Goal: Task Accomplishment & Management: Manage account settings

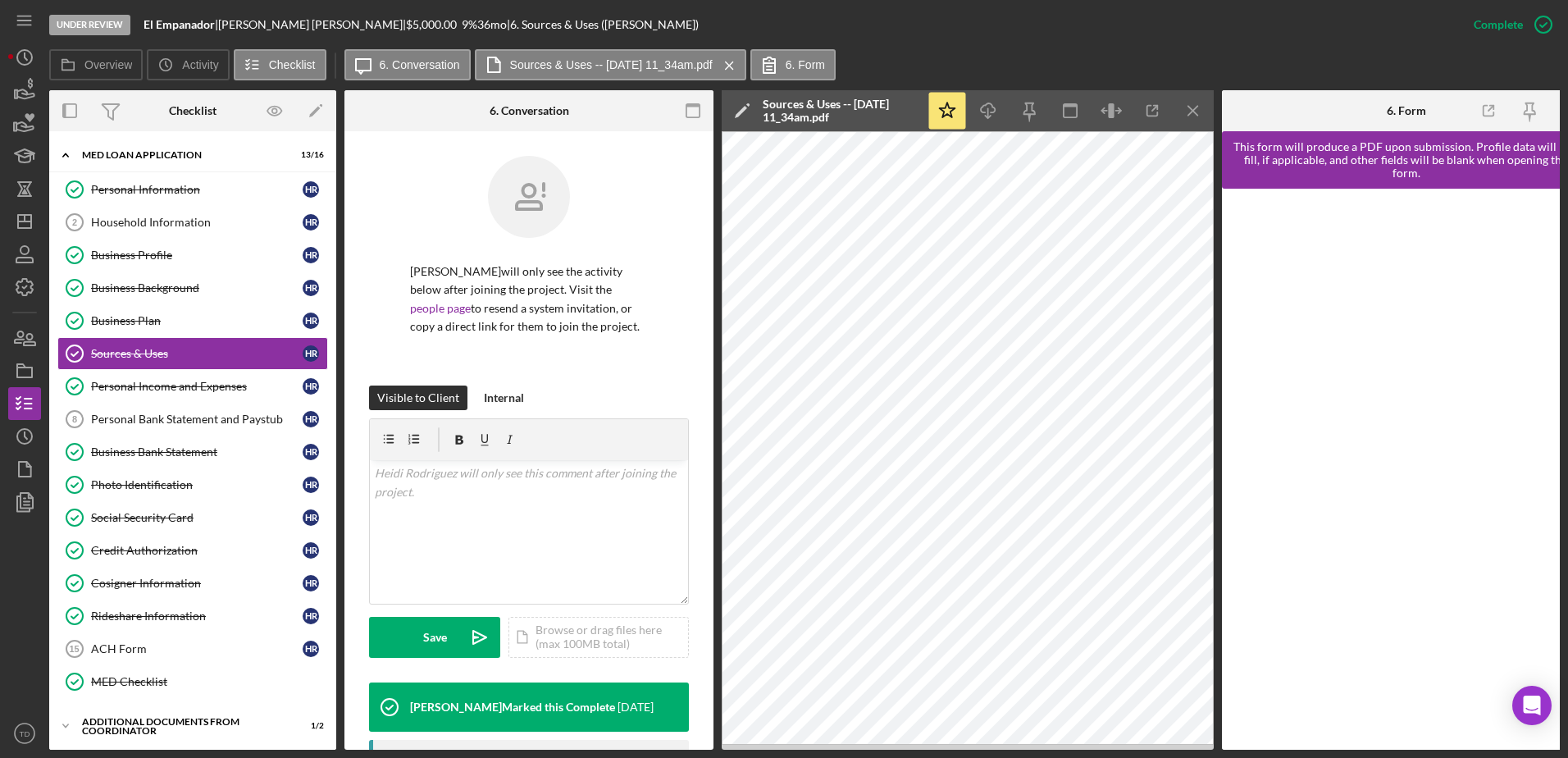
scroll to position [262, 0]
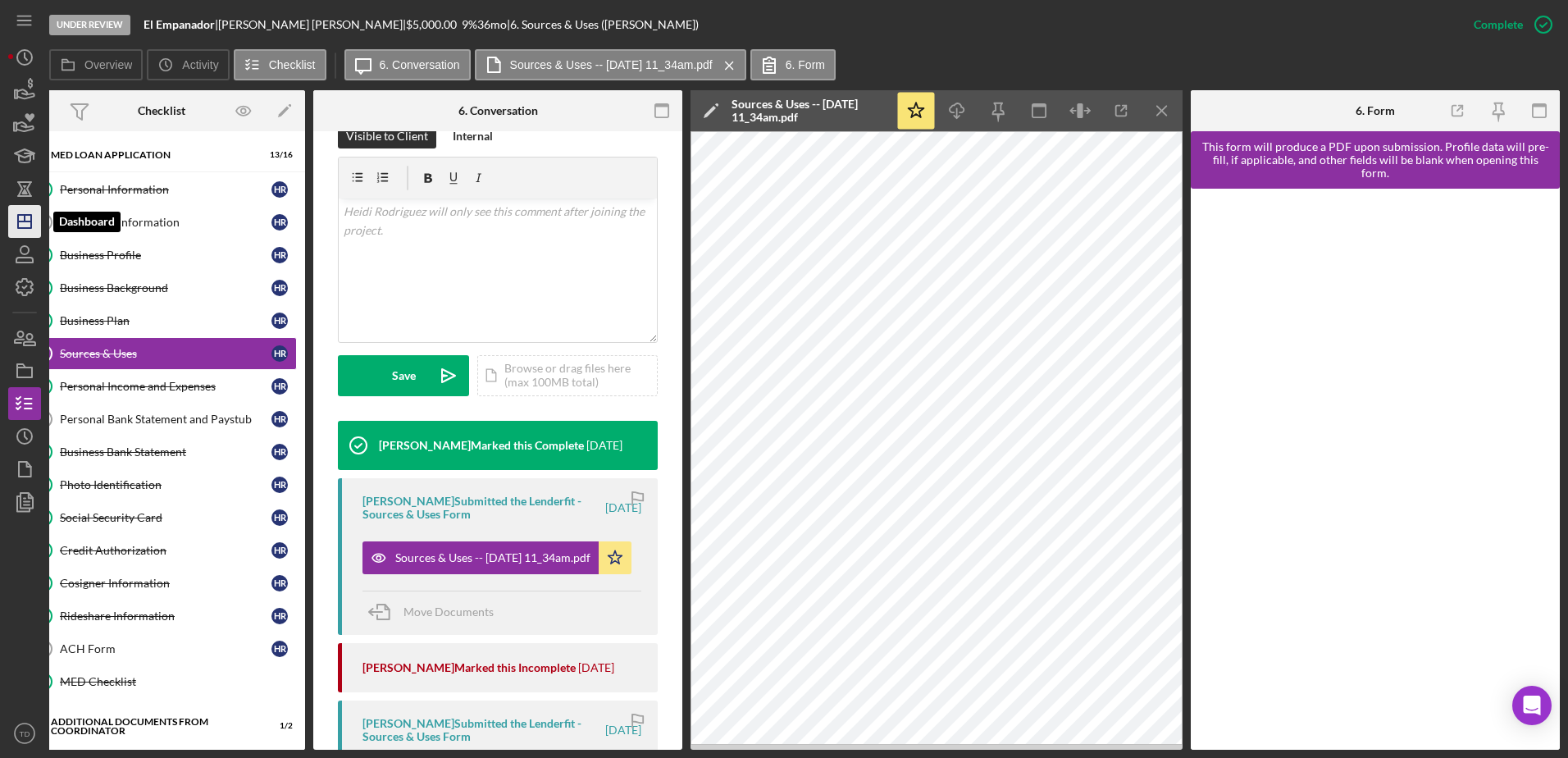
click at [21, 225] on icon "Icon/Dashboard" at bounding box center [24, 220] width 41 height 41
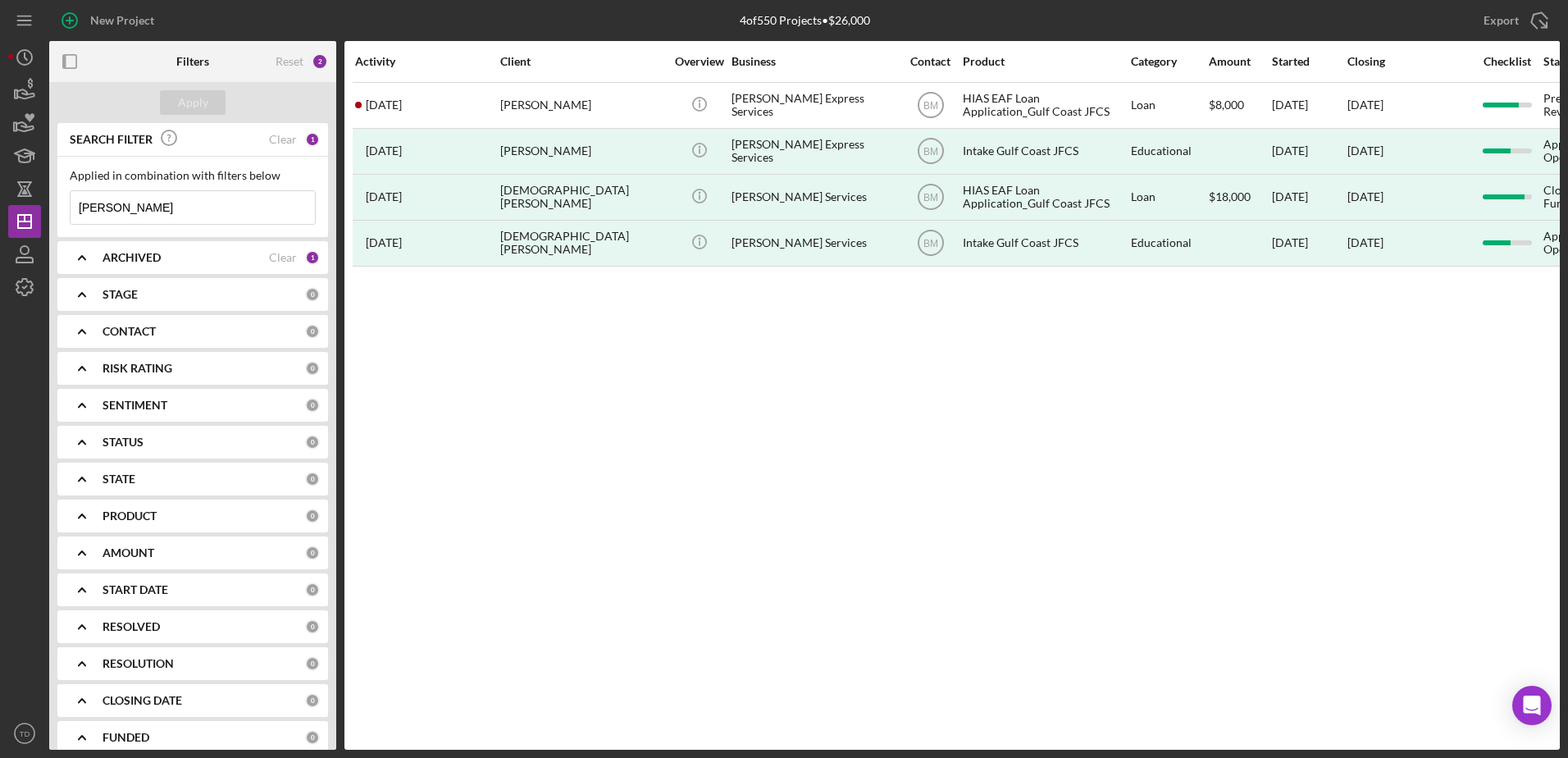
click at [151, 192] on input "rondon" at bounding box center [192, 208] width 245 height 33
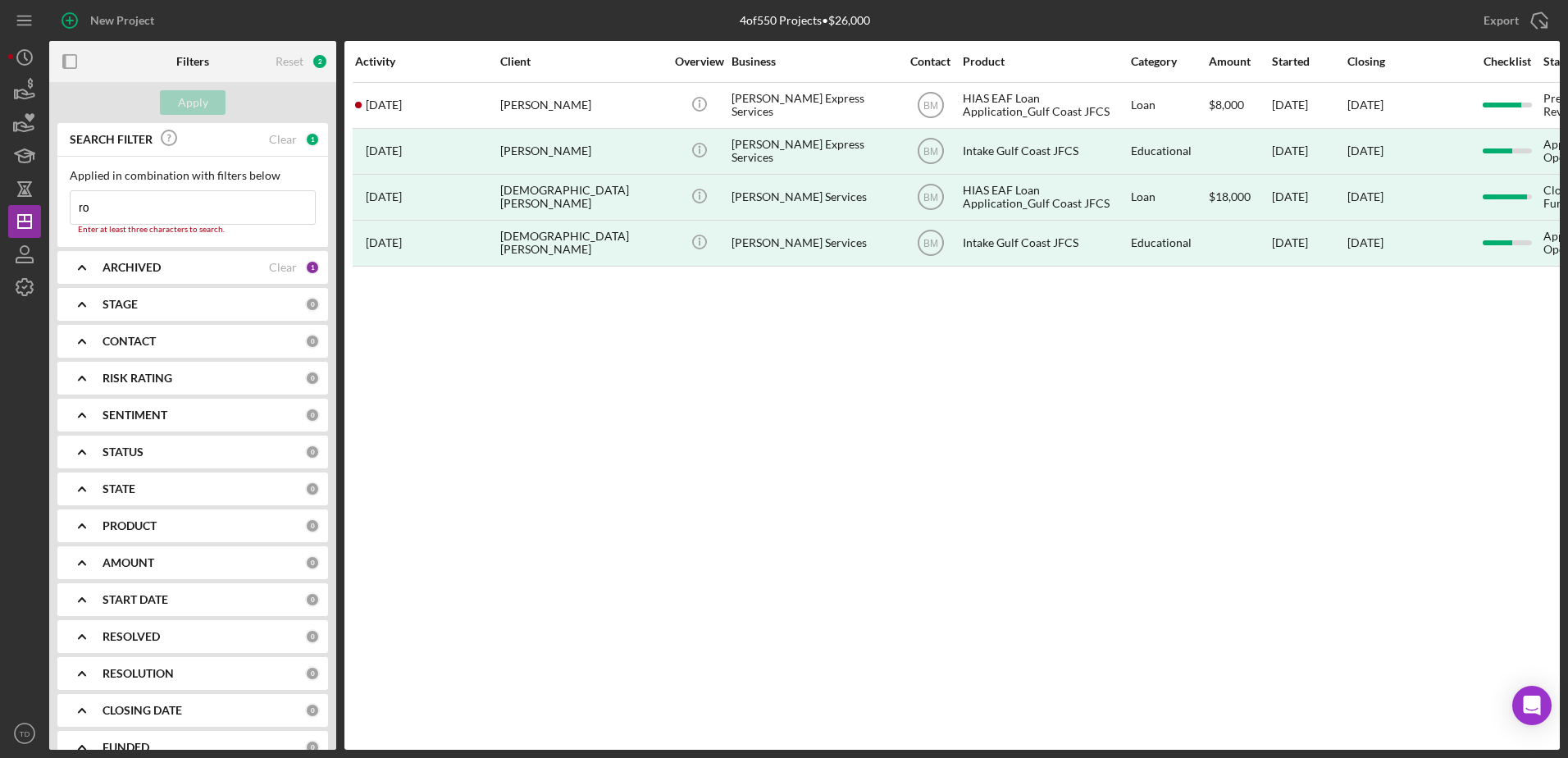
type input "r"
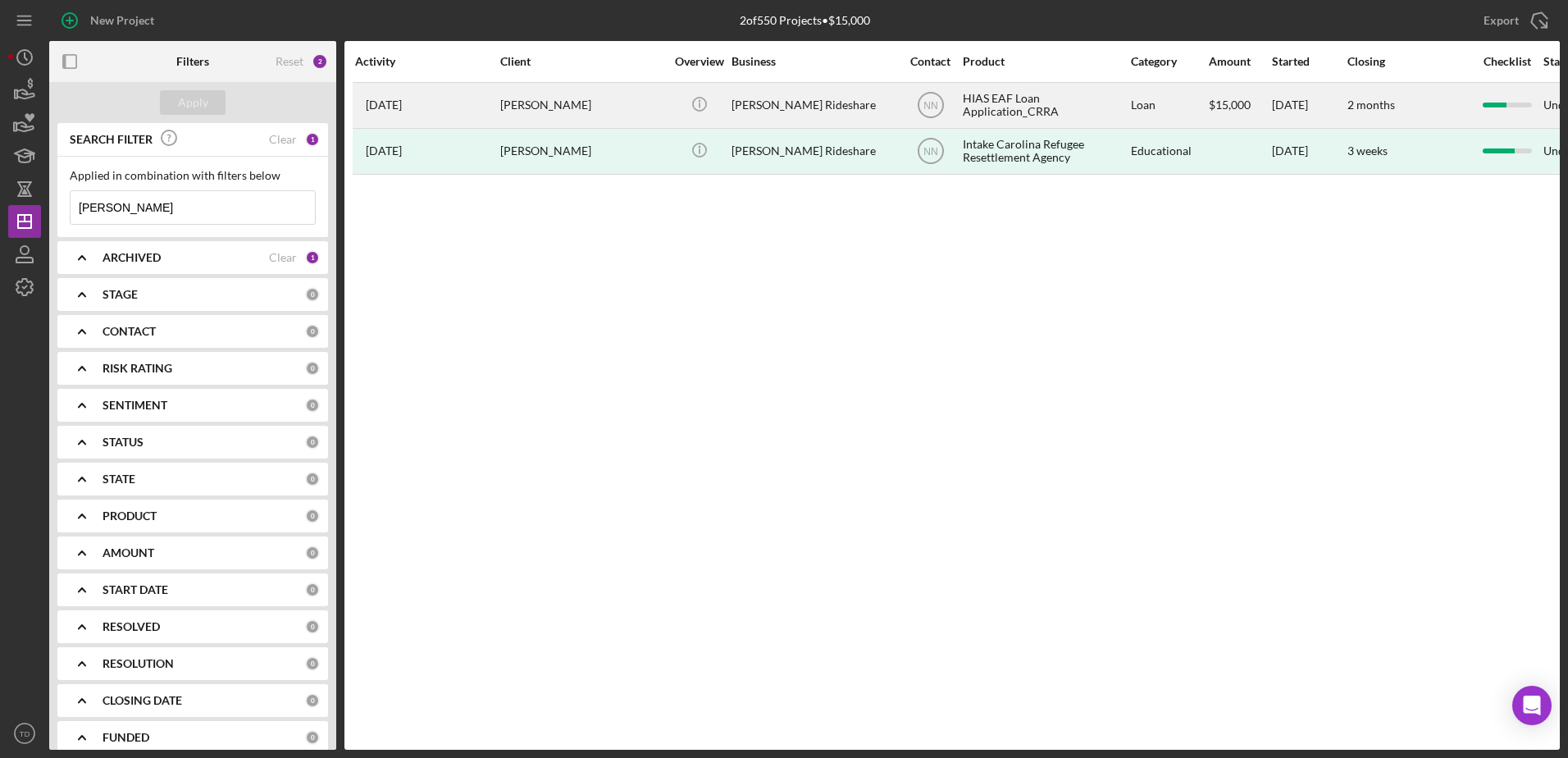
type input "daniel"
click at [517, 106] on div "Daniel Borjas Guzman" at bounding box center [583, 106] width 164 height 43
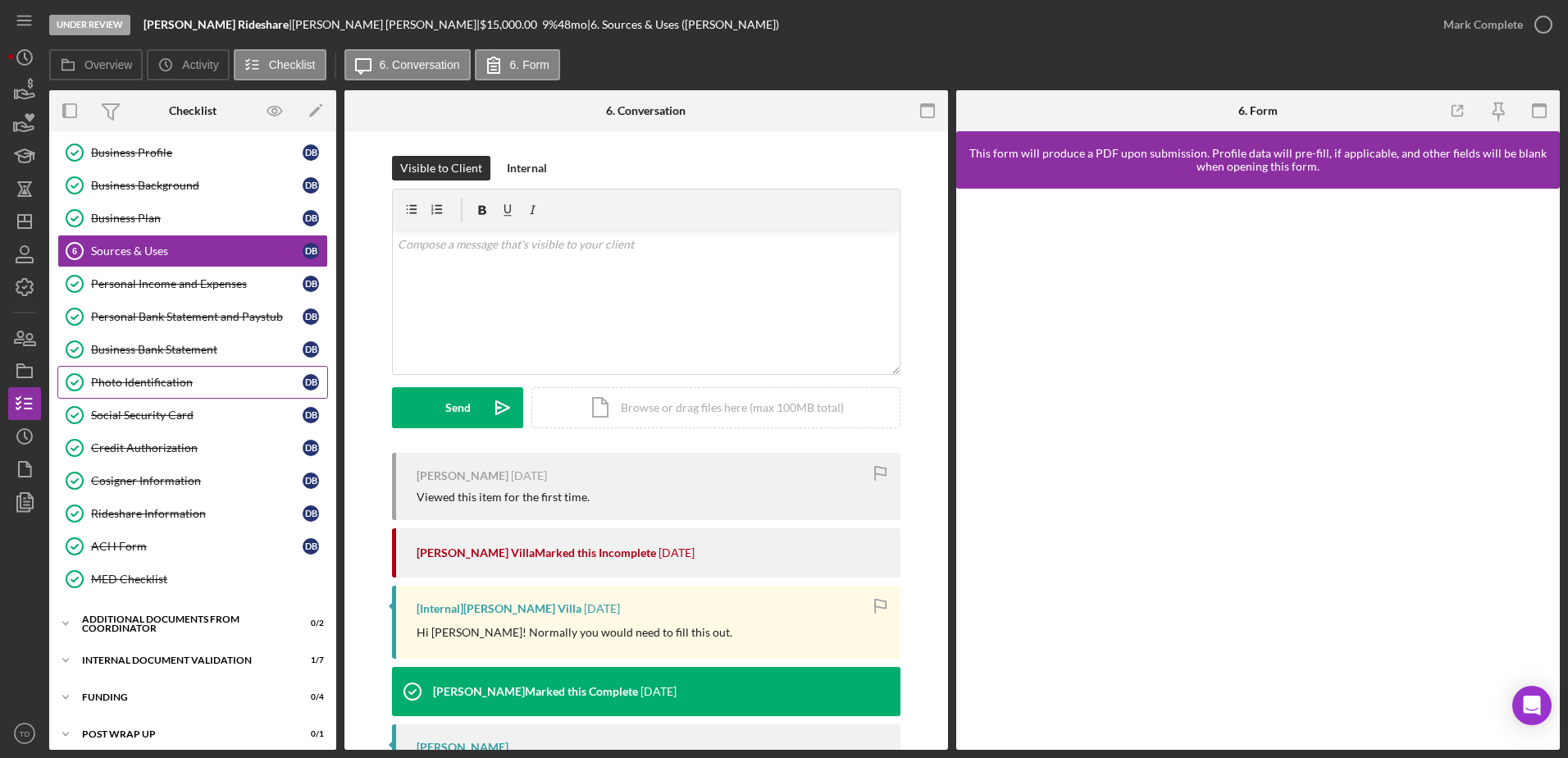
scroll to position [102, 0]
click at [192, 317] on div "Personal Bank Statement and Paystub" at bounding box center [197, 317] width 211 height 14
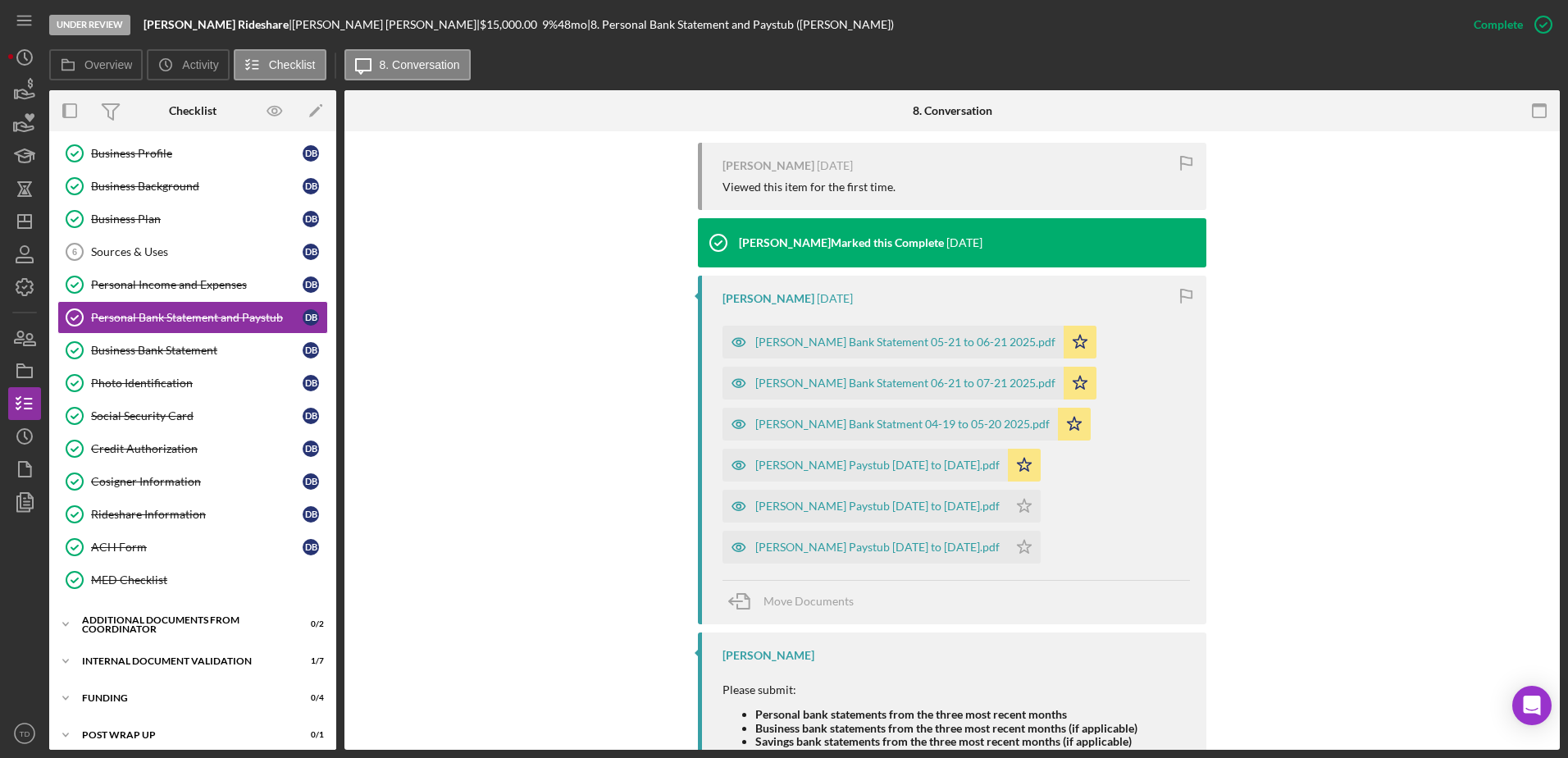
scroll to position [537, 0]
click at [966, 343] on div "Borjas Guzman Bank Statement 05-21 to 06-21 2025.pdf" at bounding box center [905, 342] width 300 height 14
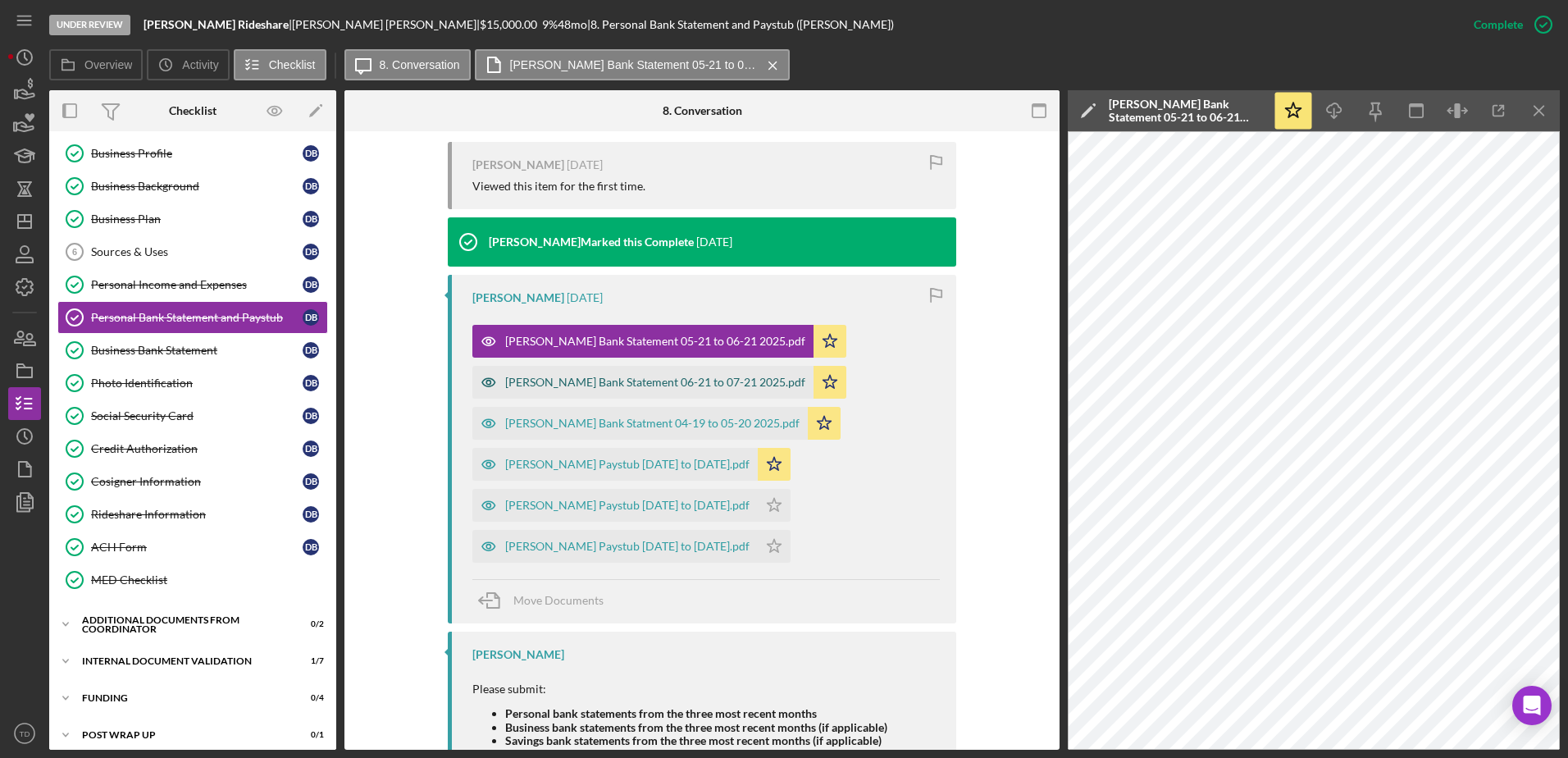
click at [712, 380] on div "Borjas Guzman Bank Statement 06-21 to 07-21 2025.pdf" at bounding box center [655, 382] width 300 height 14
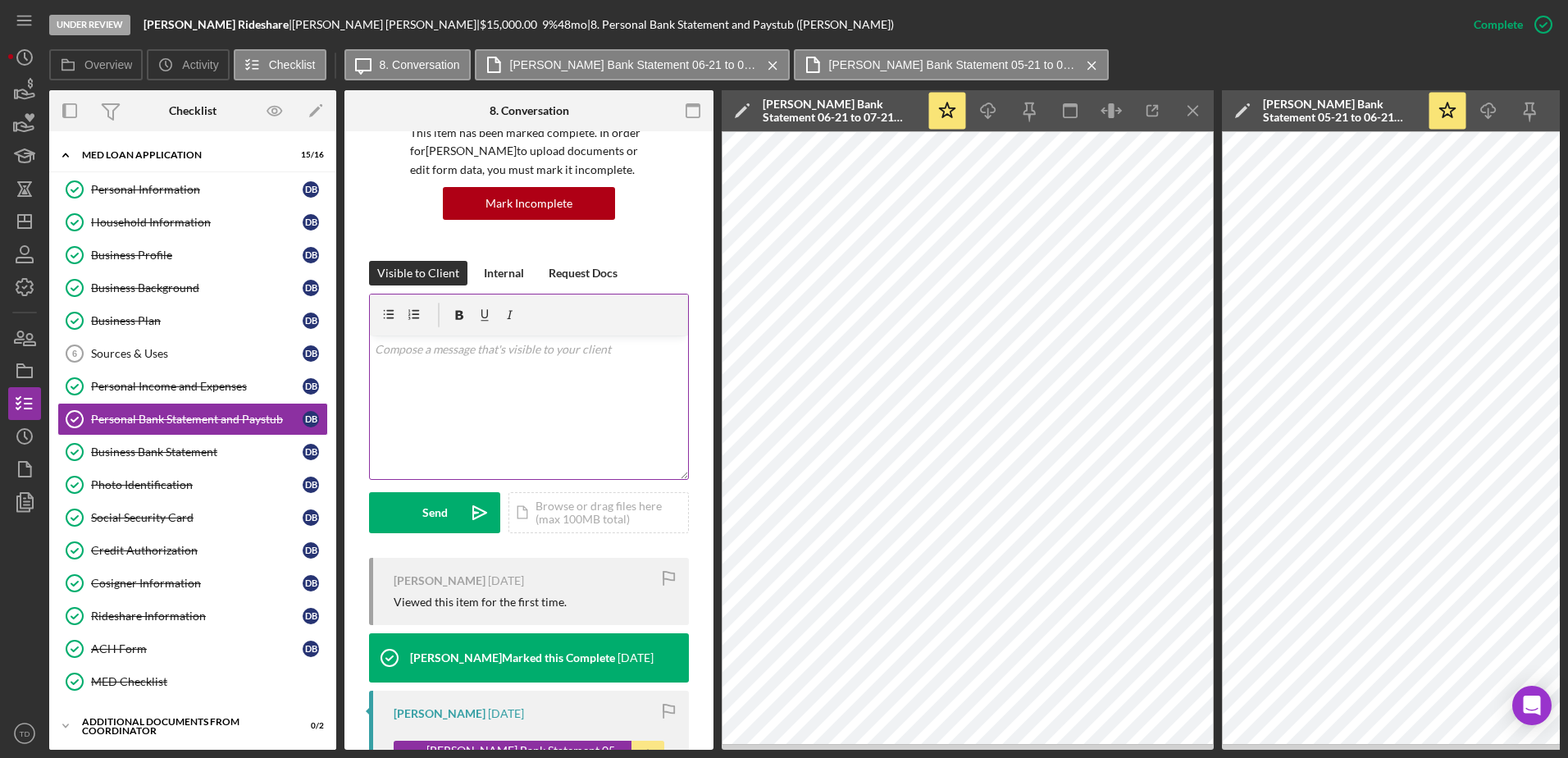
scroll to position [0, 0]
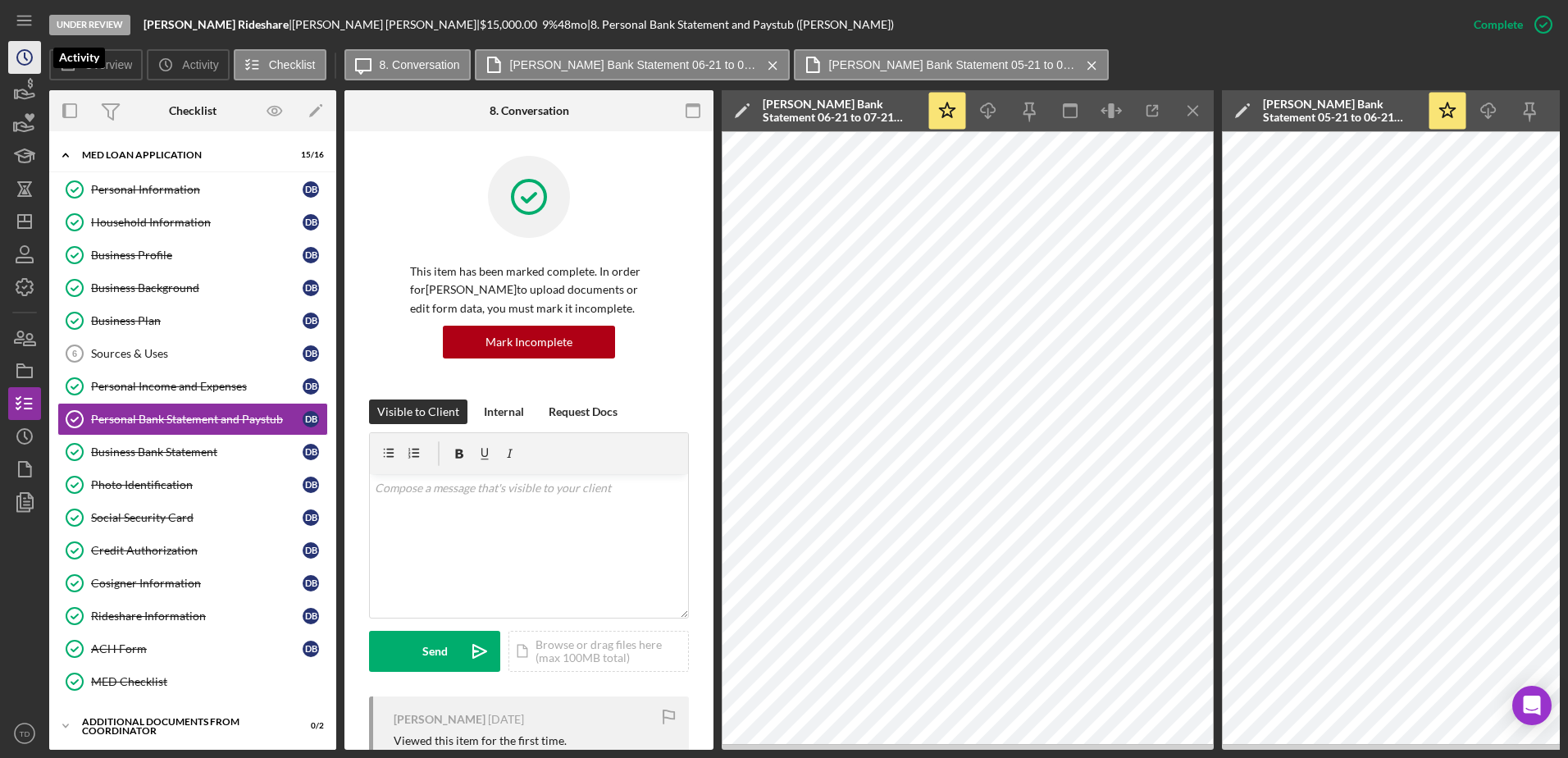
click at [26, 56] on icon "Icon/History" at bounding box center [24, 57] width 41 height 41
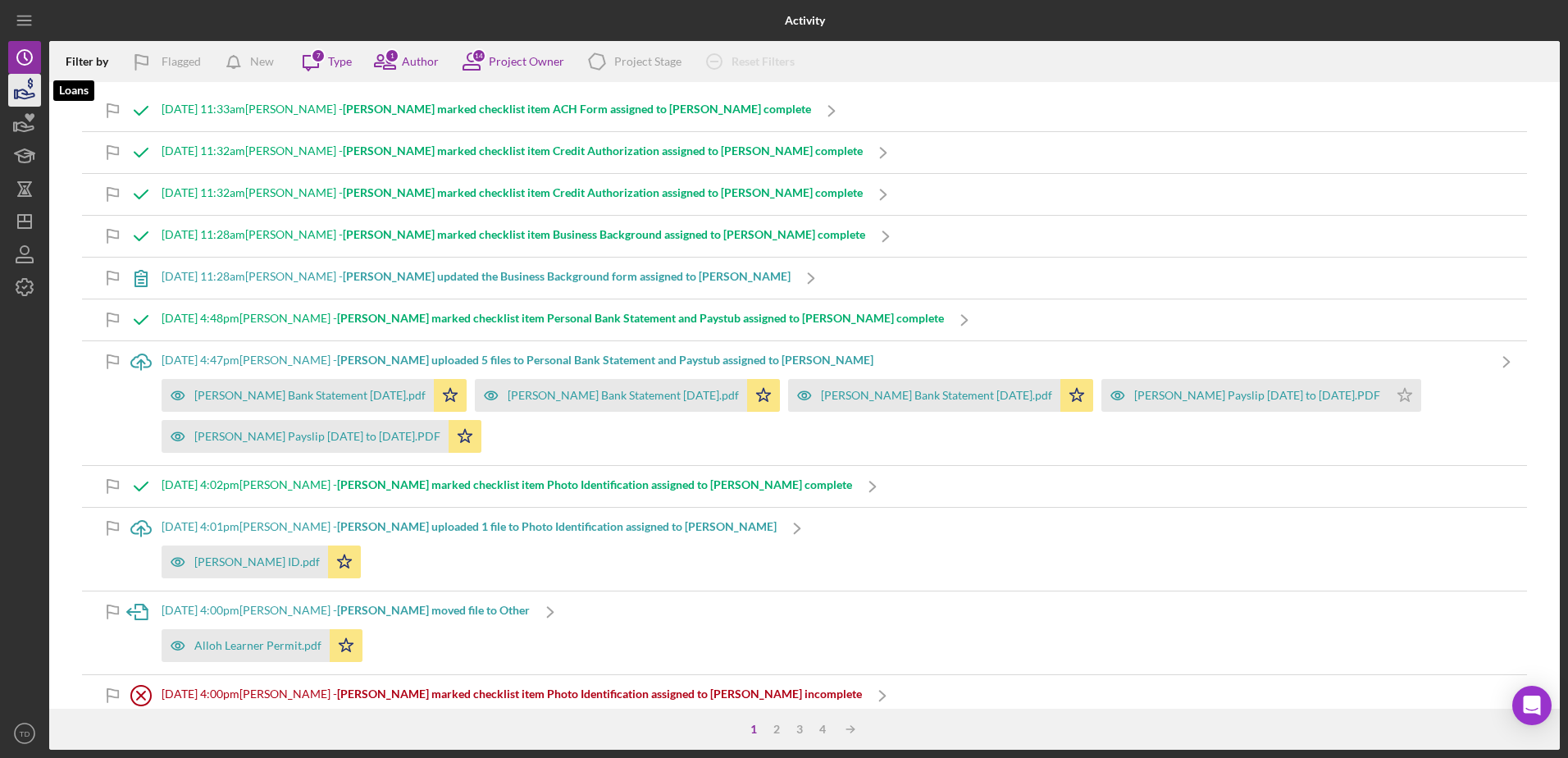
click at [26, 97] on icon "button" at bounding box center [24, 89] width 41 height 41
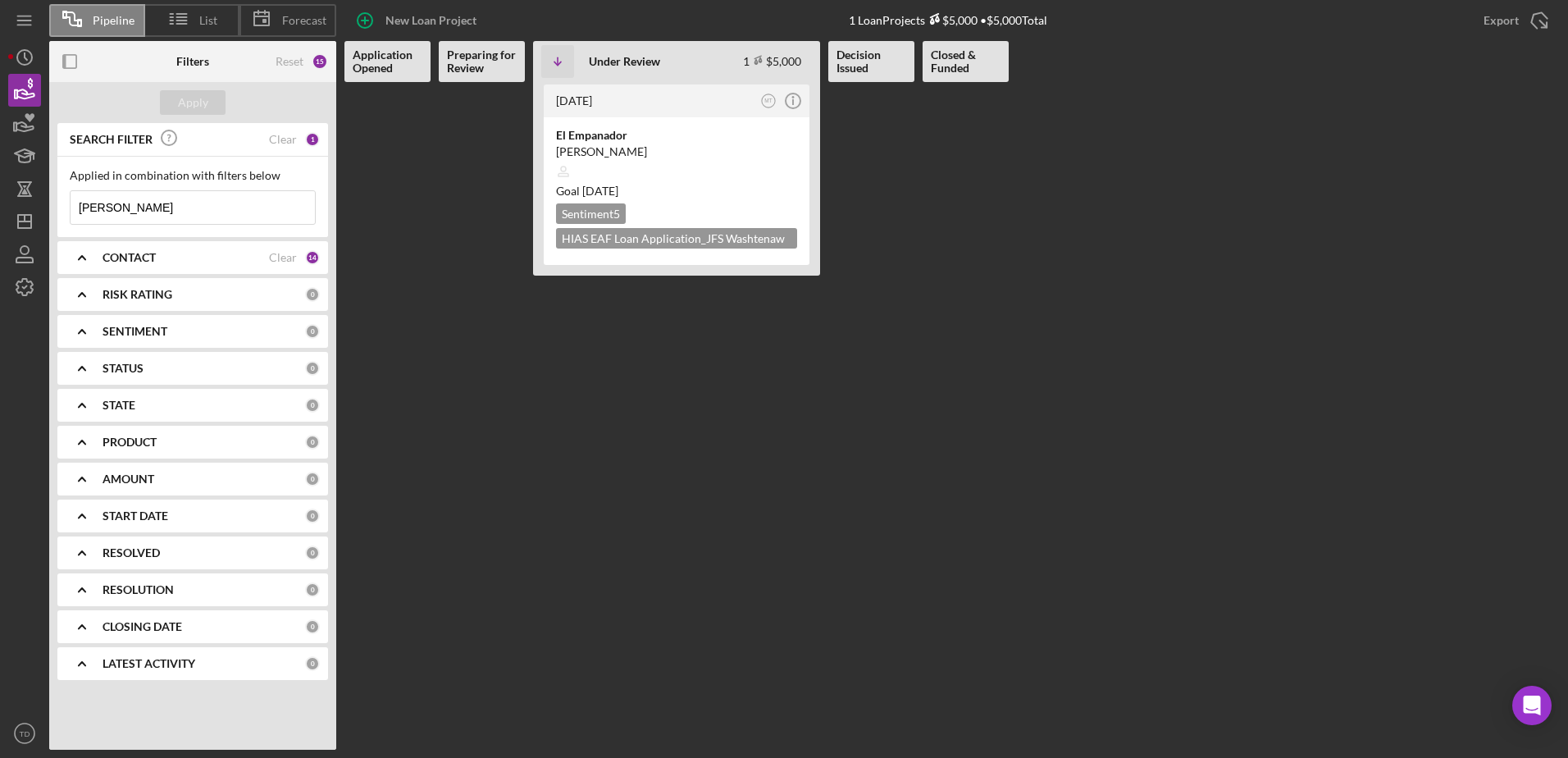
click at [172, 221] on input "heidi" at bounding box center [192, 208] width 245 height 33
type input "h"
type input "ali reza mahdian"
click at [183, 103] on div "Apply" at bounding box center [193, 102] width 31 height 24
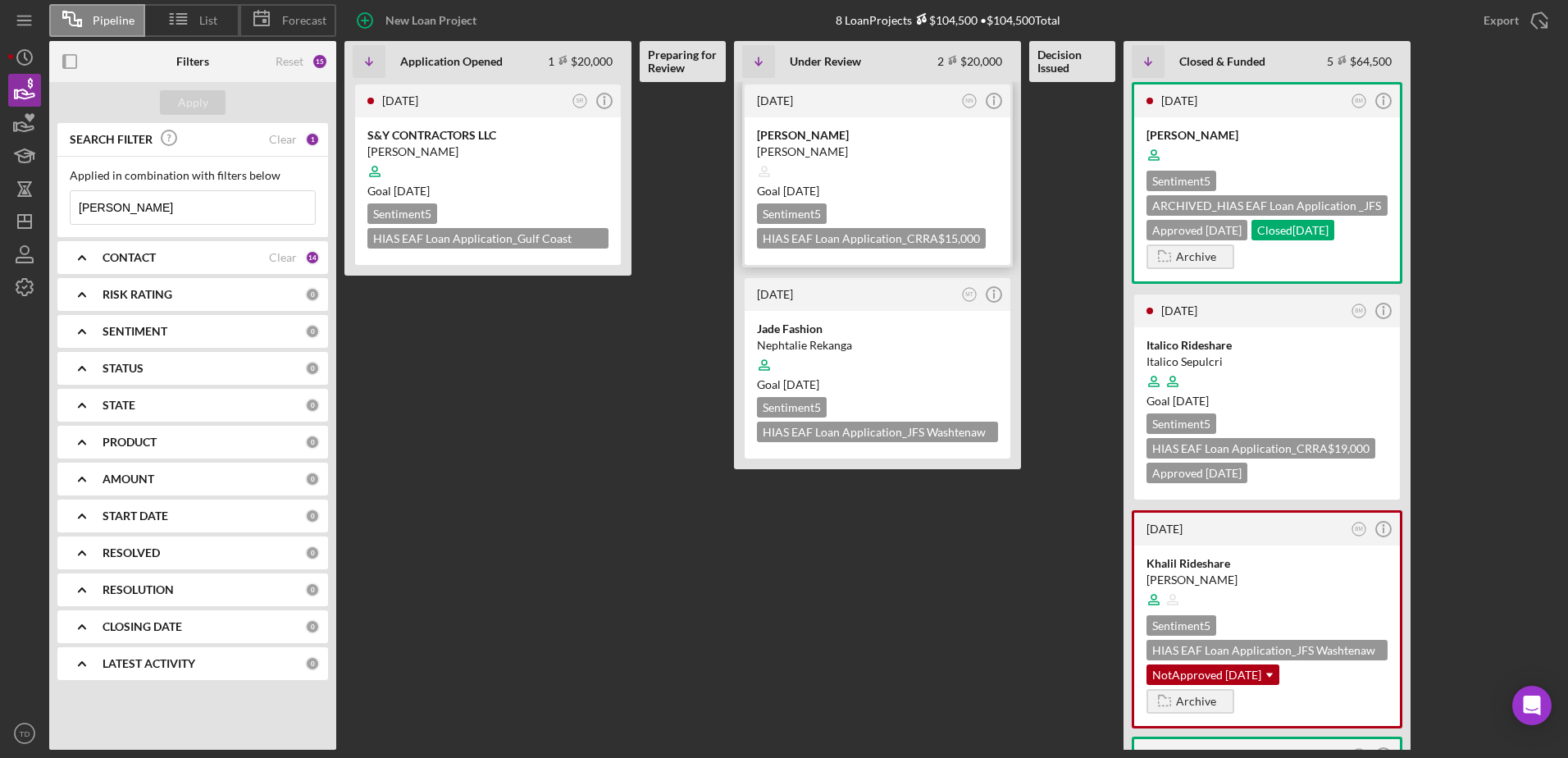
click at [803, 132] on div "Ali Reza Rideshare" at bounding box center [877, 136] width 241 height 16
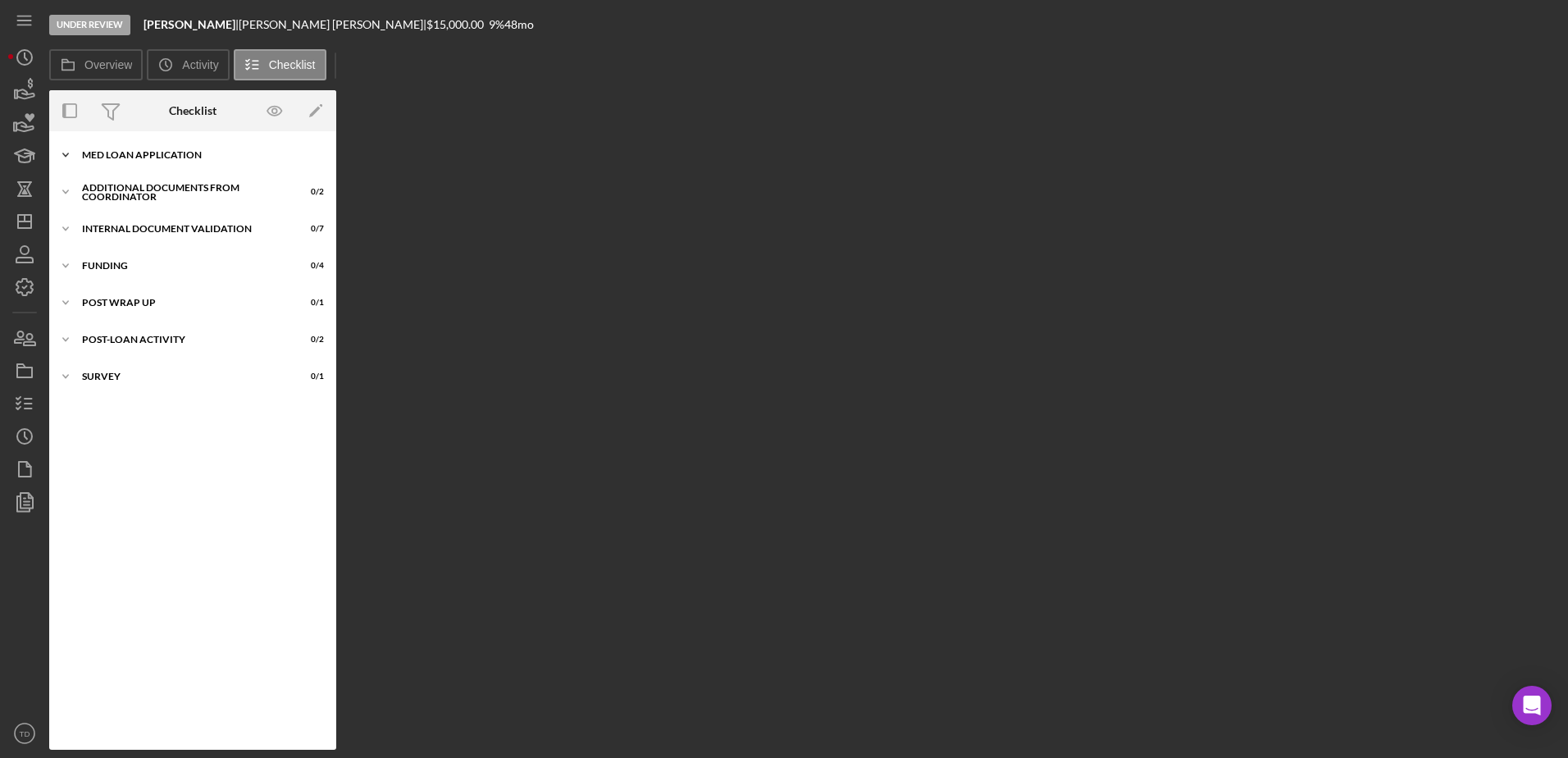
click at [167, 164] on div "Icon/Expander MED Loan Application 9 / 16" at bounding box center [192, 154] width 287 height 33
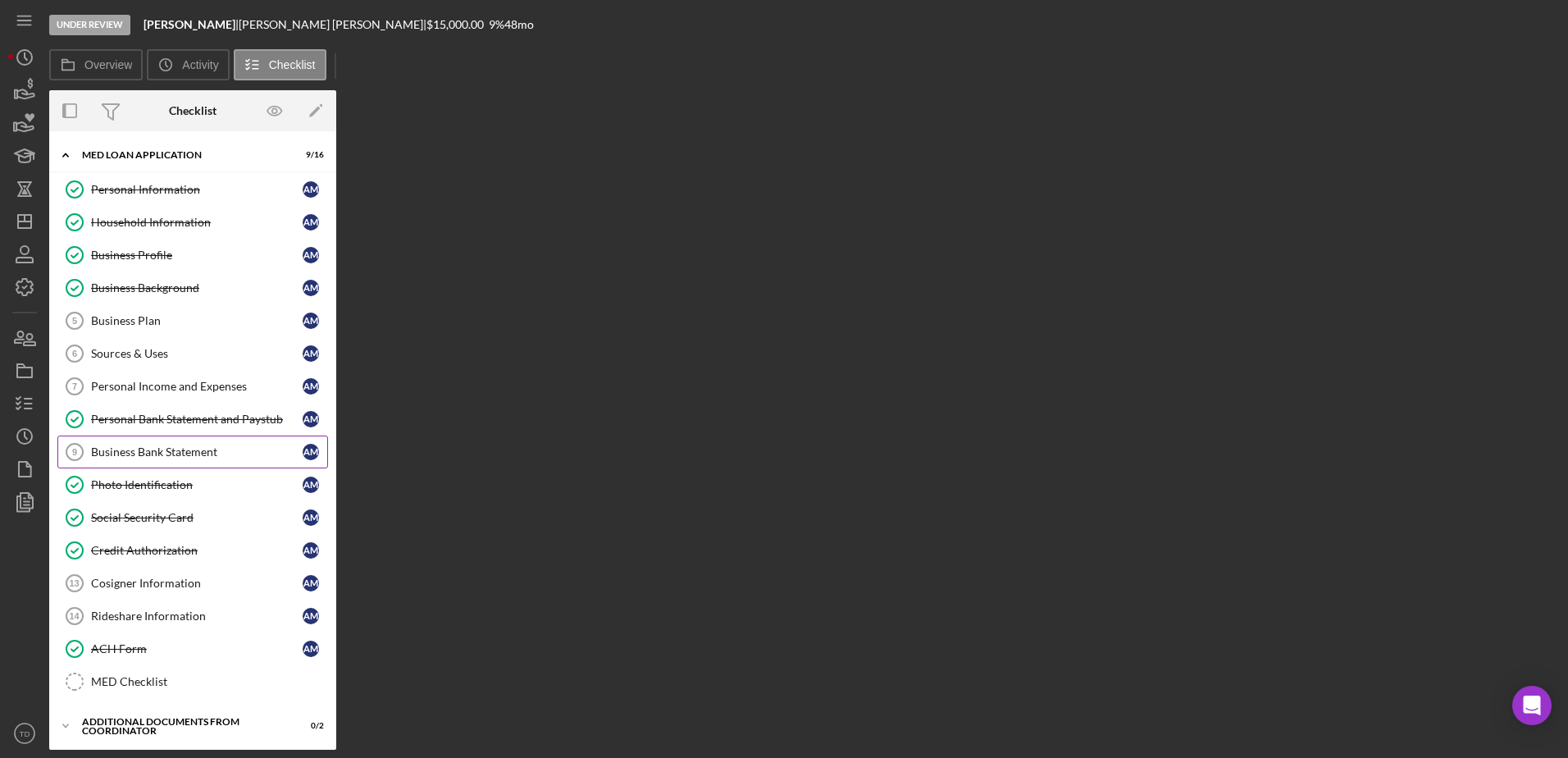
scroll to position [186, 0]
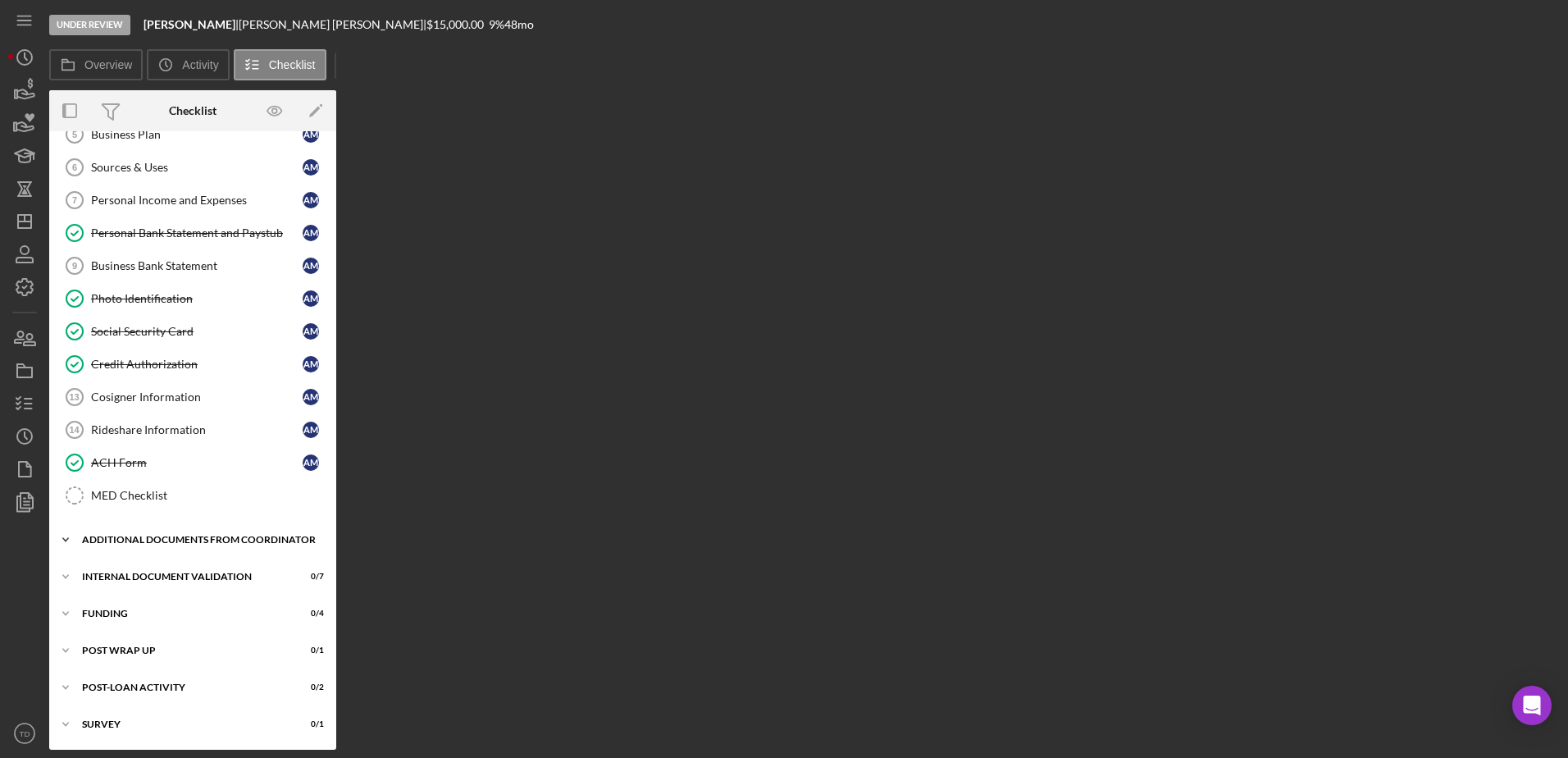
click at [136, 527] on div "Icon/Expander Additional Documents from Coordinator 0 / 2" at bounding box center [192, 539] width 287 height 33
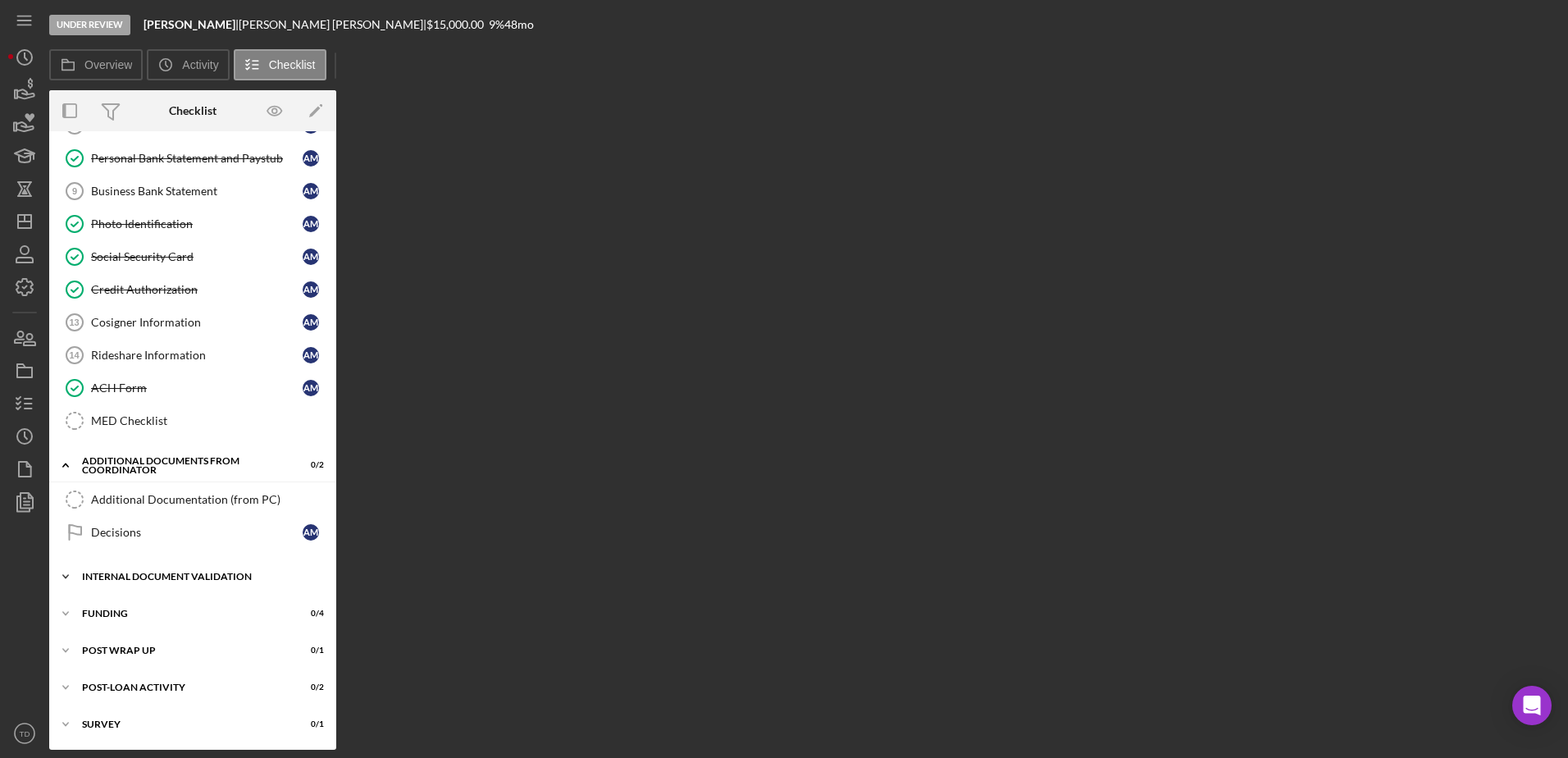
click at [145, 573] on div "Internal Document Validation" at bounding box center [199, 576] width 234 height 10
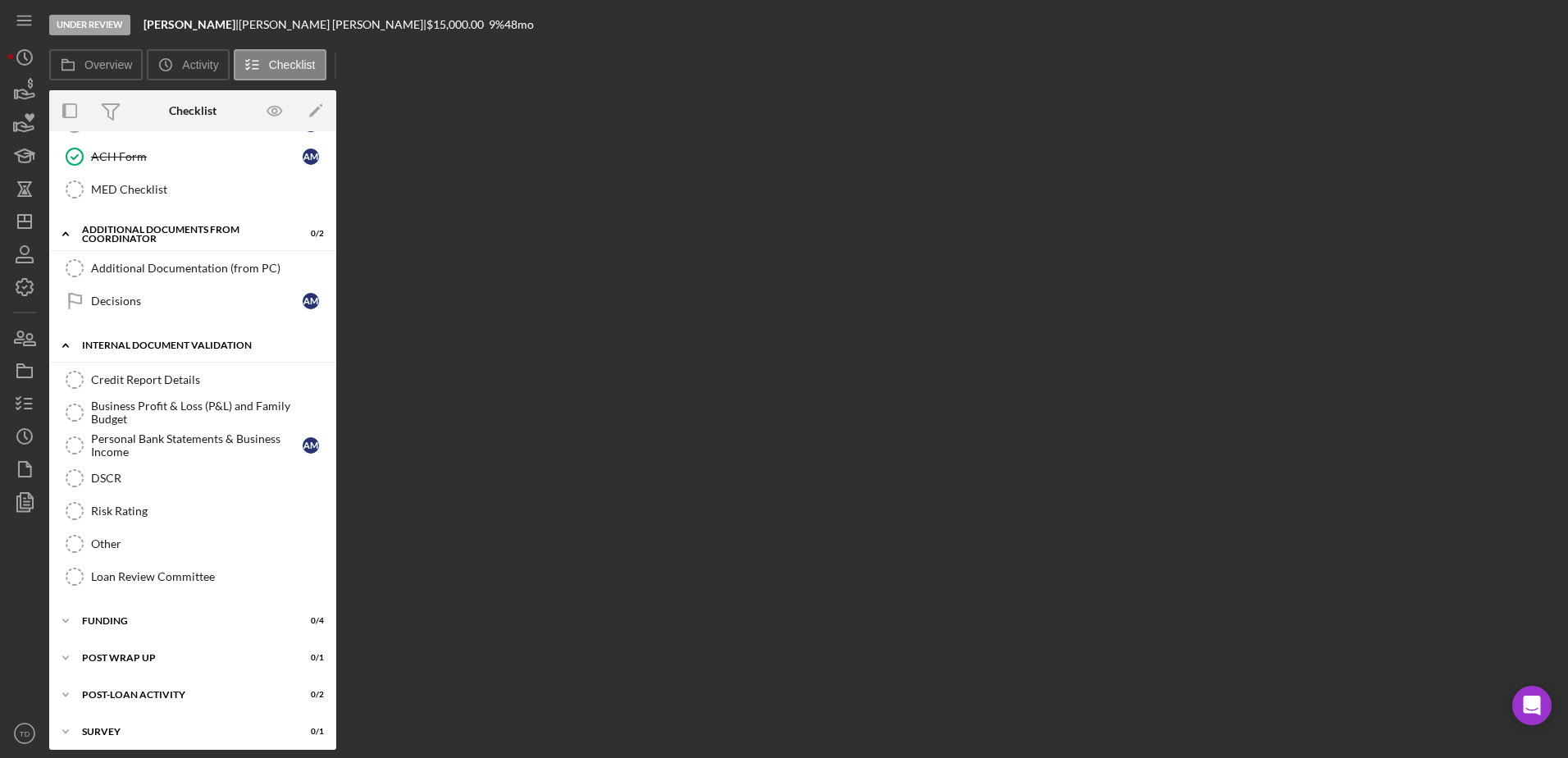
scroll to position [500, 0]
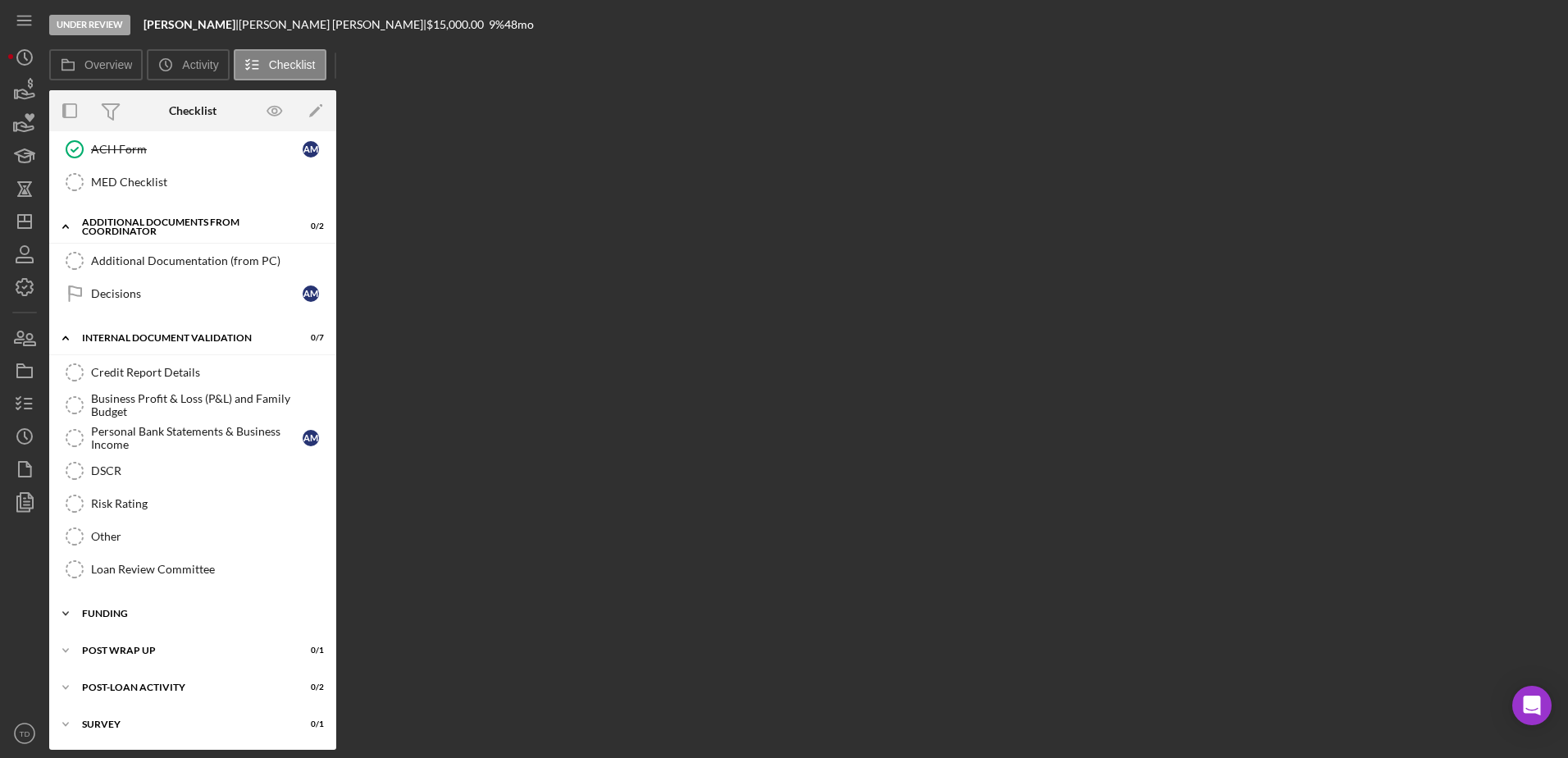
click at [132, 610] on div "Funding" at bounding box center [199, 613] width 234 height 10
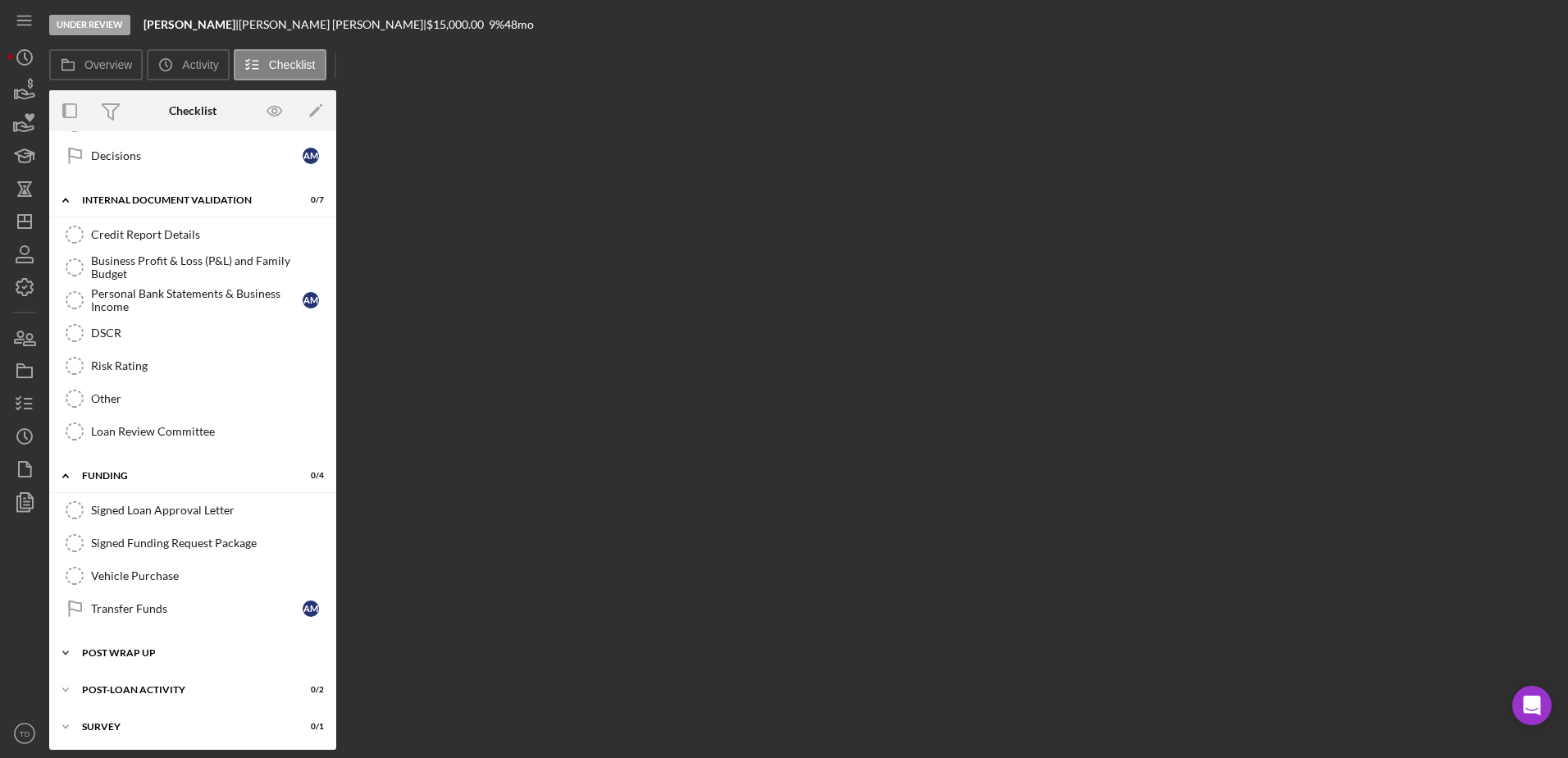
click at [124, 648] on div "Post Wrap Up" at bounding box center [199, 652] width 234 height 10
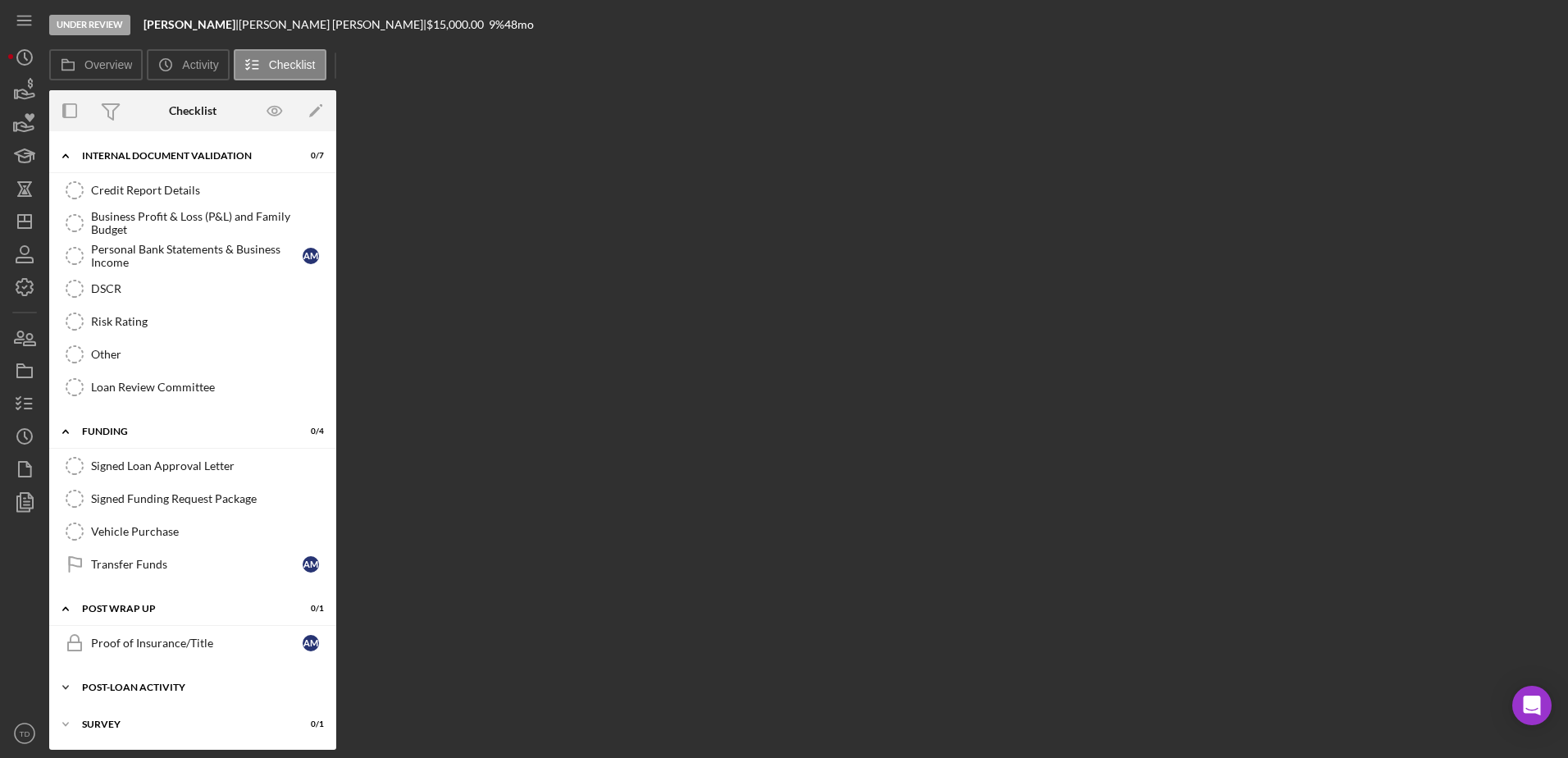
click at [115, 682] on div "Icon/Expander Post-Loan Activity 0 / 2" at bounding box center [192, 688] width 287 height 33
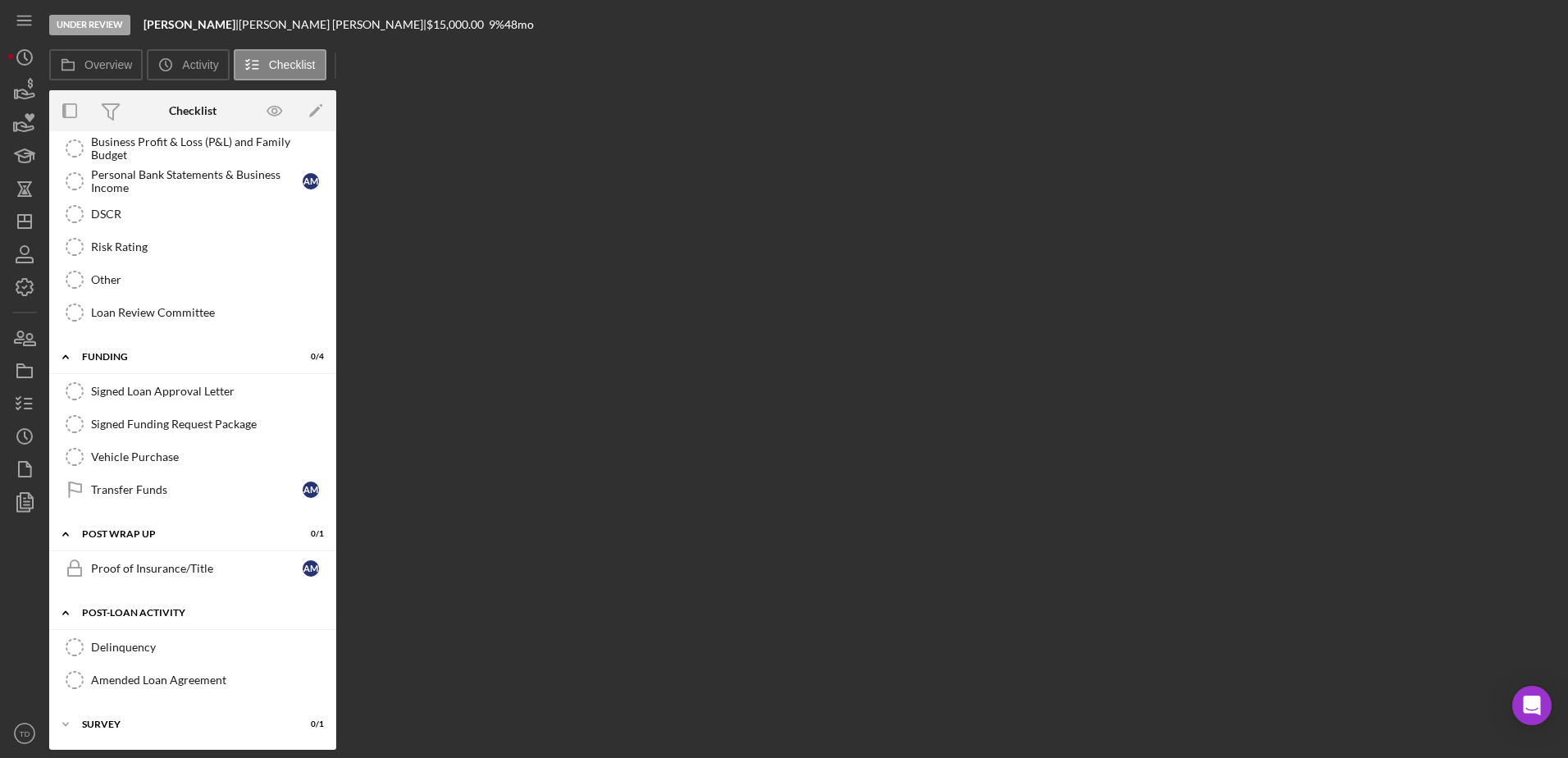
scroll to position [753, 0]
click at [114, 754] on div "Under Review Ali Reza Rideshare | Ali Reza Mahdian | $15,000.00 9 % 48 mo Overv…" at bounding box center [784, 379] width 1568 height 758
click at [114, 290] on link "Other Other" at bounding box center [193, 283] width 271 height 33
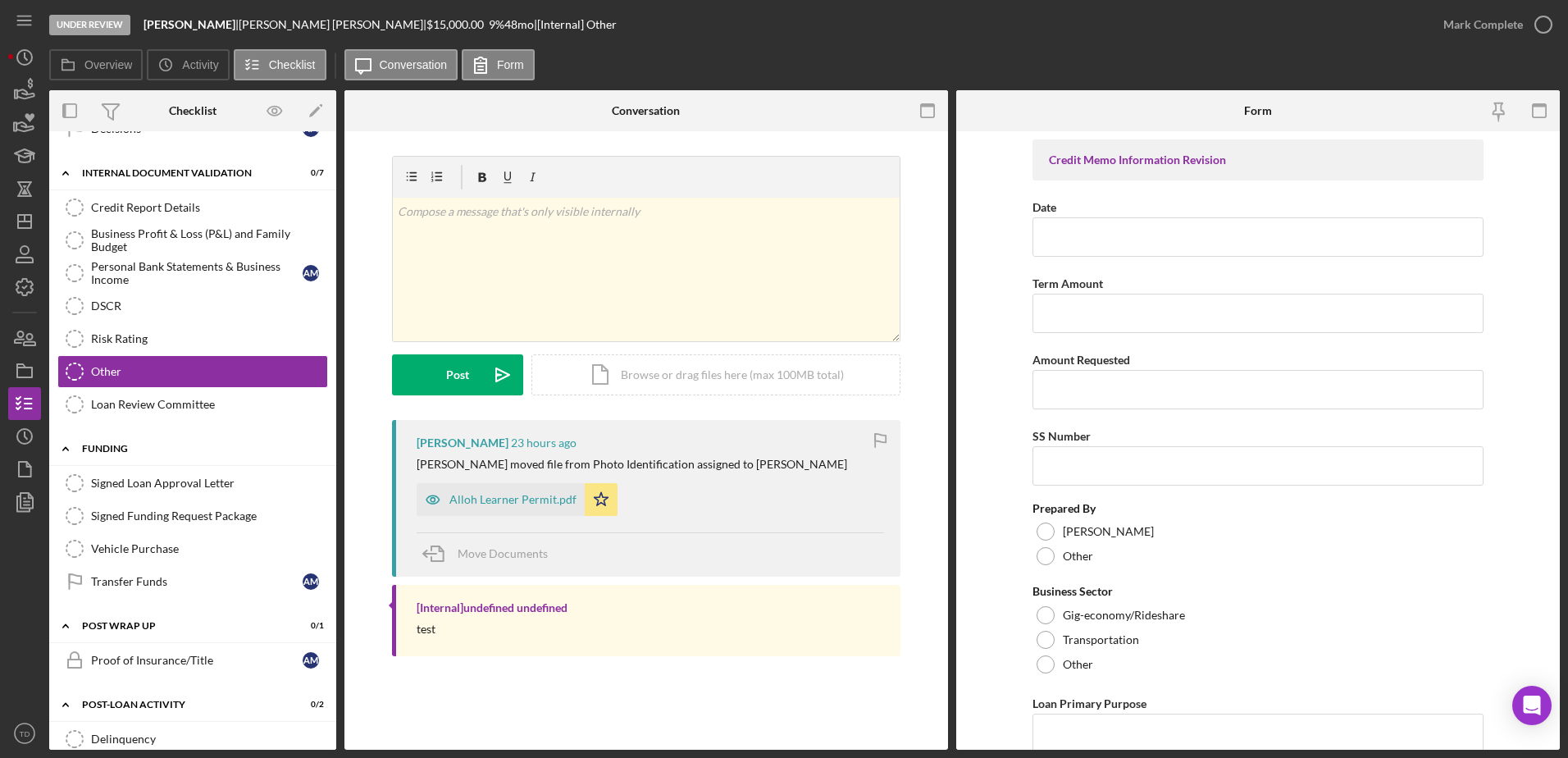
scroll to position [666, 0]
click at [525, 490] on div "Alloh Learner Permit.pdf" at bounding box center [500, 500] width 168 height 33
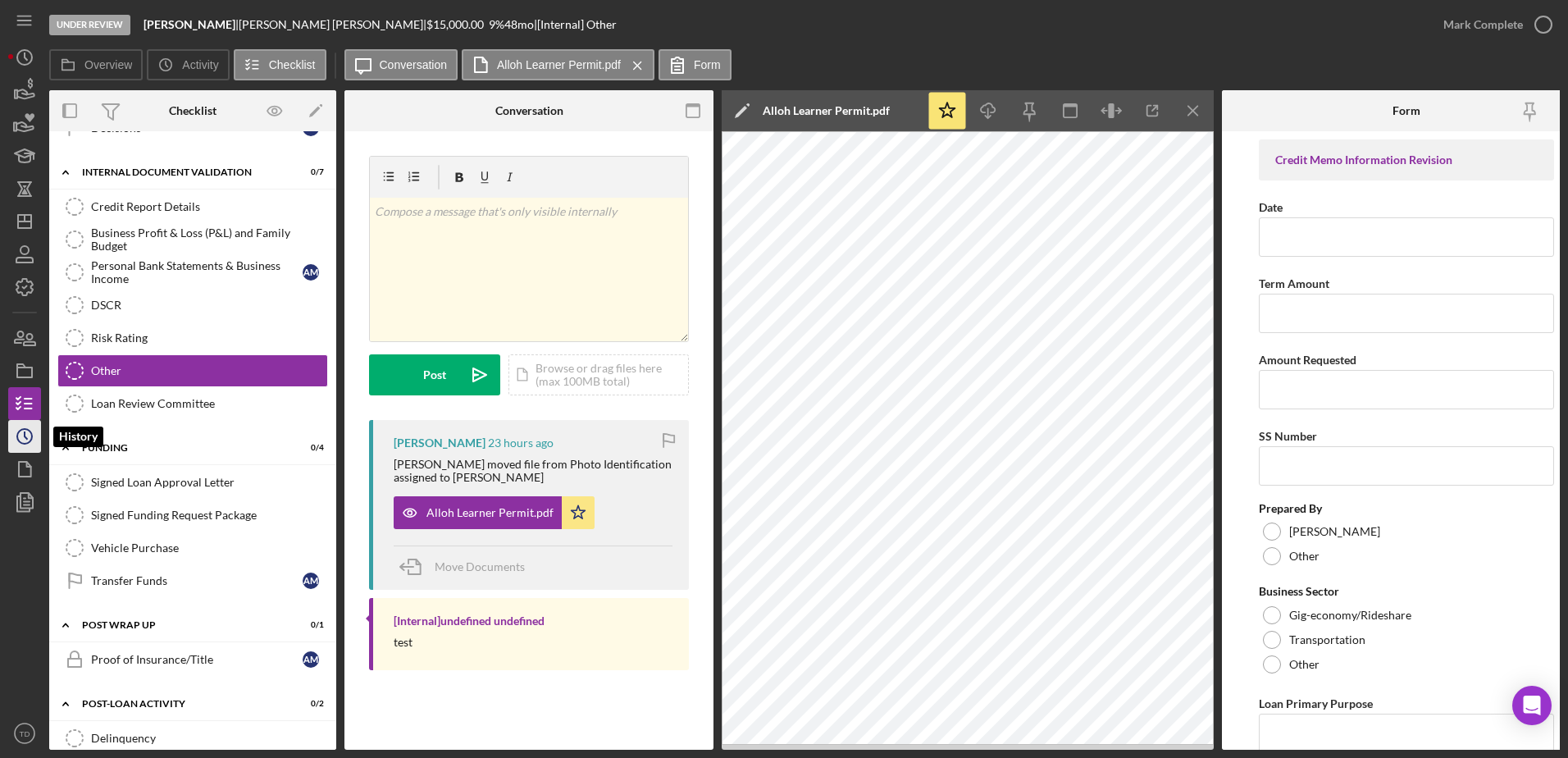
click at [40, 435] on icon "Icon/History" at bounding box center [24, 435] width 41 height 41
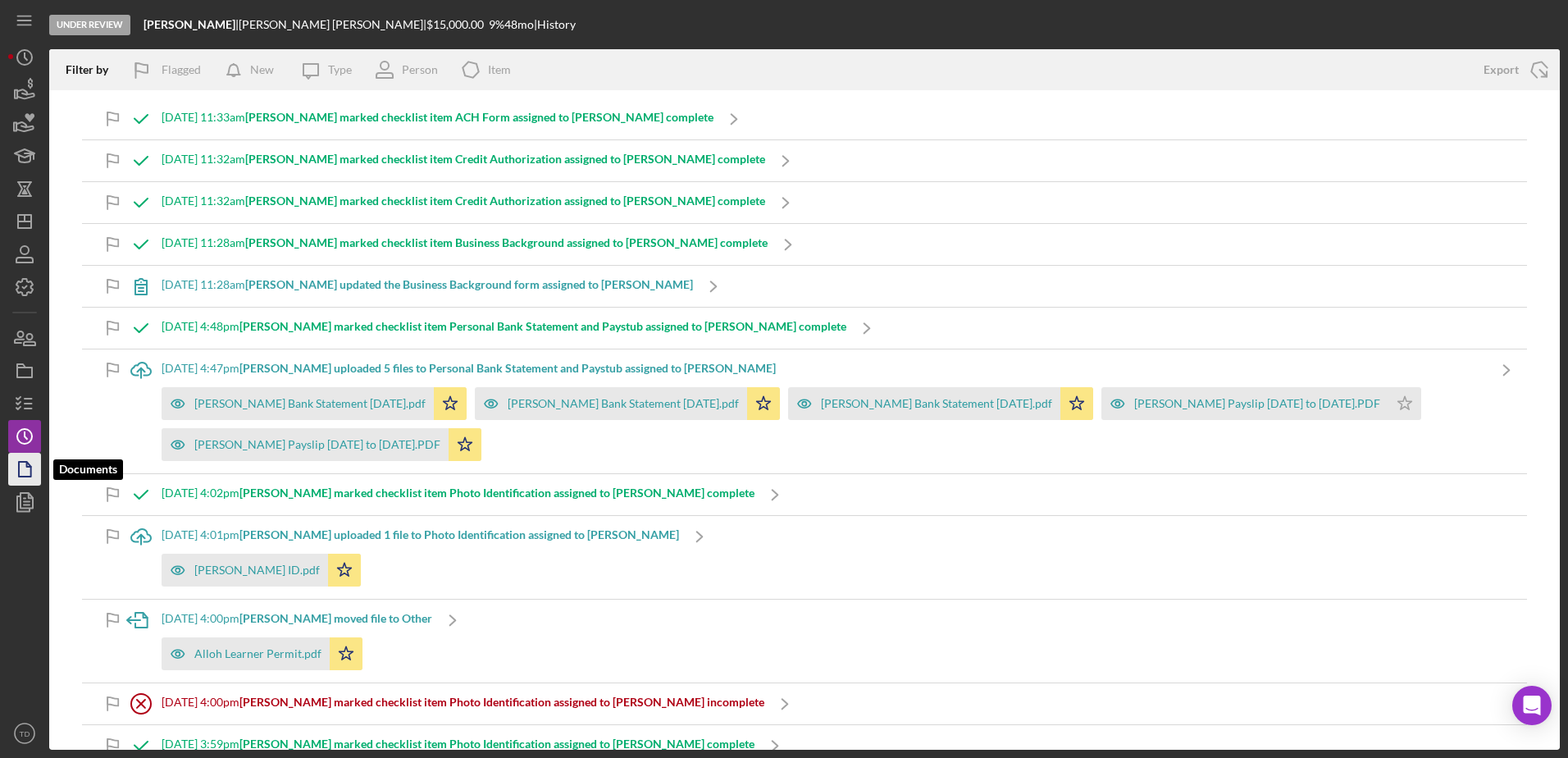
click at [27, 463] on icon "button" at bounding box center [29, 464] width 5 height 5
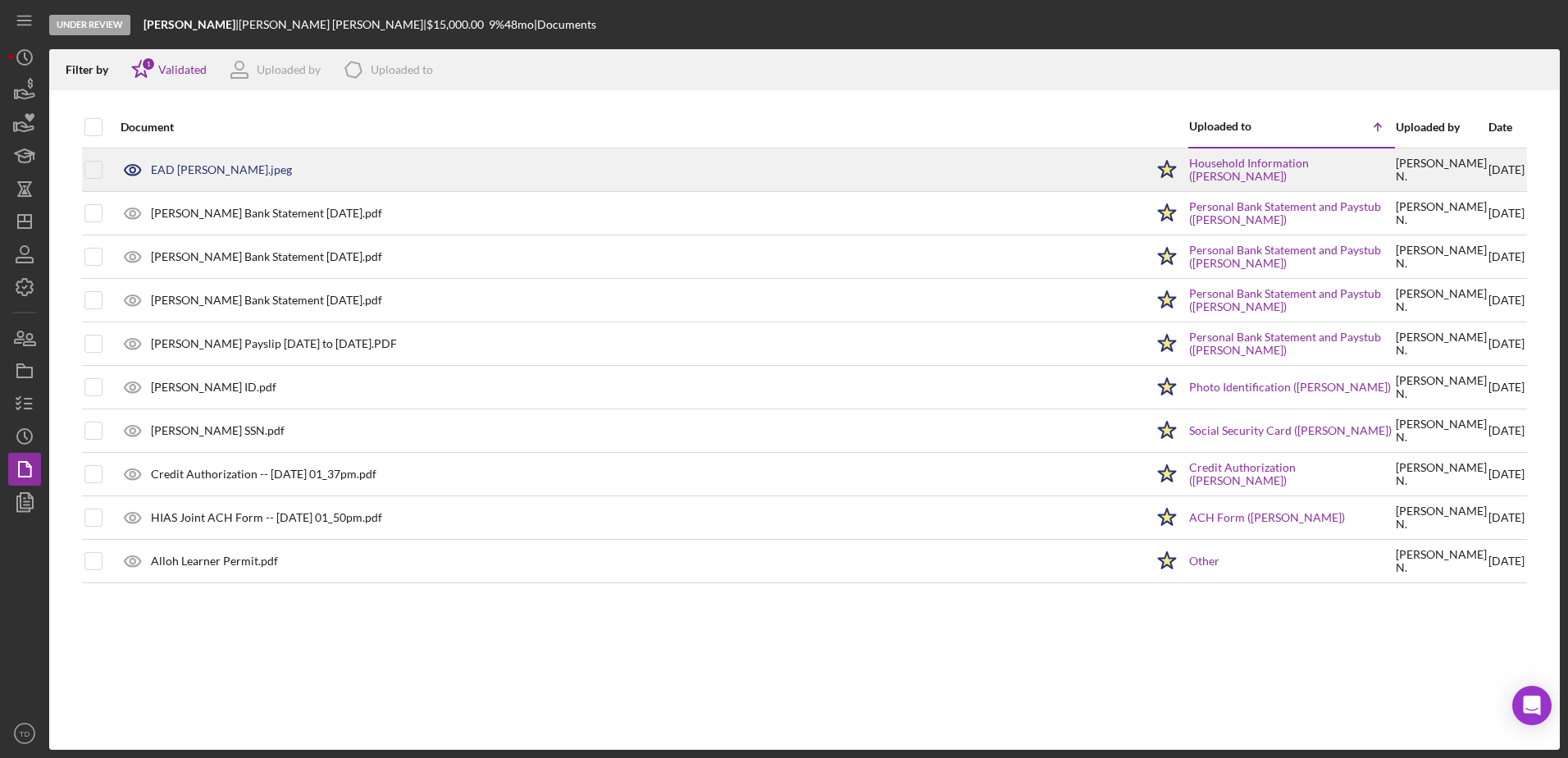
click at [104, 170] on div at bounding box center [107, 169] width 6 height 6
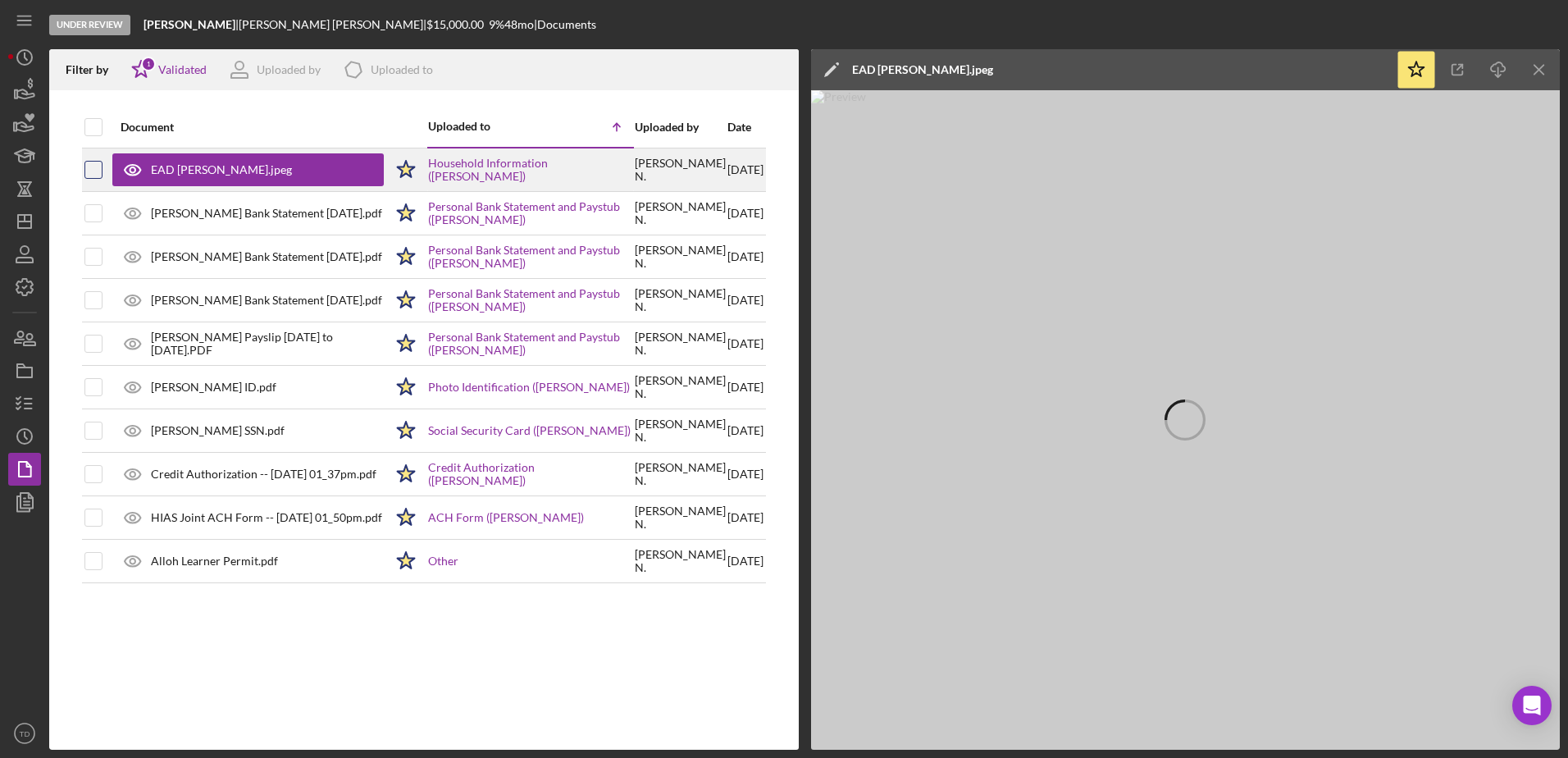
click at [94, 173] on input "checkbox" at bounding box center [93, 170] width 16 height 16
checkbox input "true"
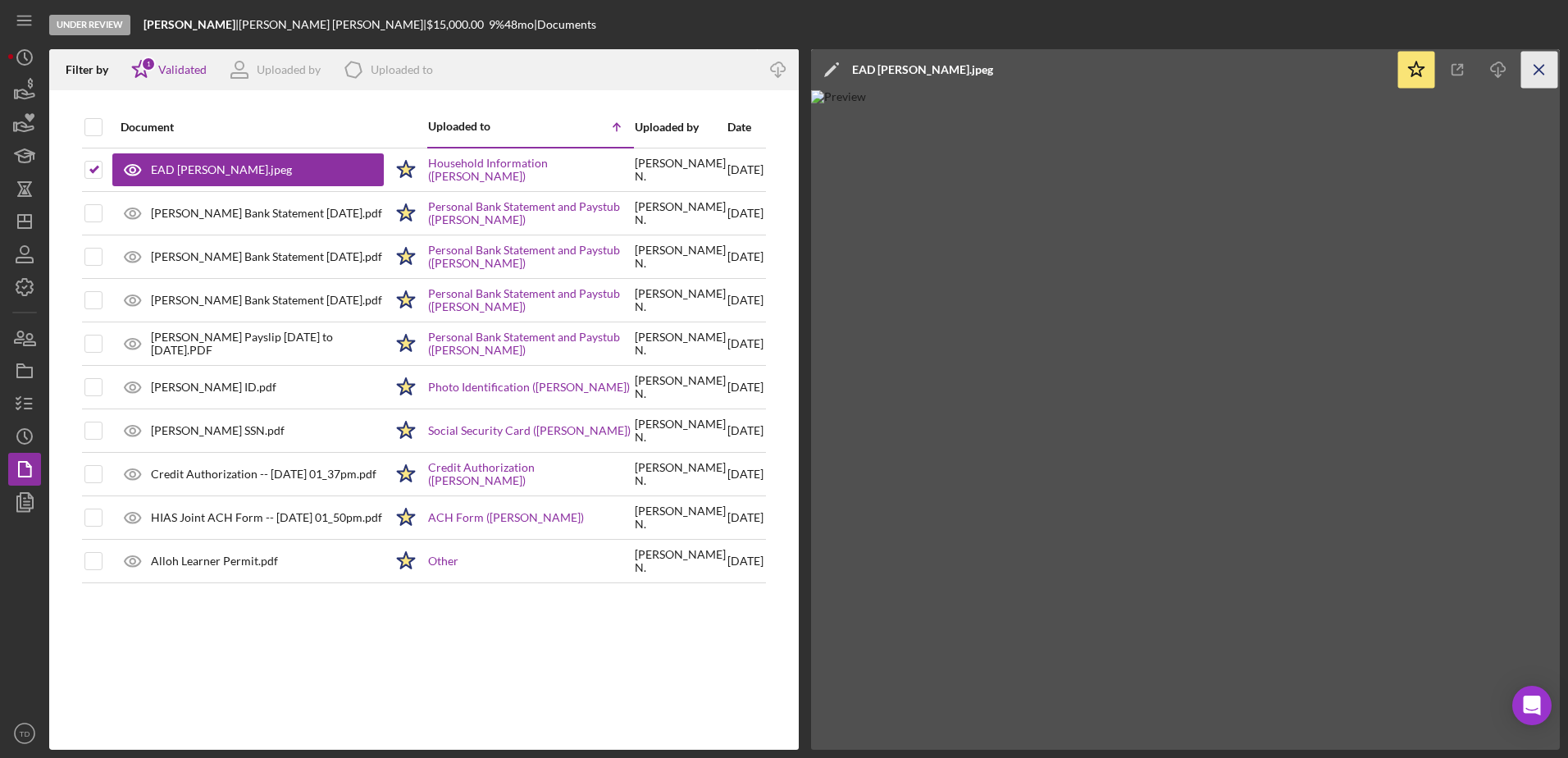
click at [1533, 74] on icon "Icon/Menu Close" at bounding box center [1540, 70] width 37 height 37
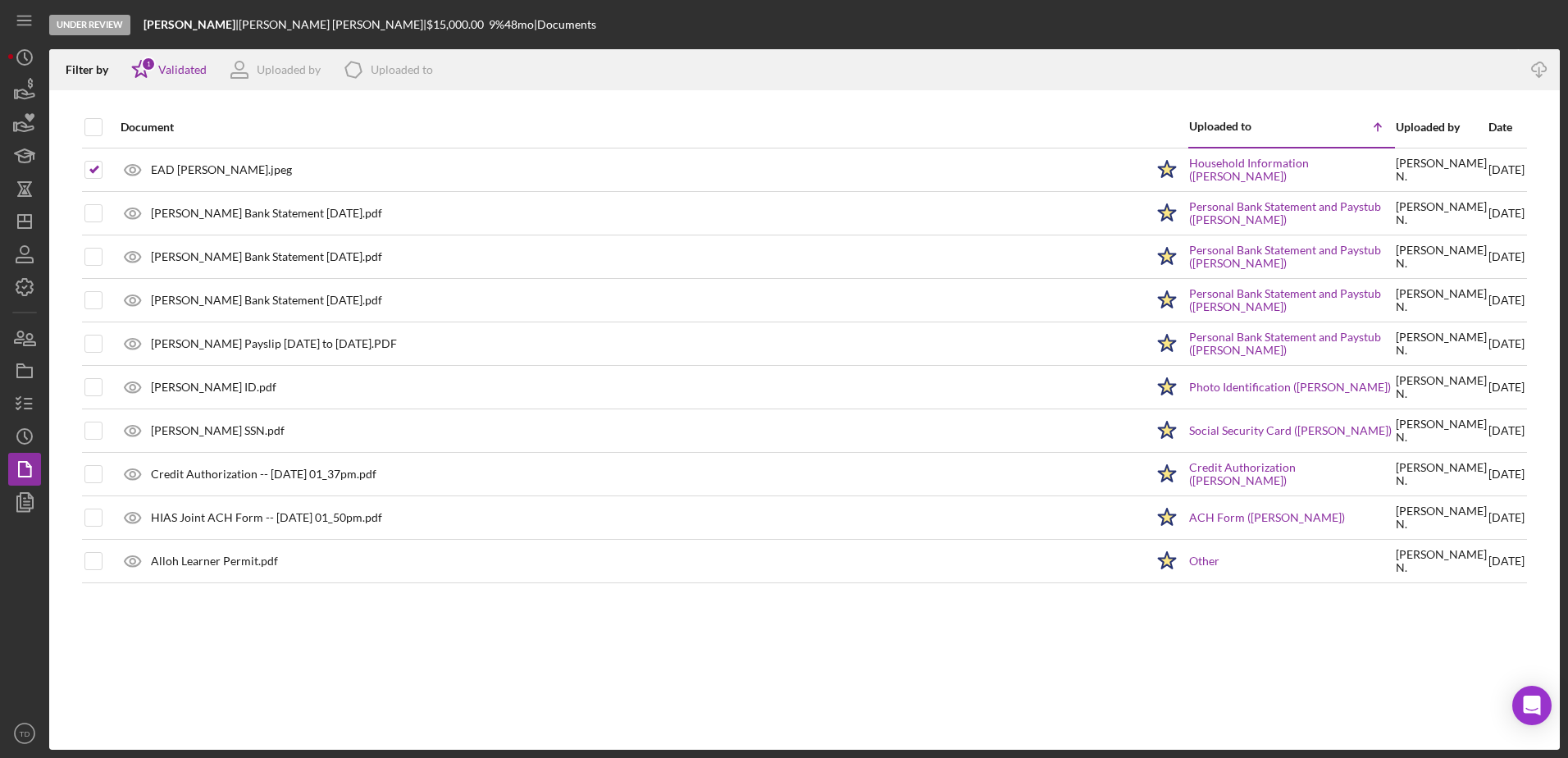
drag, startPoint x: 203, startPoint y: 171, endPoint x: 964, endPoint y: 121, distance: 762.6
click at [964, 121] on div "Document" at bounding box center [632, 126] width 1024 height 14
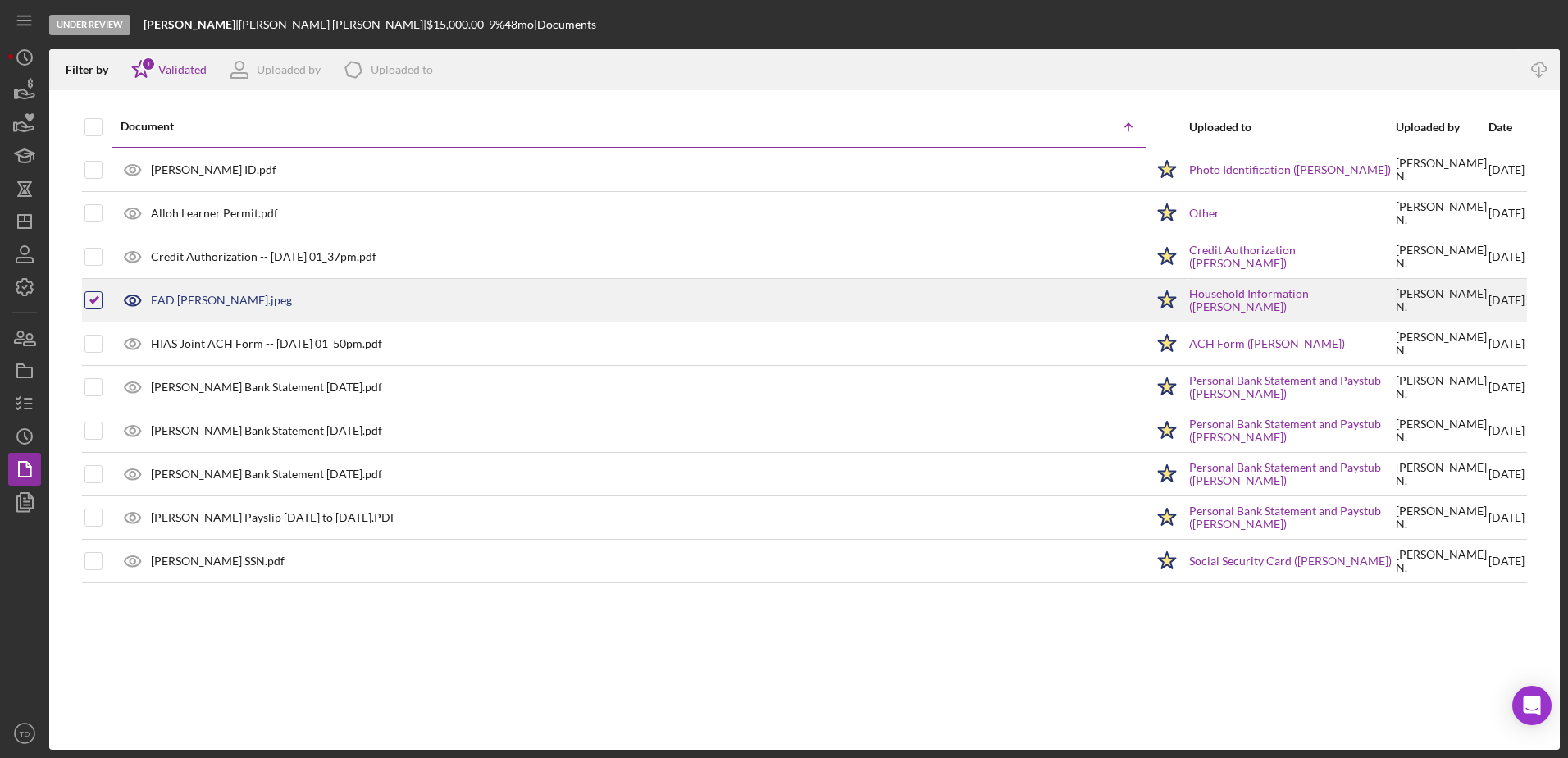
click at [90, 301] on input "checkbox" at bounding box center [93, 300] width 16 height 16
checkbox input "false"
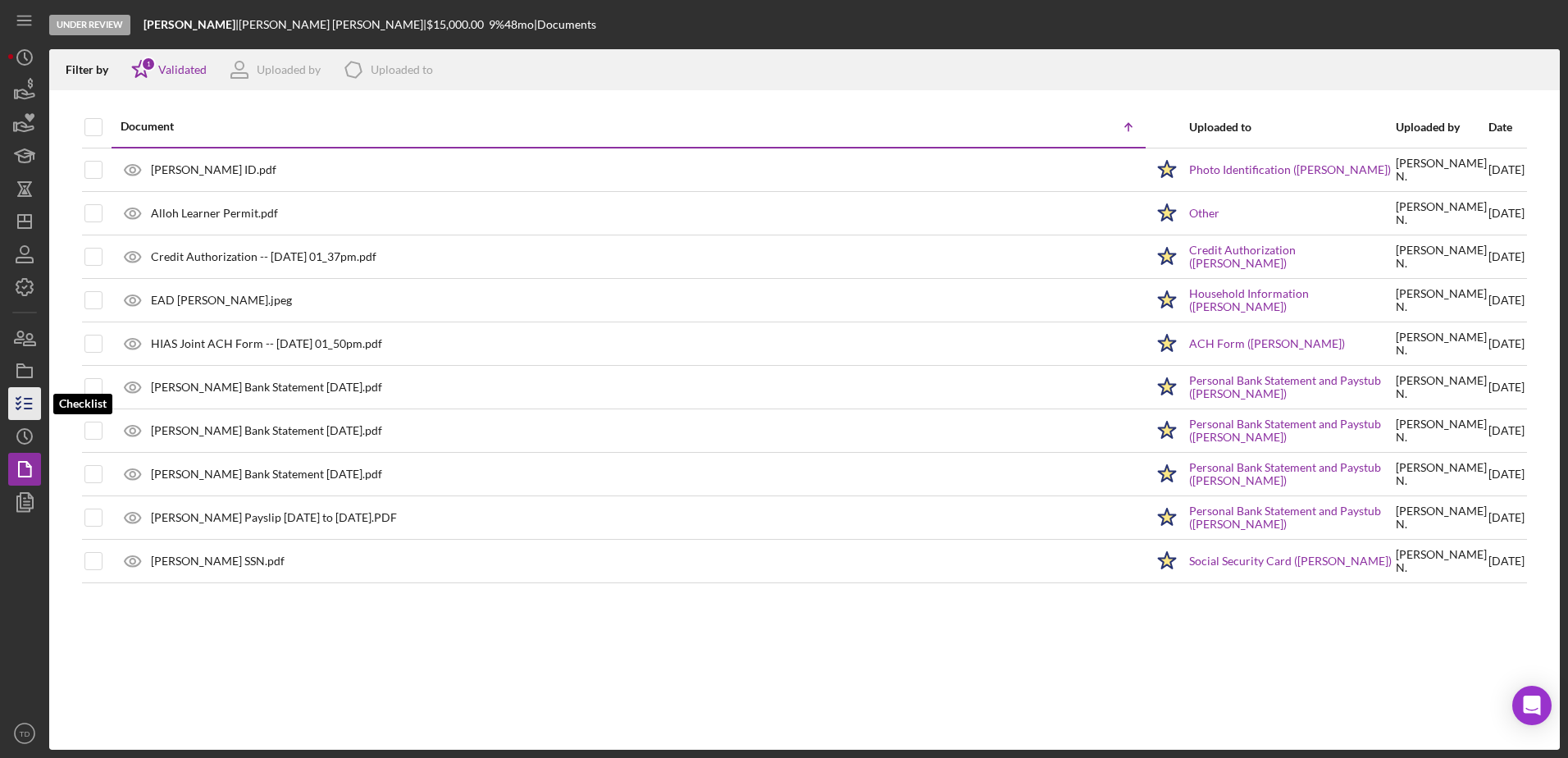
click at [24, 393] on icon "button" at bounding box center [24, 403] width 41 height 41
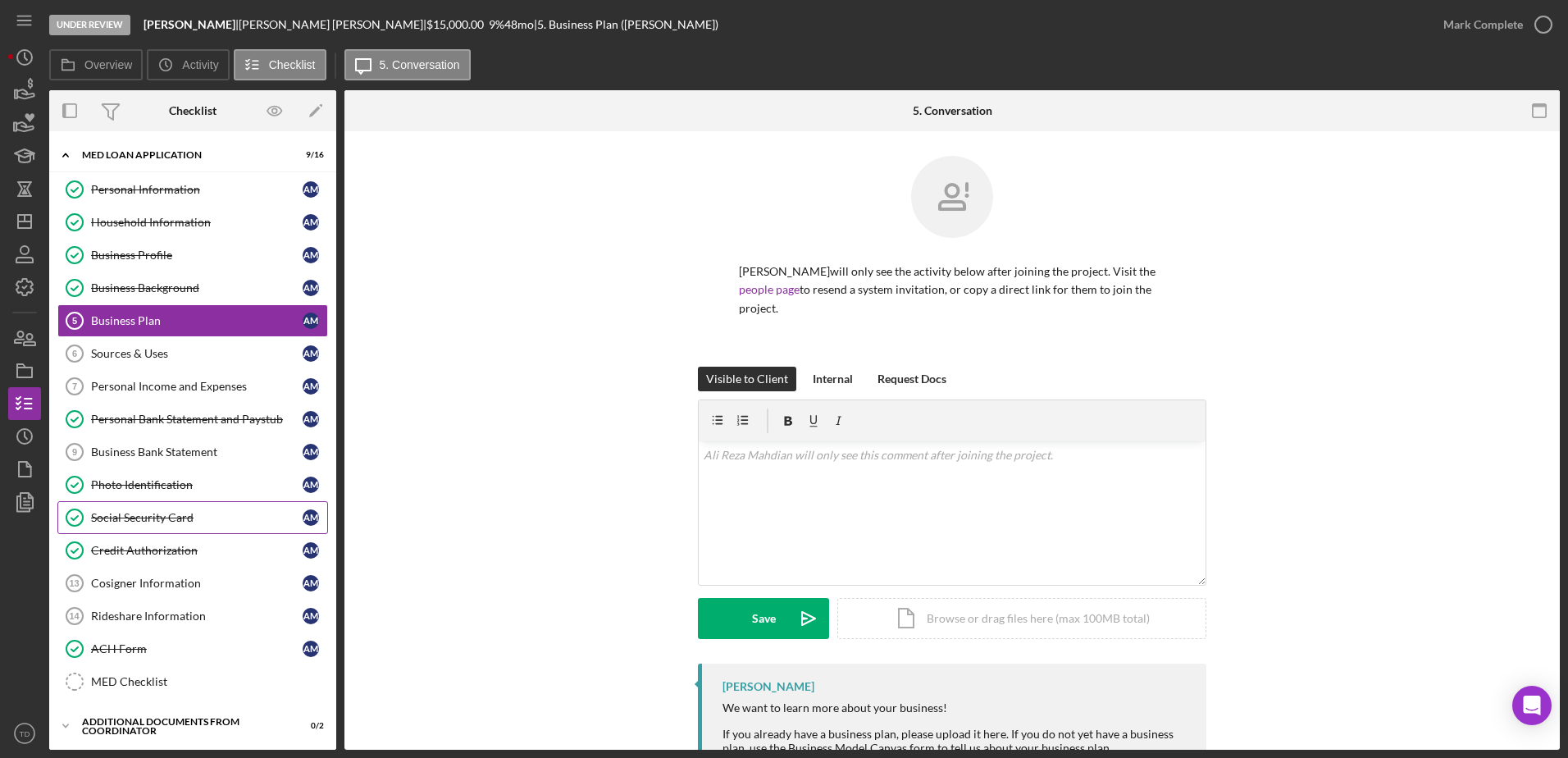
scroll to position [186, 0]
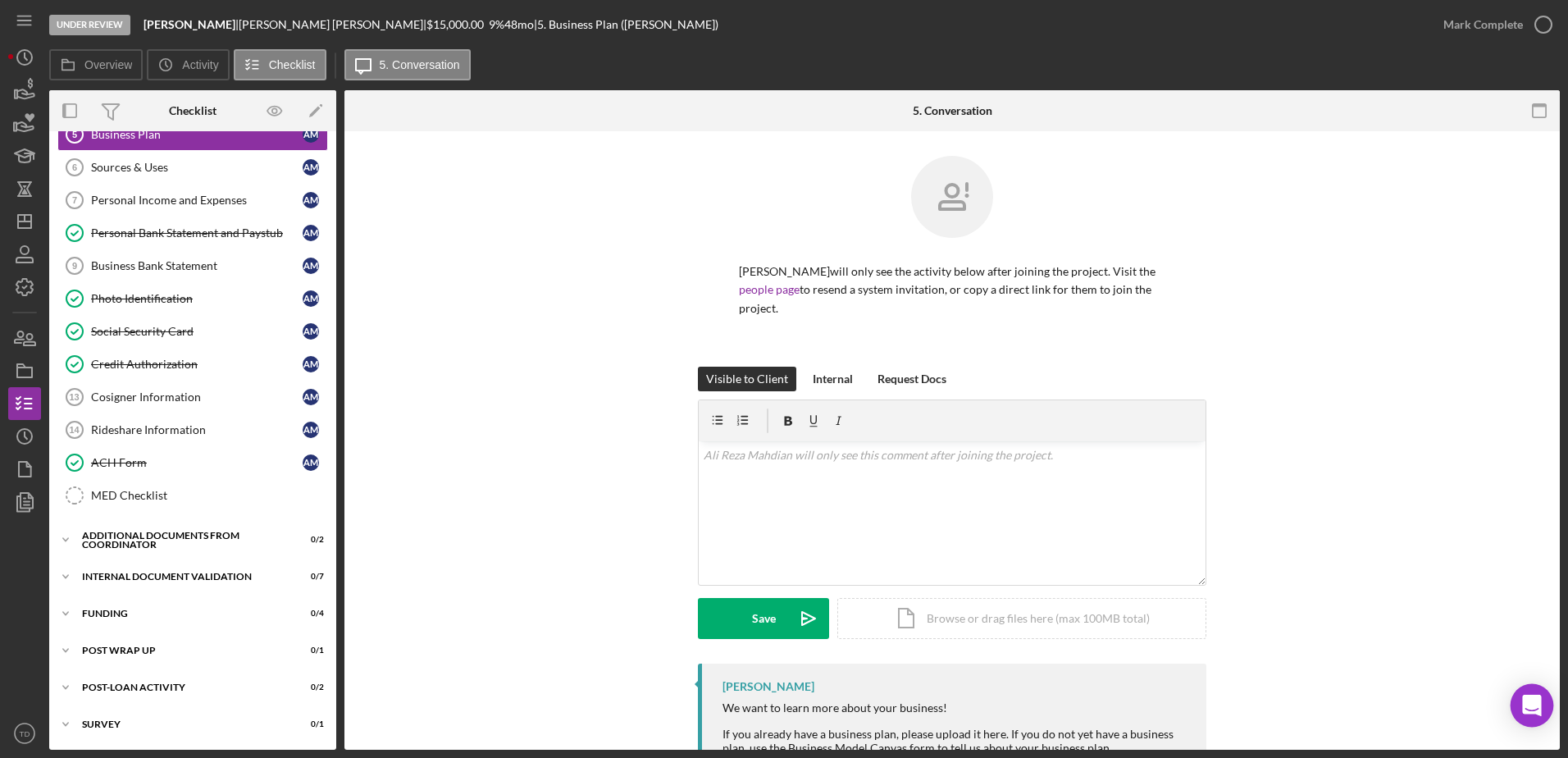
click at [1531, 707] on icon "Open Intercom Messenger" at bounding box center [1532, 706] width 19 height 22
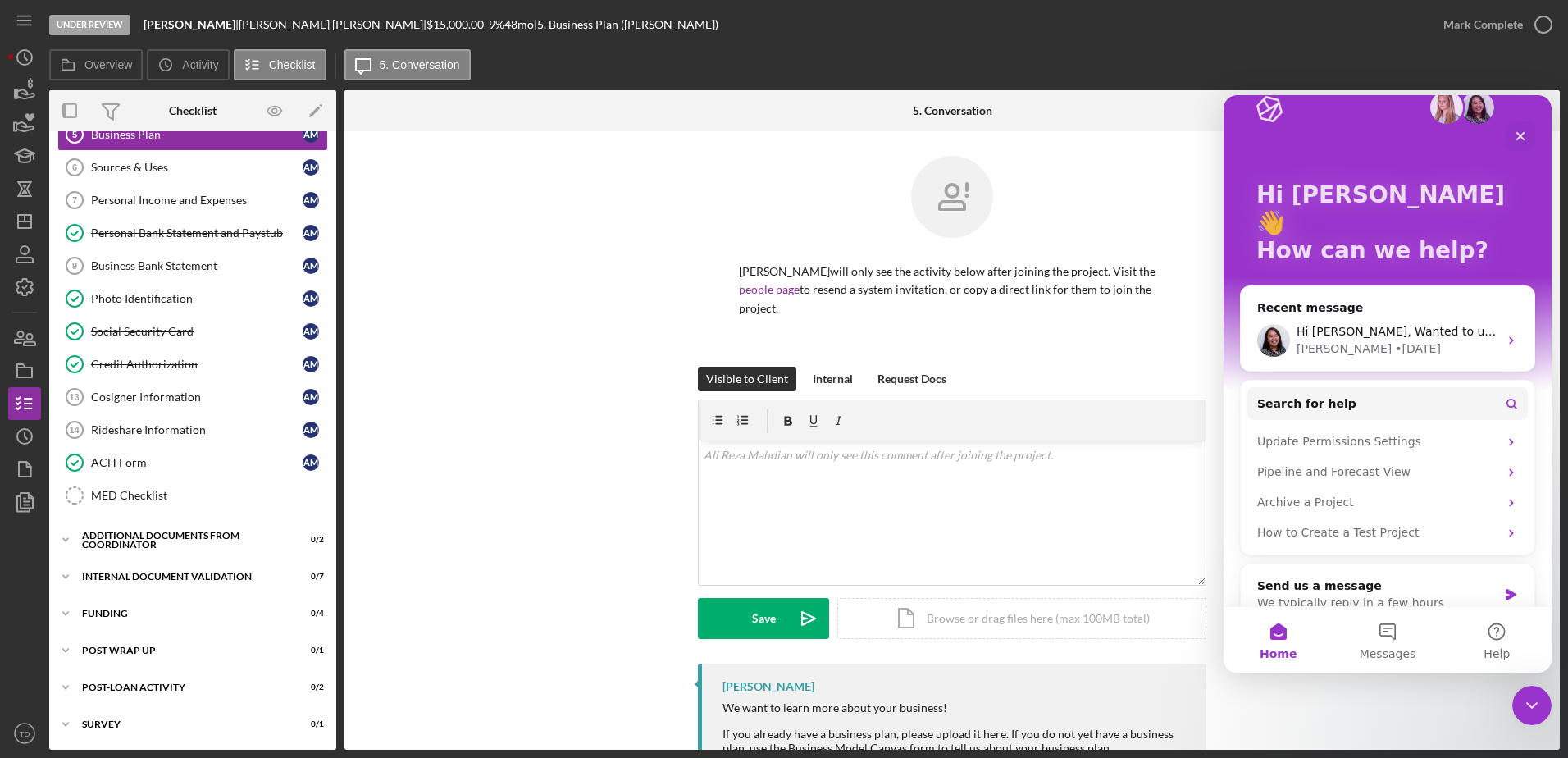
scroll to position [30, 0]
click at [1329, 397] on span "Search for help" at bounding box center [1307, 405] width 99 height 17
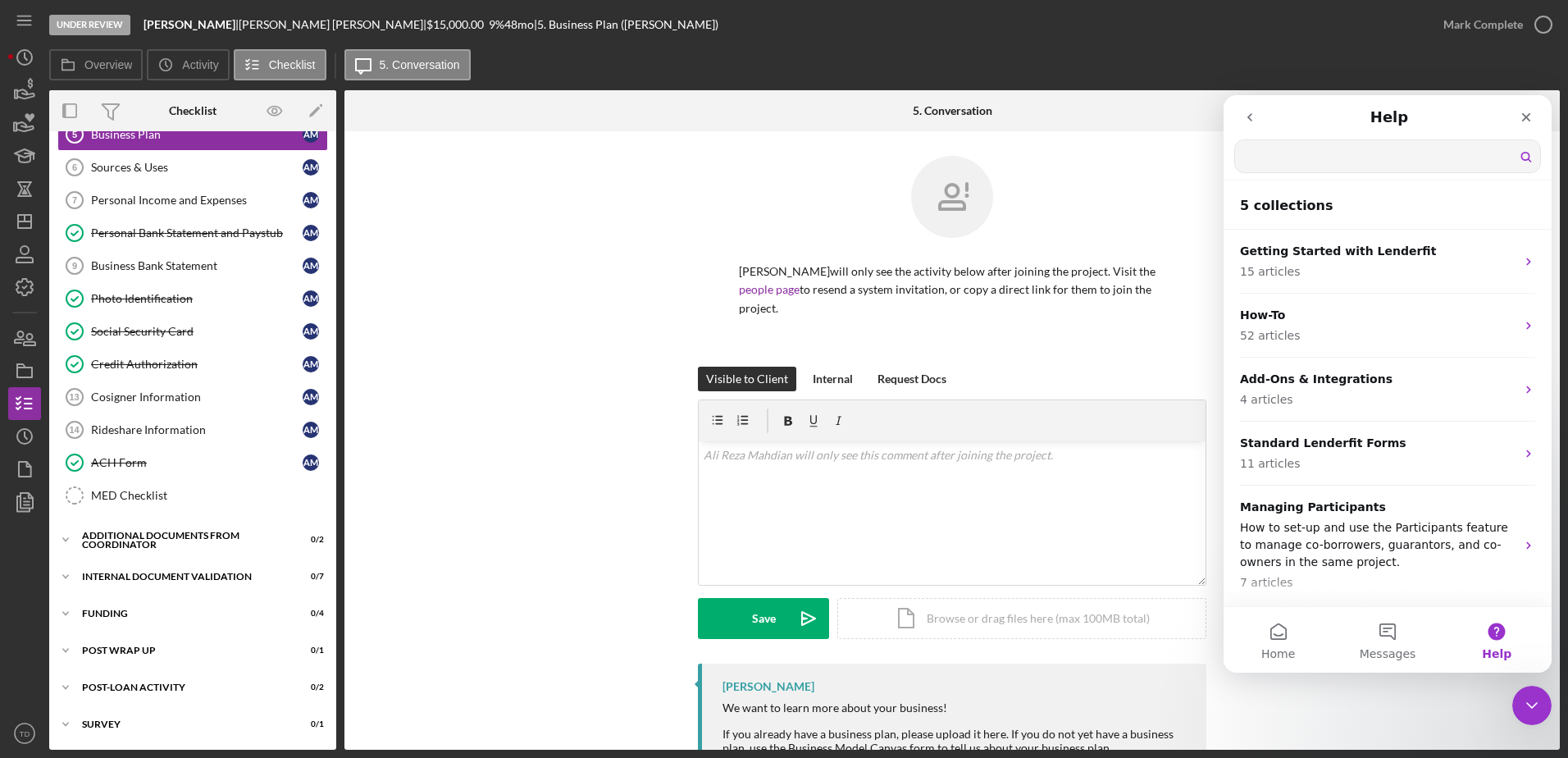
scroll to position [0, 0]
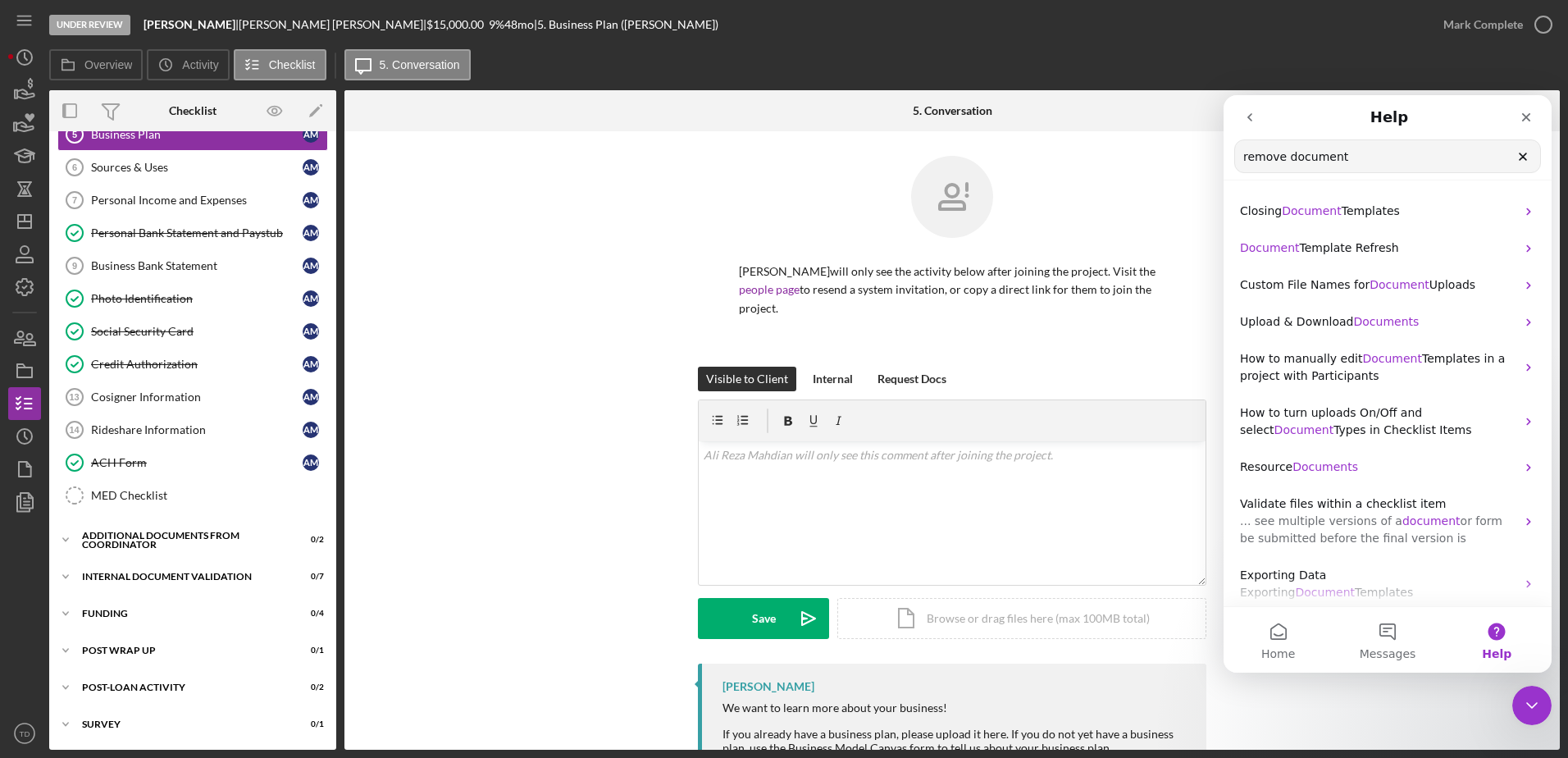
click at [1366, 168] on input "remove document" at bounding box center [1388, 155] width 305 height 32
type input "remove document uploaded"
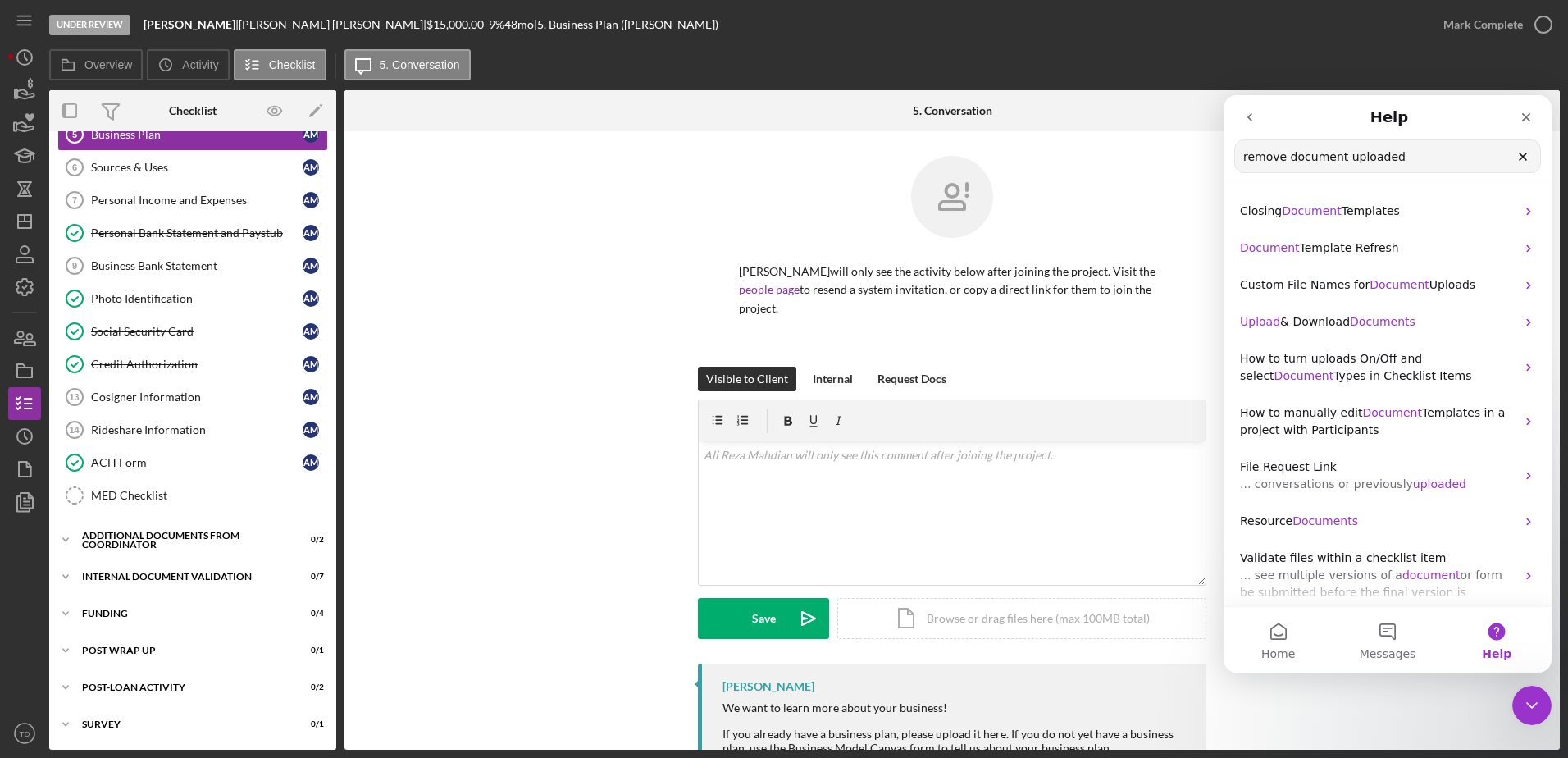
drag, startPoint x: 1525, startPoint y: 159, endPoint x: 1309, endPoint y: 129, distance: 218.1
drag, startPoint x: 1309, startPoint y: 129, endPoint x: 1252, endPoint y: 116, distance: 58.5
click at [1252, 116] on icon "go back" at bounding box center [1250, 117] width 14 height 14
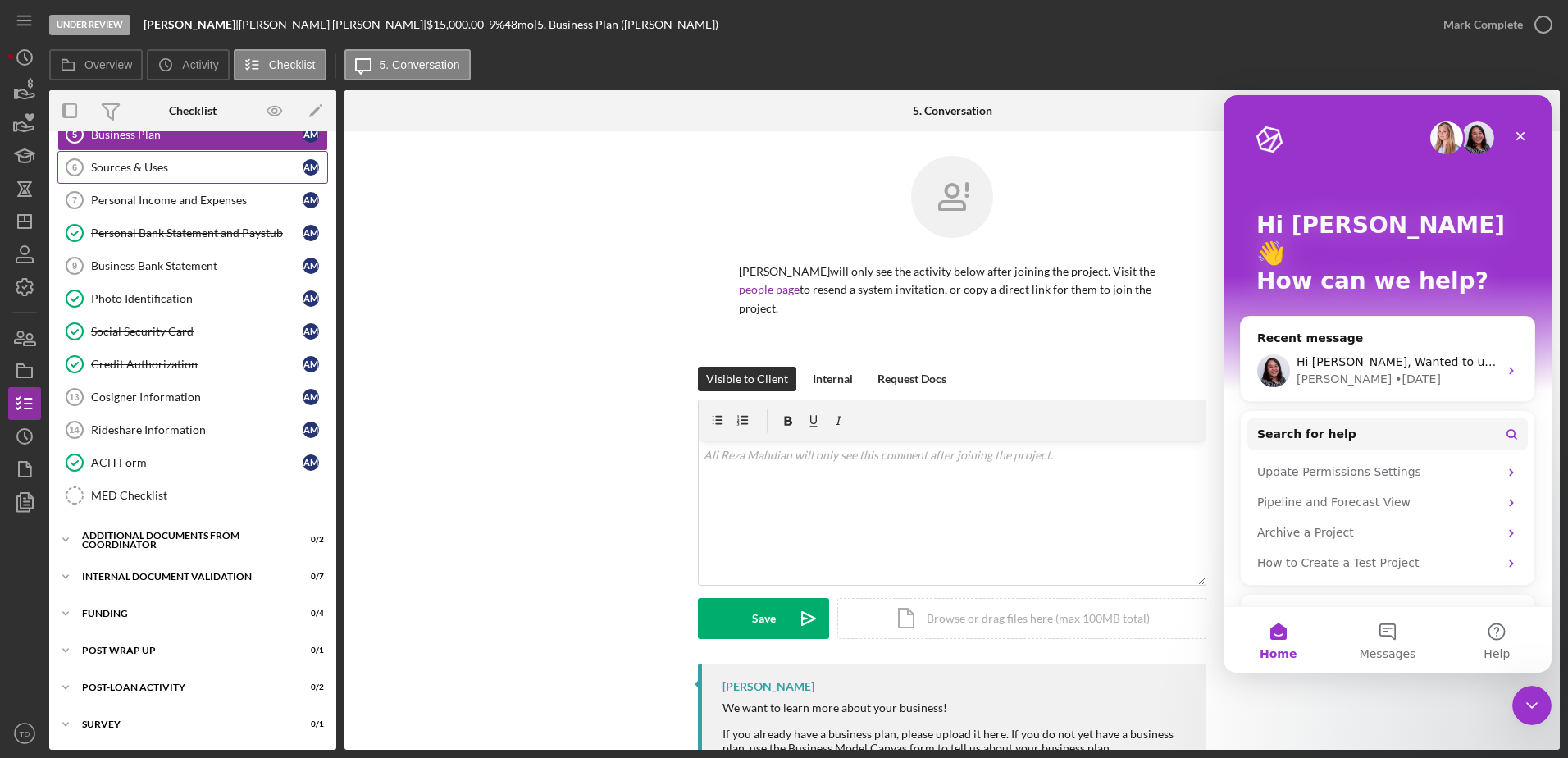
click at [153, 179] on link "Sources & Uses 6 Sources & Uses A M" at bounding box center [193, 167] width 271 height 33
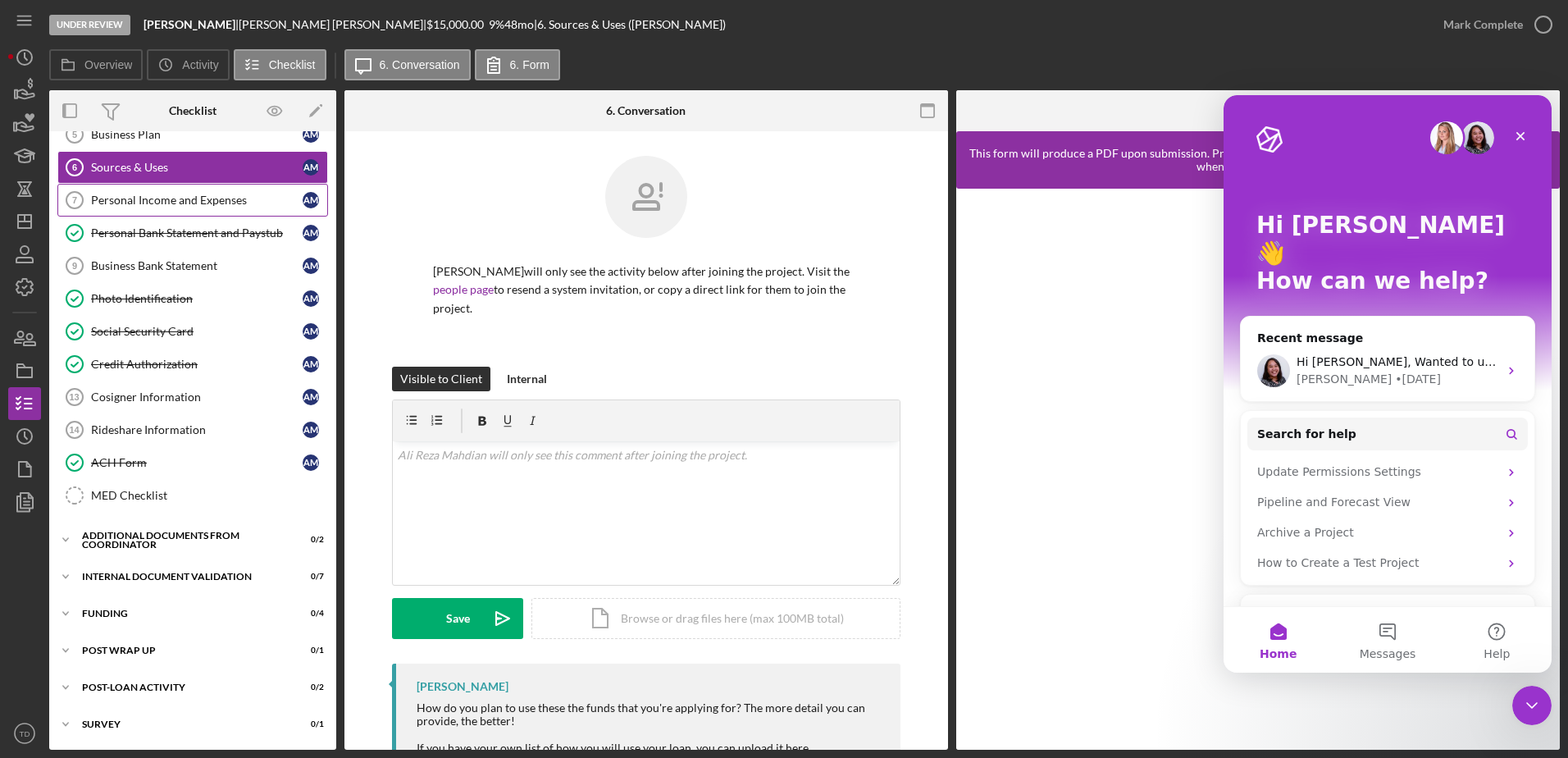
click at [156, 201] on div "Personal Income and Expenses" at bounding box center [197, 200] width 211 height 14
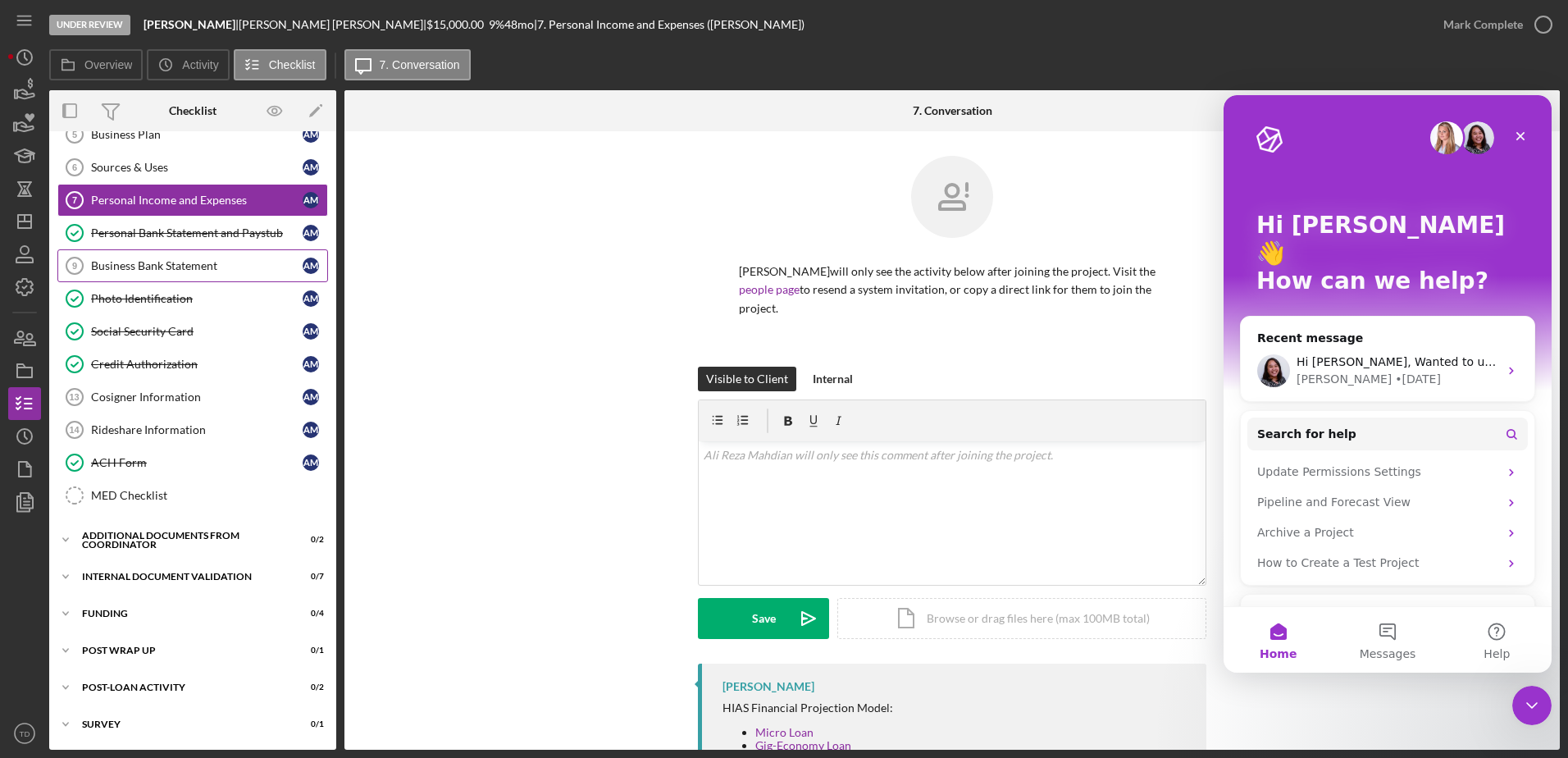
click at [154, 250] on link "Business Bank Statement 9 Business Bank Statement A M" at bounding box center [193, 266] width 271 height 33
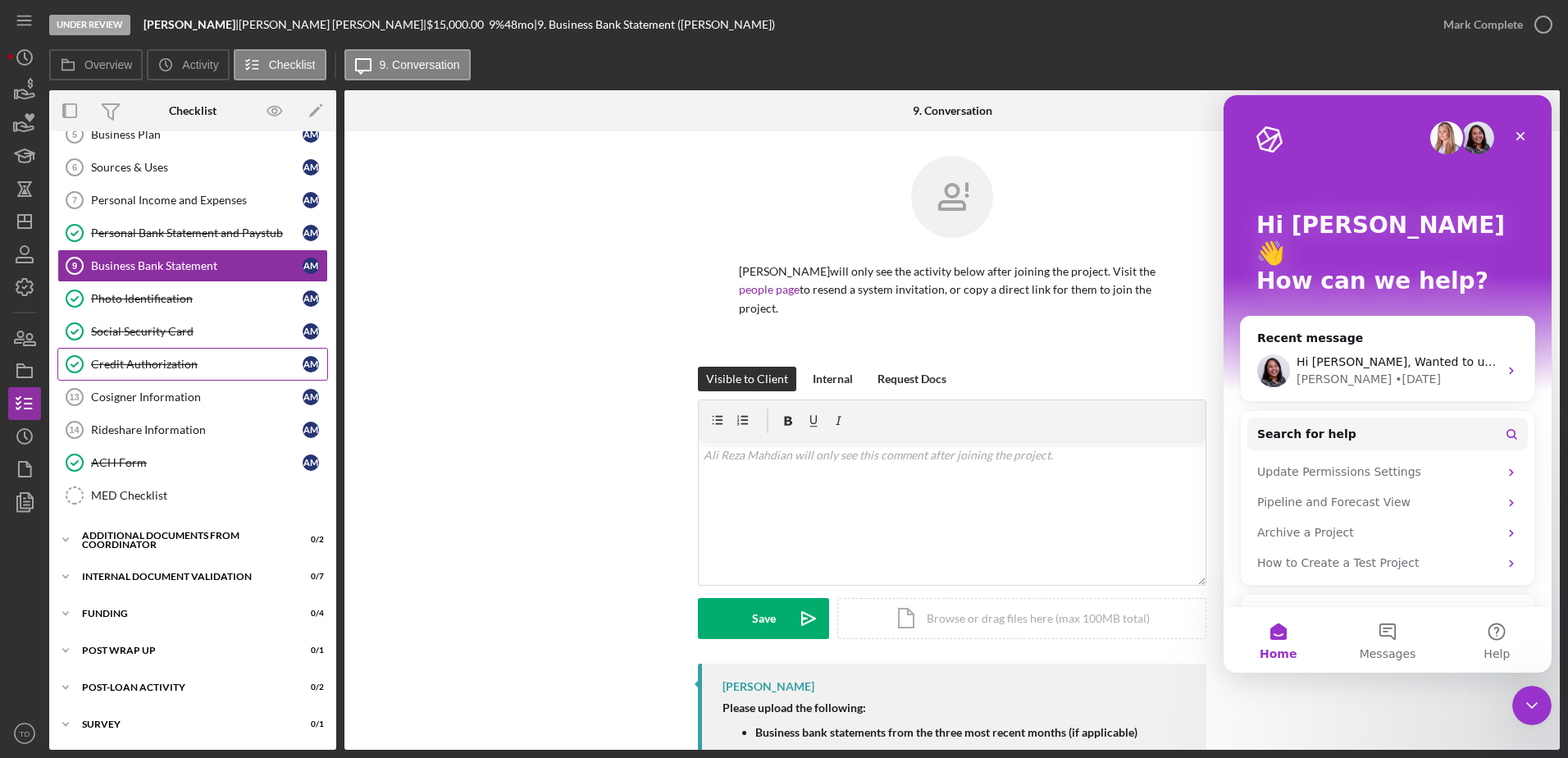
click at [152, 356] on link "Credit Authorization Credit Authorization A M" at bounding box center [193, 364] width 271 height 33
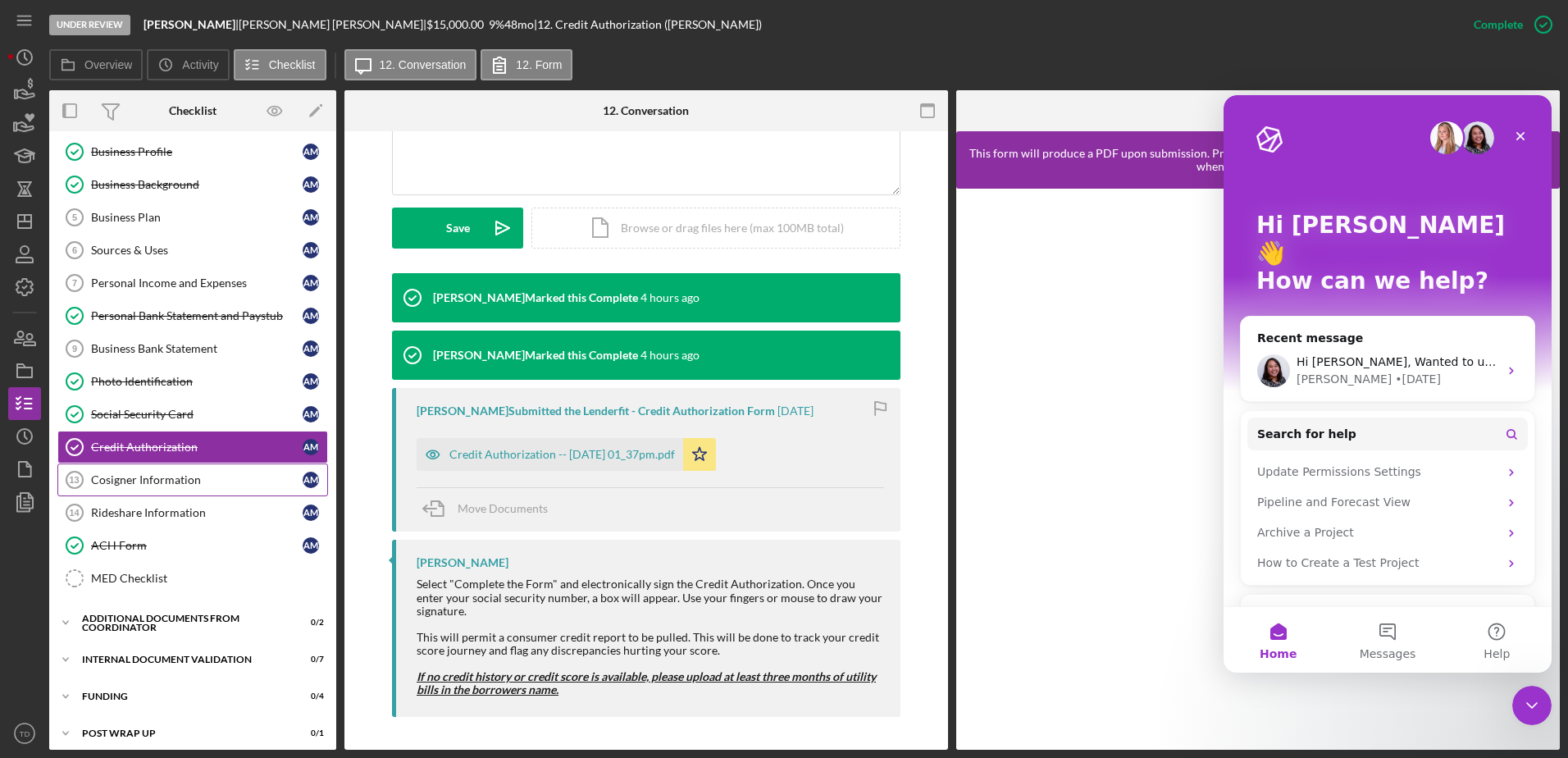
scroll to position [186, 0]
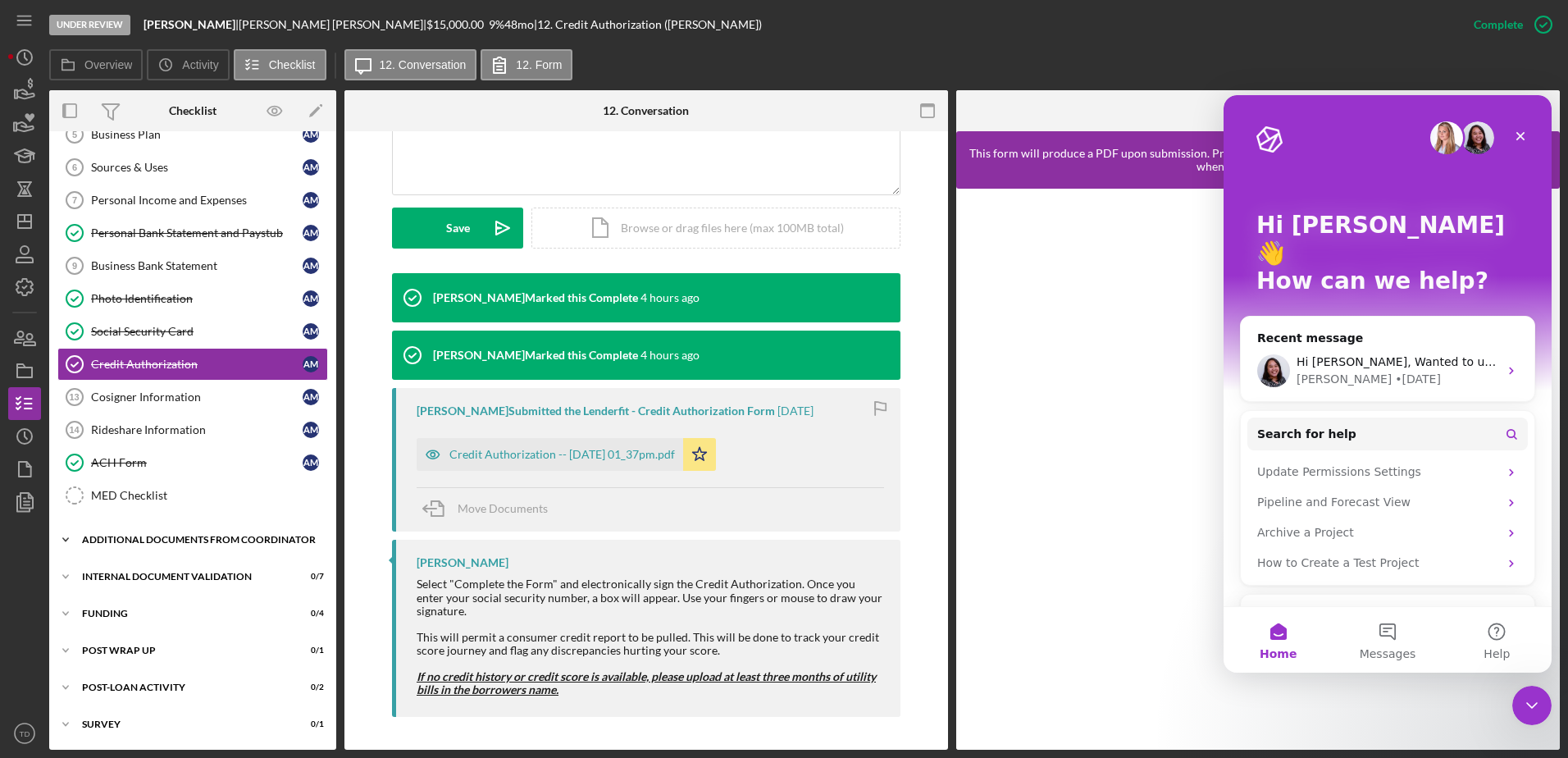
click at [136, 535] on div "Additional Documents from Coordinator" at bounding box center [199, 539] width 234 height 10
click at [164, 653] on div "Internal Document Validation" at bounding box center [199, 651] width 234 height 10
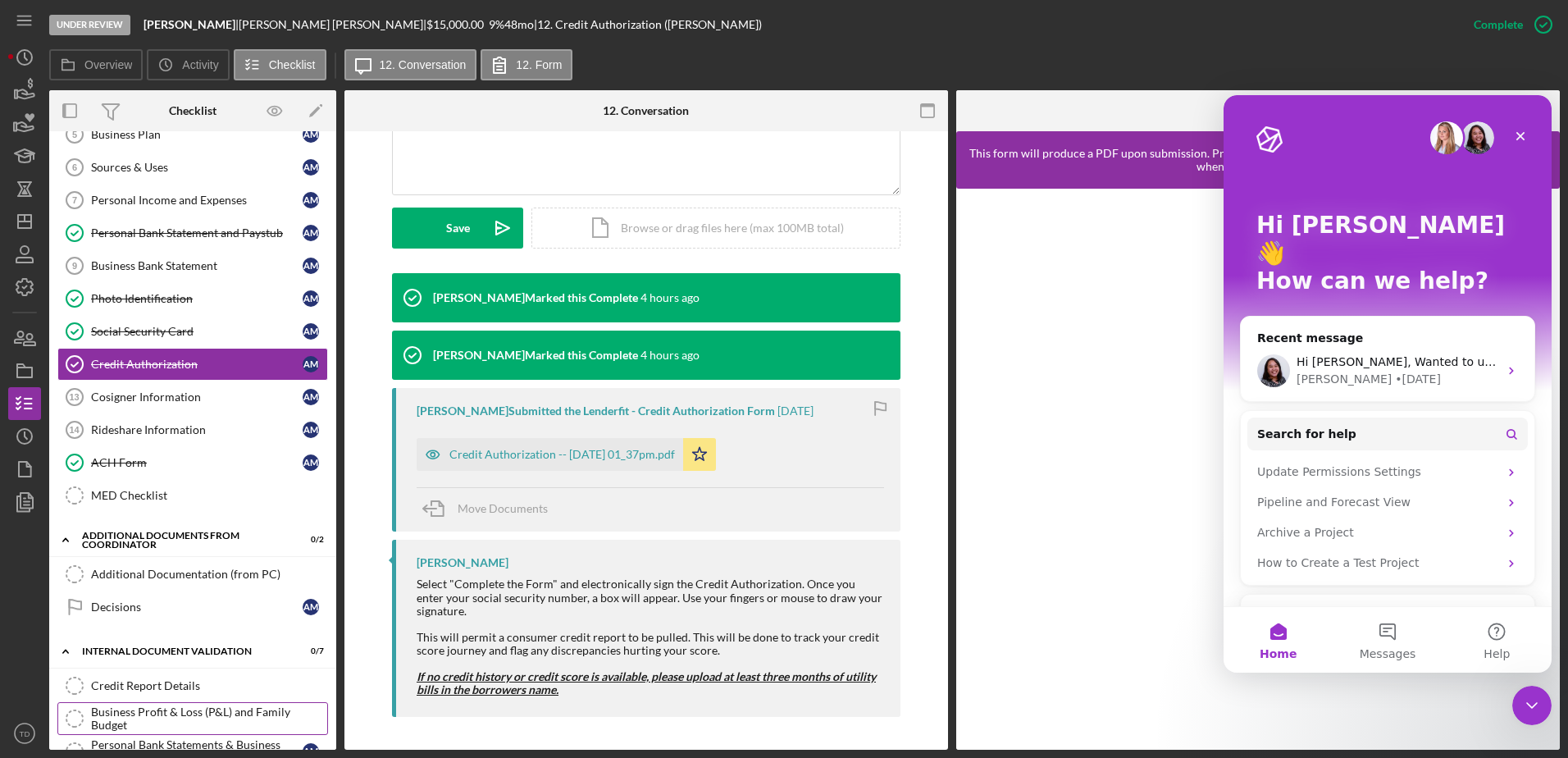
scroll to position [500, 0]
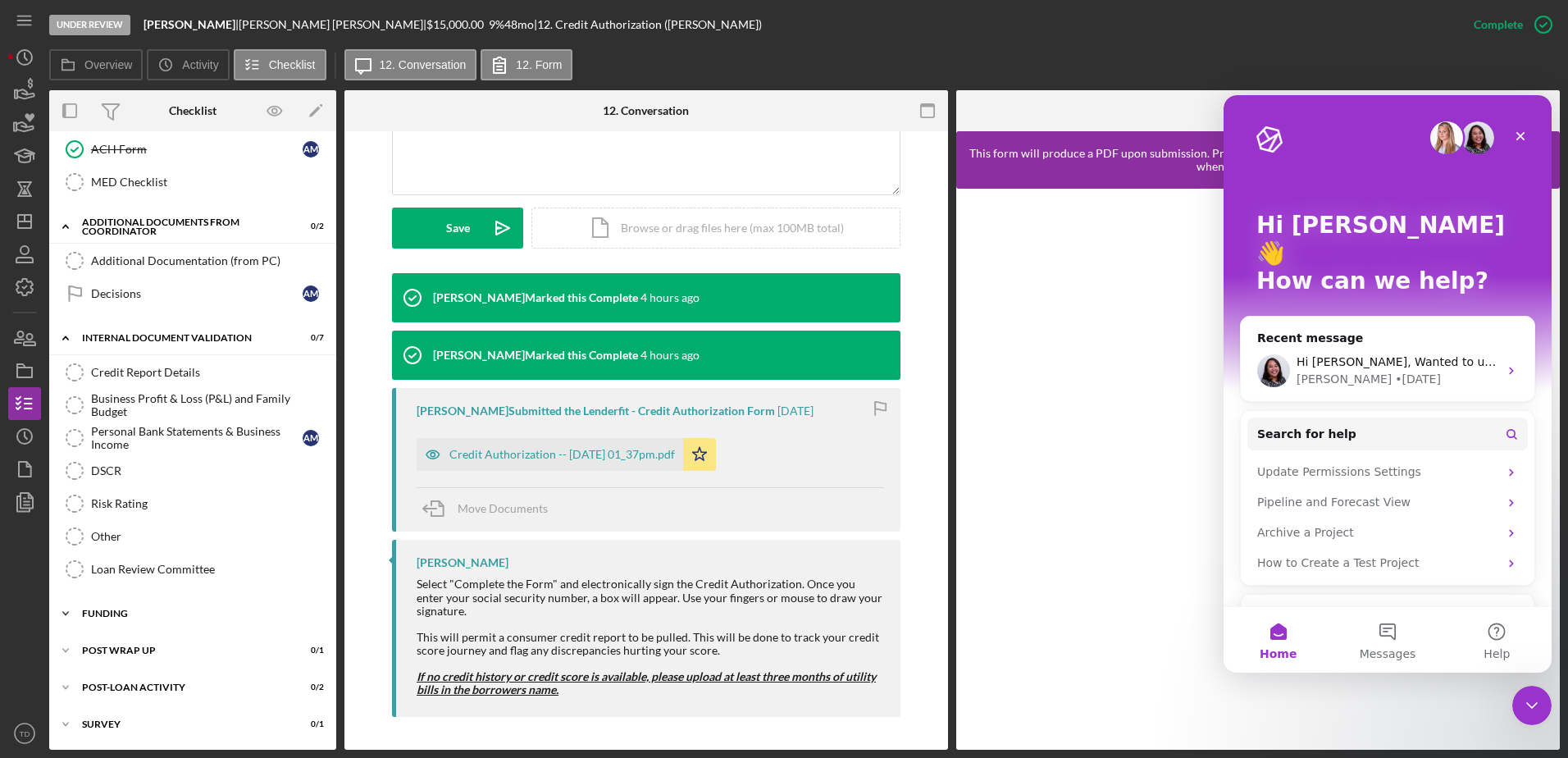
click at [120, 605] on div "Icon/Expander Funding 0 / 4" at bounding box center [192, 613] width 287 height 33
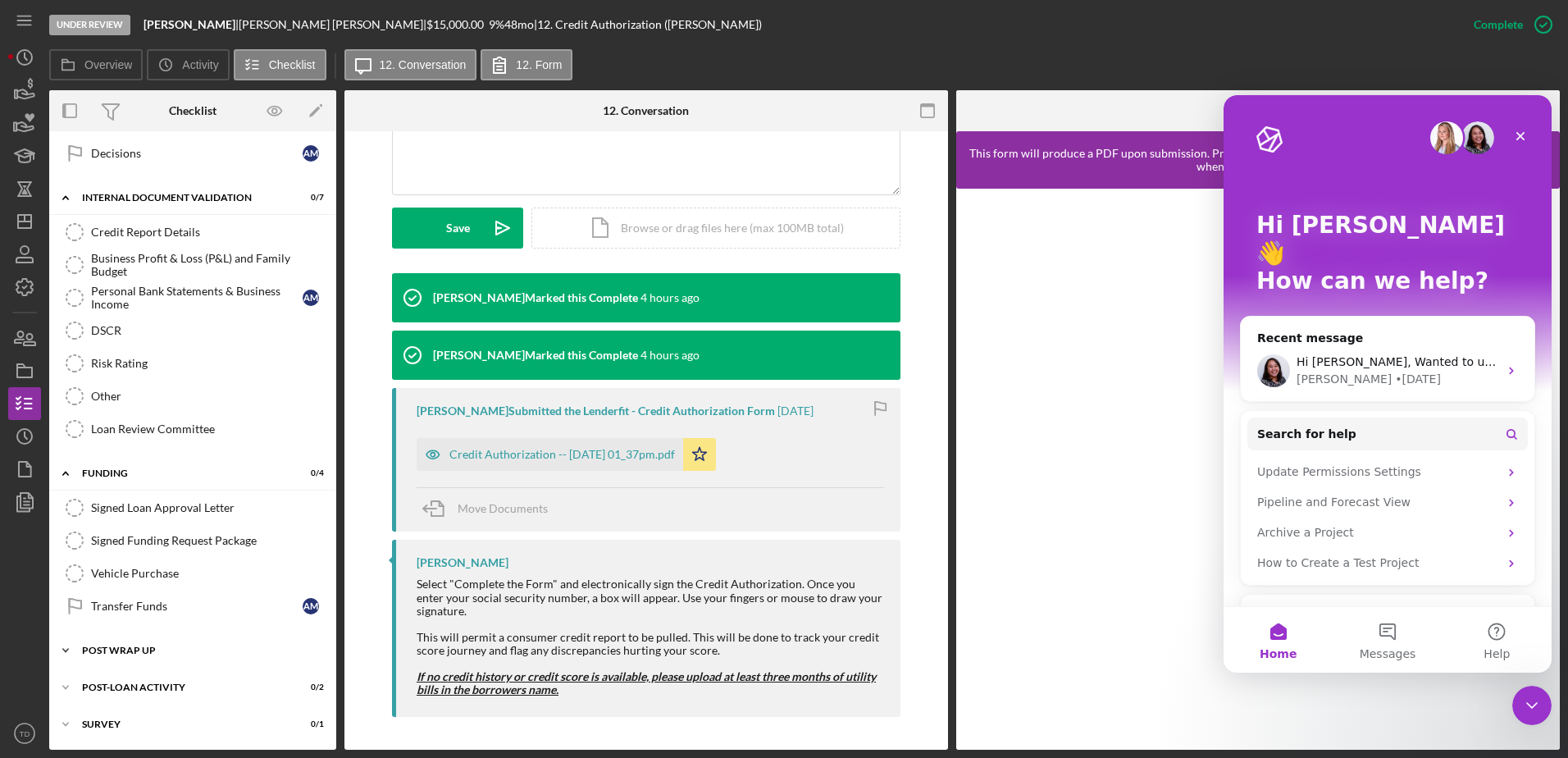
click at [127, 649] on div "Post Wrap Up" at bounding box center [199, 650] width 234 height 10
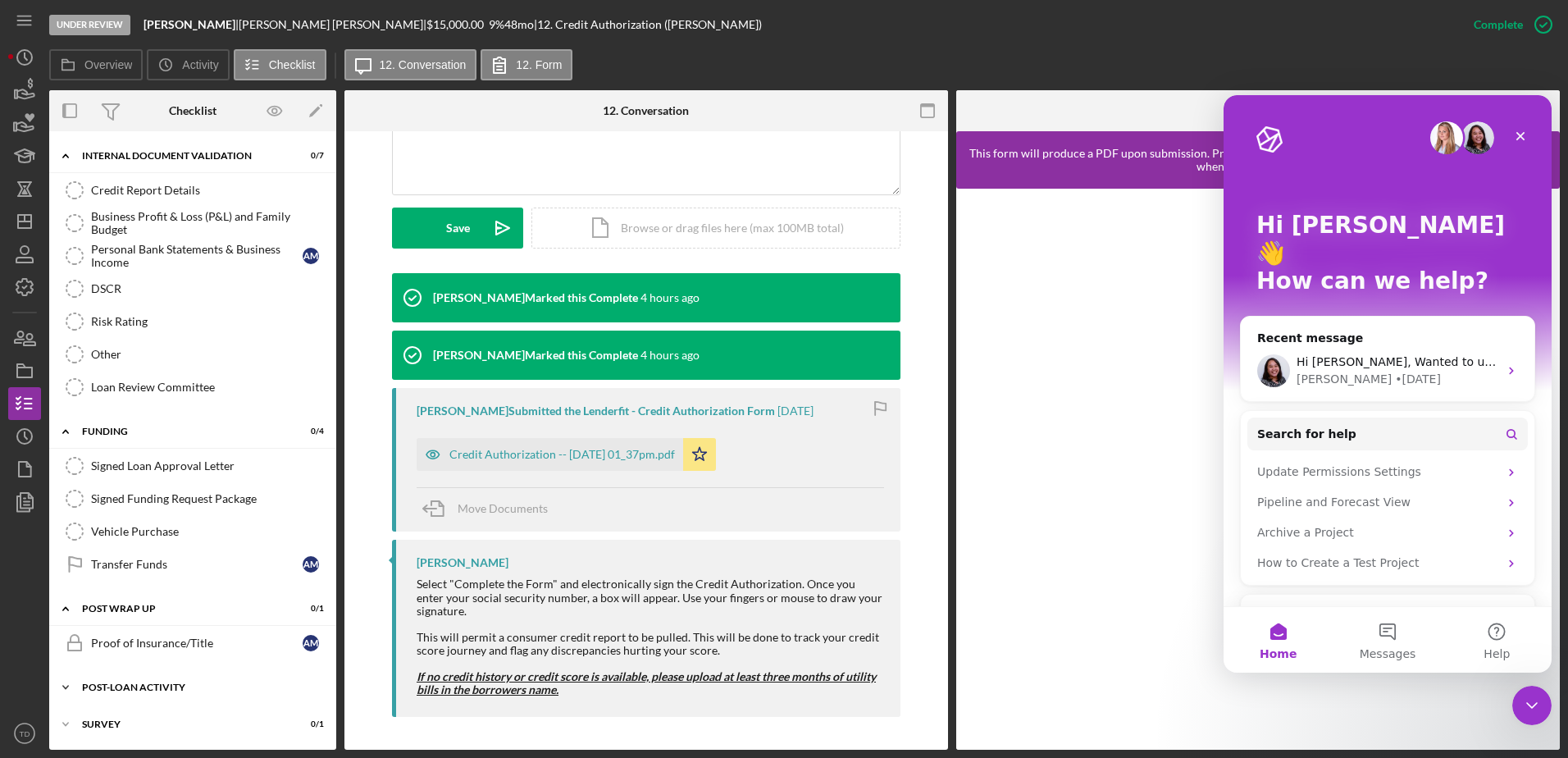
click at [108, 679] on div "Icon/Expander Post-Loan Activity 0 / 2" at bounding box center [192, 688] width 287 height 33
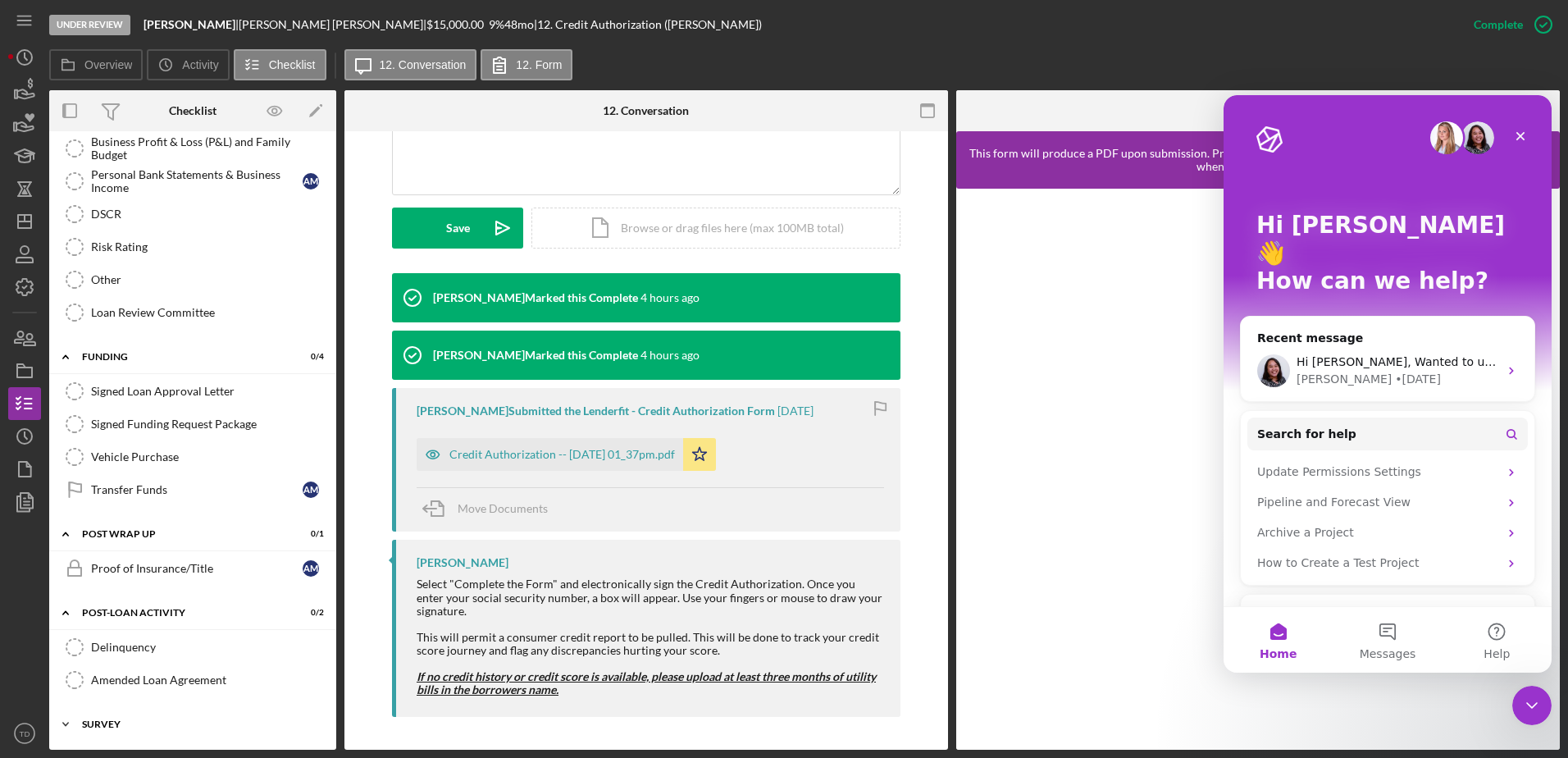
click at [103, 728] on div "Survey" at bounding box center [199, 724] width 234 height 10
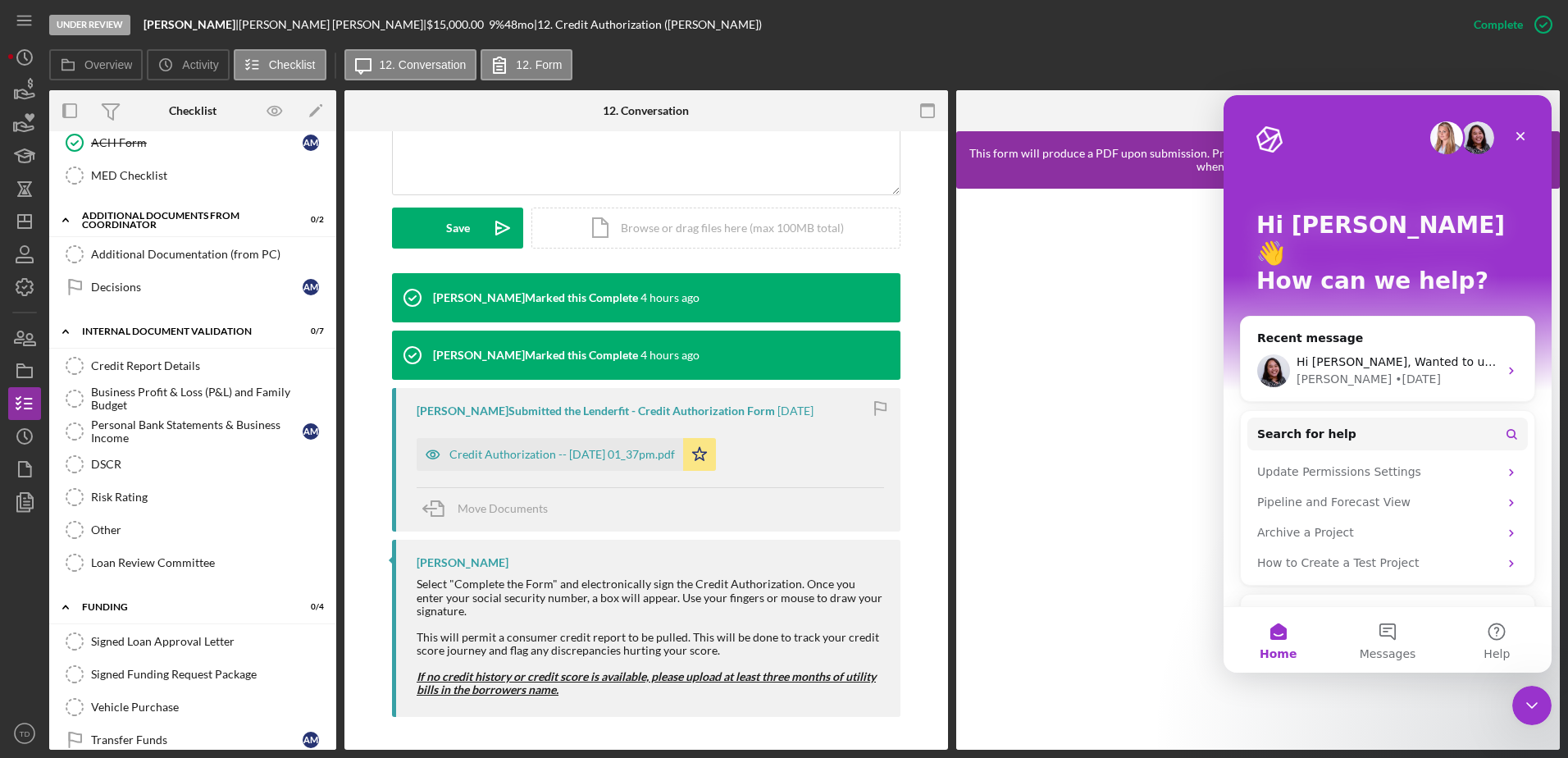
scroll to position [500, 0]
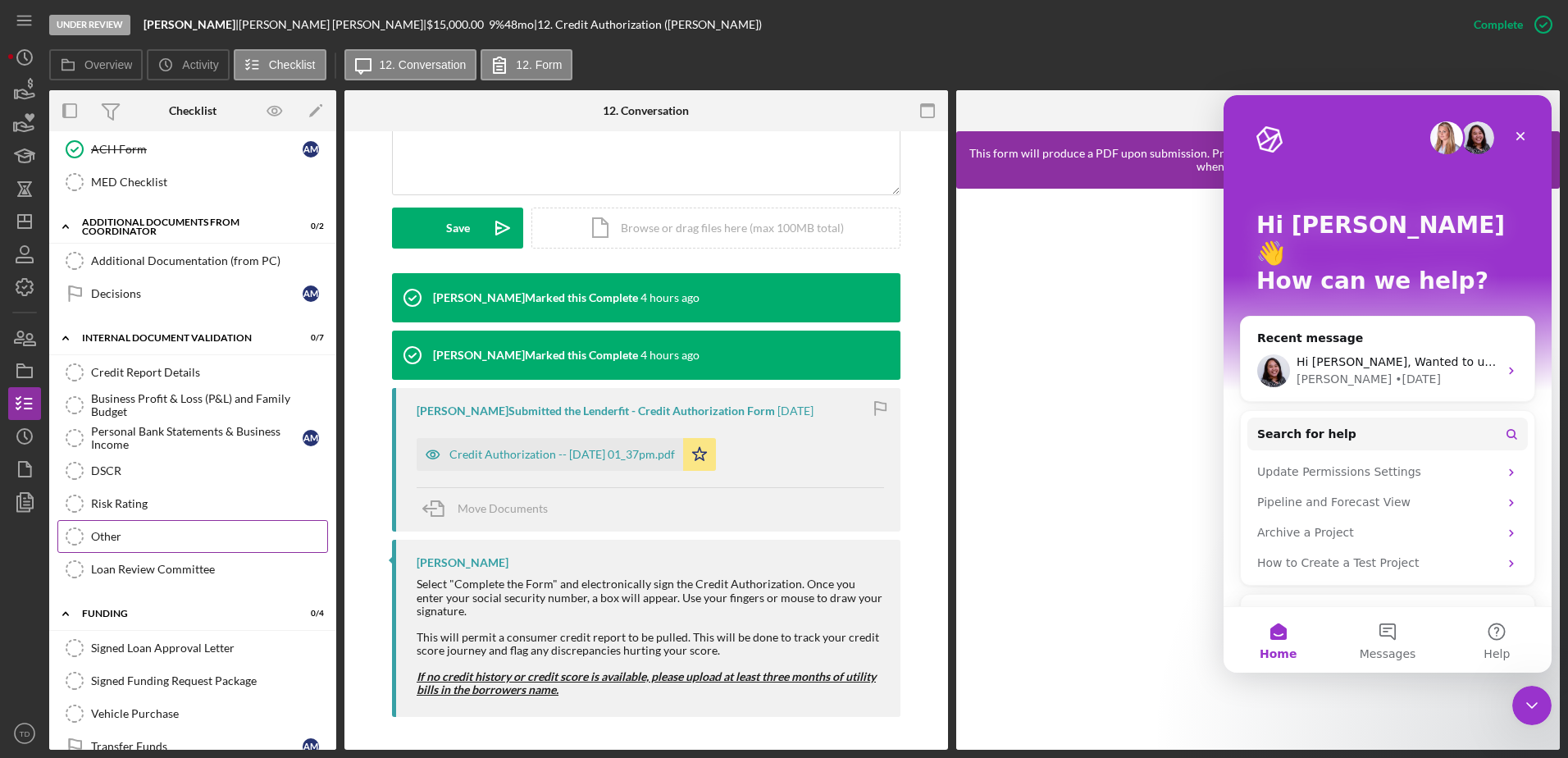
click at [107, 534] on div "Other" at bounding box center [210, 537] width 237 height 14
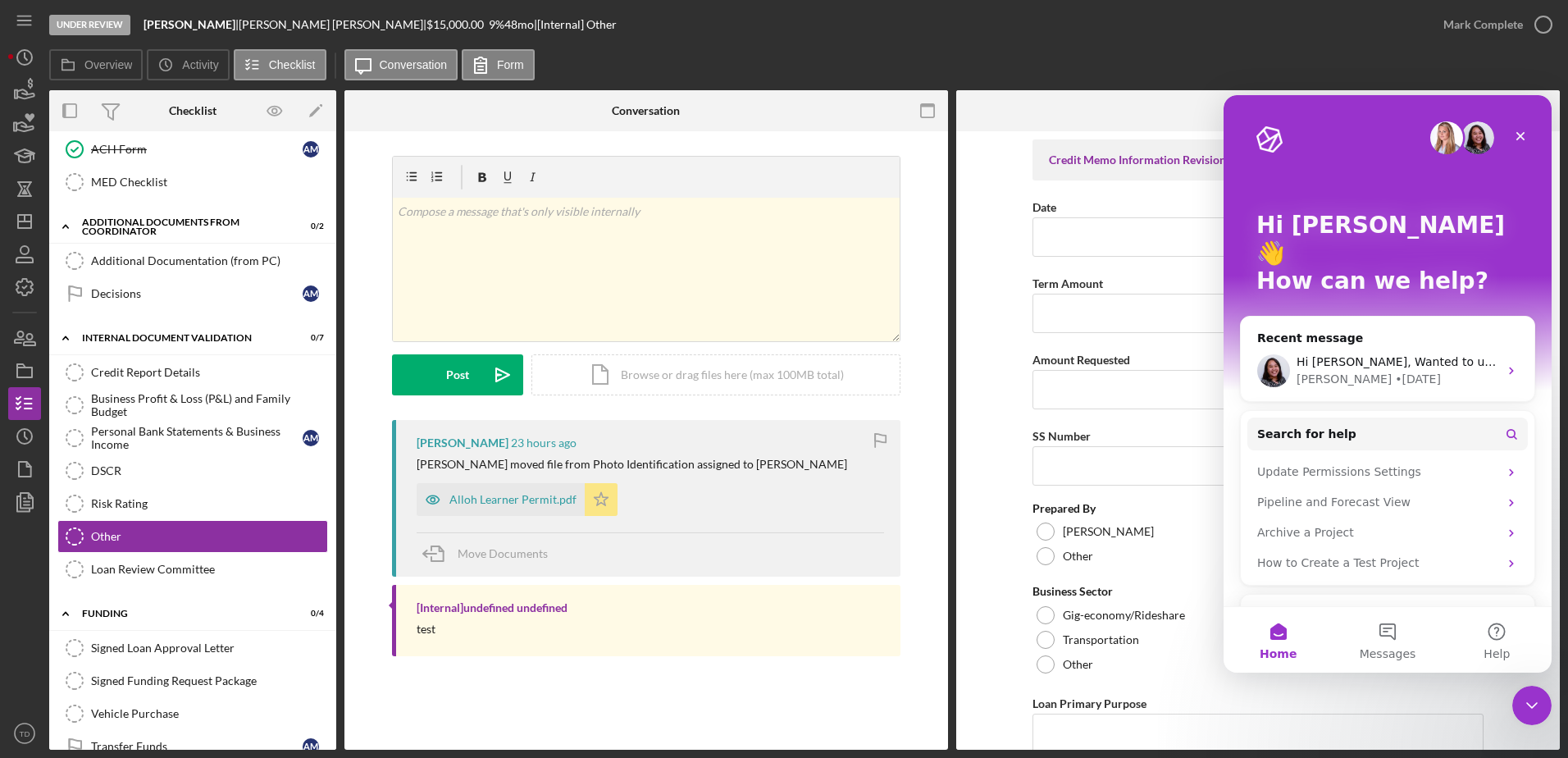
click at [599, 504] on polygon "button" at bounding box center [601, 499] width 14 height 14
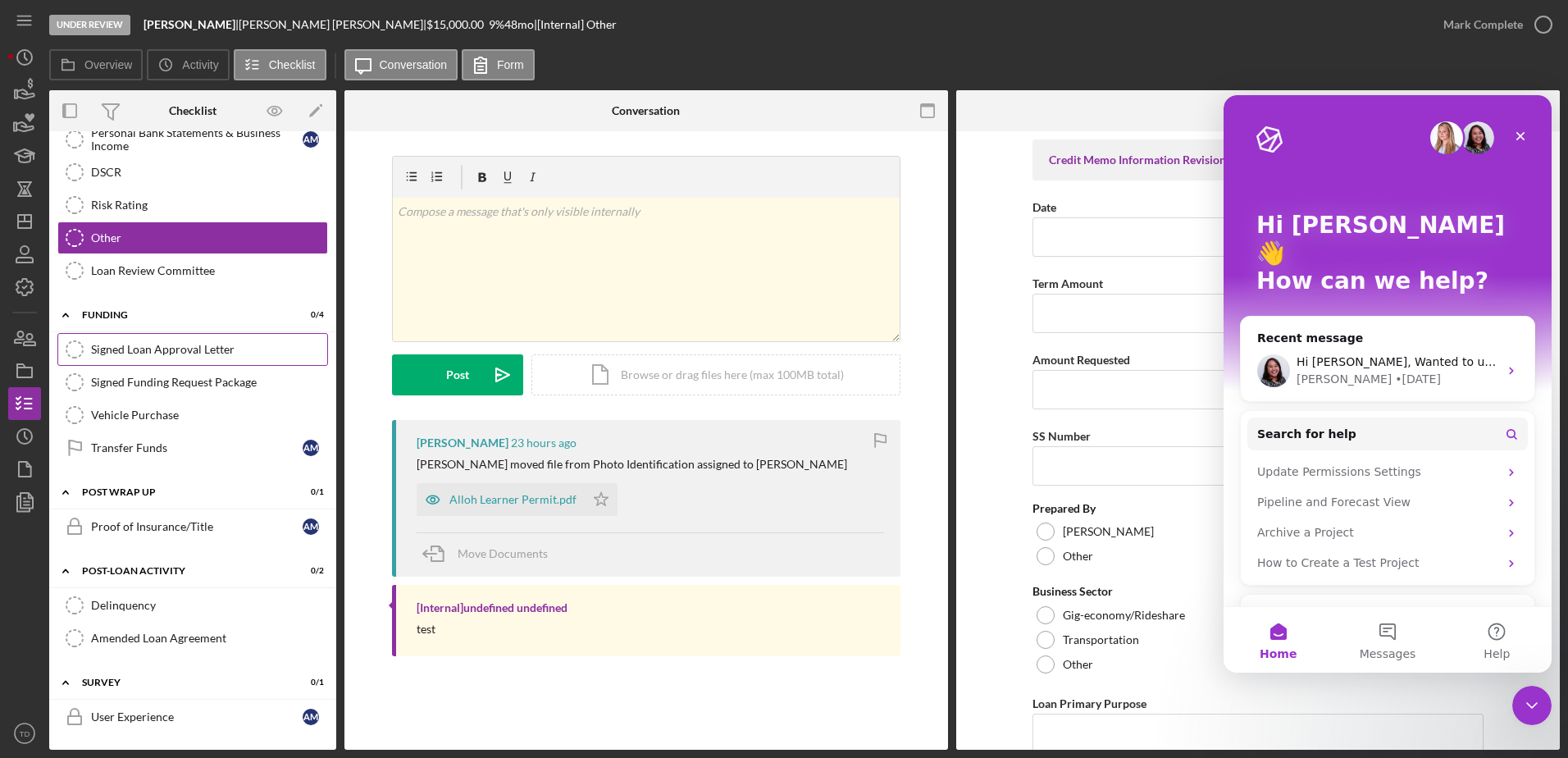
scroll to position [799, 0]
drag, startPoint x: 549, startPoint y: 507, endPoint x: 648, endPoint y: 576, distance: 120.7
click at [648, 576] on div "Move Documents" at bounding box center [650, 554] width 468 height 44
click at [31, 344] on icon "button" at bounding box center [24, 337] width 41 height 41
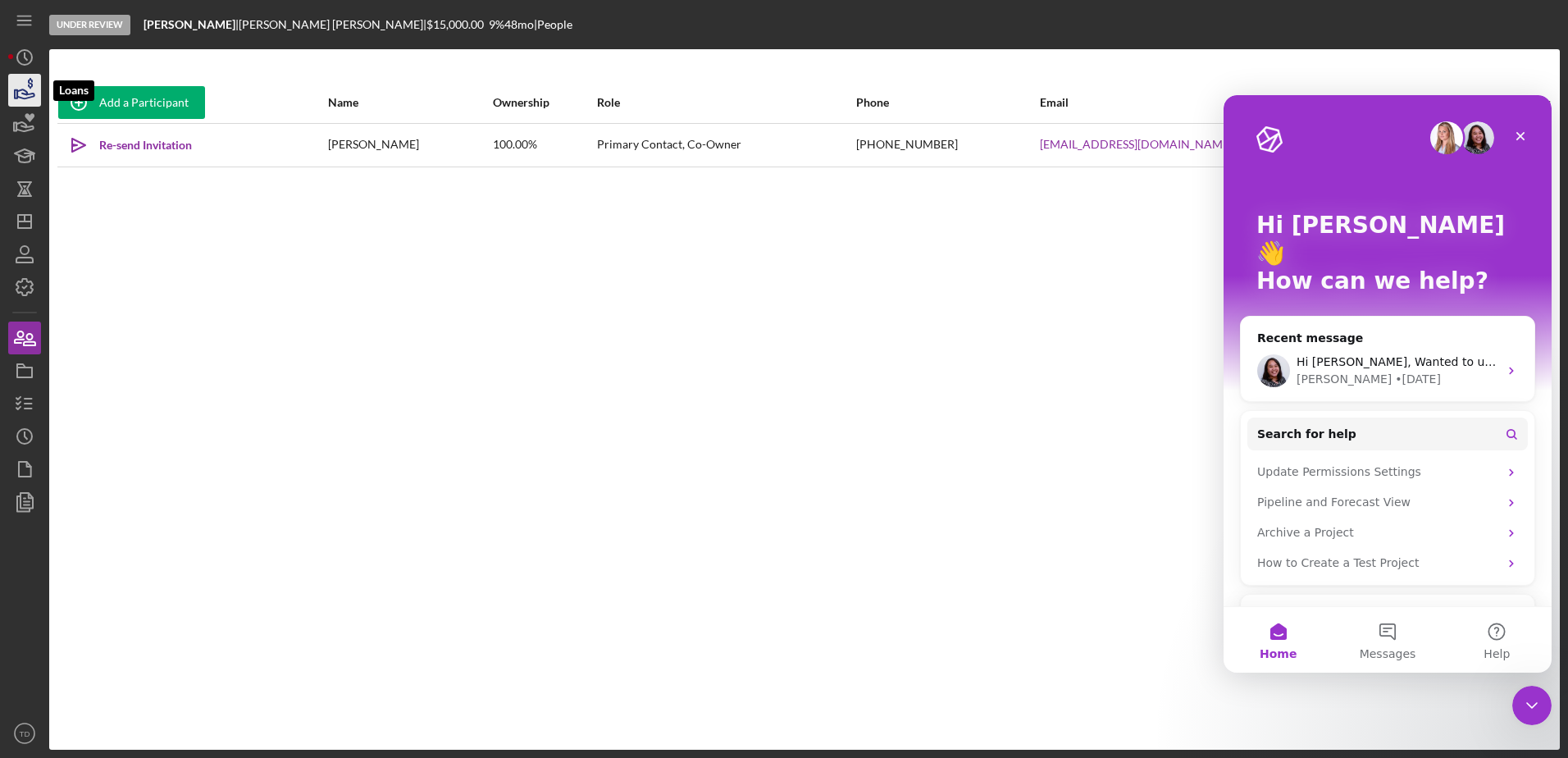
click at [22, 94] on icon "button" at bounding box center [24, 89] width 41 height 41
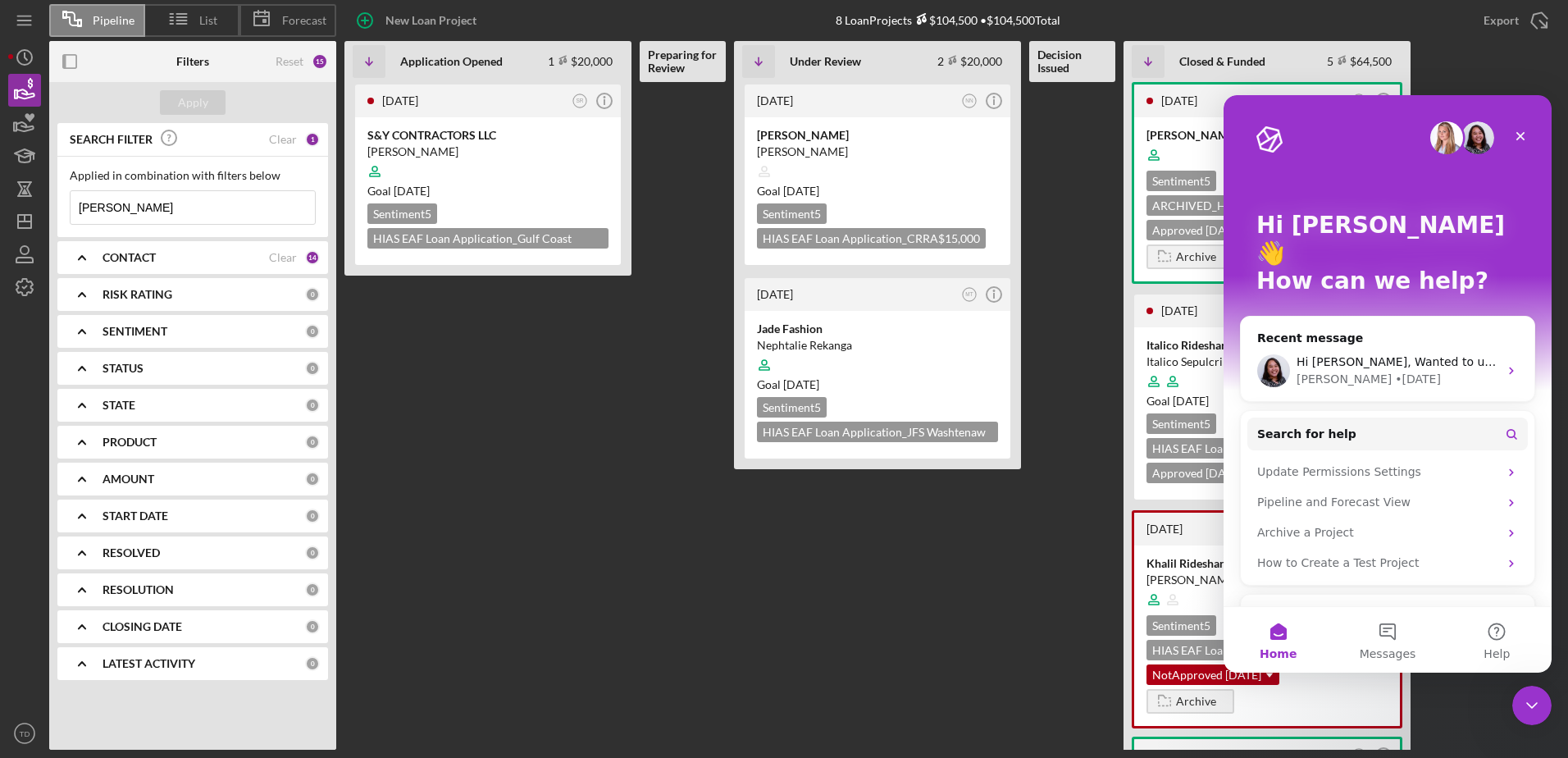
drag, startPoint x: 199, startPoint y: 217, endPoint x: 66, endPoint y: 210, distance: 133.2
click at [66, 210] on div "Applied in combination with filters below ali reza mahdian Icon/Menu Close" at bounding box center [193, 196] width 271 height 80
click at [128, 252] on b "CONTACT" at bounding box center [129, 257] width 53 height 14
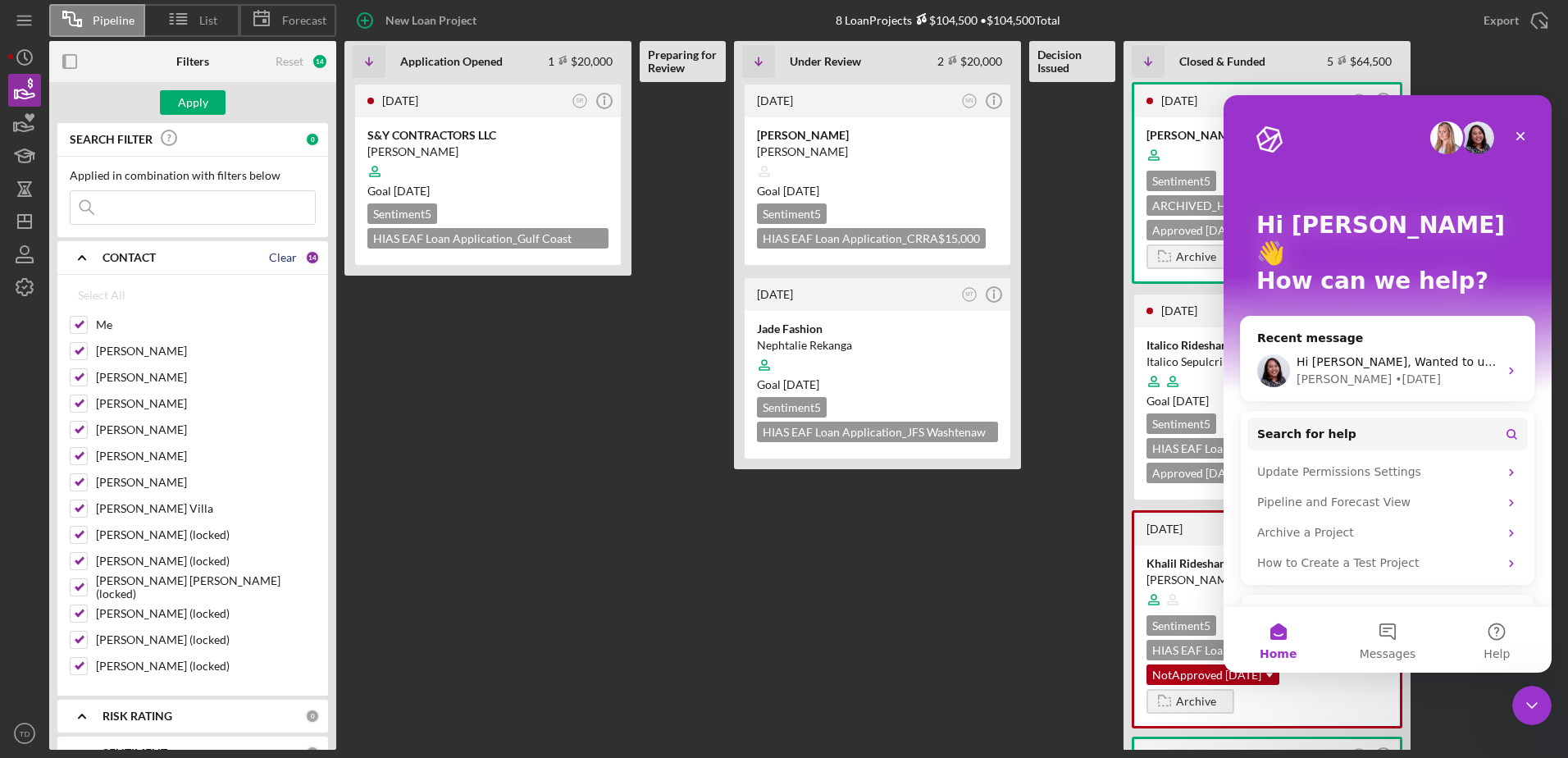
click at [275, 255] on div "Clear" at bounding box center [283, 257] width 28 height 14
checkbox input "false"
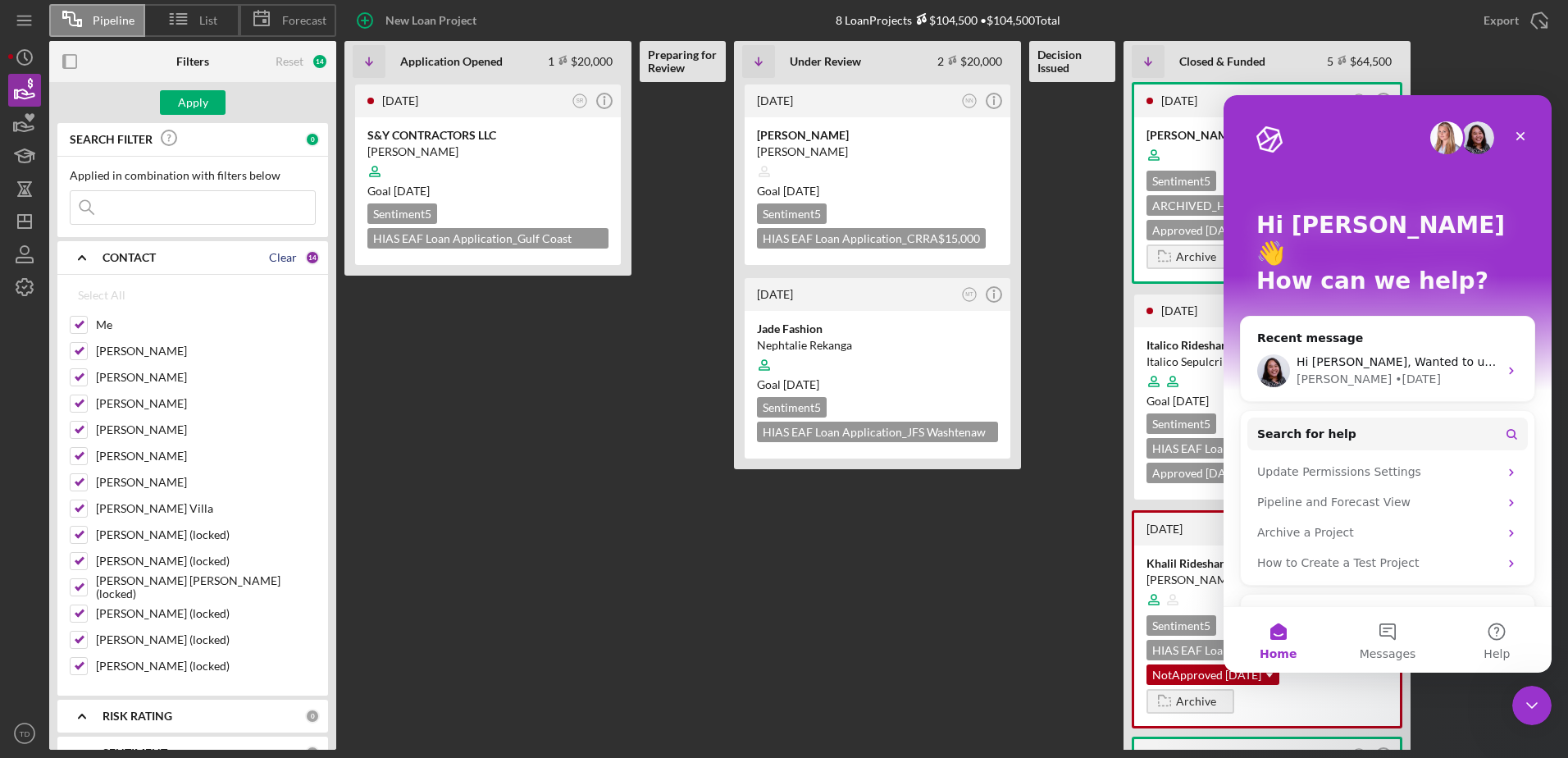
checkbox input "false"
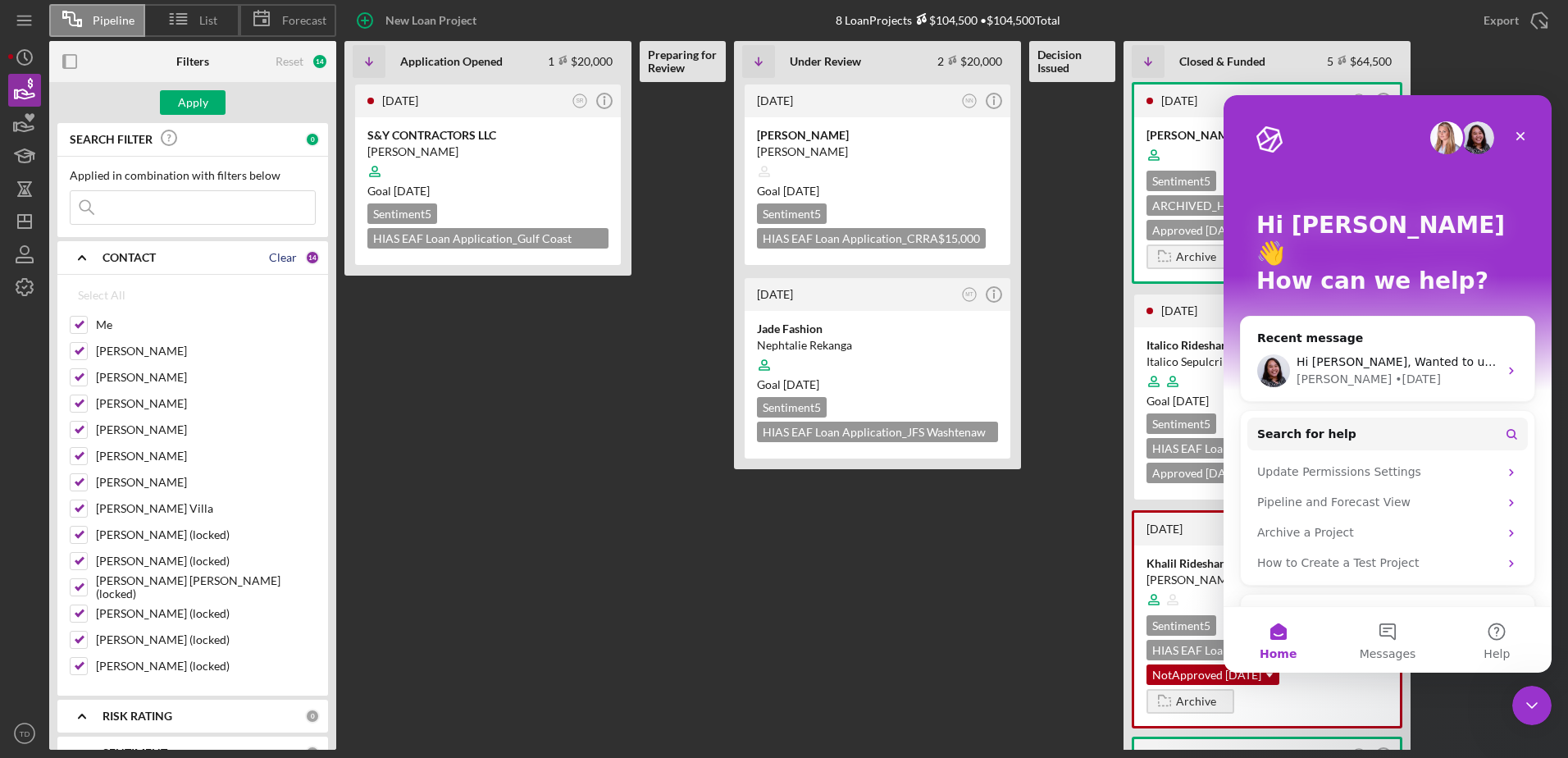
checkbox input "false"
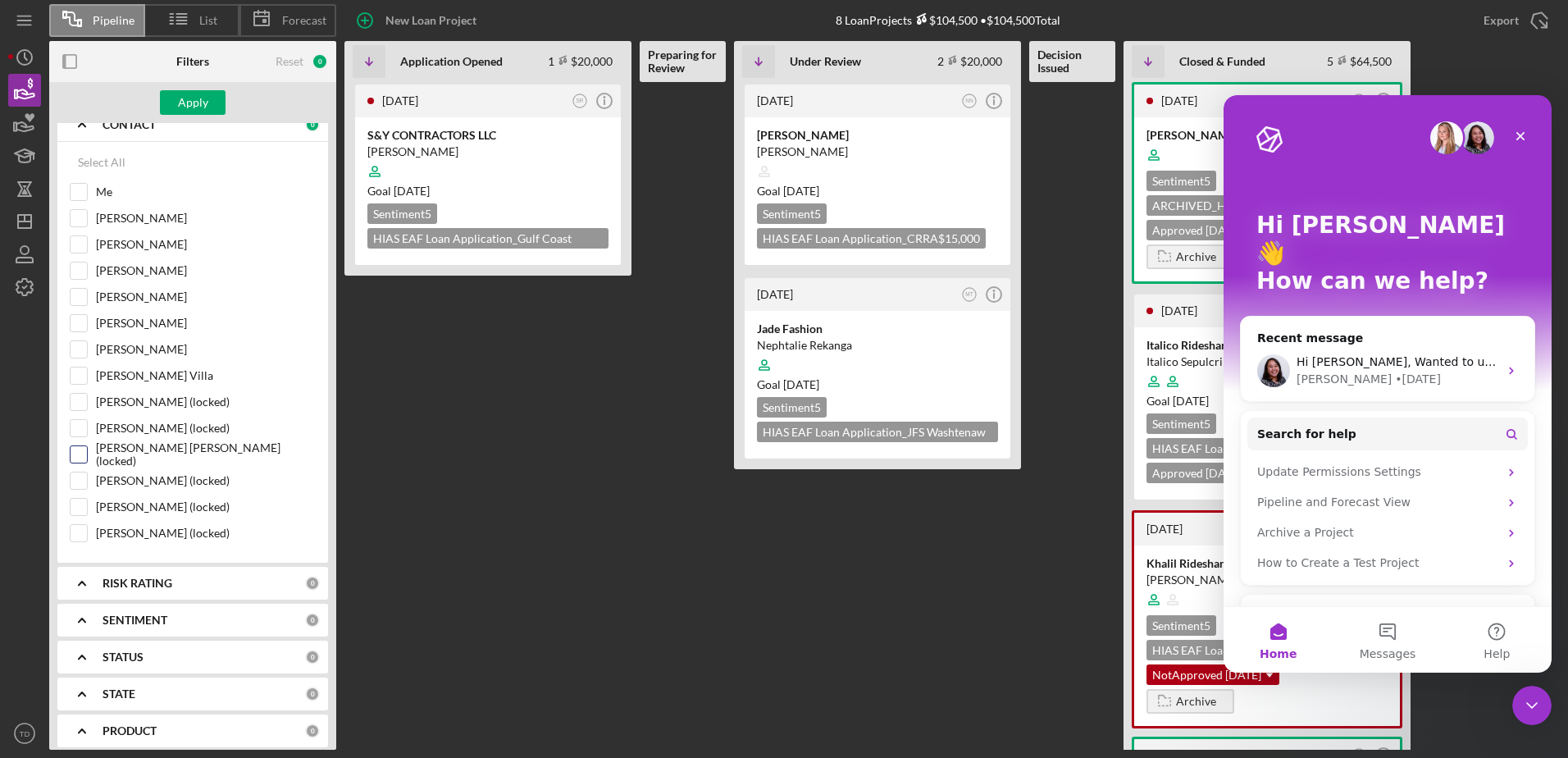
scroll to position [119, 0]
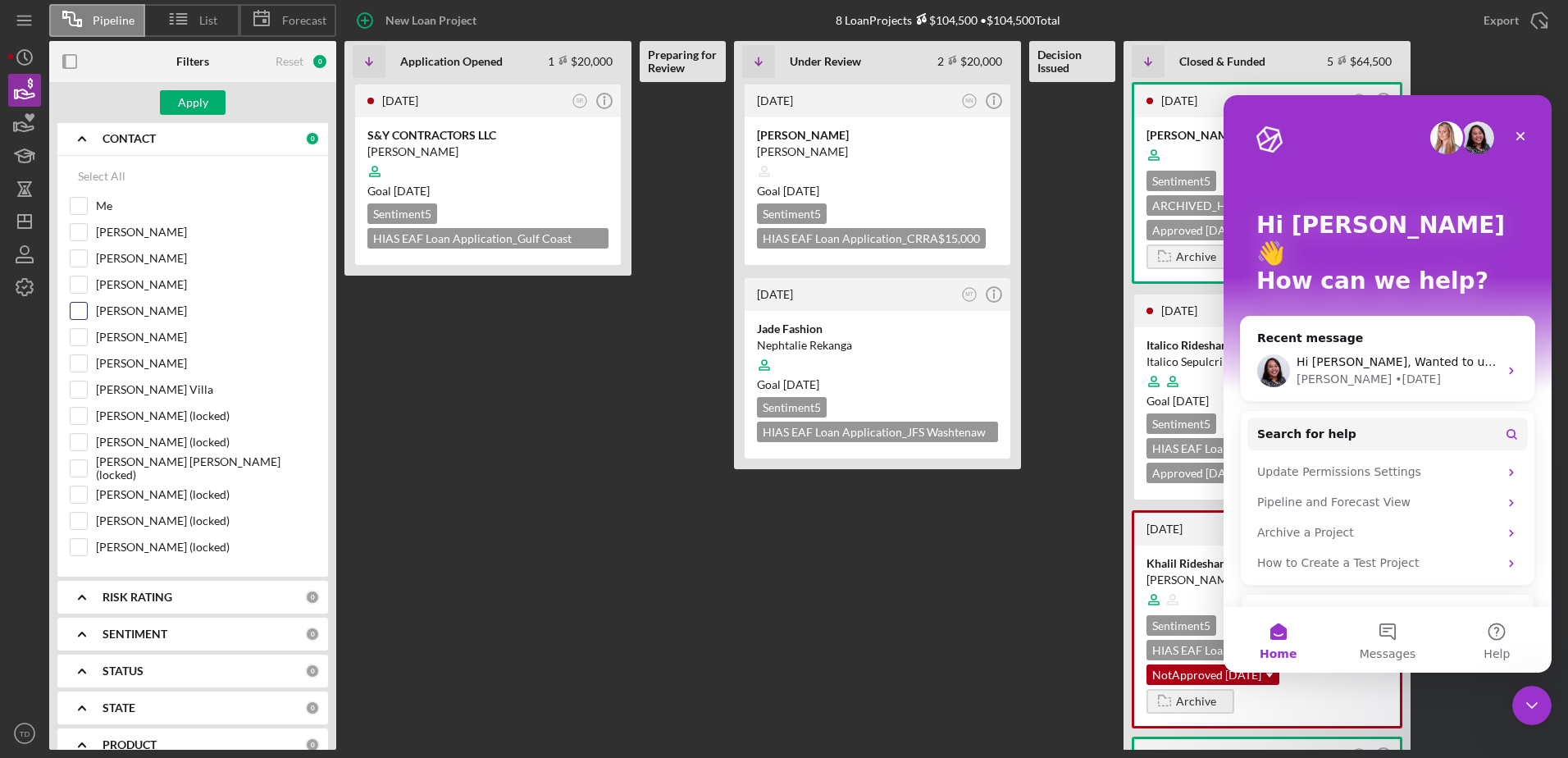
click at [85, 312] on input "Nathaniel Novak" at bounding box center [79, 311] width 16 height 16
checkbox input "true"
click at [183, 97] on div "Apply" at bounding box center [193, 102] width 31 height 24
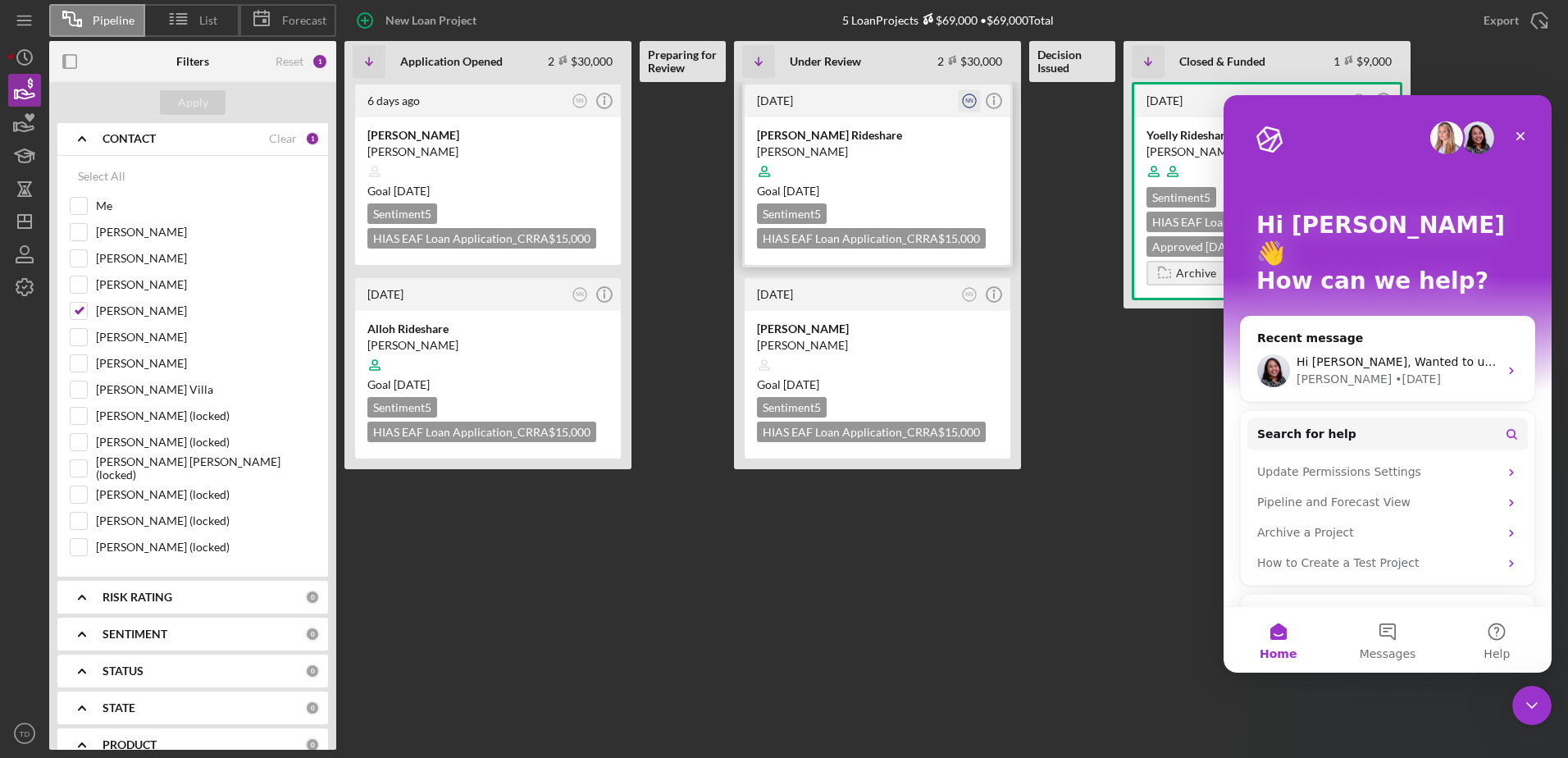
click at [969, 103] on text "NN" at bounding box center [969, 100] width 8 height 5
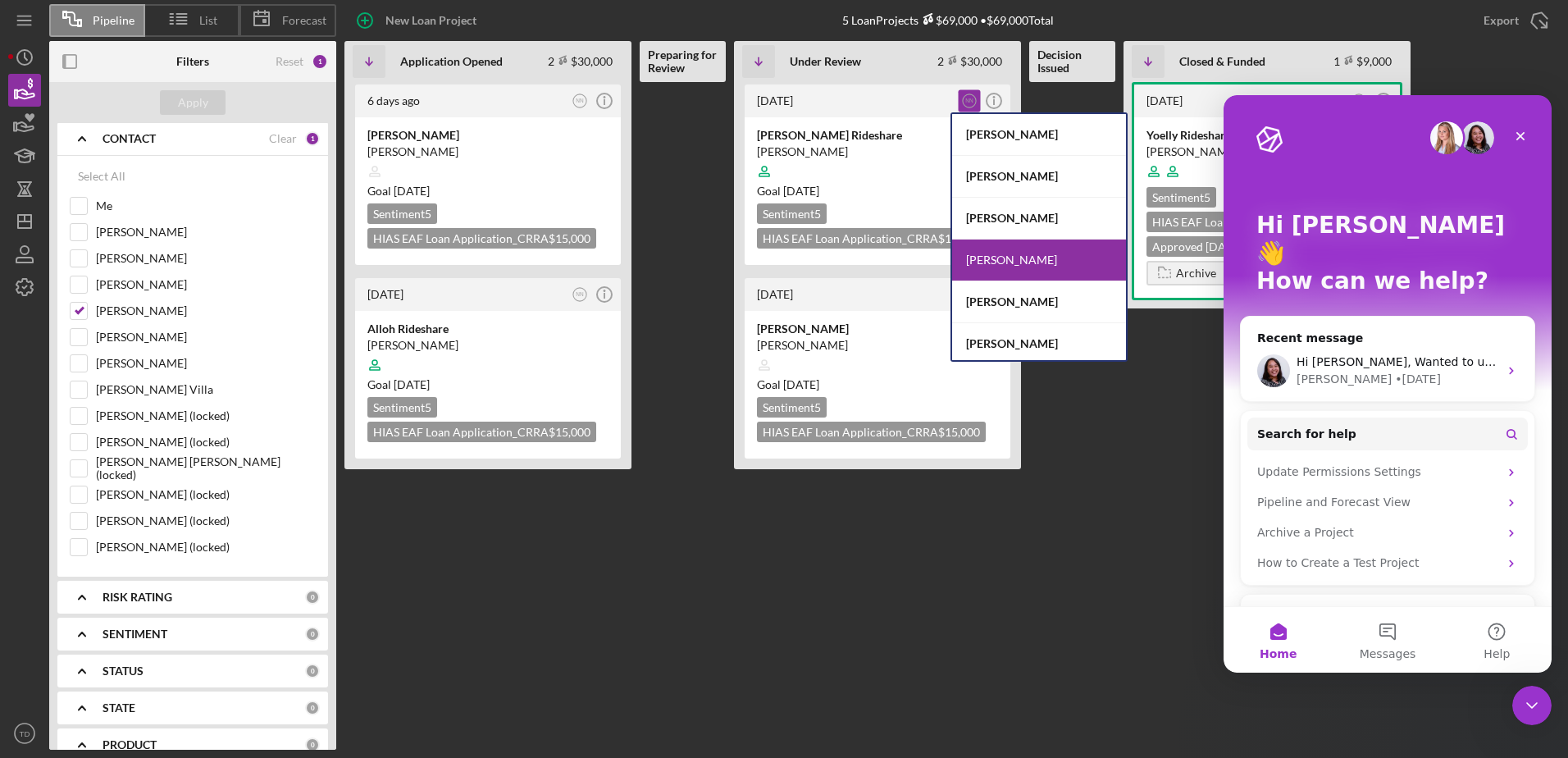
scroll to position [88, 0]
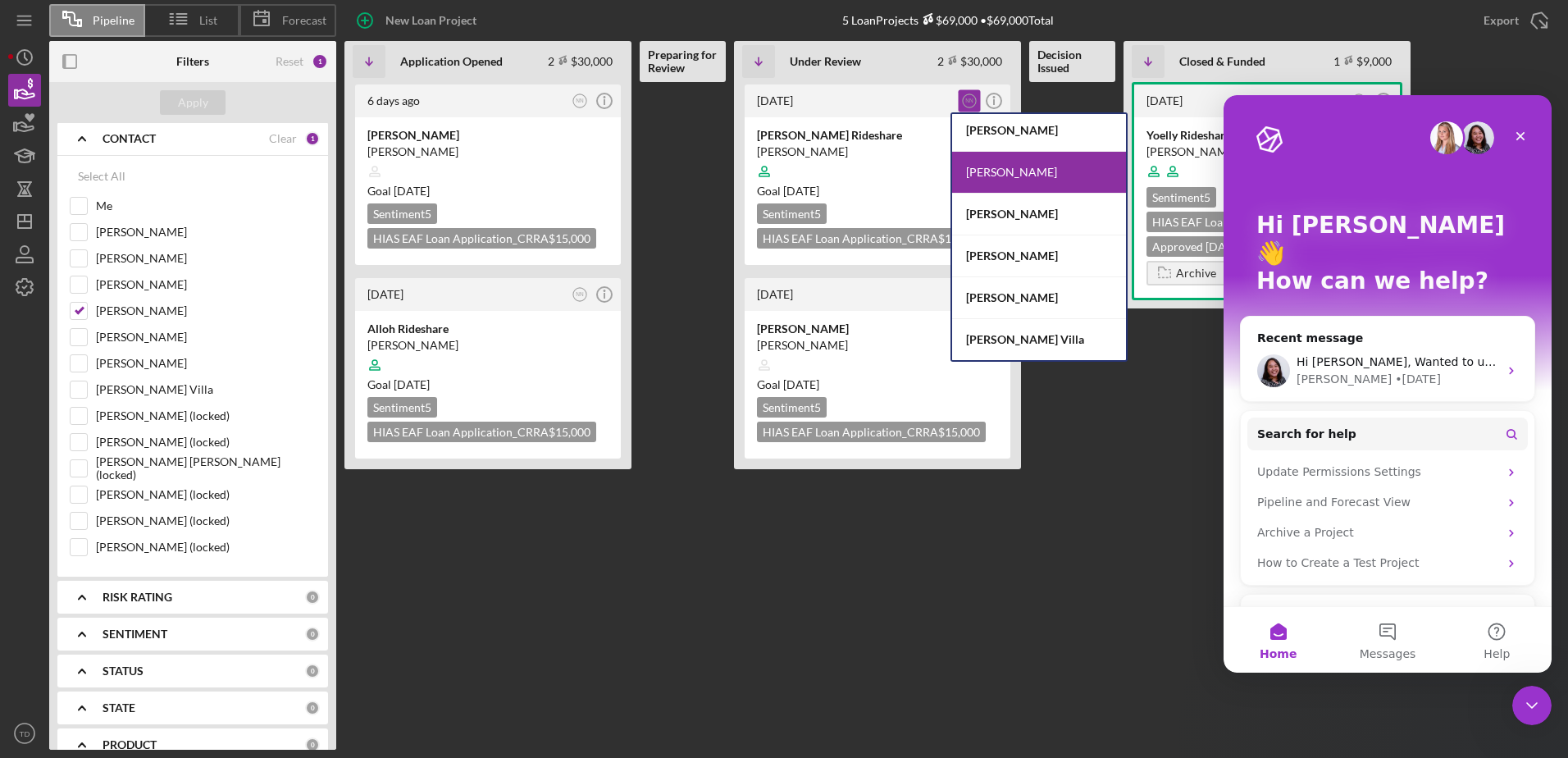
click at [1099, 487] on Issued at bounding box center [1072, 416] width 86 height 668
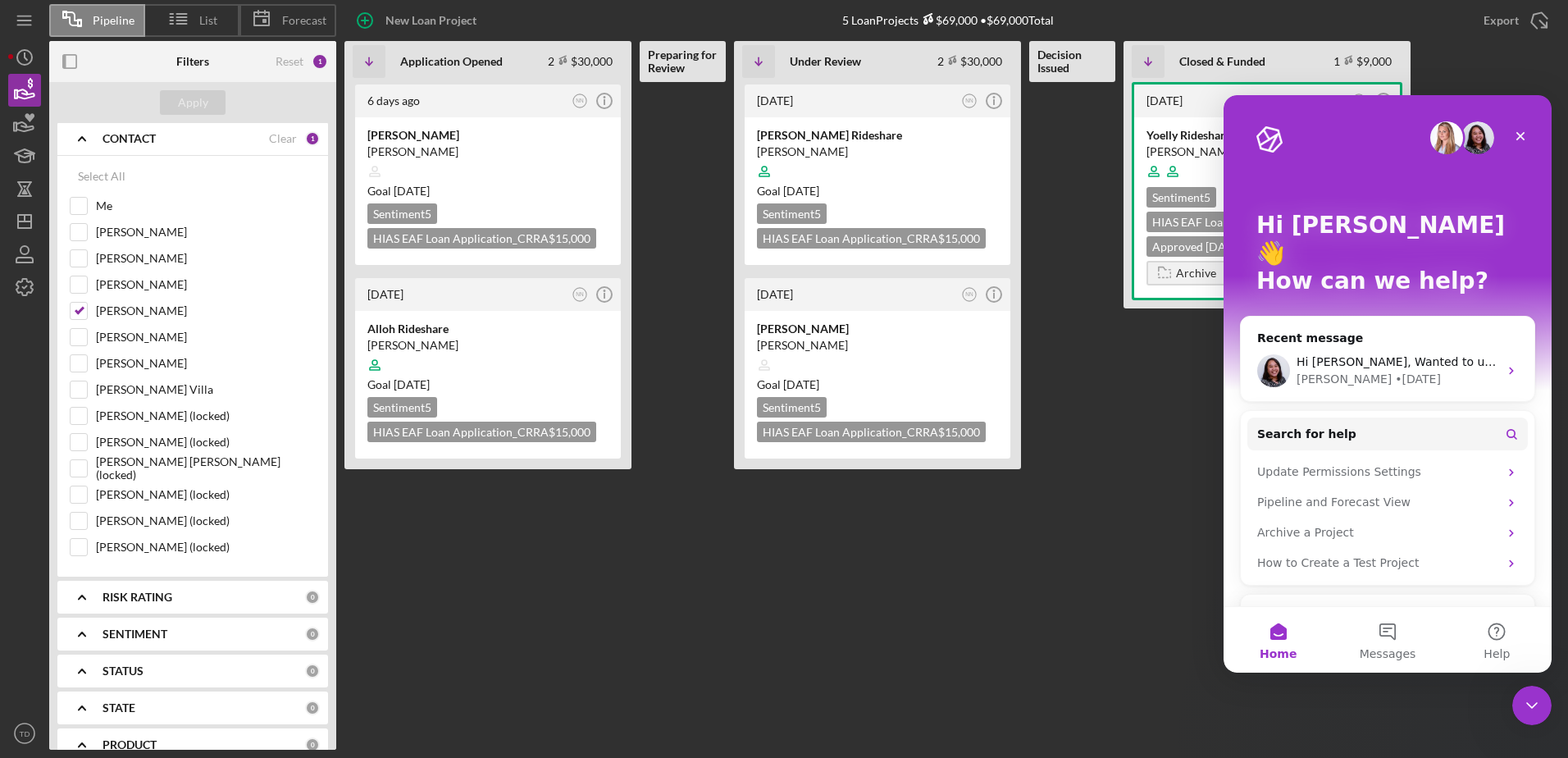
click at [79, 194] on div "Select All Me Mibrak Tewolde Phillip Bailey Lorene Gregory Nathaniel Novak Step…" at bounding box center [192, 362] width 246 height 405
click at [79, 201] on input "Me" at bounding box center [79, 206] width 16 height 16
checkbox input "true"
click at [969, 297] on text "NN" at bounding box center [969, 294] width 8 height 5
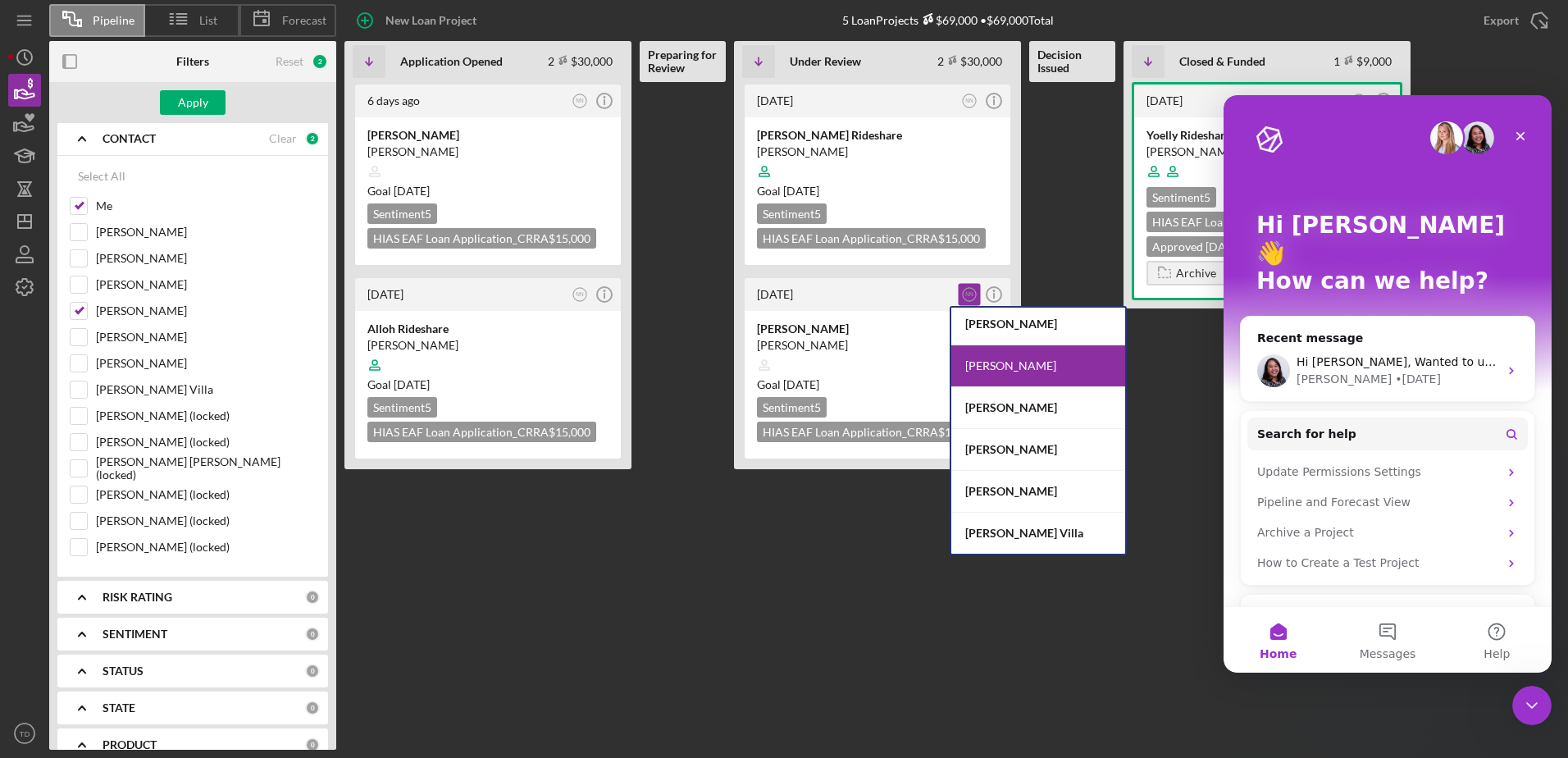
click at [864, 501] on Review "5 days ago NN Icon/Info Borjas Rideshare Daniel Borjas Guzman Goal 2 months fro…" at bounding box center [878, 416] width 287 height 668
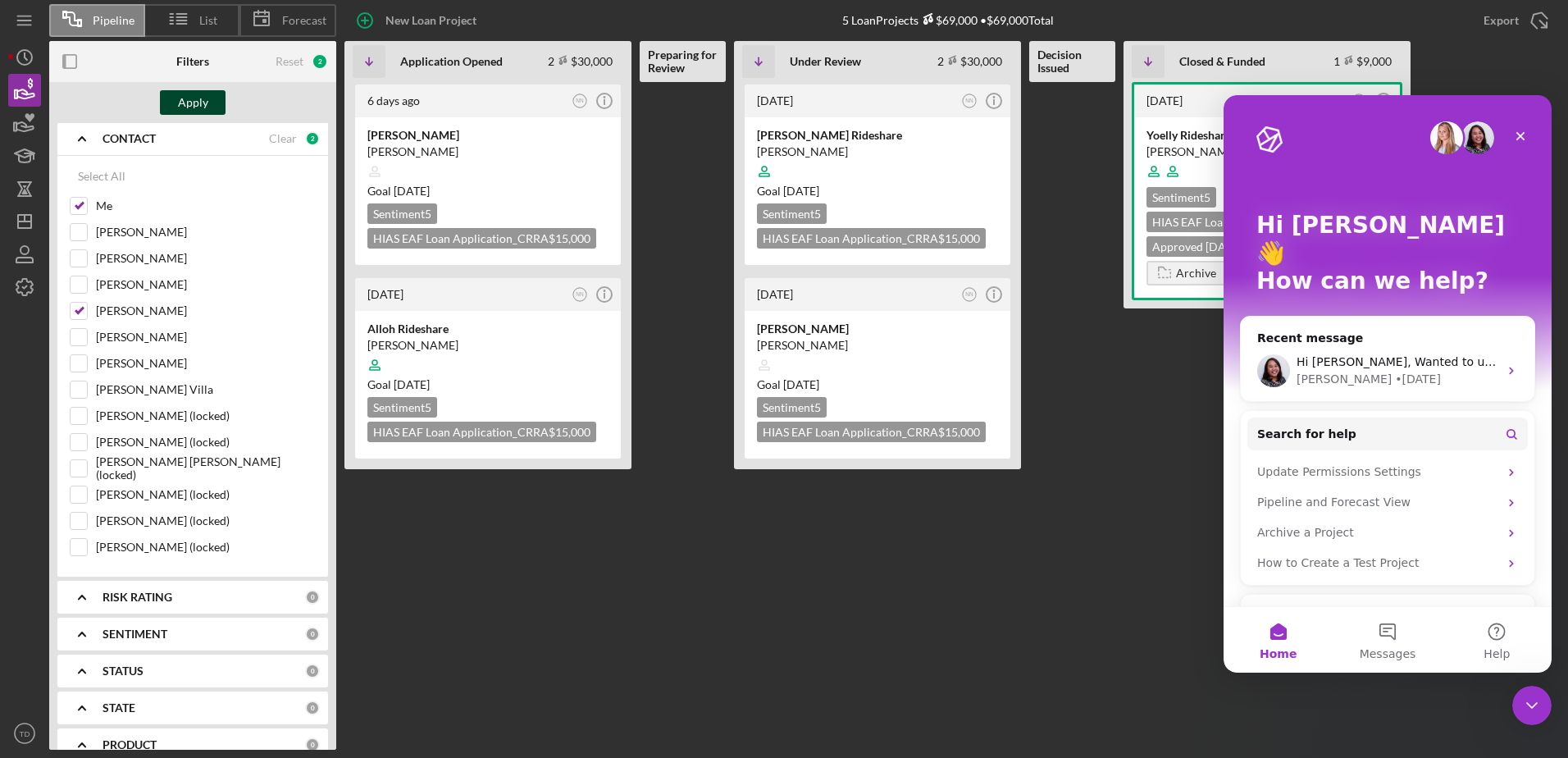
click at [203, 94] on div "Apply" at bounding box center [193, 102] width 31 height 24
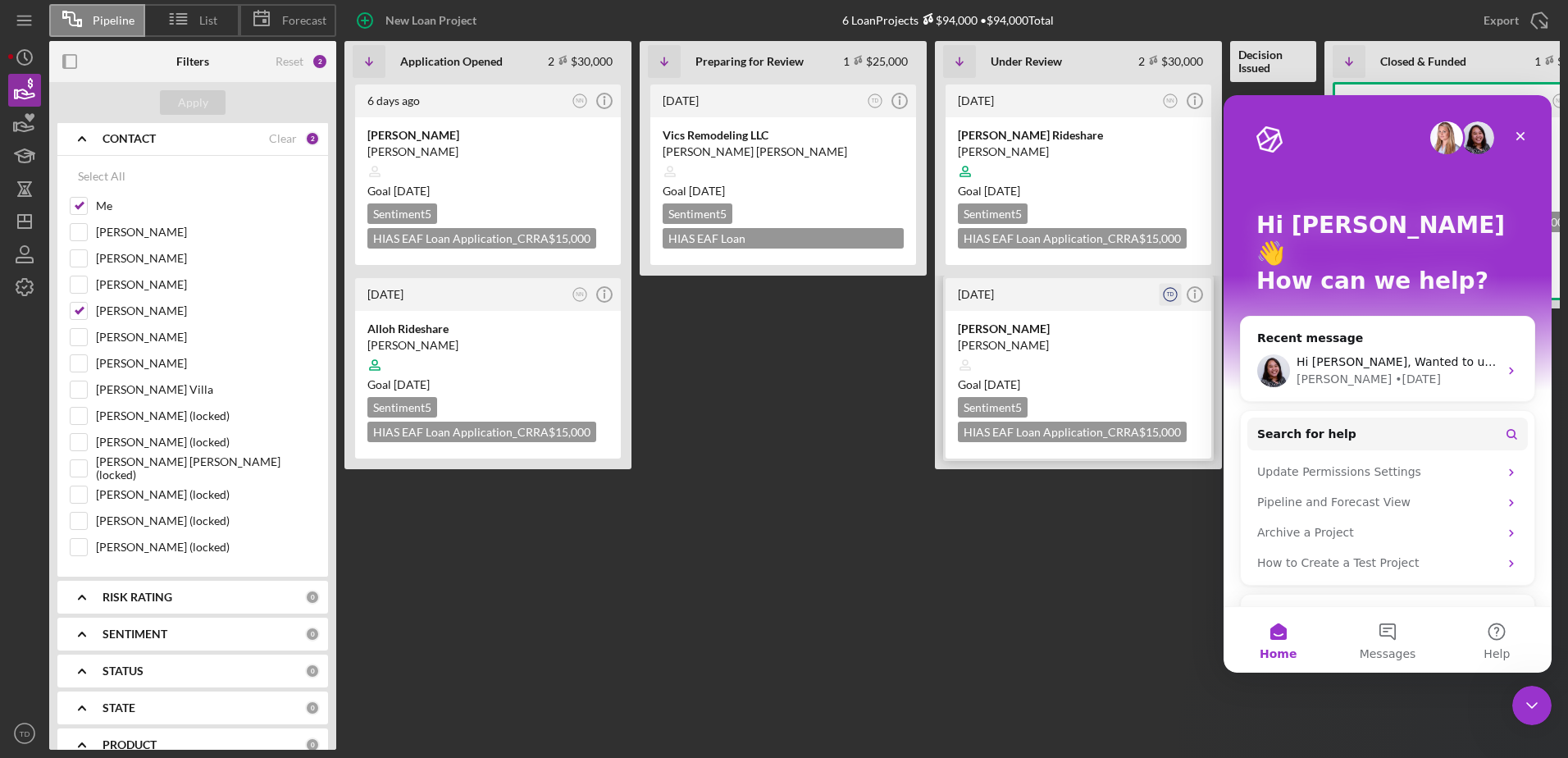
click at [1167, 298] on icon "TD" at bounding box center [1171, 295] width 23 height 23
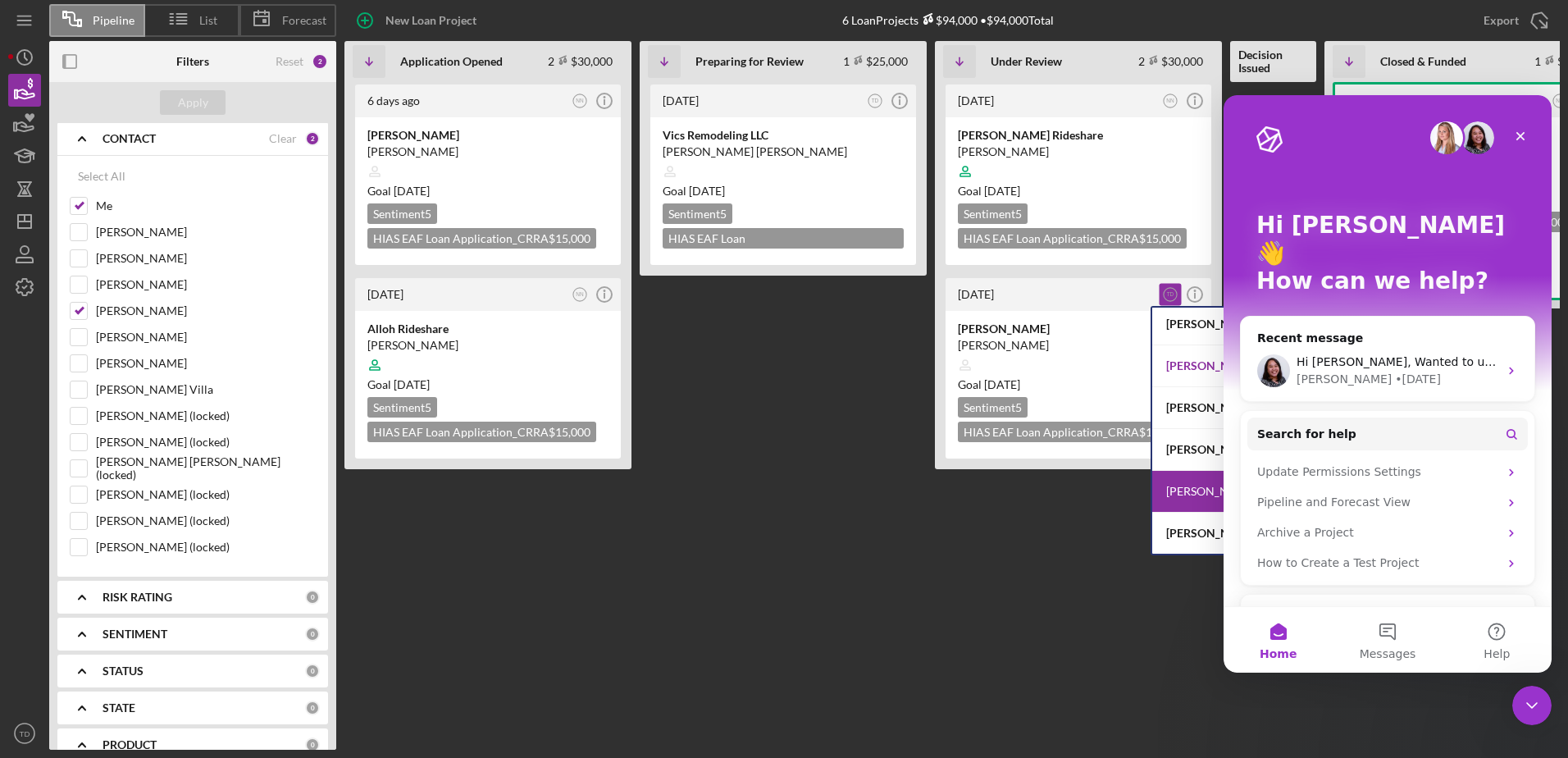
click at [1173, 381] on div "Nathaniel Novak" at bounding box center [1239, 366] width 174 height 42
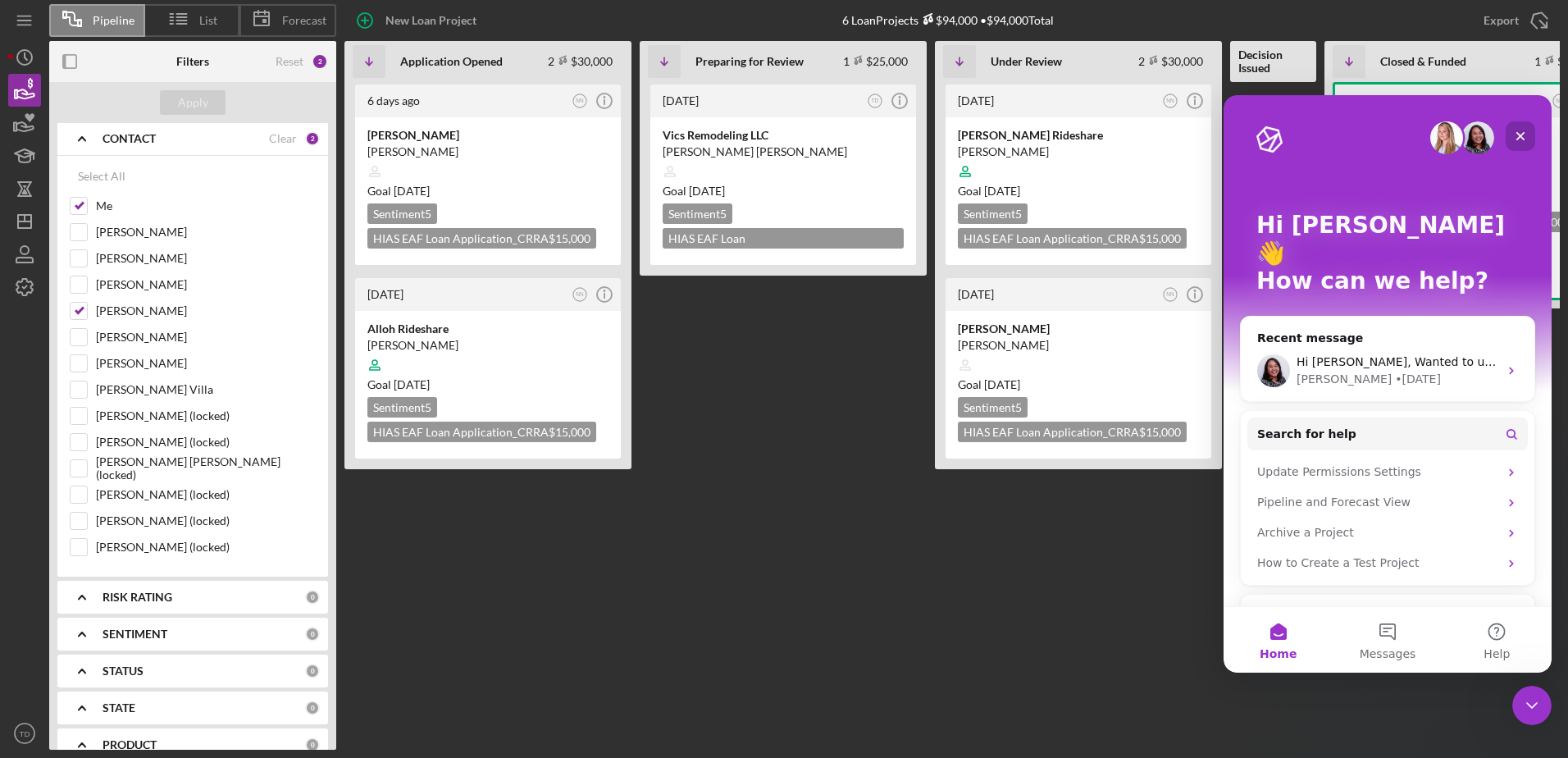
click at [1526, 129] on icon "Close" at bounding box center [1520, 136] width 14 height 14
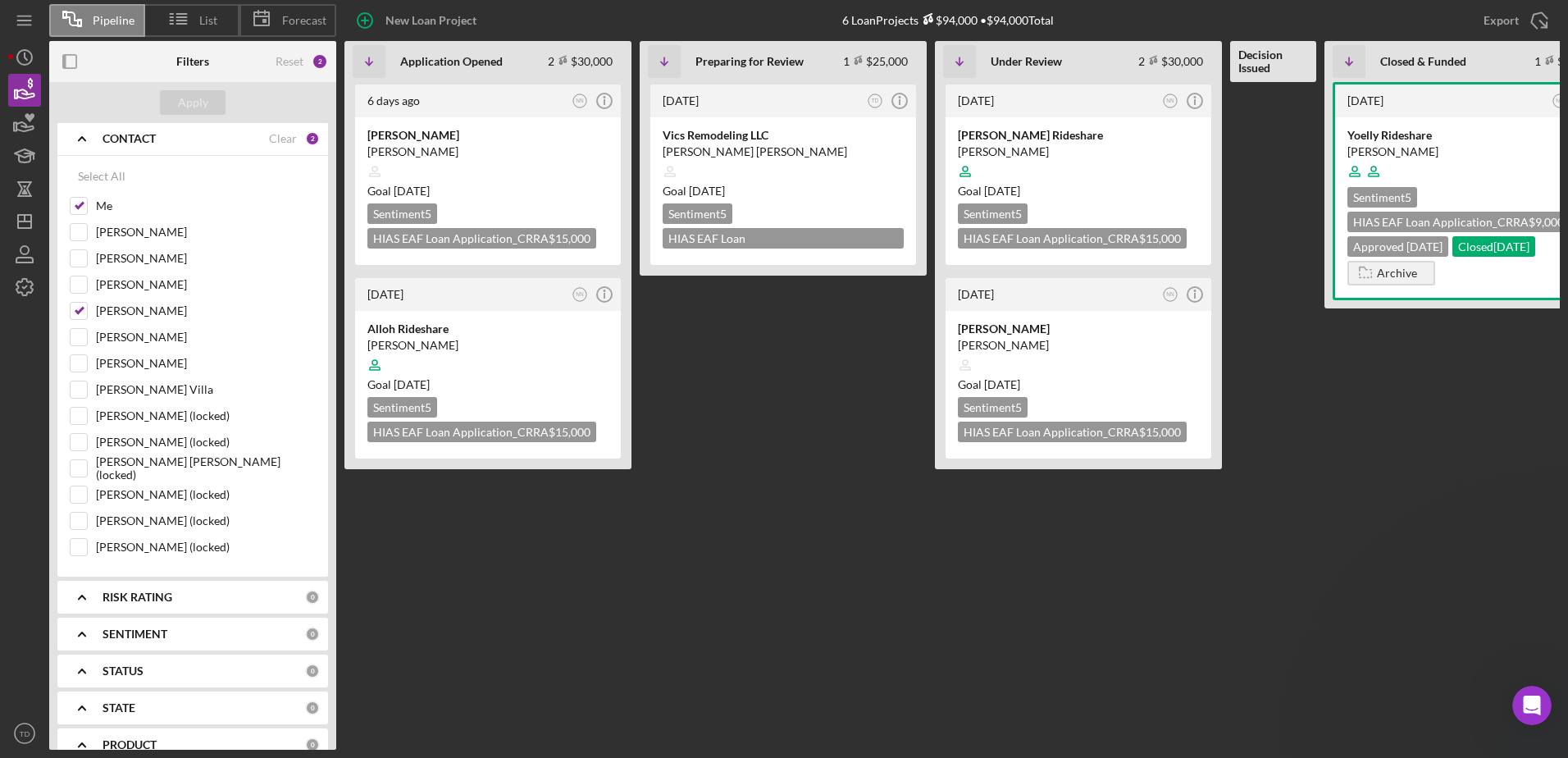
scroll to position [0, 0]
click at [84, 306] on input "Nathaniel Novak" at bounding box center [79, 311] width 16 height 16
checkbox input "false"
click at [85, 388] on input "[PERSON_NAME] Villa" at bounding box center [79, 389] width 16 height 16
checkbox input "true"
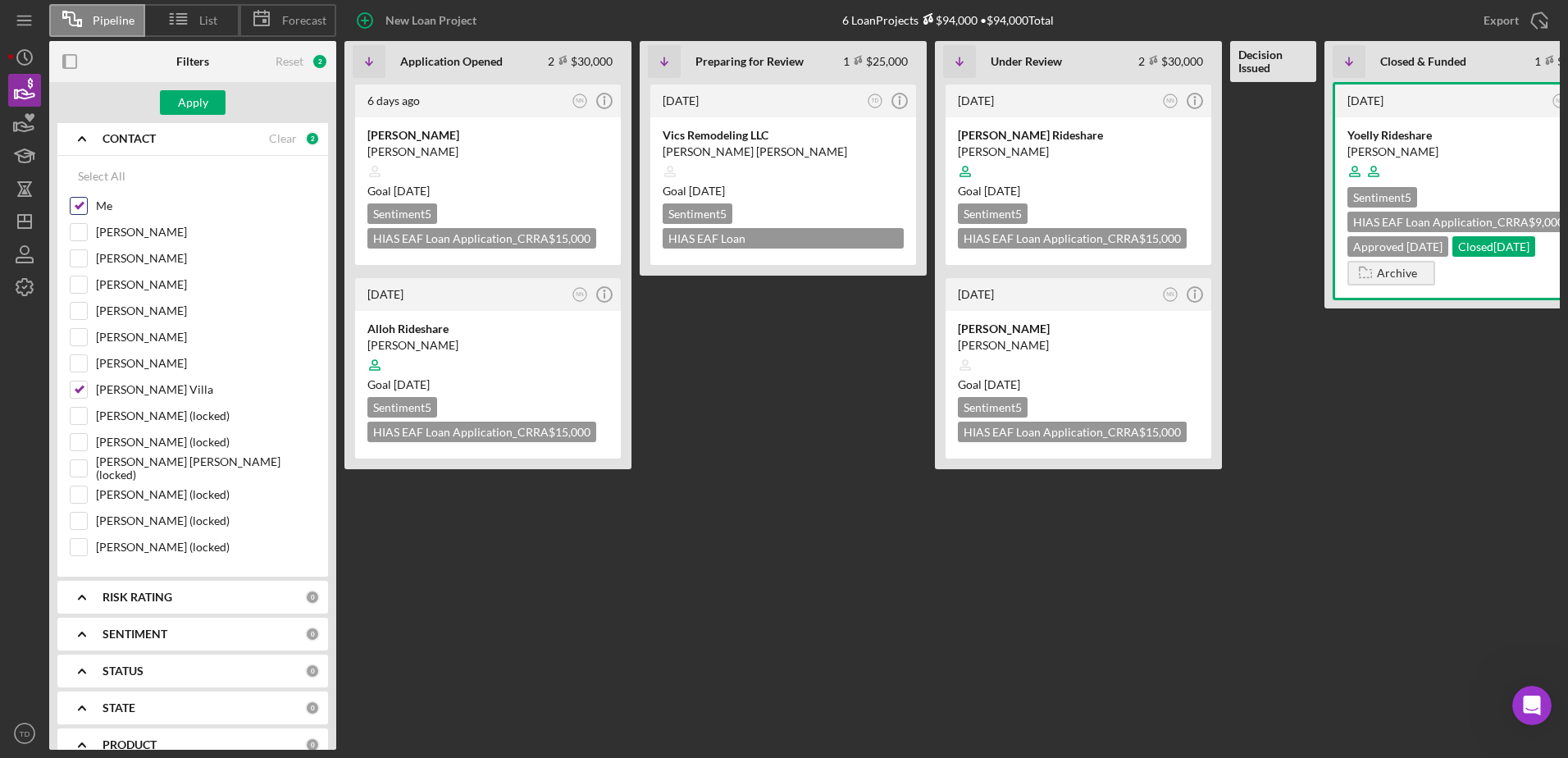
click at [81, 201] on input "Me" at bounding box center [79, 206] width 16 height 16
checkbox input "false"
click at [70, 466] on input "Davidson Braswell (locked)" at bounding box center [79, 468] width 16 height 16
checkbox input "true"
click at [82, 385] on input "[PERSON_NAME] Villa" at bounding box center [79, 389] width 16 height 16
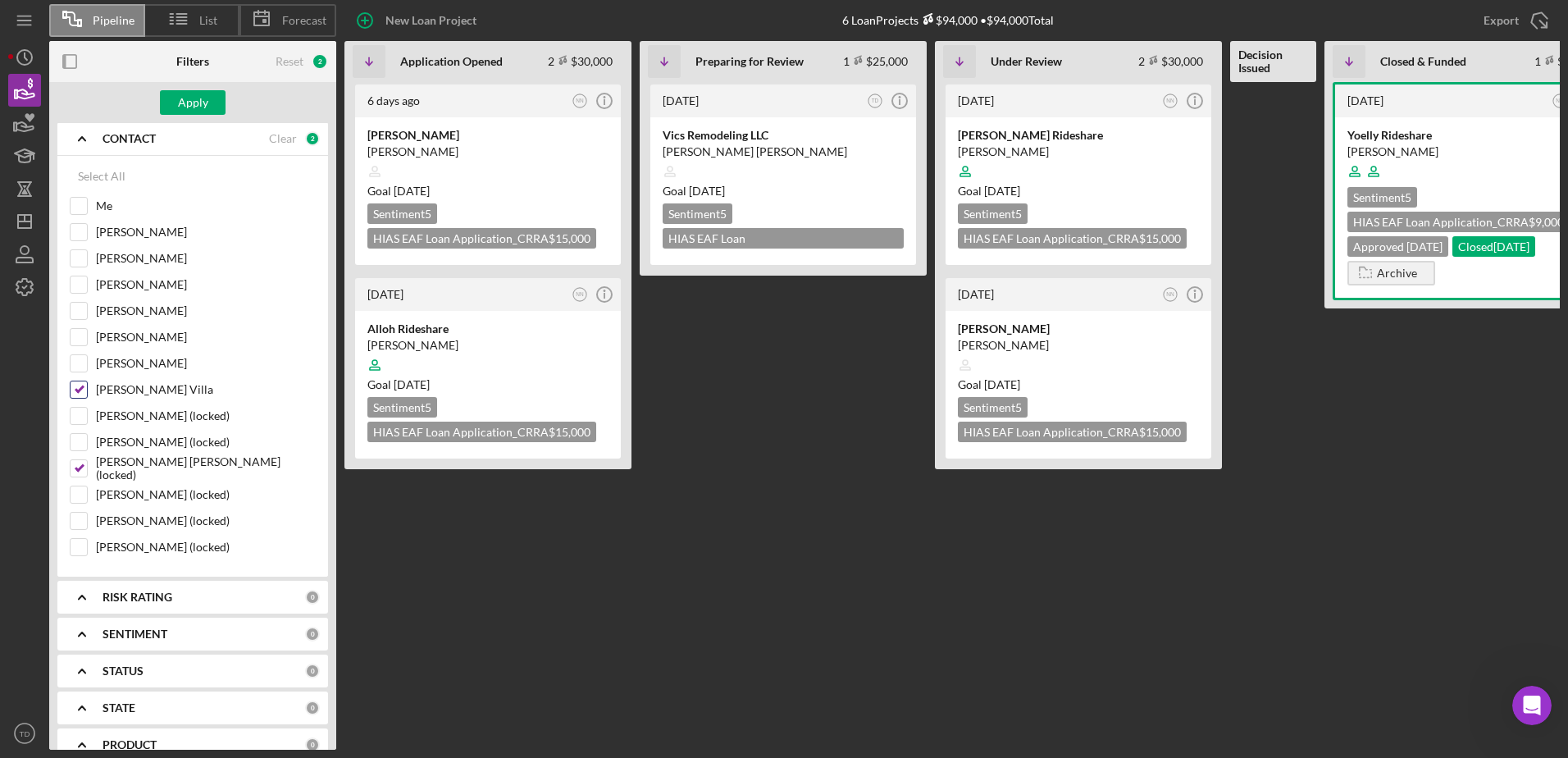
checkbox input "false"
click at [85, 467] on input "Davidson Braswell (locked)" at bounding box center [79, 468] width 16 height 16
checkbox input "false"
click at [21, 66] on icon "Icon/History" at bounding box center [24, 57] width 41 height 41
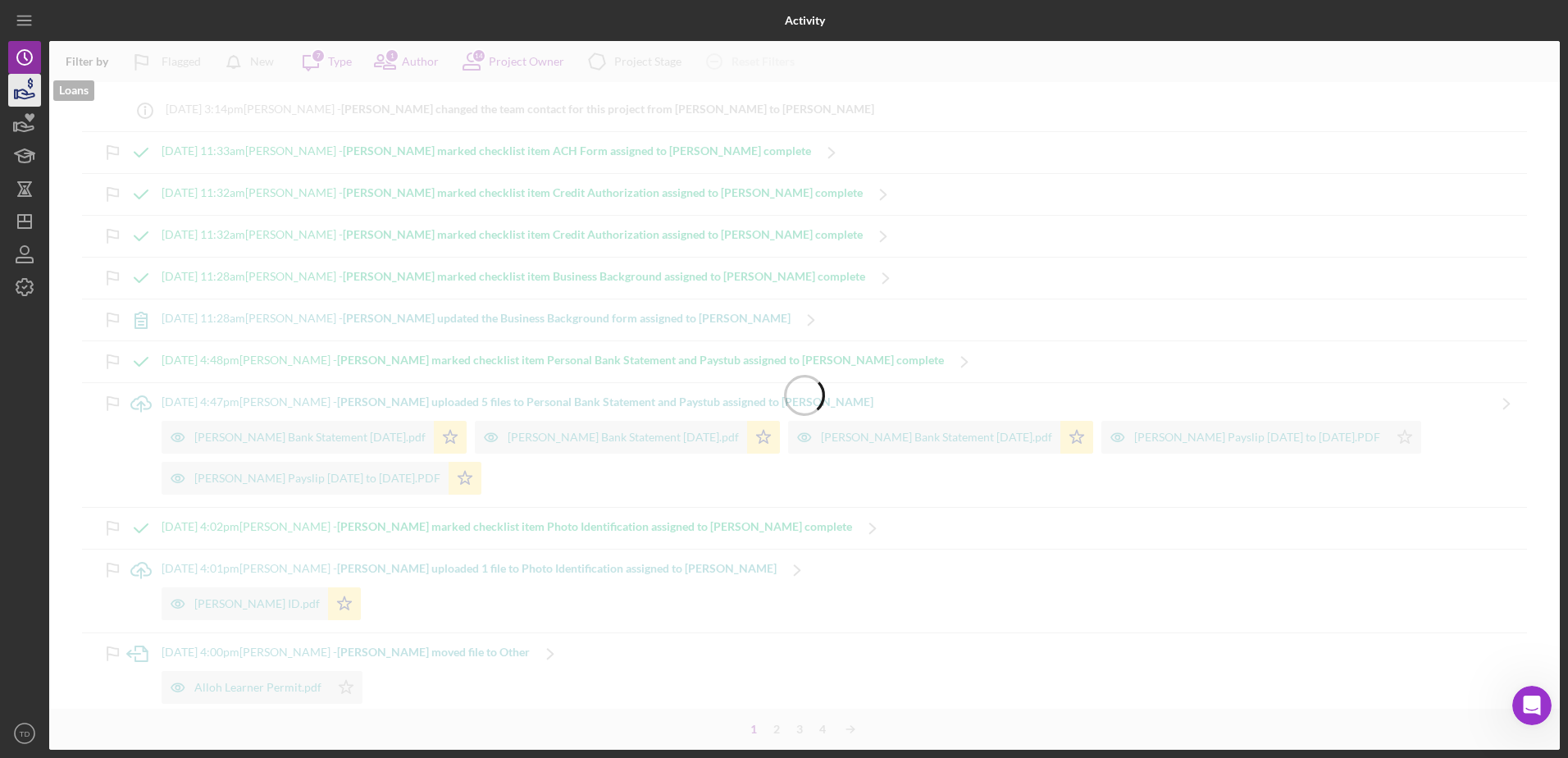
click at [23, 82] on icon "button" at bounding box center [24, 89] width 41 height 41
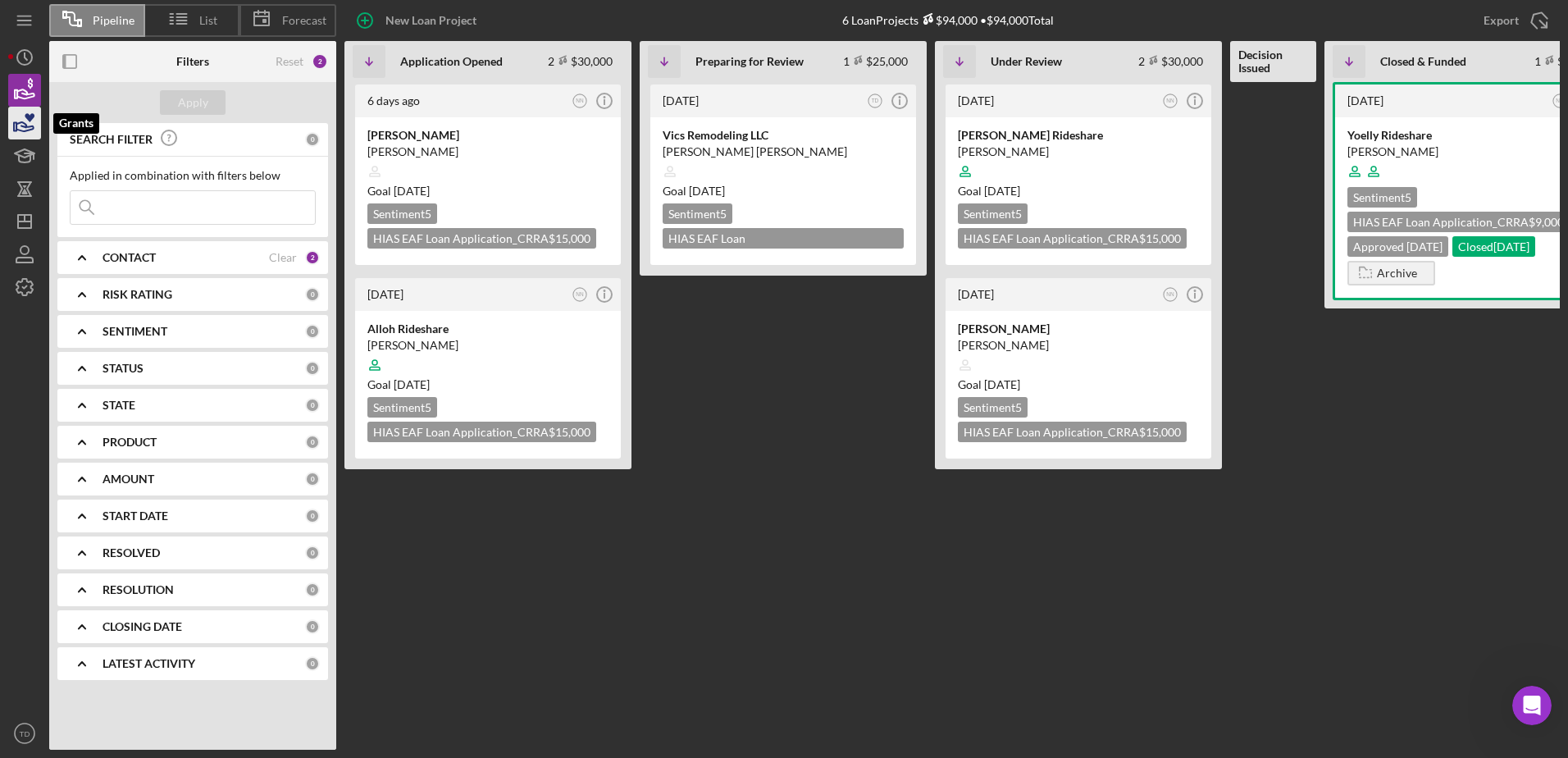
click at [25, 121] on icon "button" at bounding box center [24, 123] width 41 height 41
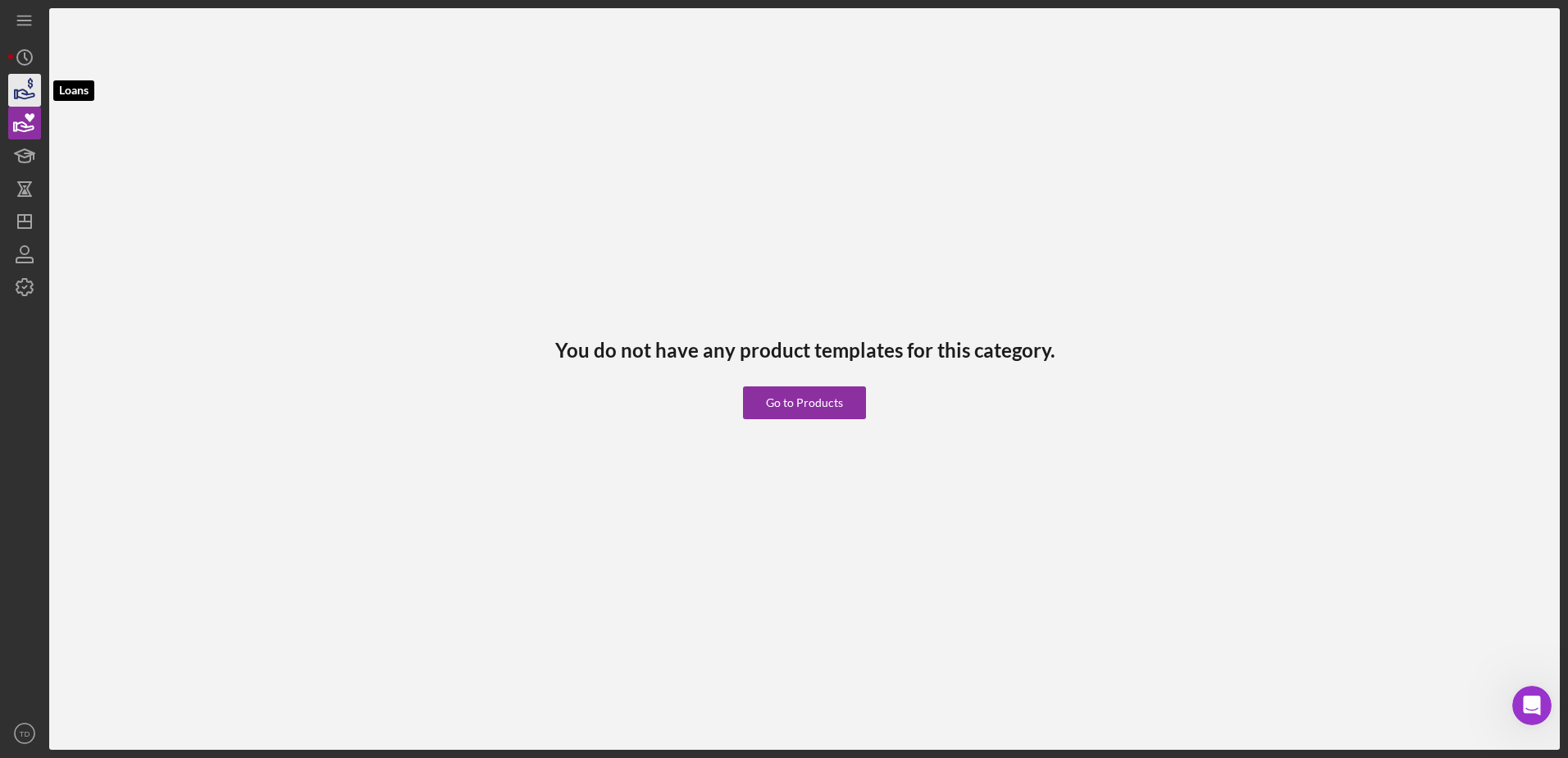
click at [24, 98] on icon "button" at bounding box center [25, 94] width 17 height 9
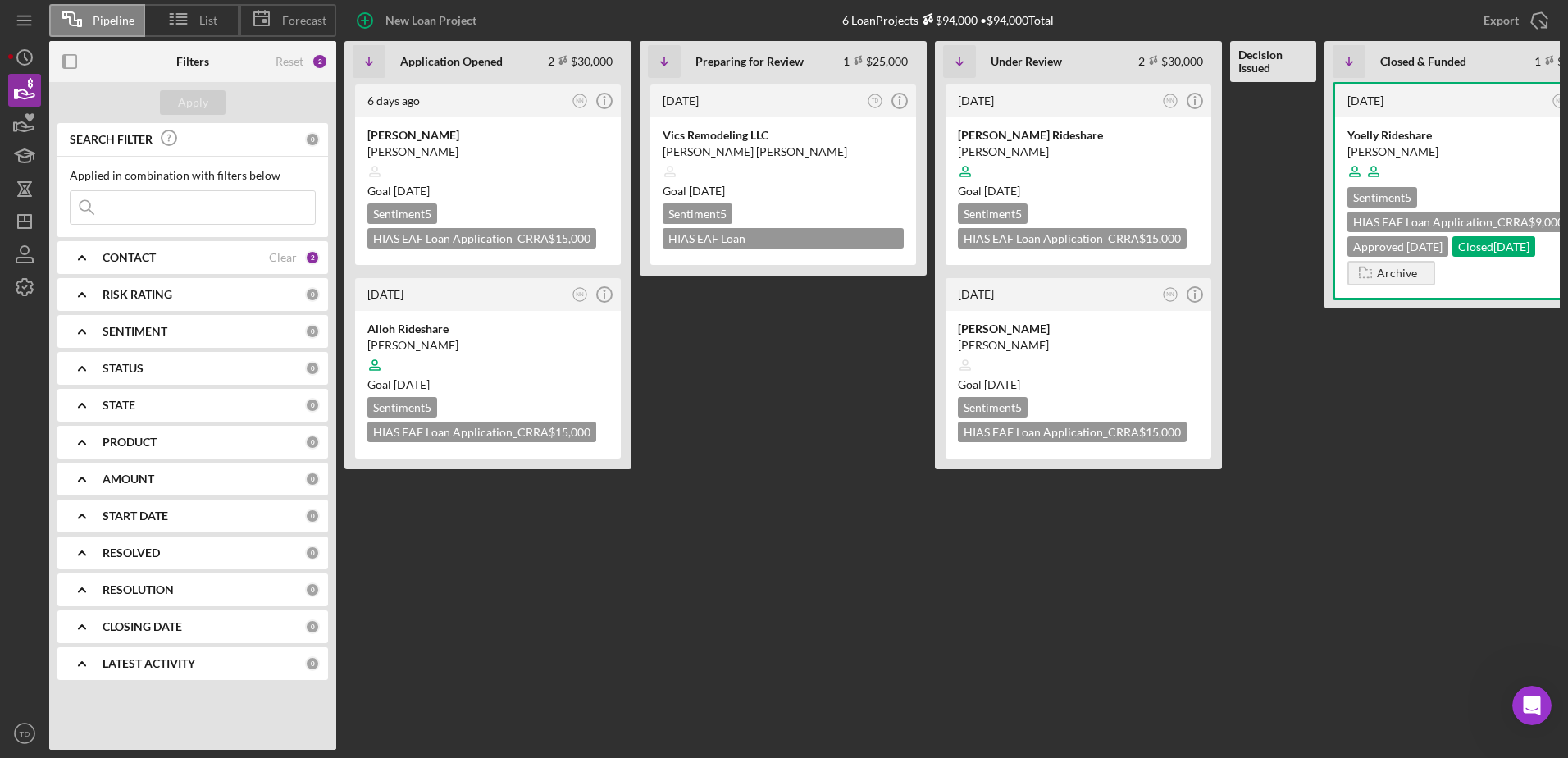
click at [225, 268] on div "CONTACT Clear 2" at bounding box center [211, 257] width 218 height 33
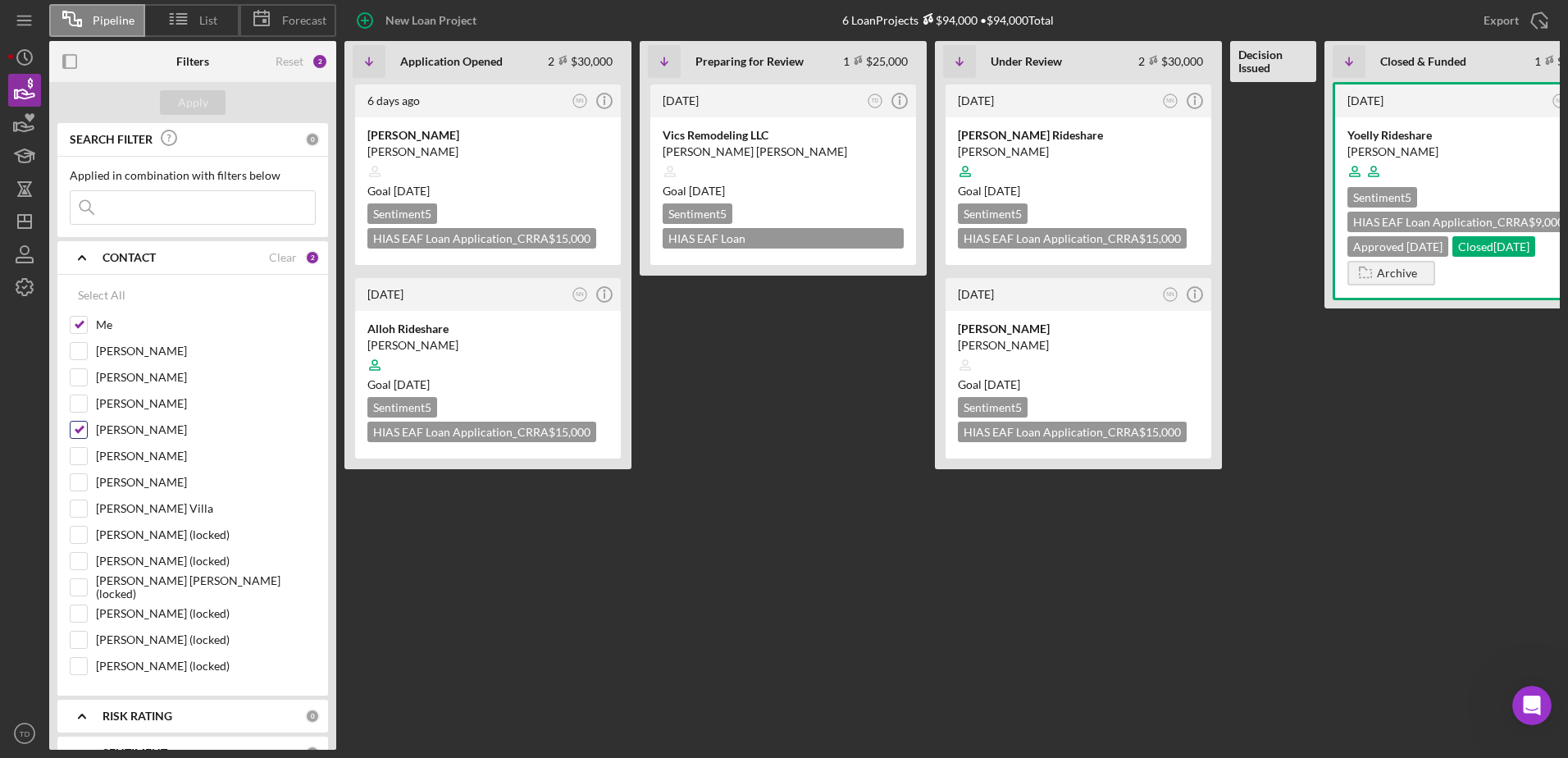
click at [81, 427] on input "Nathaniel Novak" at bounding box center [79, 430] width 16 height 16
checkbox input "false"
click at [84, 333] on input "Me" at bounding box center [79, 325] width 16 height 16
checkbox input "false"
click at [82, 588] on input "Davidson Braswell (locked)" at bounding box center [79, 587] width 16 height 16
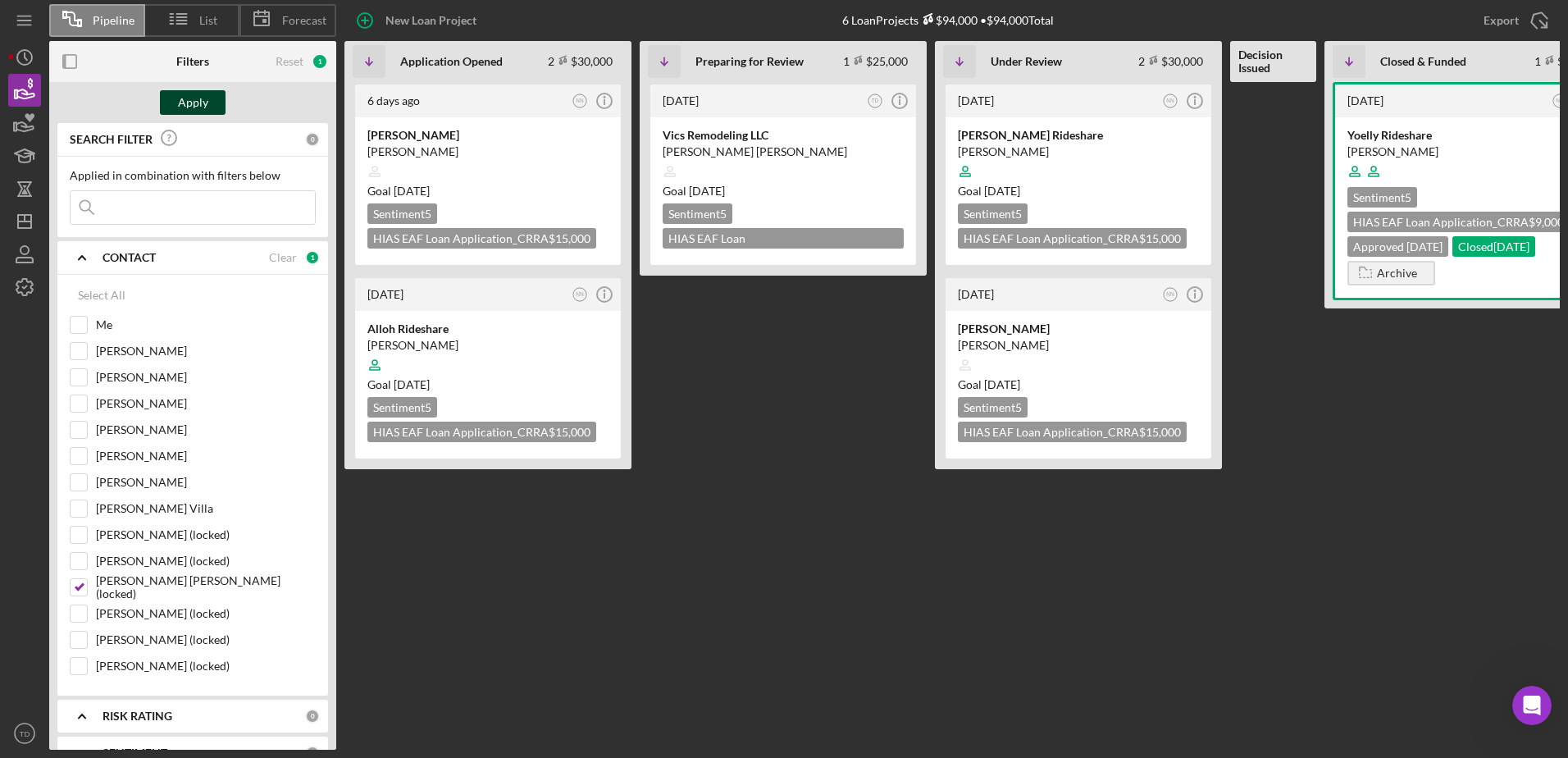
click at [204, 108] on div "Apply" at bounding box center [193, 102] width 31 height 24
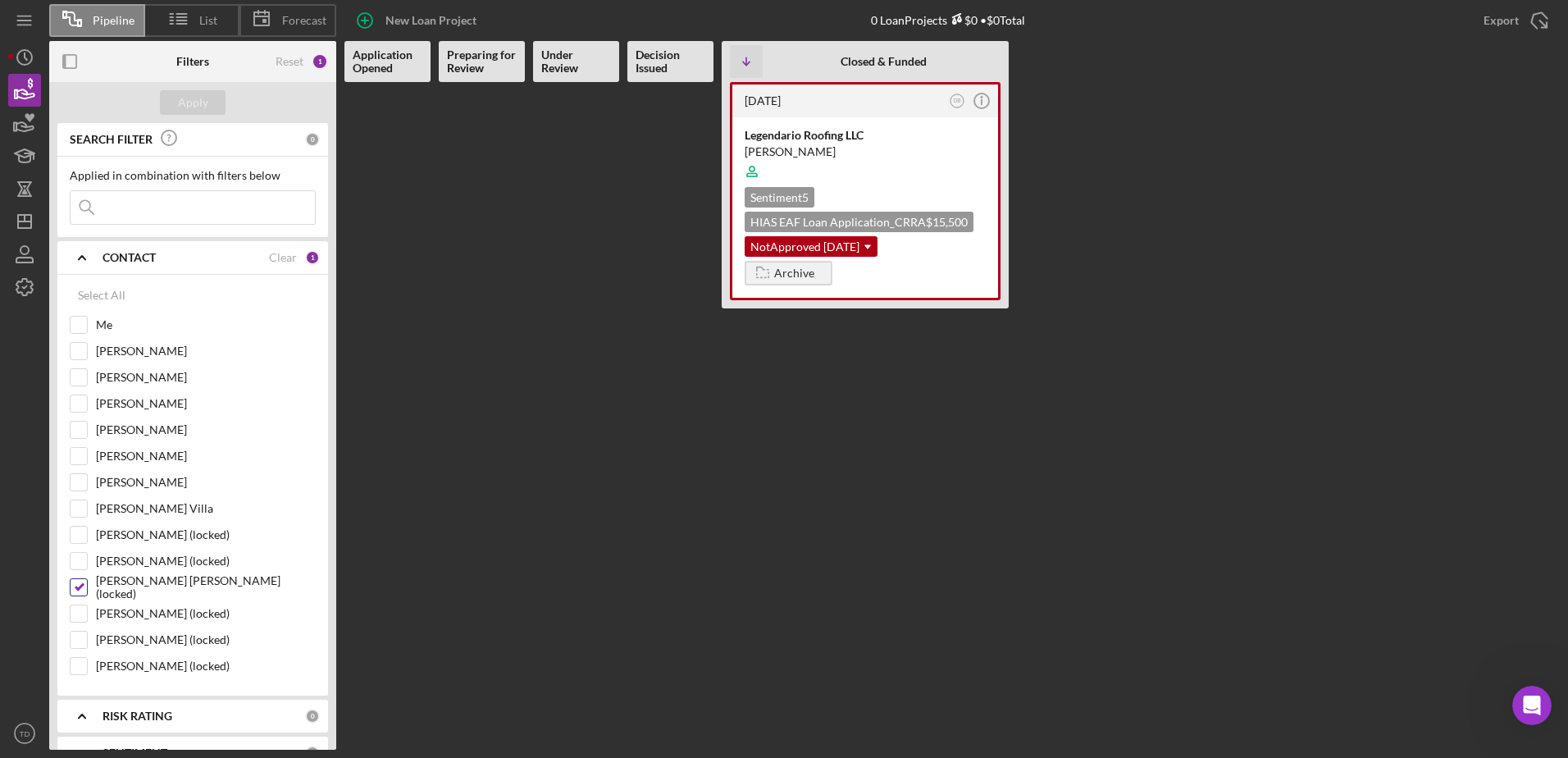
click at [84, 589] on input "Davidson Braswell (locked)" at bounding box center [79, 587] width 16 height 16
checkbox input "false"
click at [76, 507] on input "[PERSON_NAME] Villa" at bounding box center [79, 509] width 16 height 16
click at [199, 100] on div "Apply" at bounding box center [193, 102] width 31 height 24
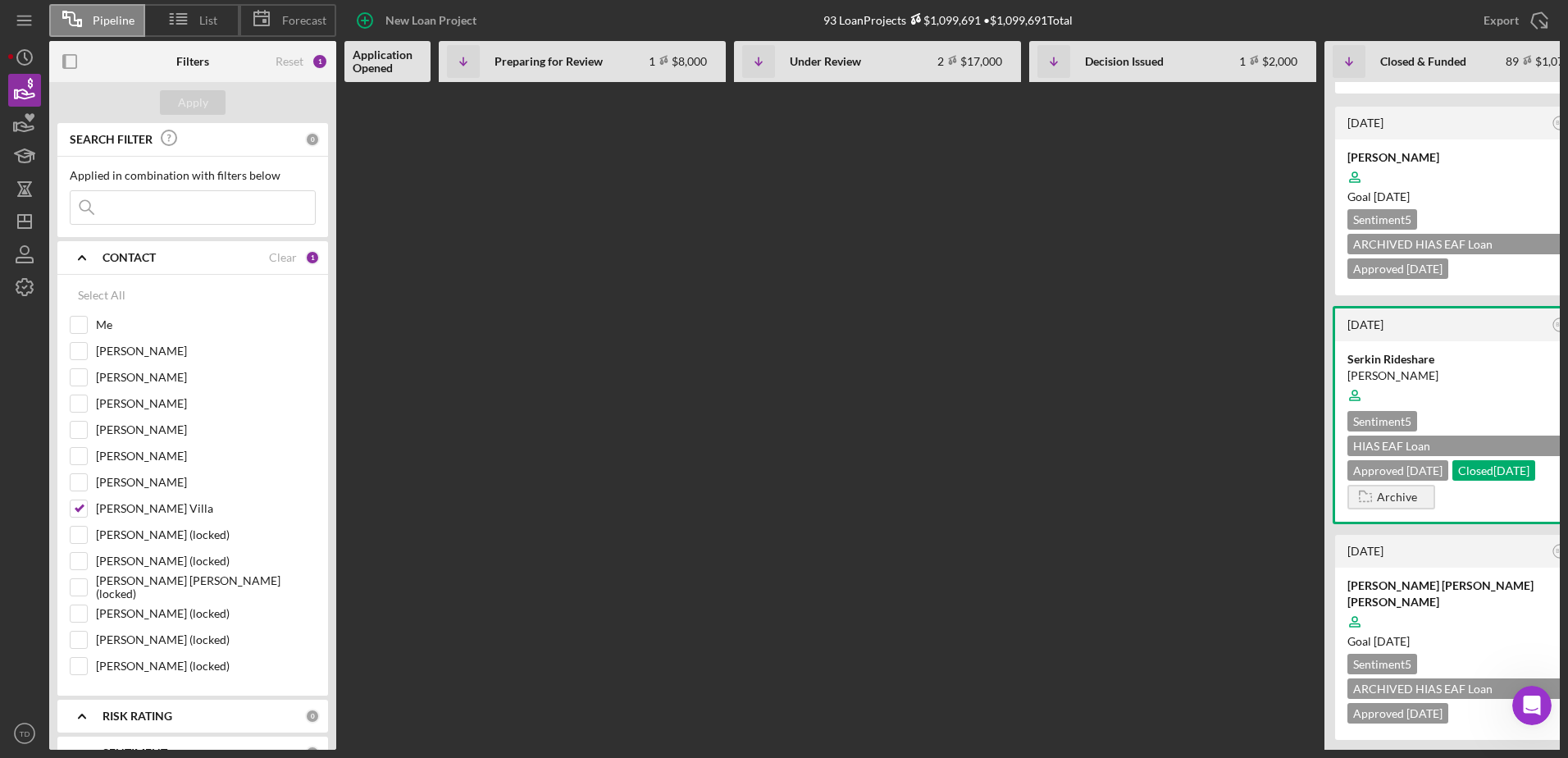
scroll to position [5310, 0]
click at [77, 511] on input "[PERSON_NAME] Villa" at bounding box center [79, 509] width 16 height 16
checkbox input "false"
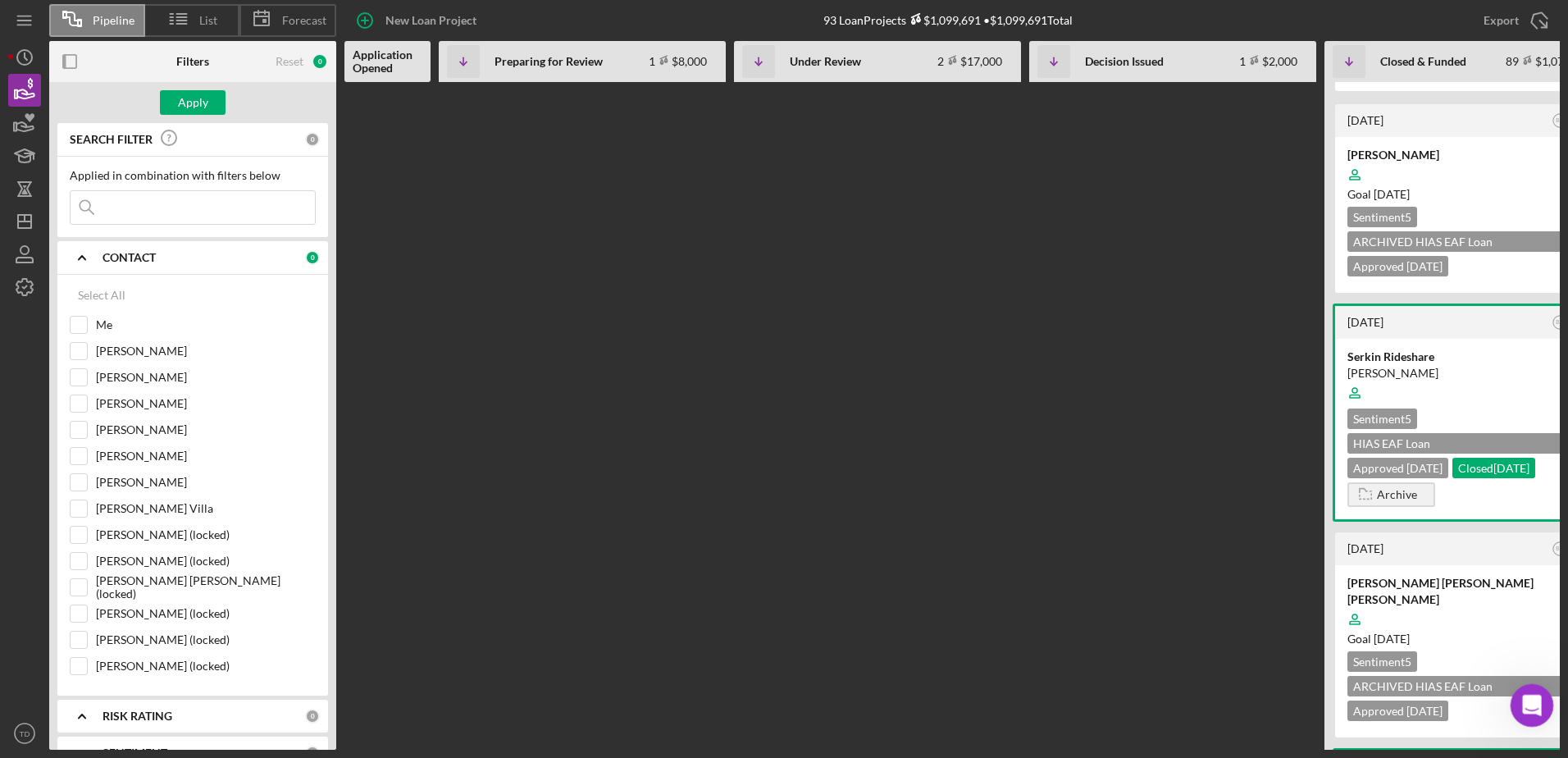
click at [1532, 697] on icon "Open Intercom Messenger" at bounding box center [1530, 704] width 27 height 27
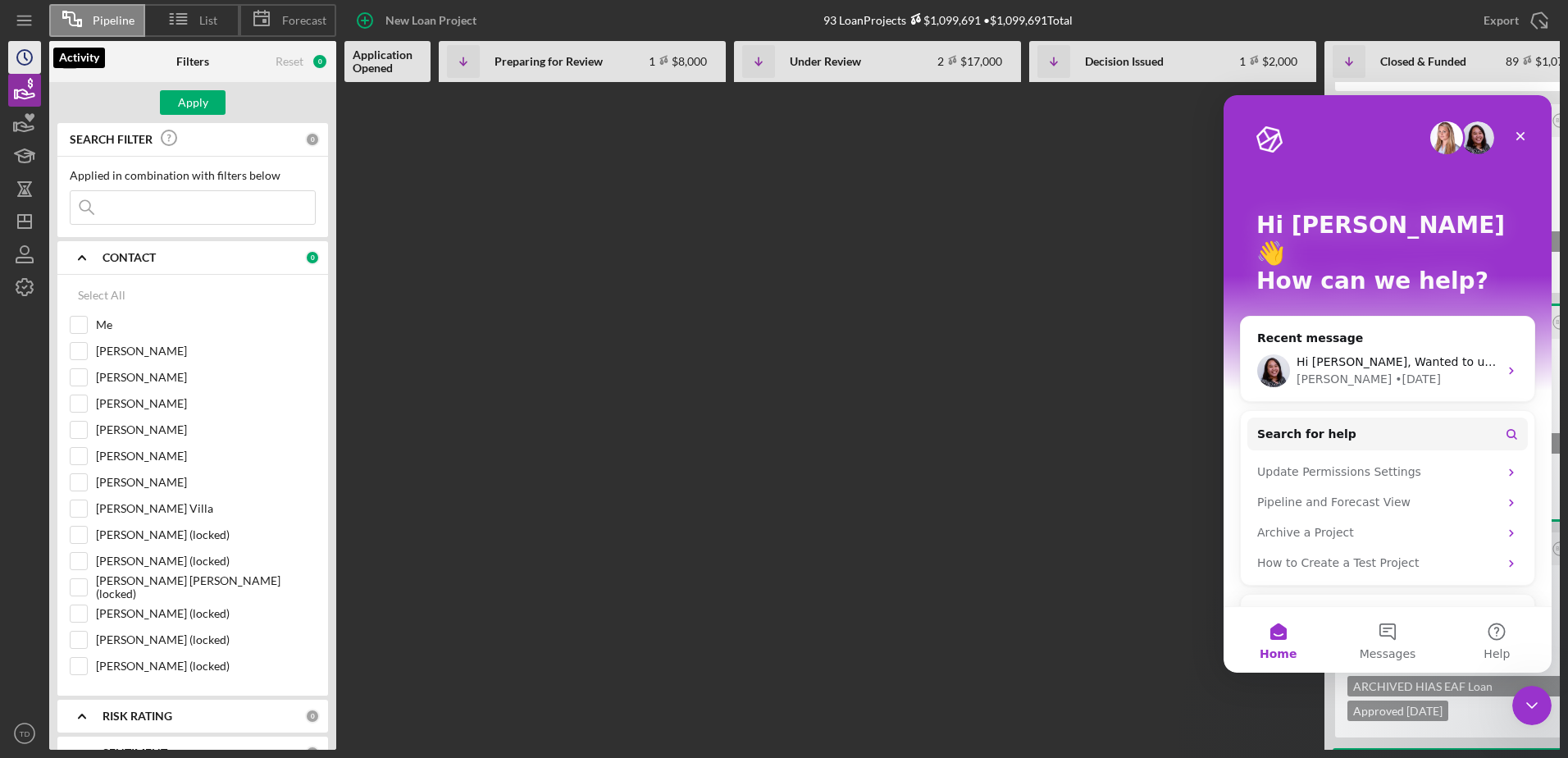
click at [26, 46] on icon "Icon/History" at bounding box center [24, 57] width 41 height 41
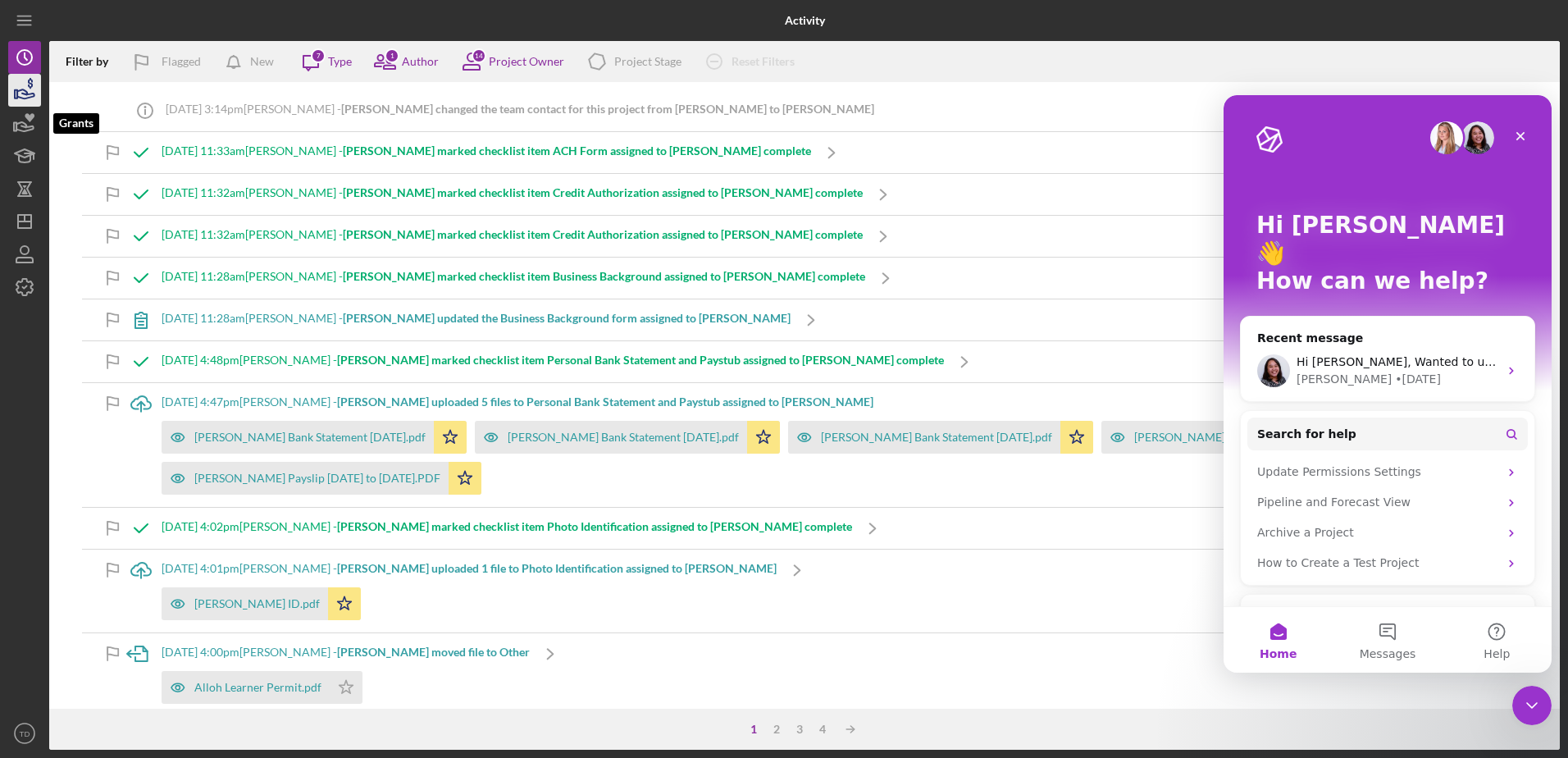
click at [28, 89] on icon "button" at bounding box center [24, 89] width 41 height 41
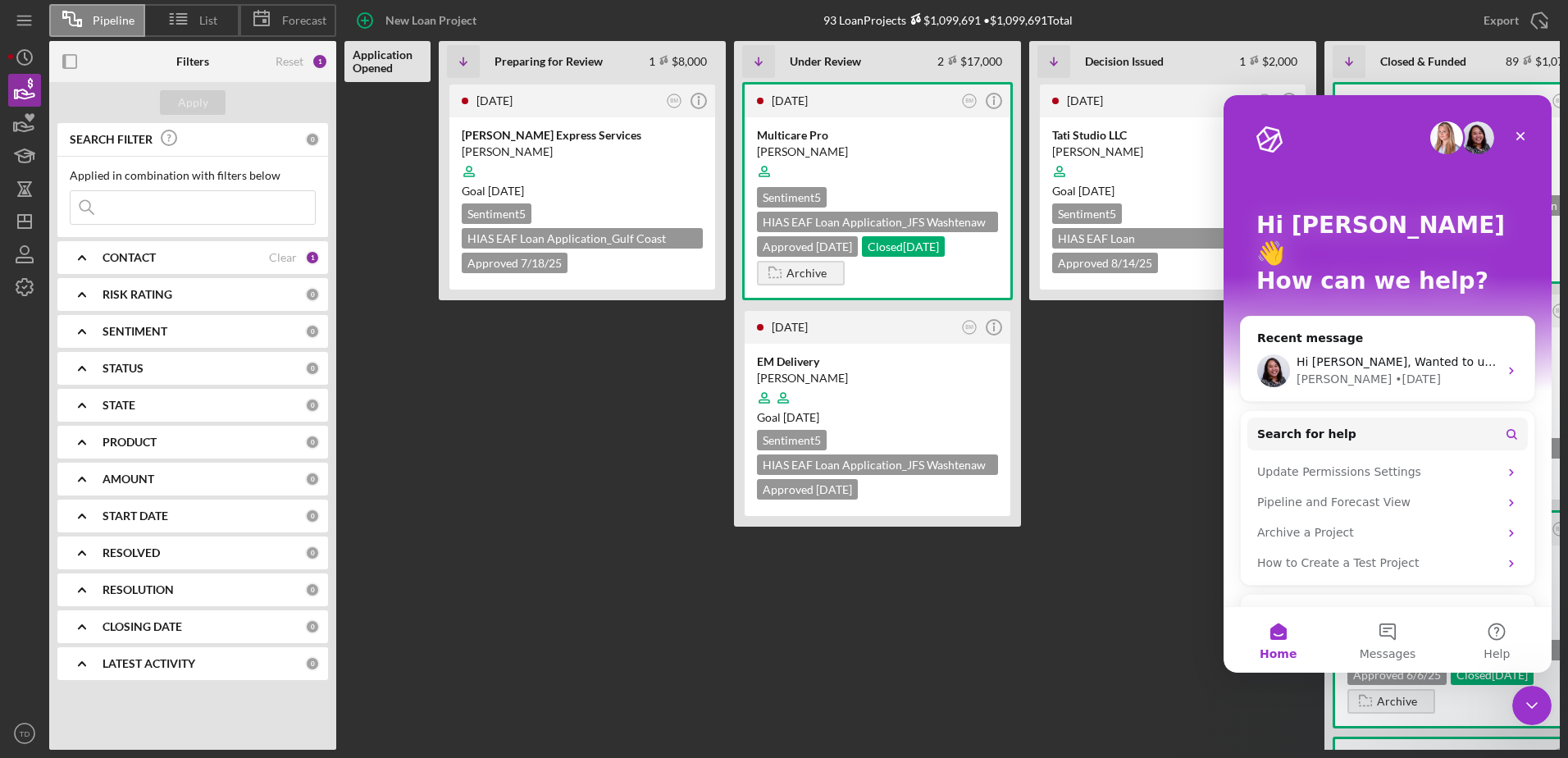
click at [173, 217] on input at bounding box center [192, 208] width 245 height 33
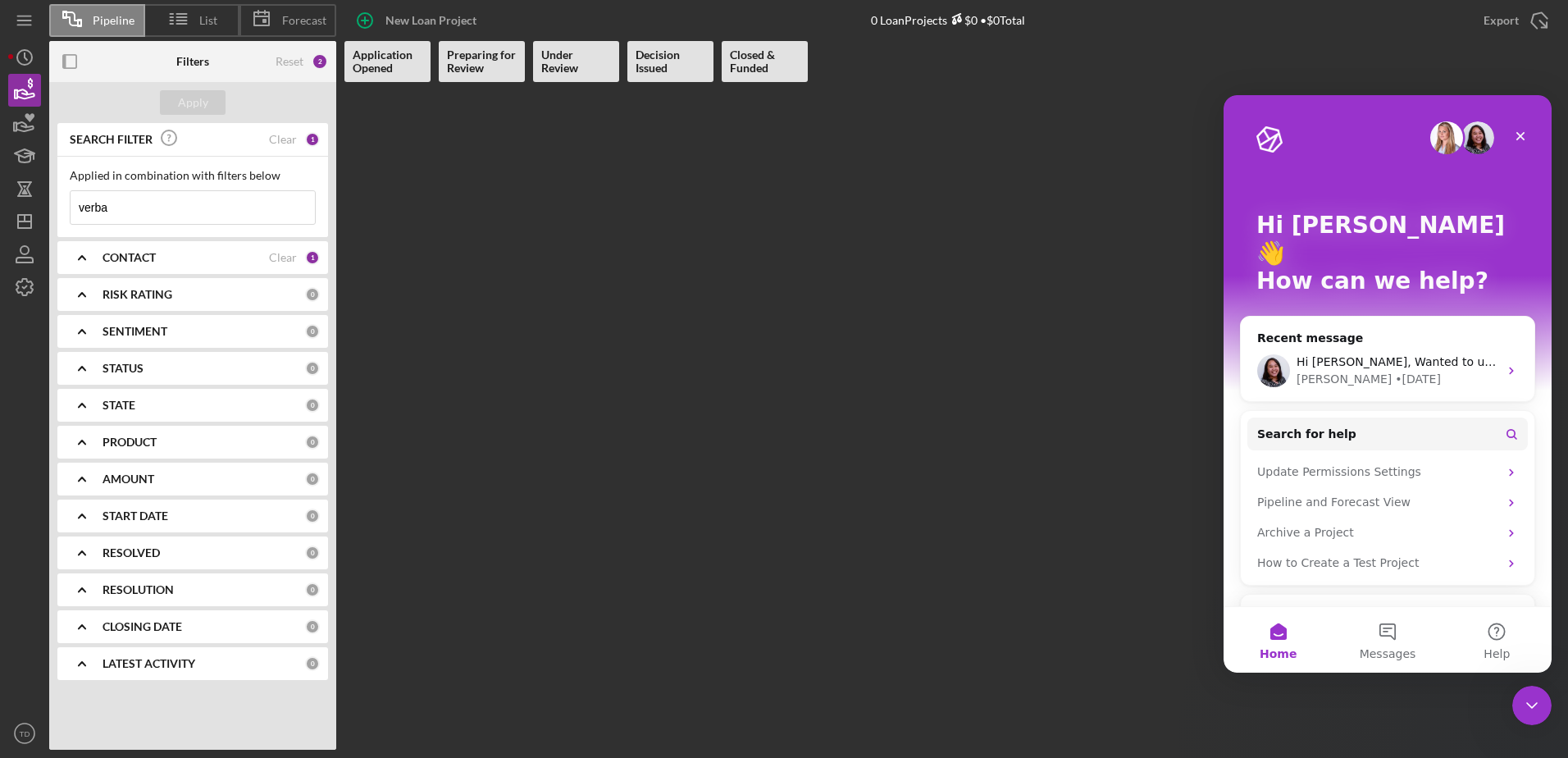
type input "verba"
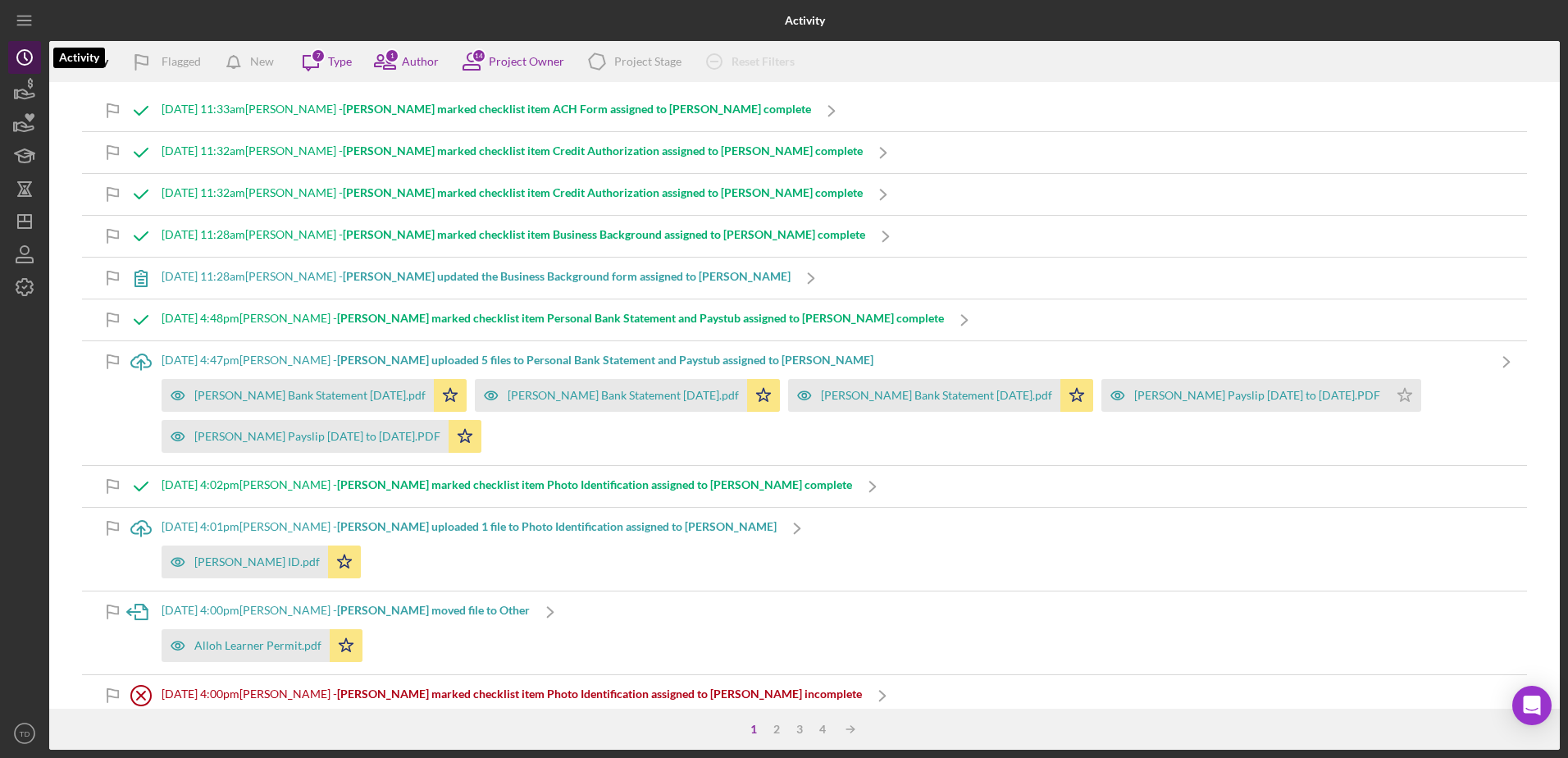
click at [13, 62] on icon "Icon/History" at bounding box center [24, 57] width 41 height 41
click at [1525, 689] on div "Open Intercom Messenger" at bounding box center [1533, 706] width 43 height 43
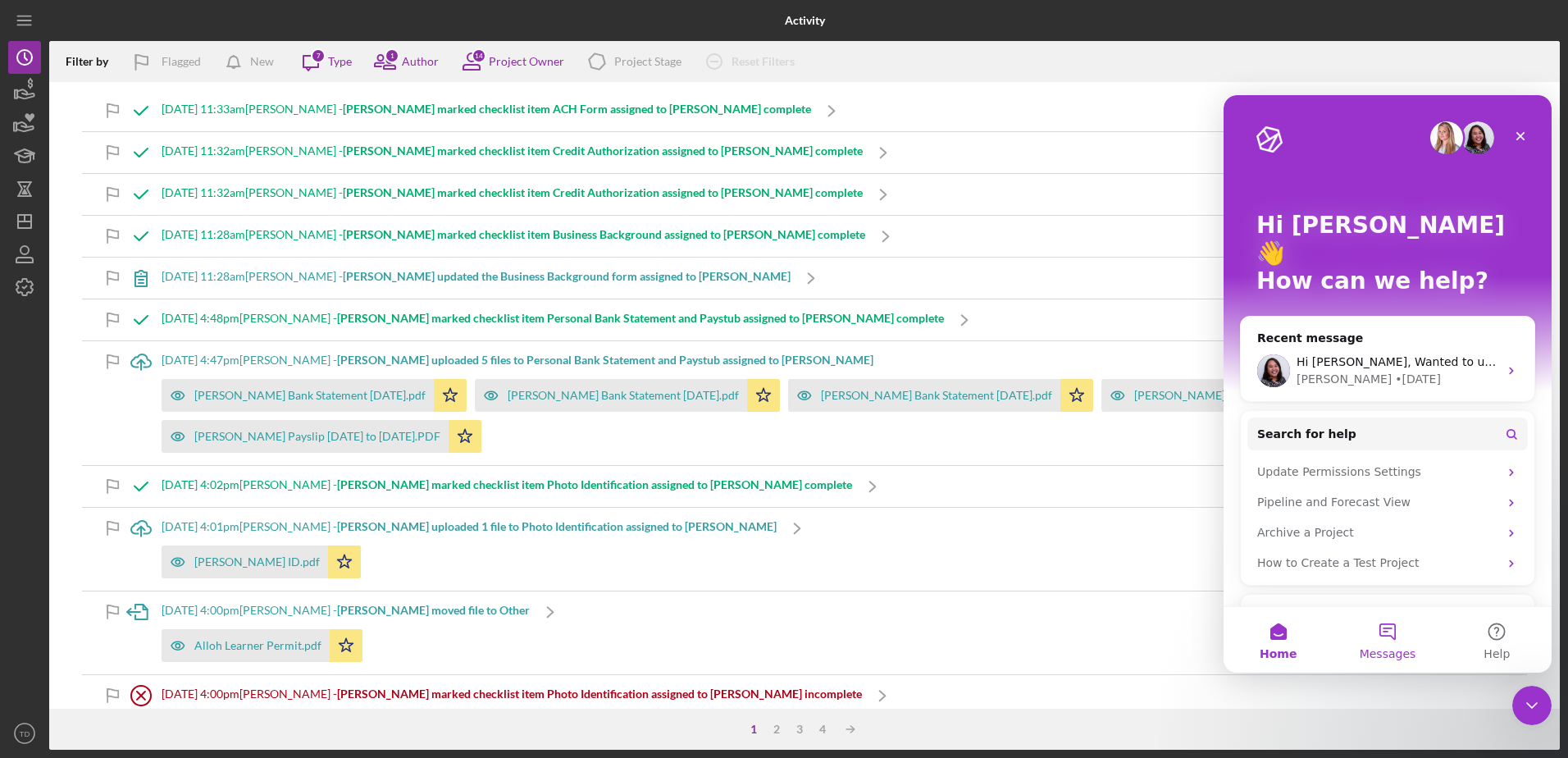
click at [1400, 630] on button "Messages" at bounding box center [1387, 640] width 109 height 66
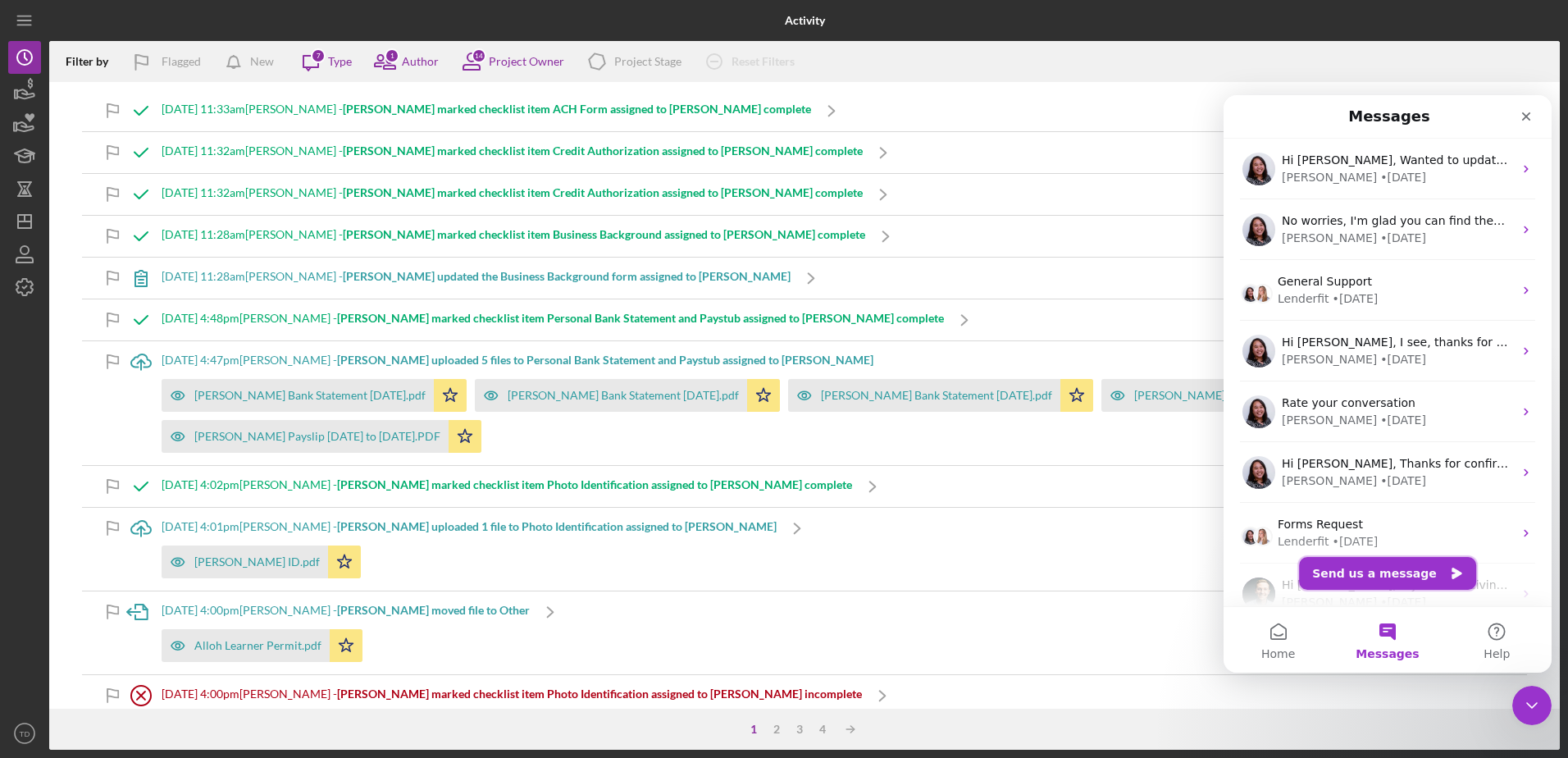
click at [1374, 575] on button "Send us a message" at bounding box center [1387, 574] width 177 height 33
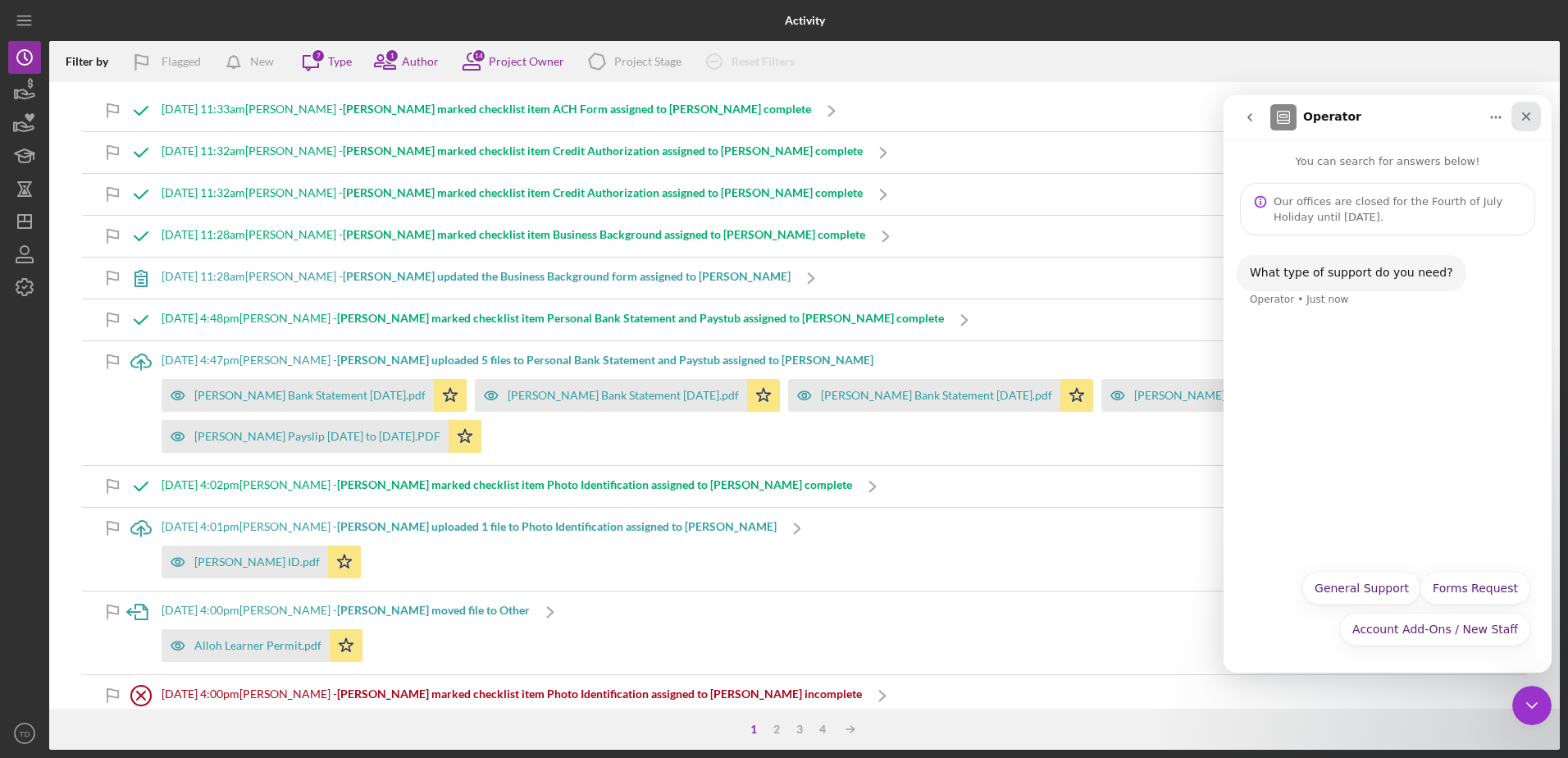
click at [1518, 112] on div "Close" at bounding box center [1526, 117] width 30 height 30
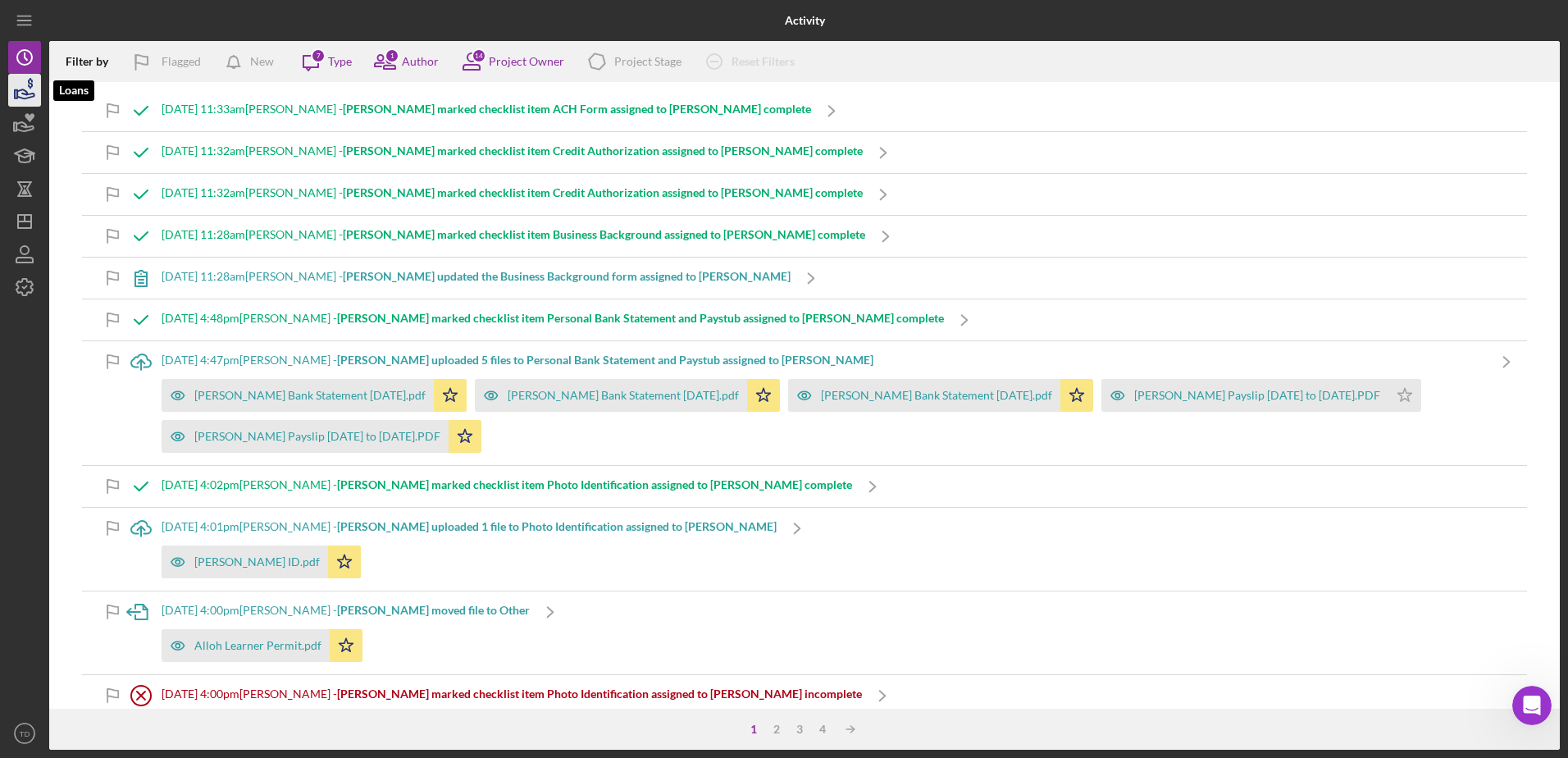
click at [8, 78] on icon "button" at bounding box center [24, 89] width 41 height 41
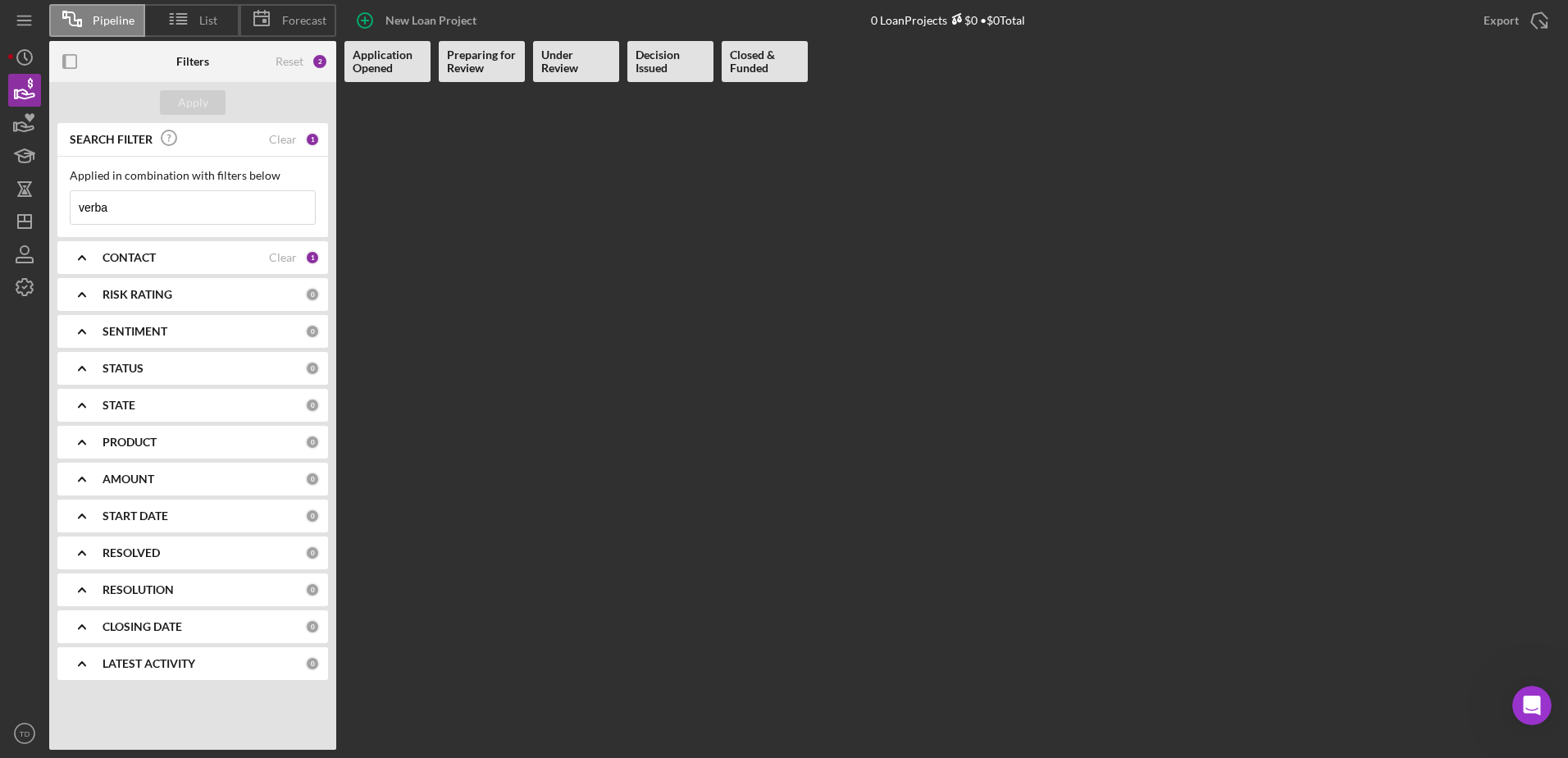
click at [126, 210] on input "verba" at bounding box center [192, 208] width 245 height 33
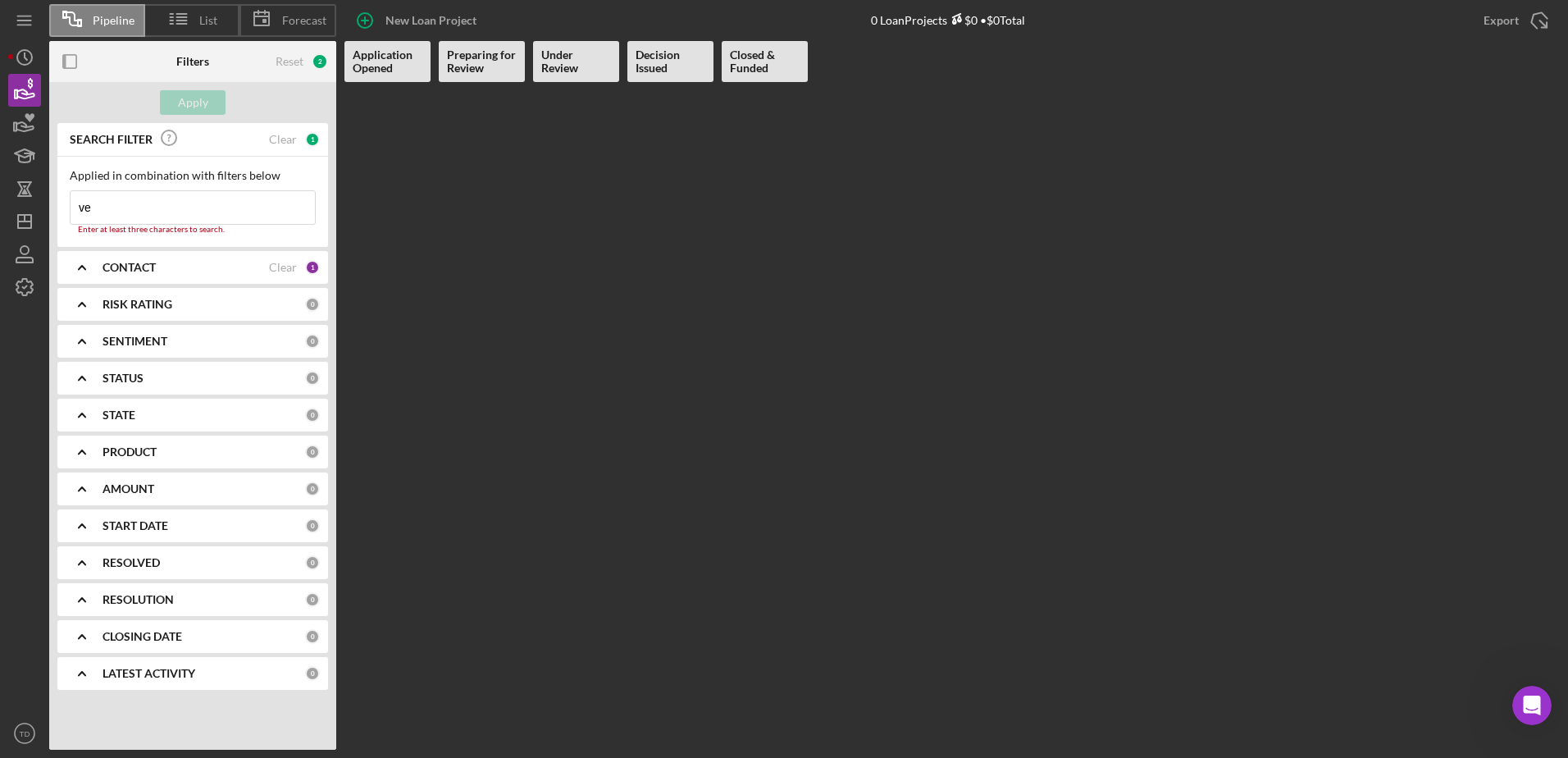
type input "v"
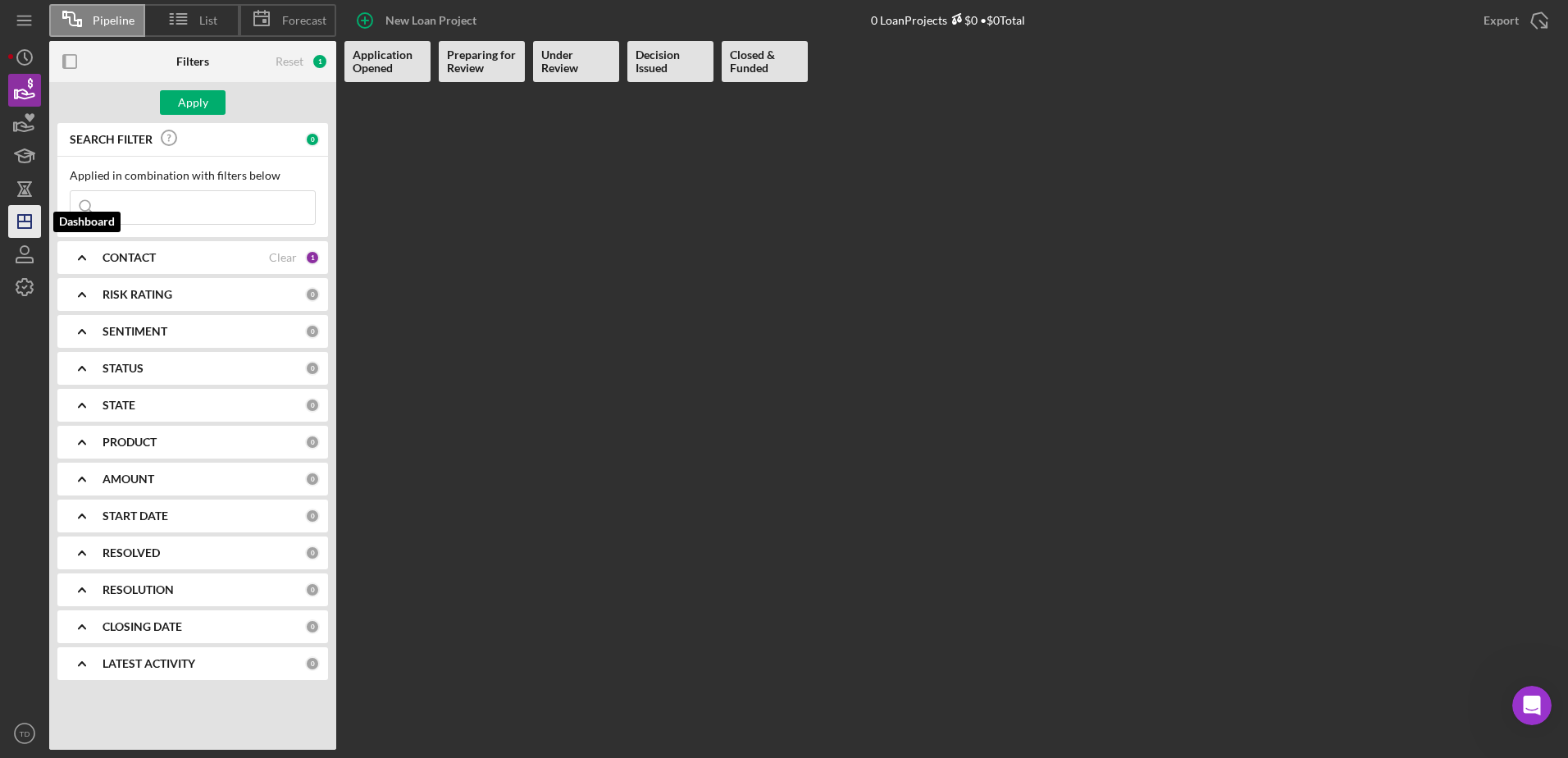
click at [11, 218] on icon "Icon/Dashboard" at bounding box center [24, 220] width 41 height 41
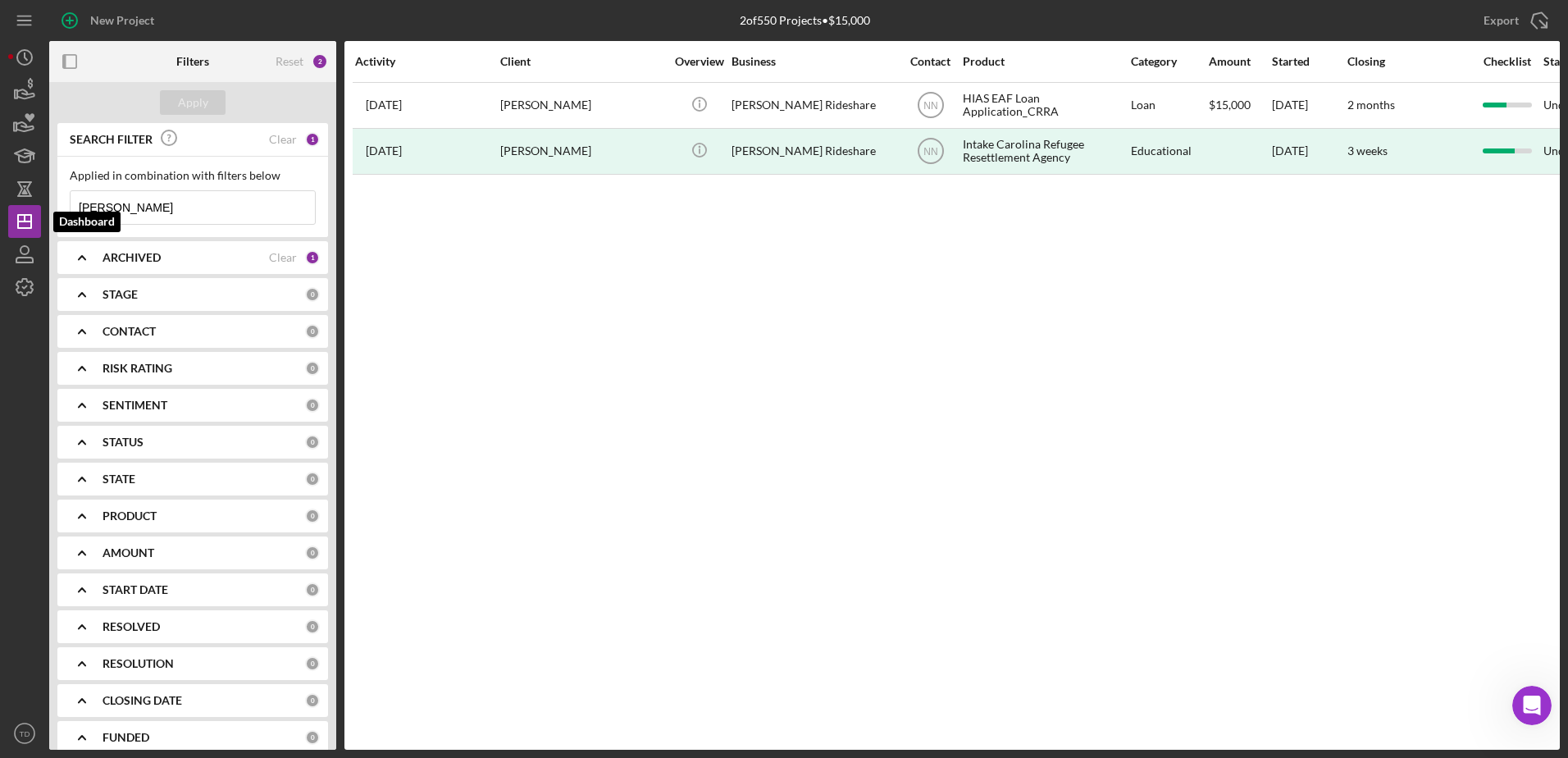
drag, startPoint x: 163, startPoint y: 219, endPoint x: 4, endPoint y: 211, distance: 159.2
click at [4, 211] on div "New Project 2 of 550 Projects • $15,000 daniel Export Icon/Export Filters Reset…" at bounding box center [784, 379] width 1568 height 758
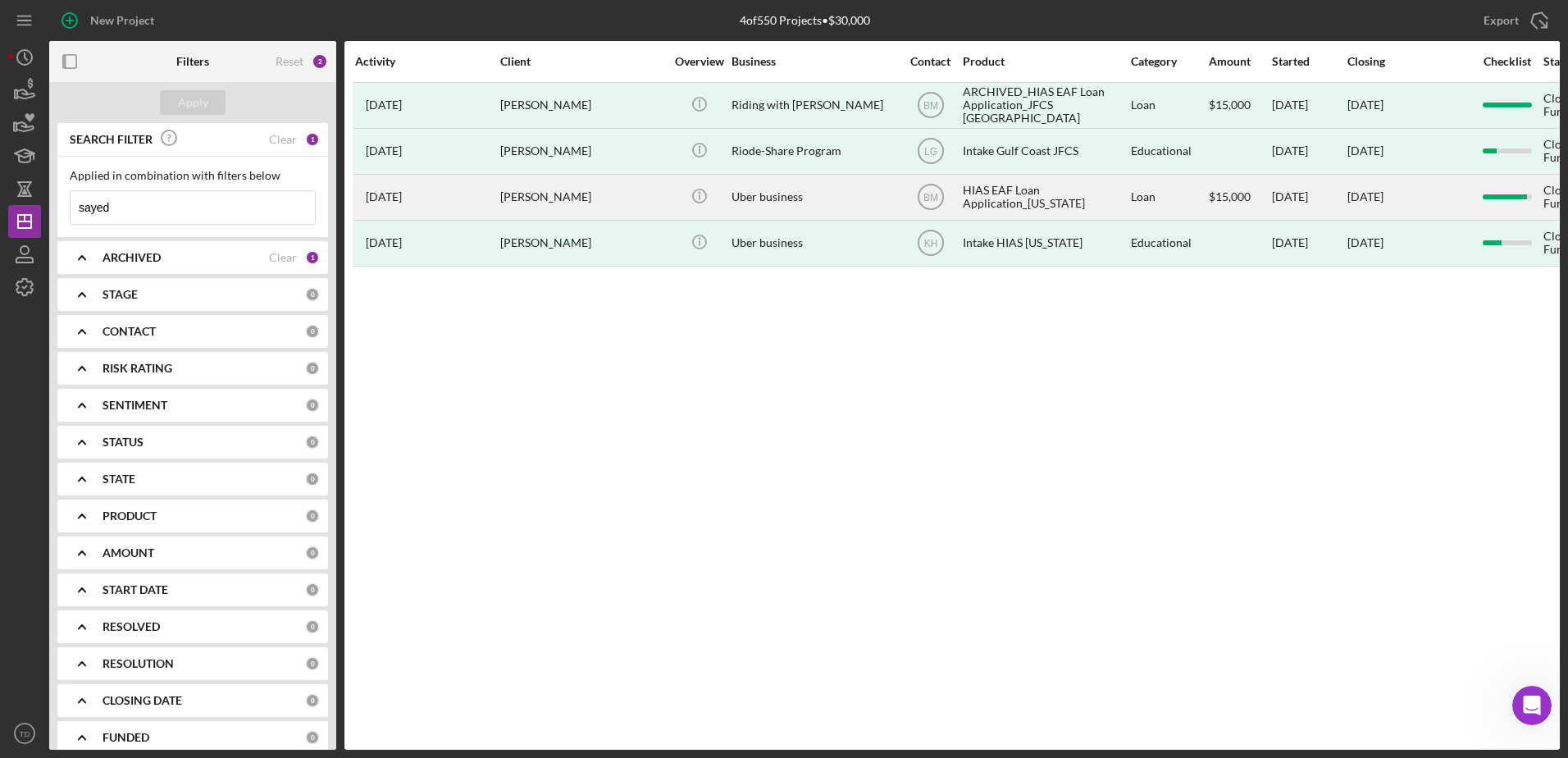
type input "sayed"
click at [549, 190] on div "Sayed Sadat" at bounding box center [583, 197] width 164 height 43
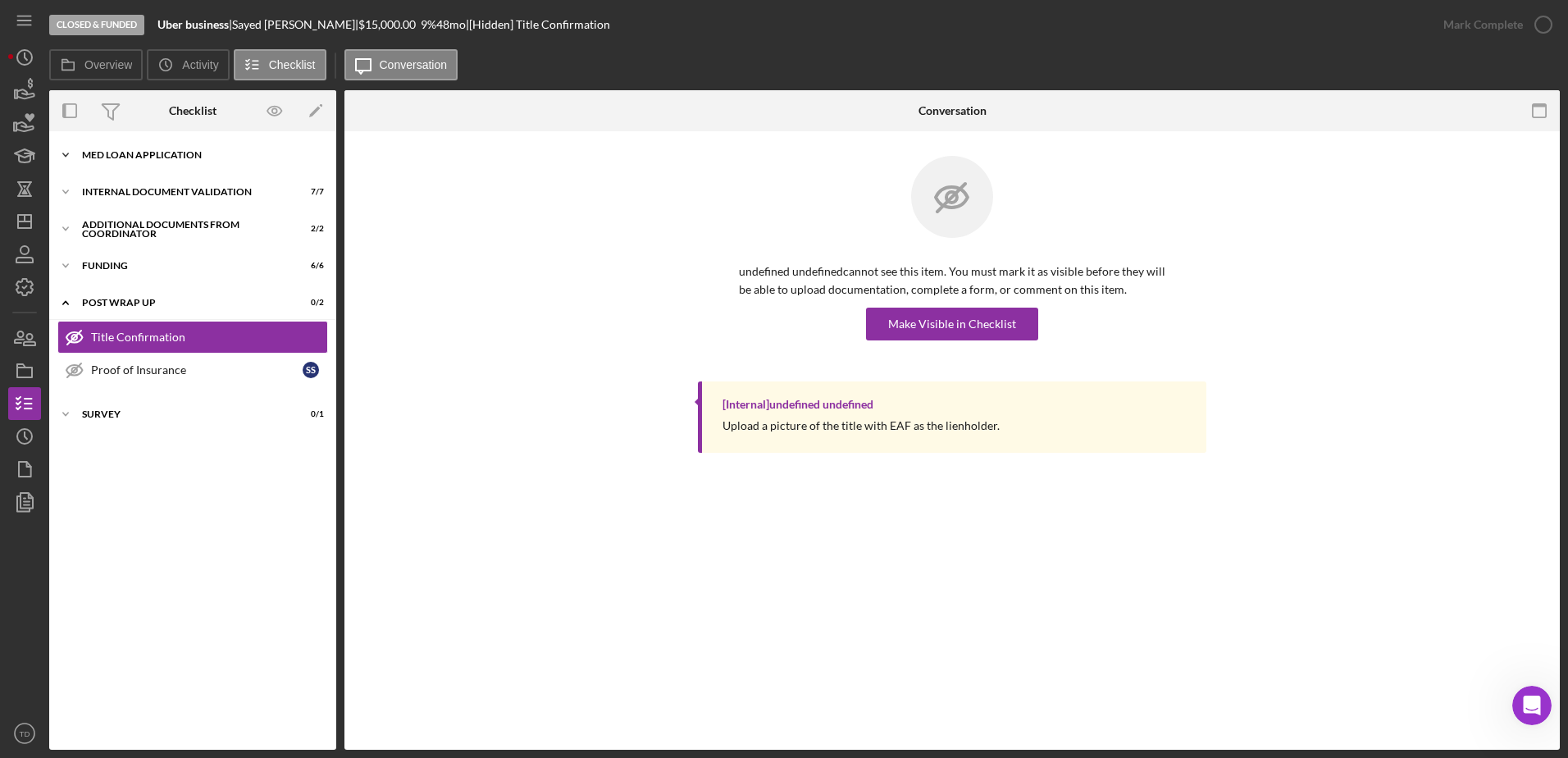
click at [213, 165] on div "Icon/Expander MED Loan Application 16 / 16" at bounding box center [192, 154] width 287 height 33
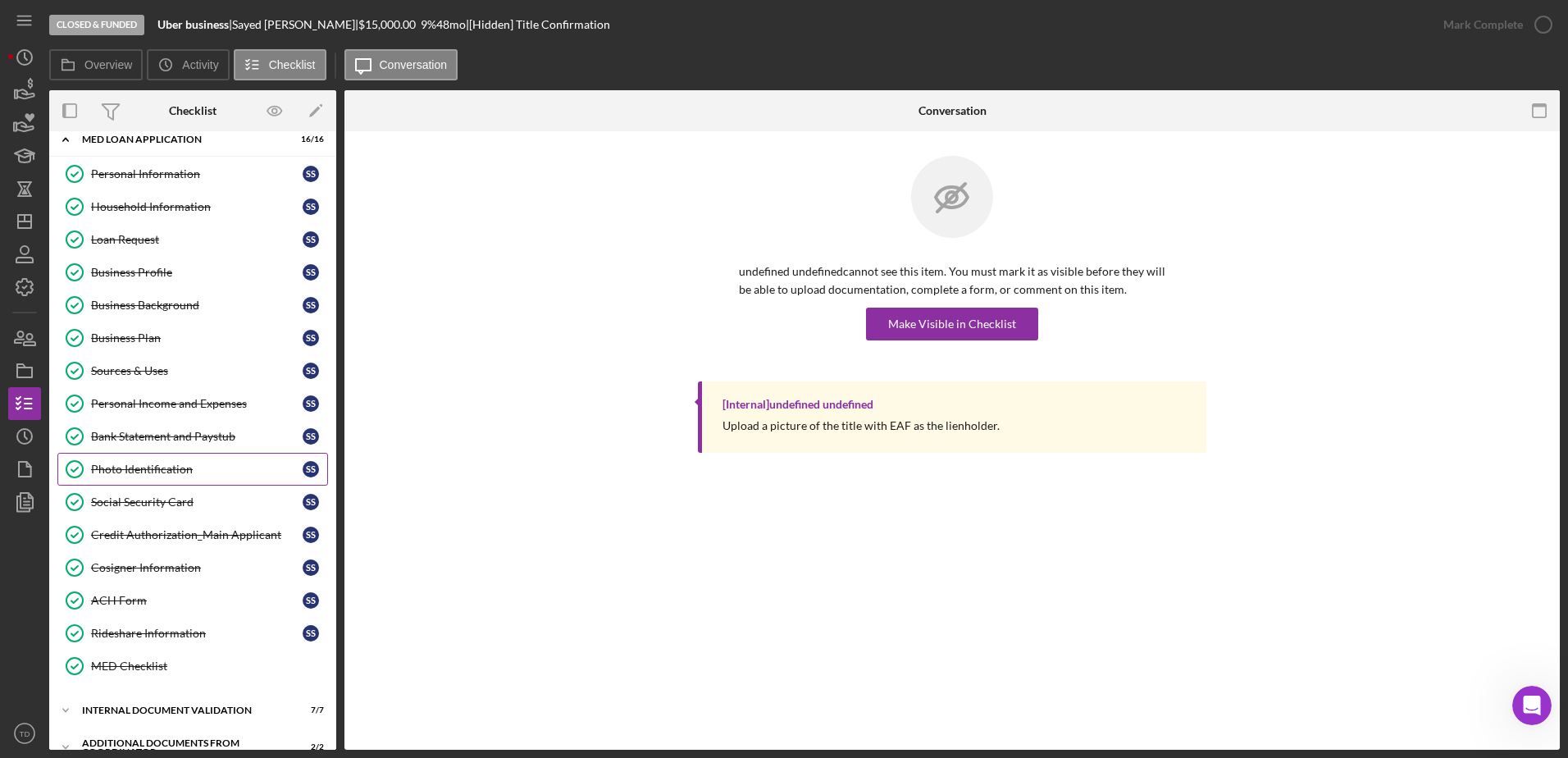
scroll to position [16, 0]
click at [169, 500] on div "Social Security Card" at bounding box center [197, 501] width 211 height 14
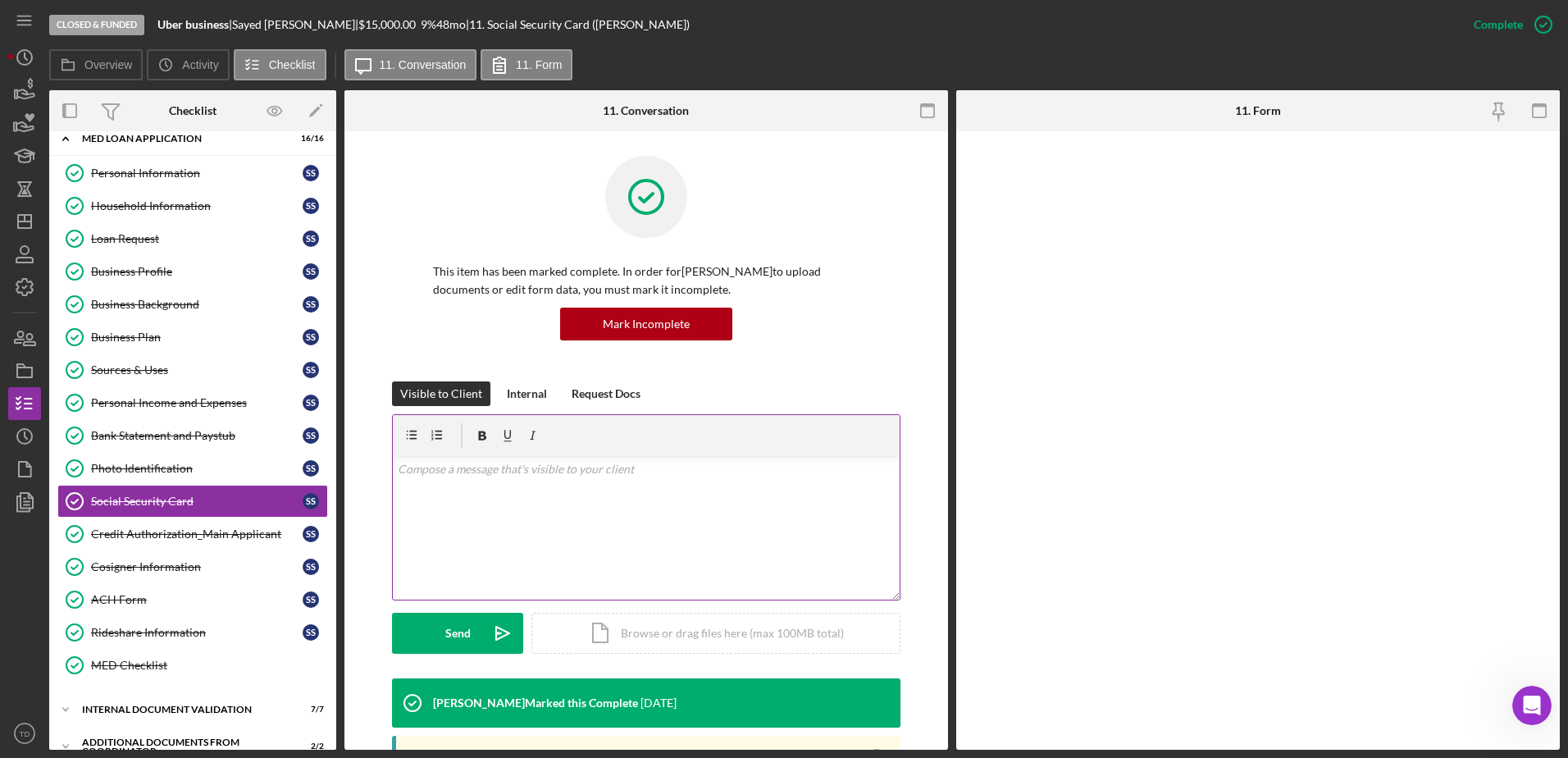
scroll to position [313, 0]
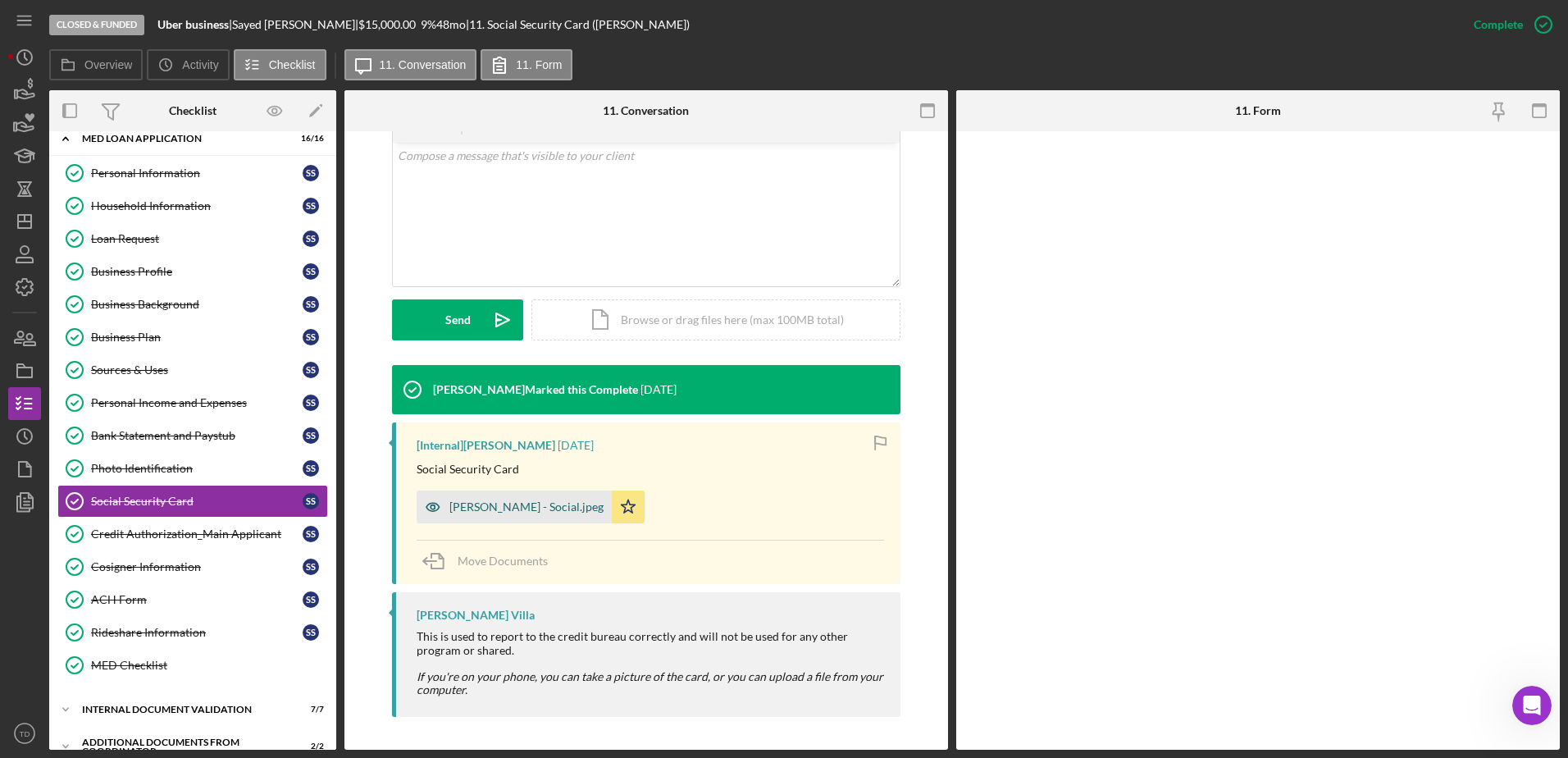
click at [533, 504] on div "Sayed Sadat - Social.jpeg" at bounding box center [527, 507] width 154 height 14
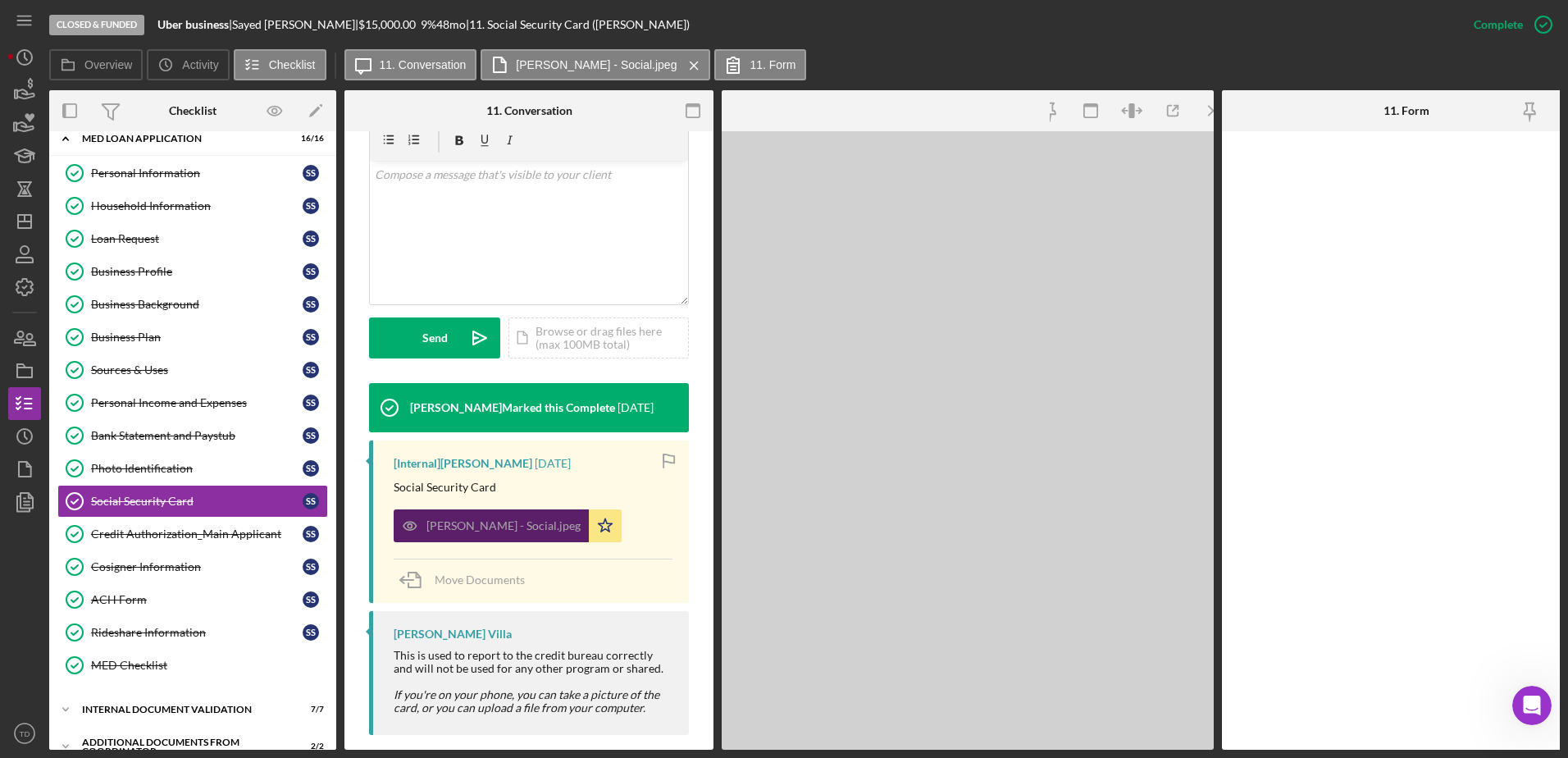
scroll to position [332, 0]
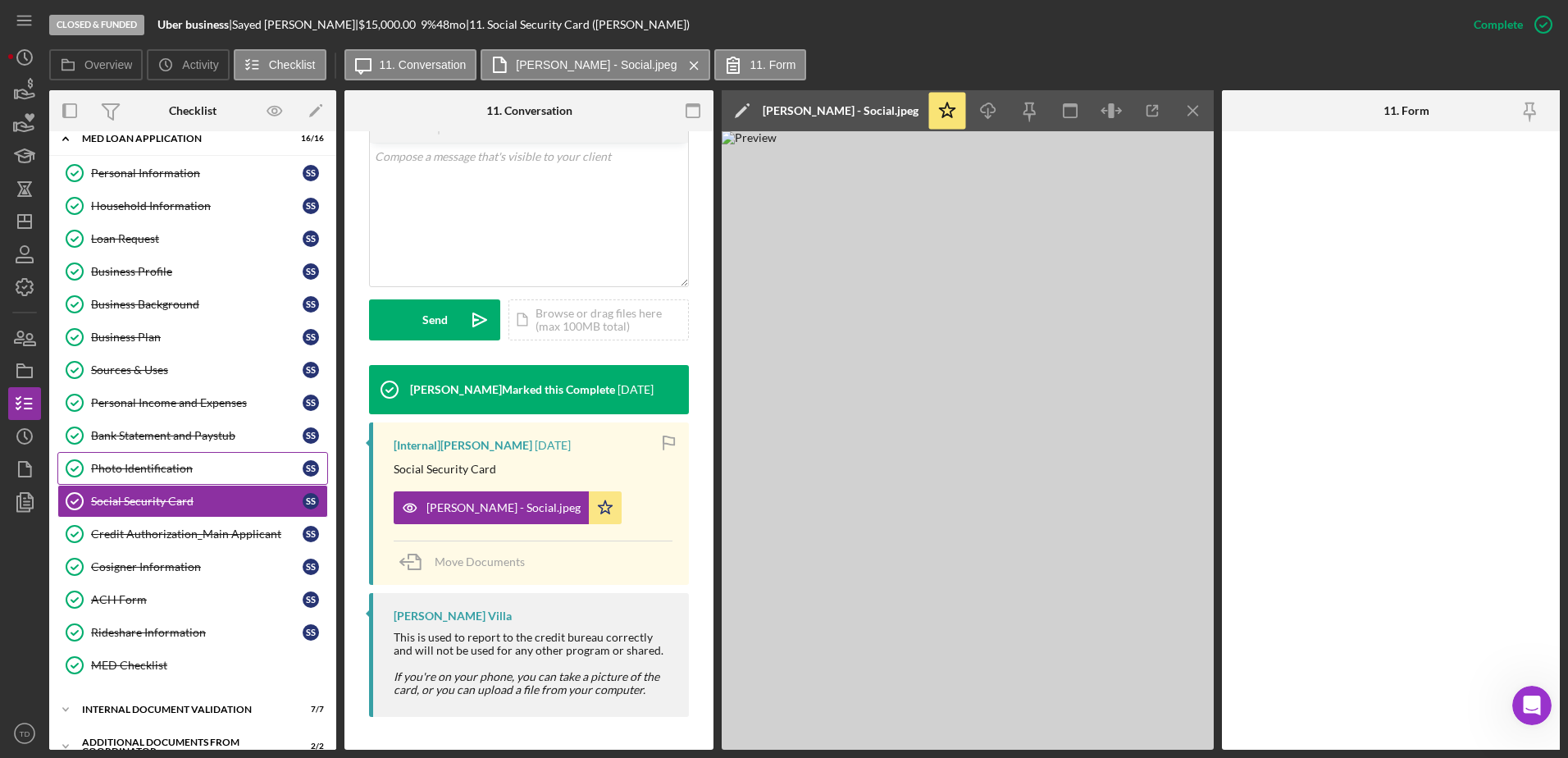
click at [168, 483] on link "Photo Identification Photo Identification S S" at bounding box center [193, 468] width 271 height 33
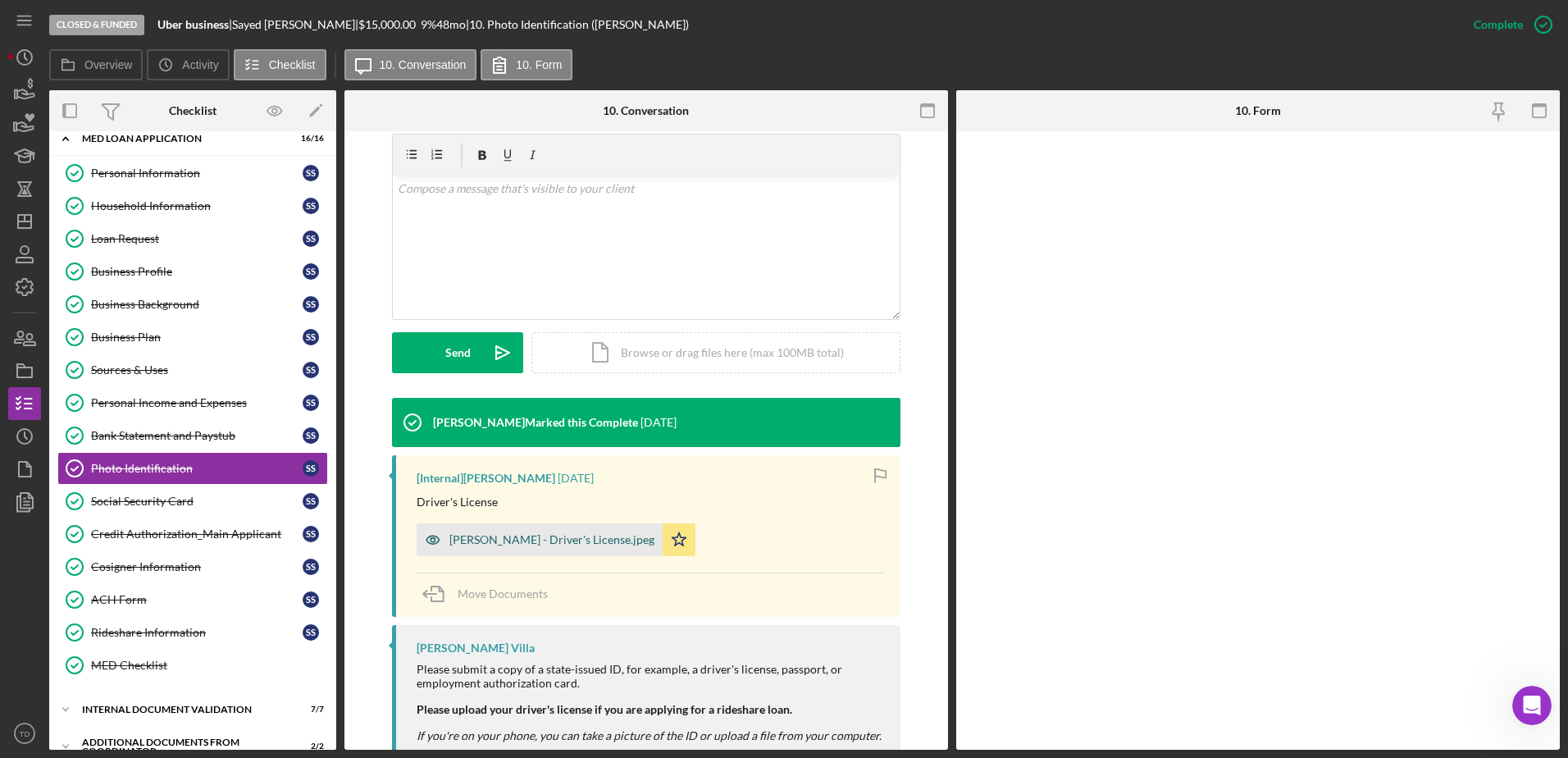
click at [593, 550] on div "Sayed Sadat - Driver's License.jpeg" at bounding box center [539, 539] width 246 height 33
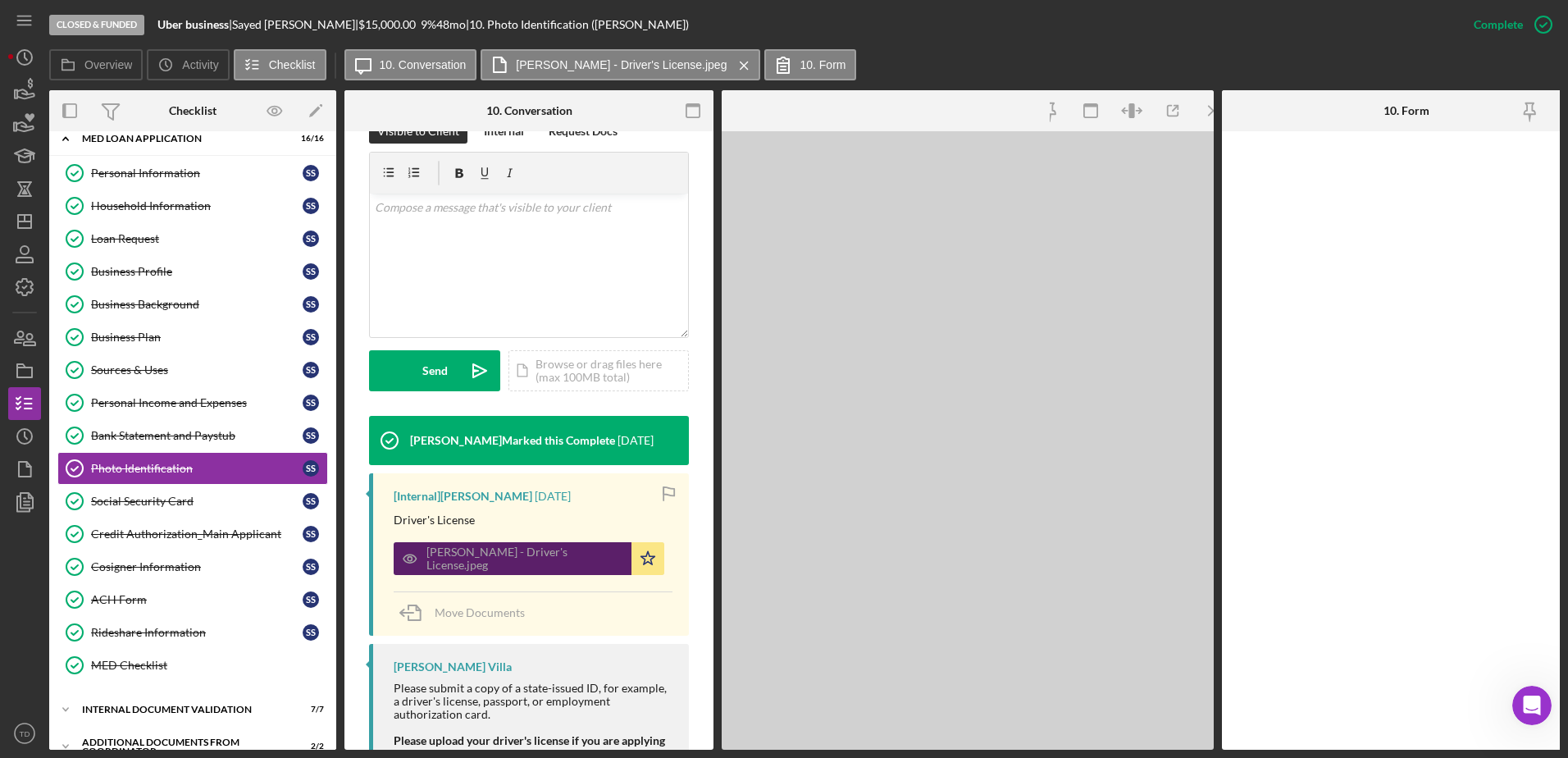
scroll to position [299, 0]
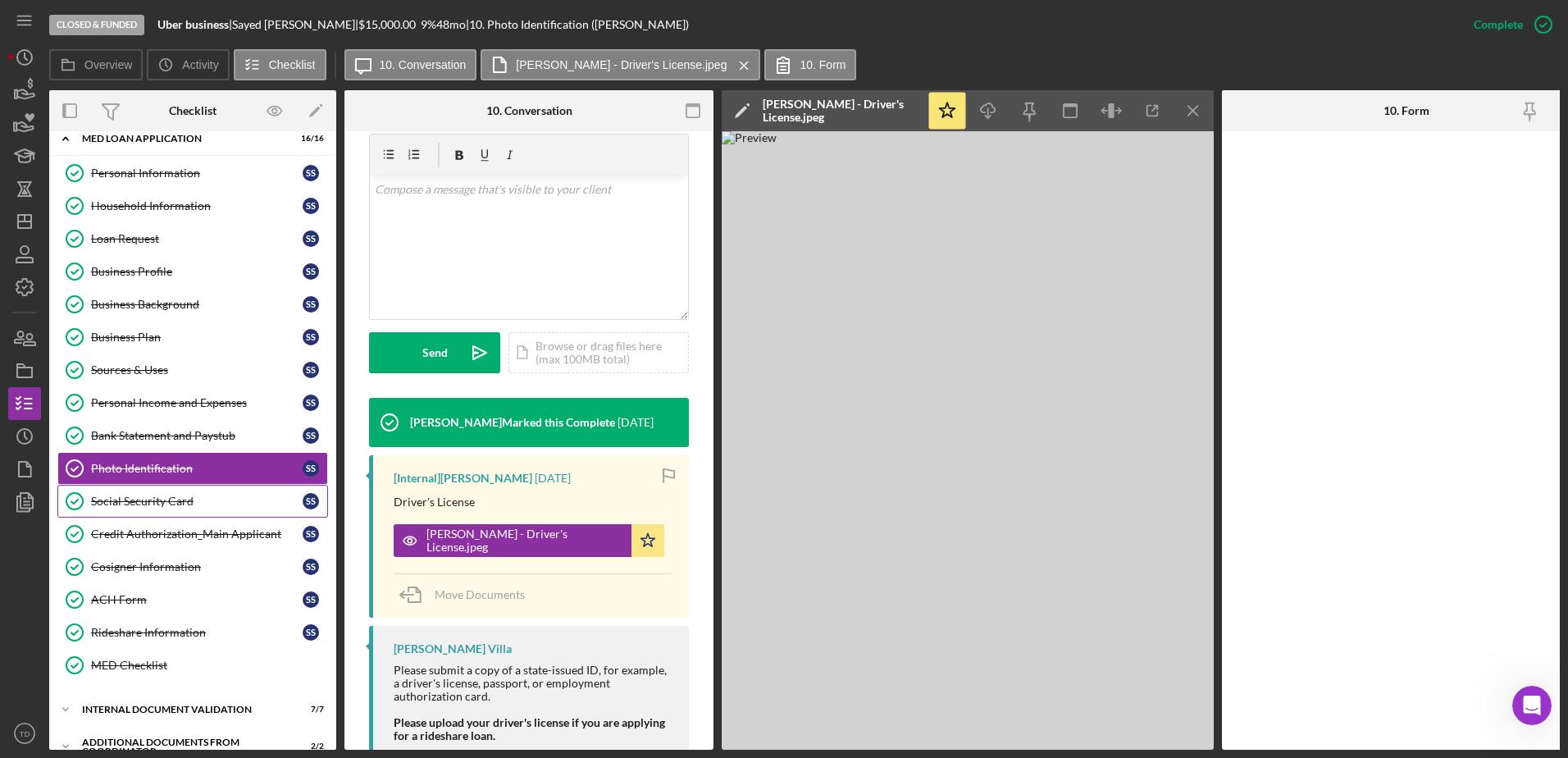
click at [211, 496] on div "Social Security Card" at bounding box center [197, 501] width 211 height 14
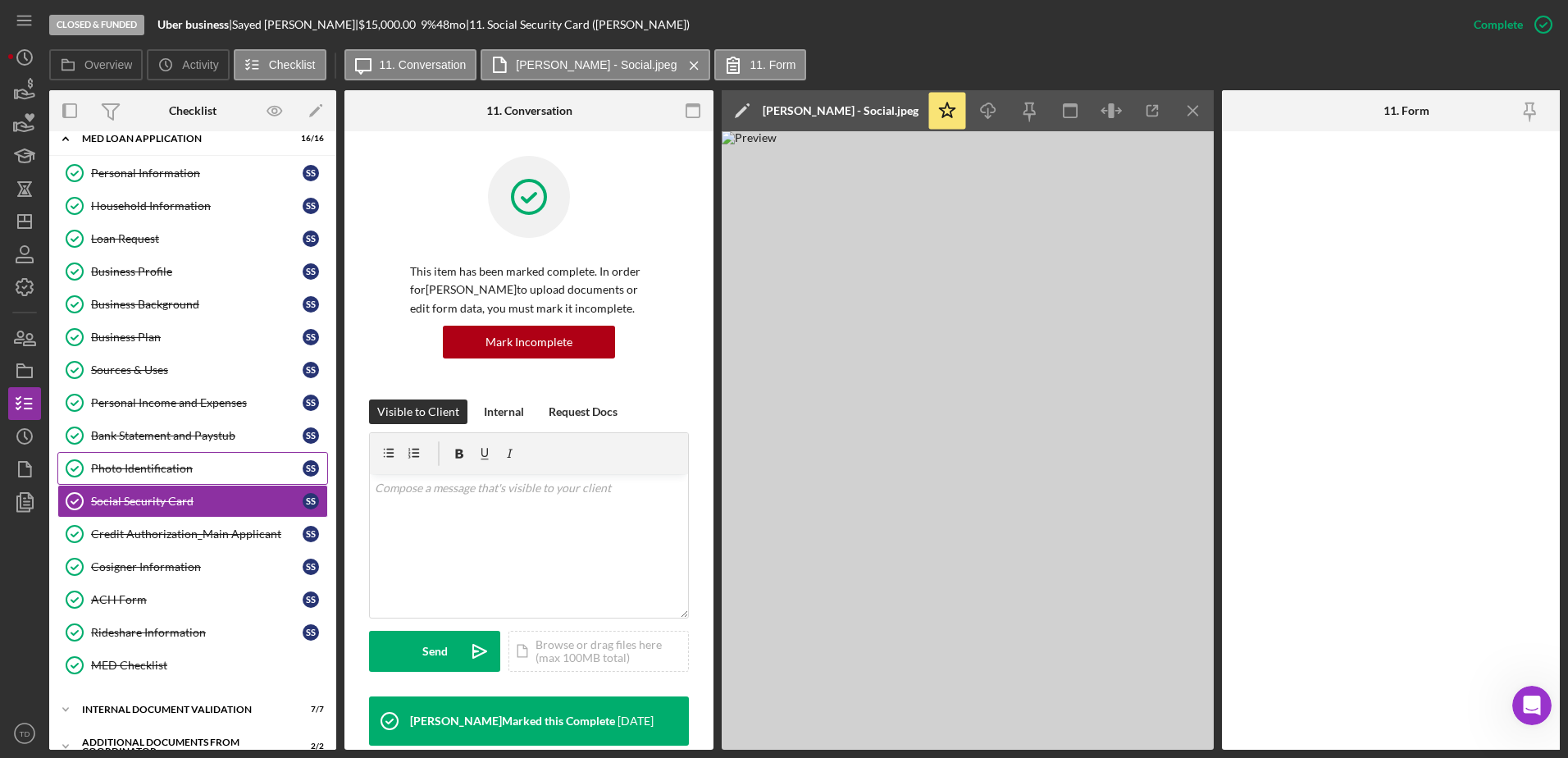
click at [163, 462] on div "Photo Identification" at bounding box center [197, 468] width 211 height 14
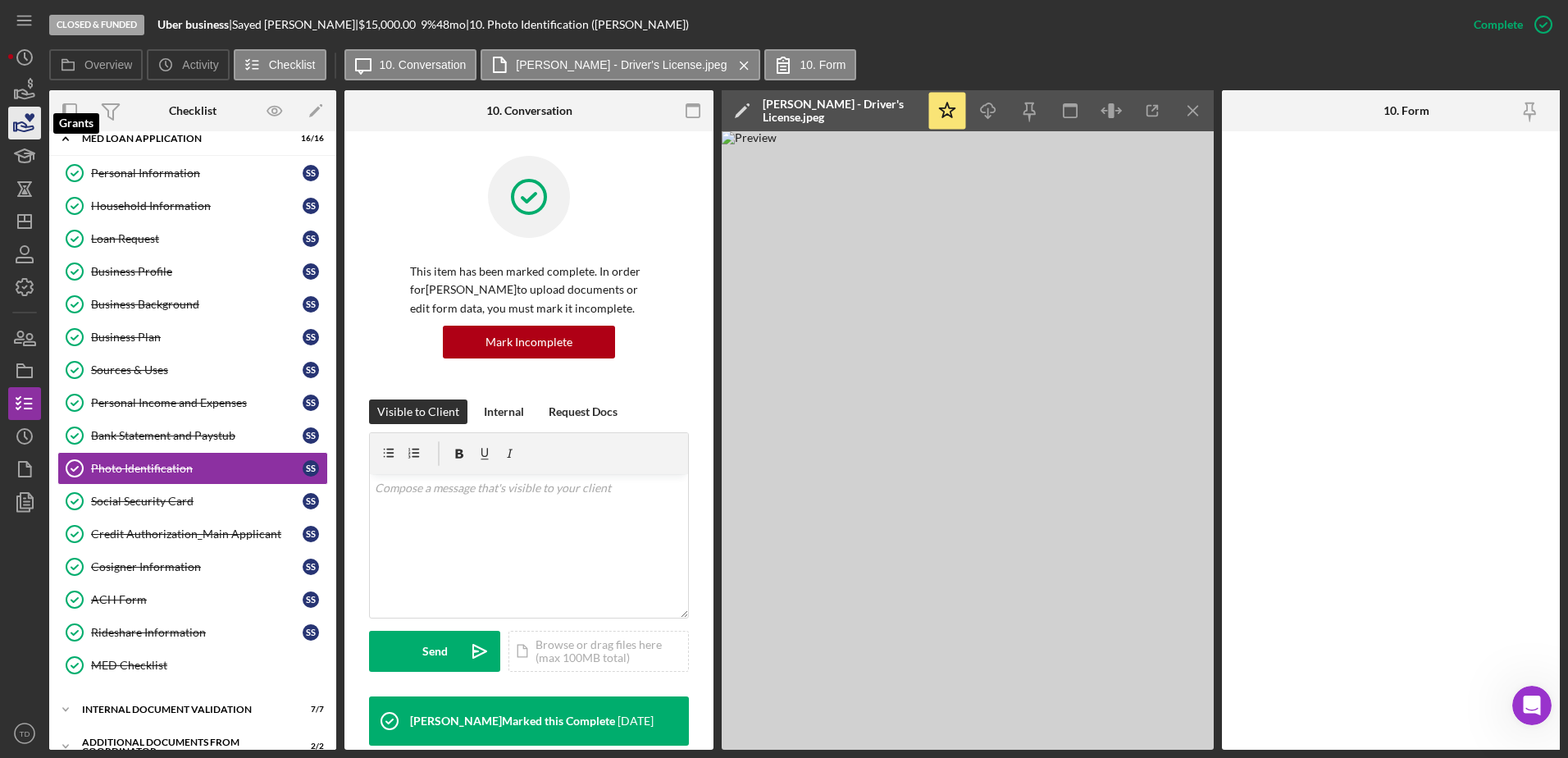
click at [27, 107] on icon "button" at bounding box center [24, 123] width 41 height 41
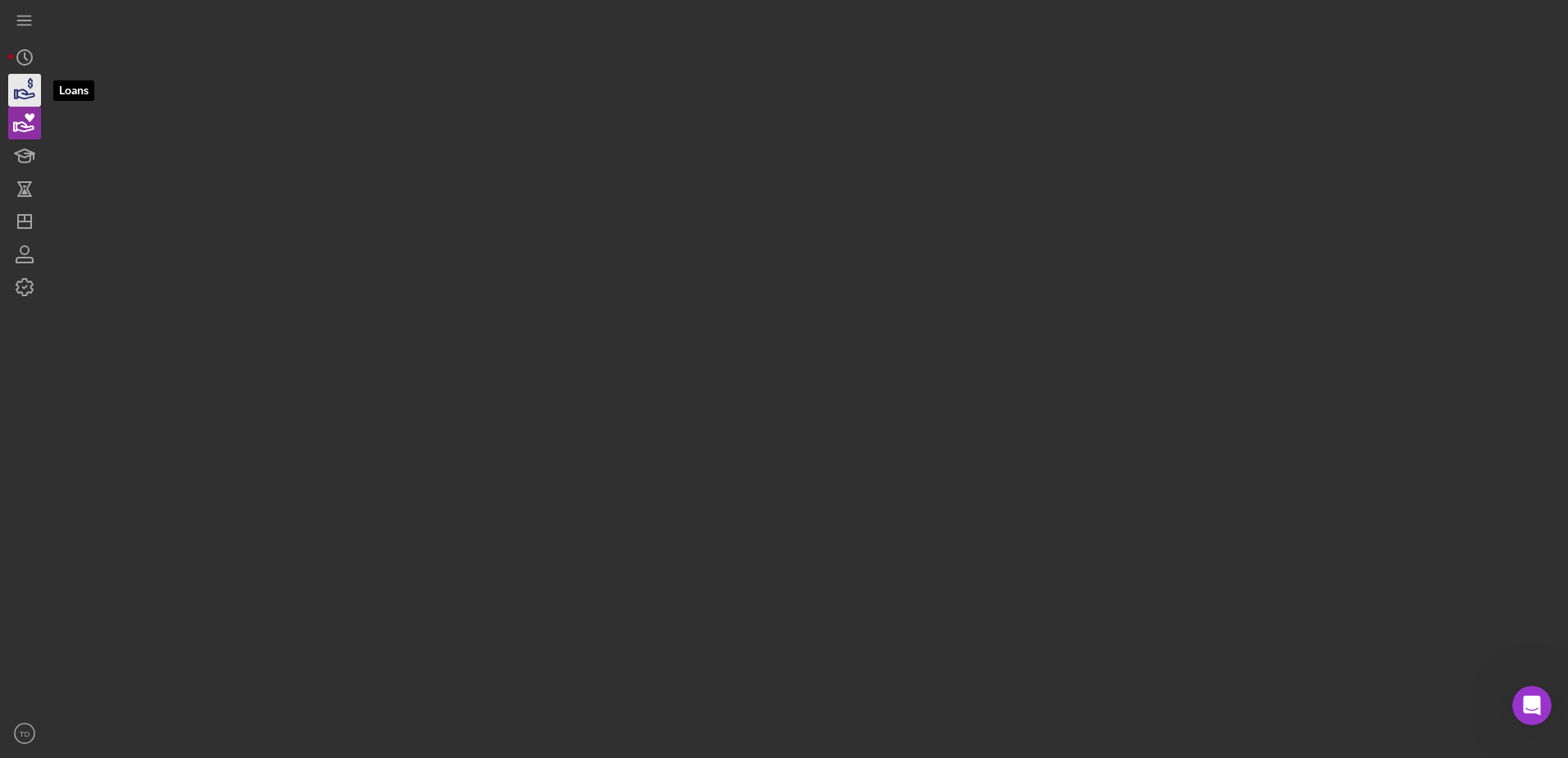
click at [27, 93] on icon "button" at bounding box center [25, 94] width 17 height 9
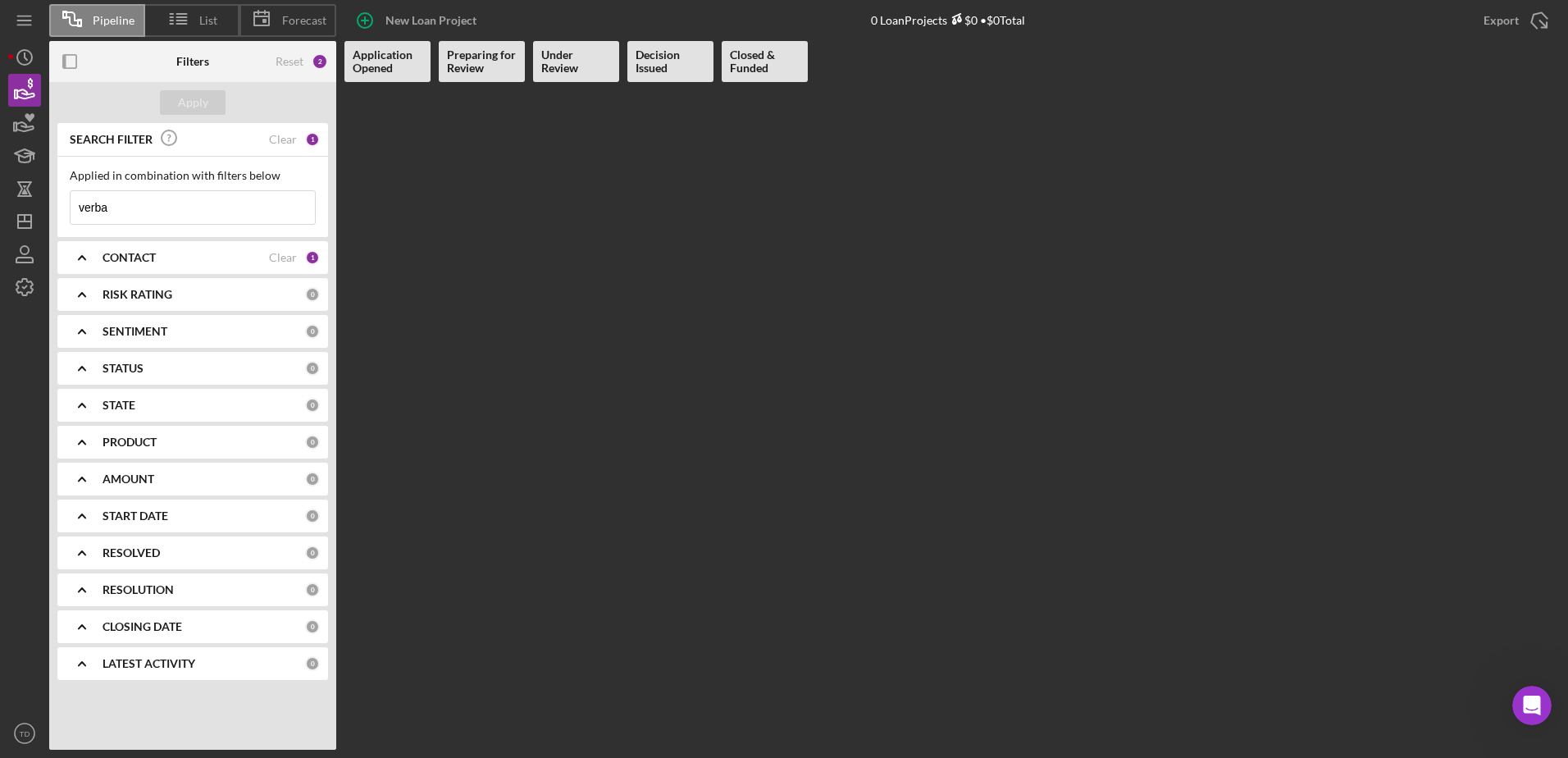
click at [156, 217] on input "verba" at bounding box center [192, 208] width 245 height 33
type input "v"
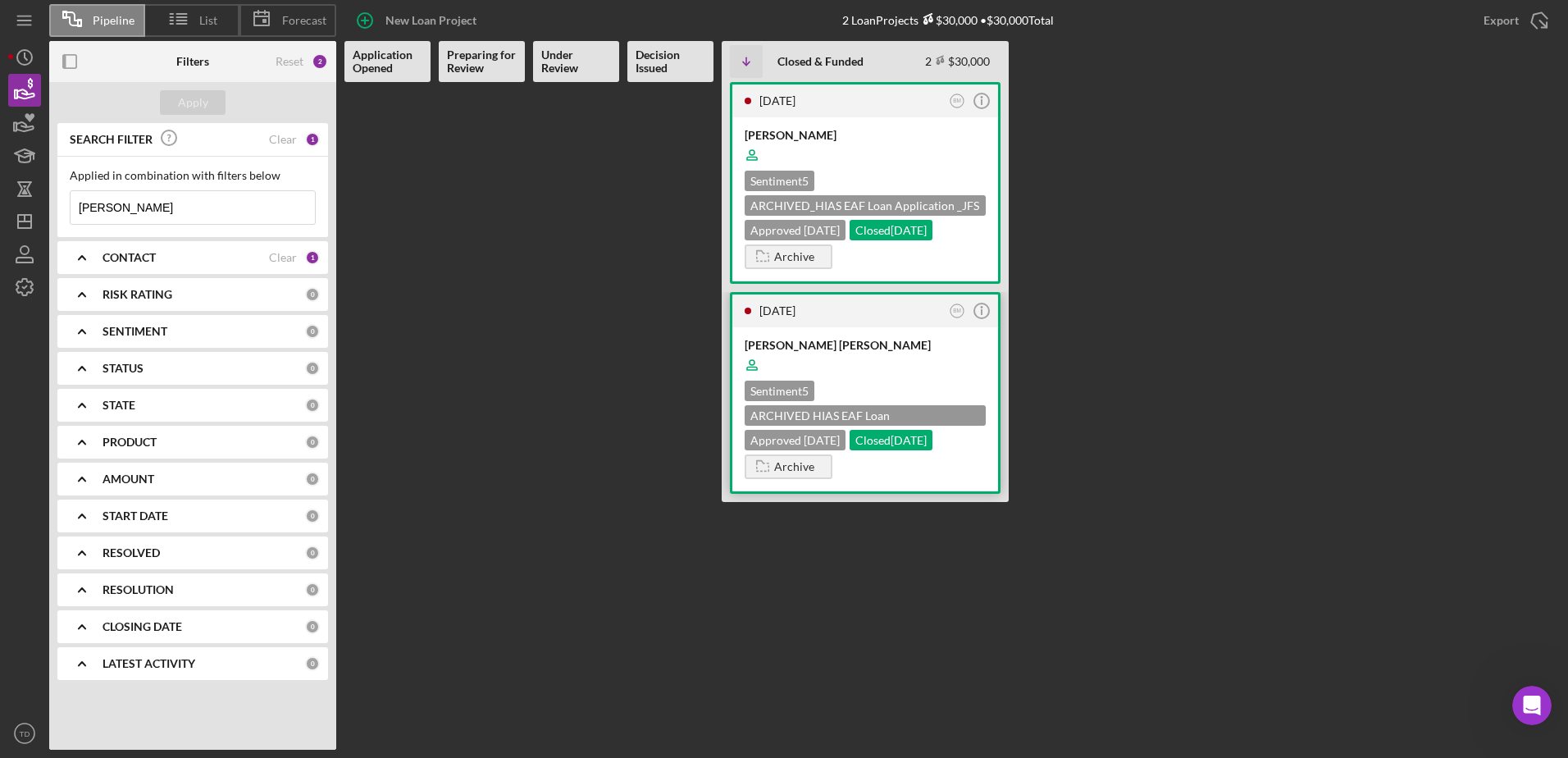
type input "mendoza"
click at [862, 342] on div "[PERSON_NAME] [PERSON_NAME]" at bounding box center [865, 345] width 241 height 16
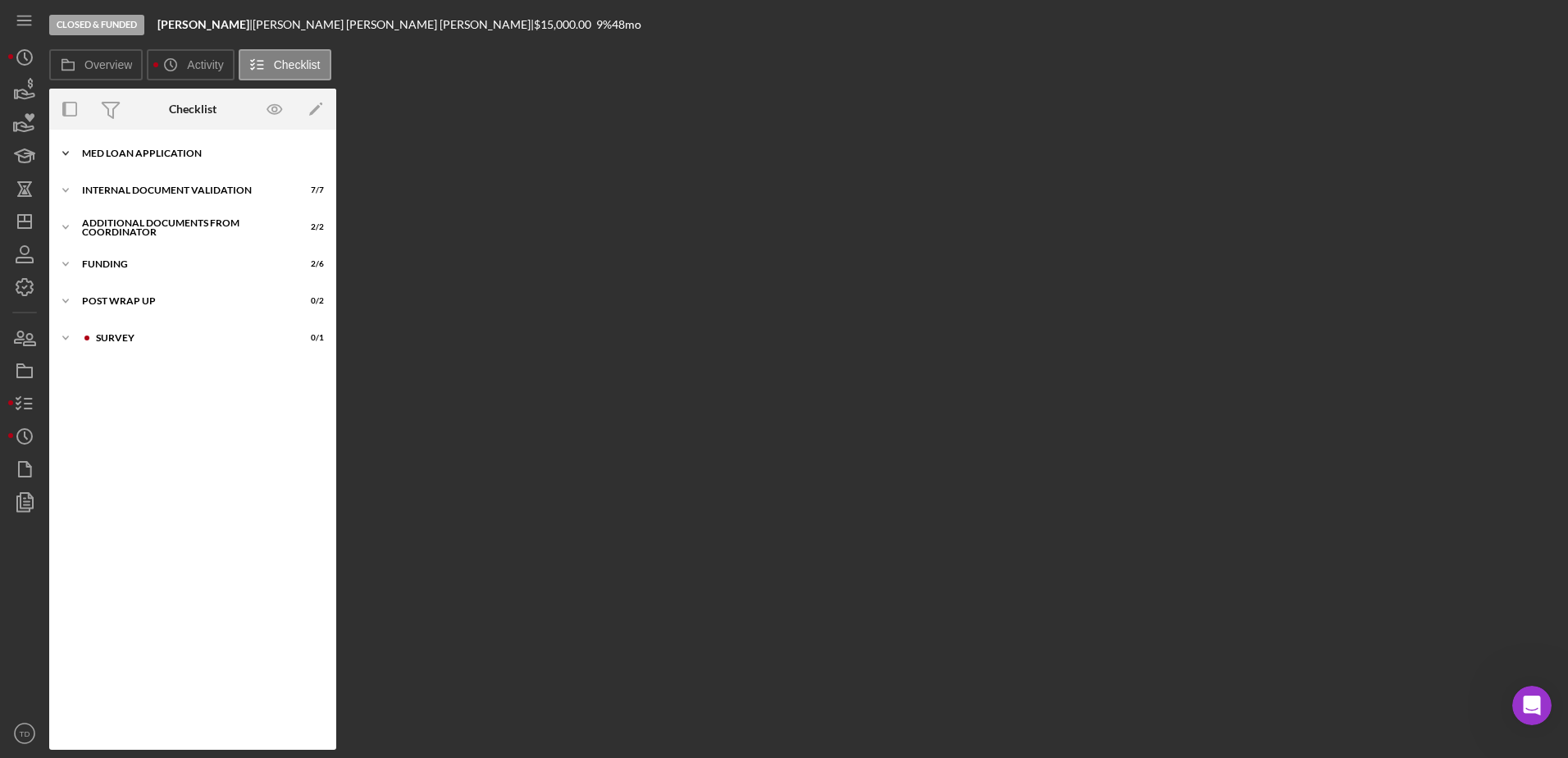
click at [185, 138] on div "Icon/Expander MED LOAN APPLICATION 16 / 16" at bounding box center [192, 154] width 287 height 33
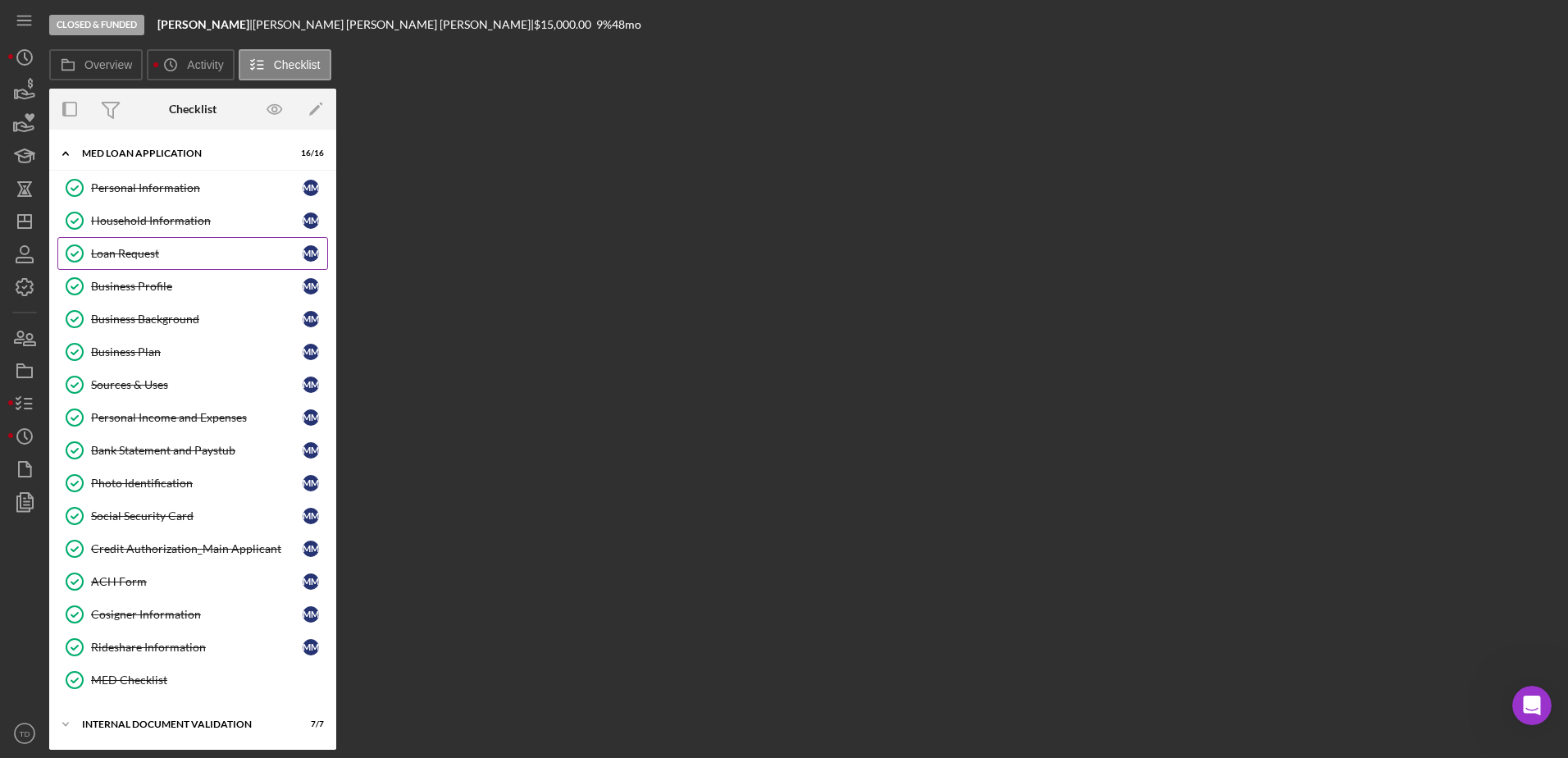
click at [164, 256] on div "Loan Request" at bounding box center [197, 253] width 211 height 14
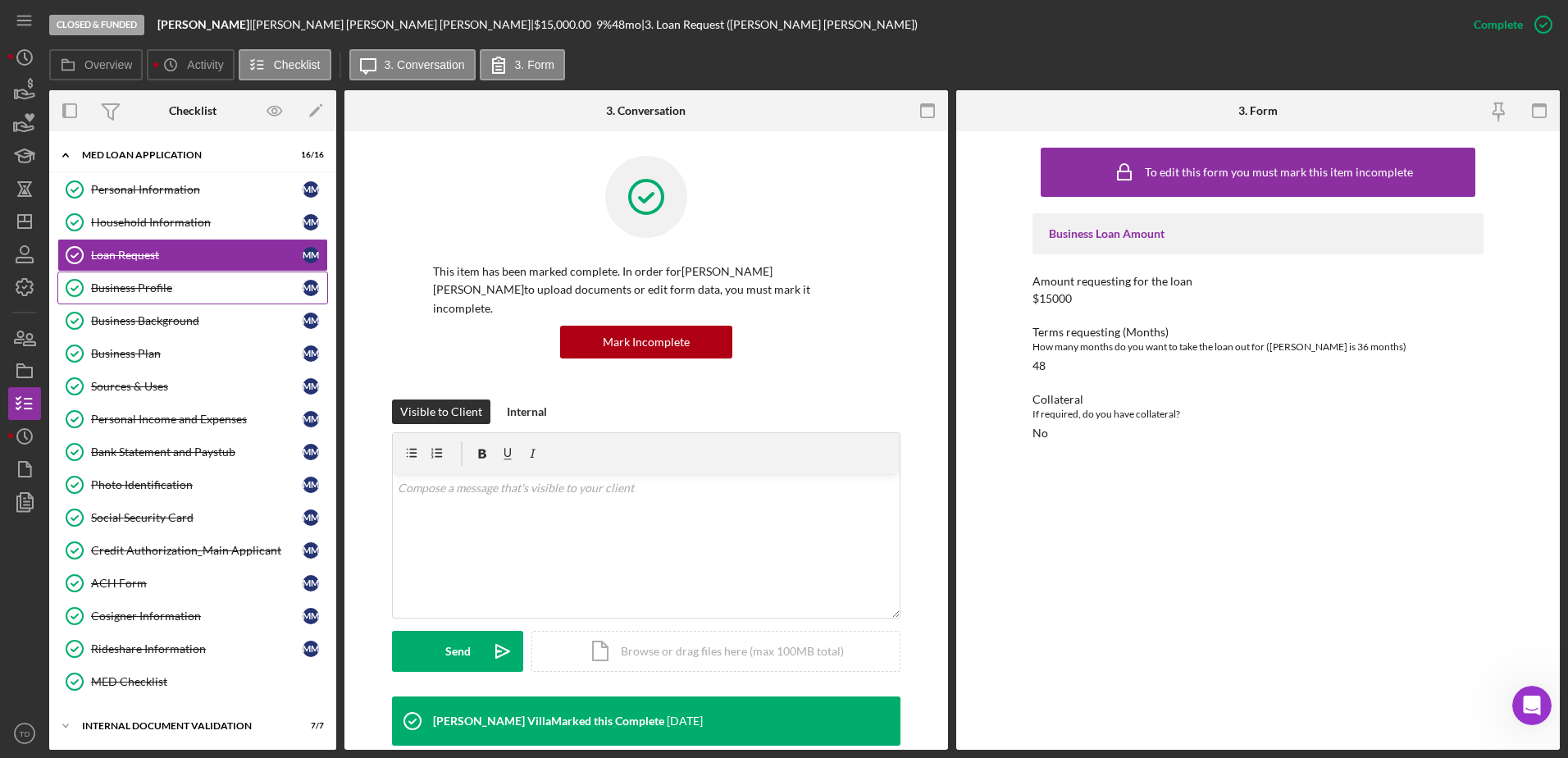
click at [165, 285] on div "Business Profile" at bounding box center [197, 287] width 211 height 14
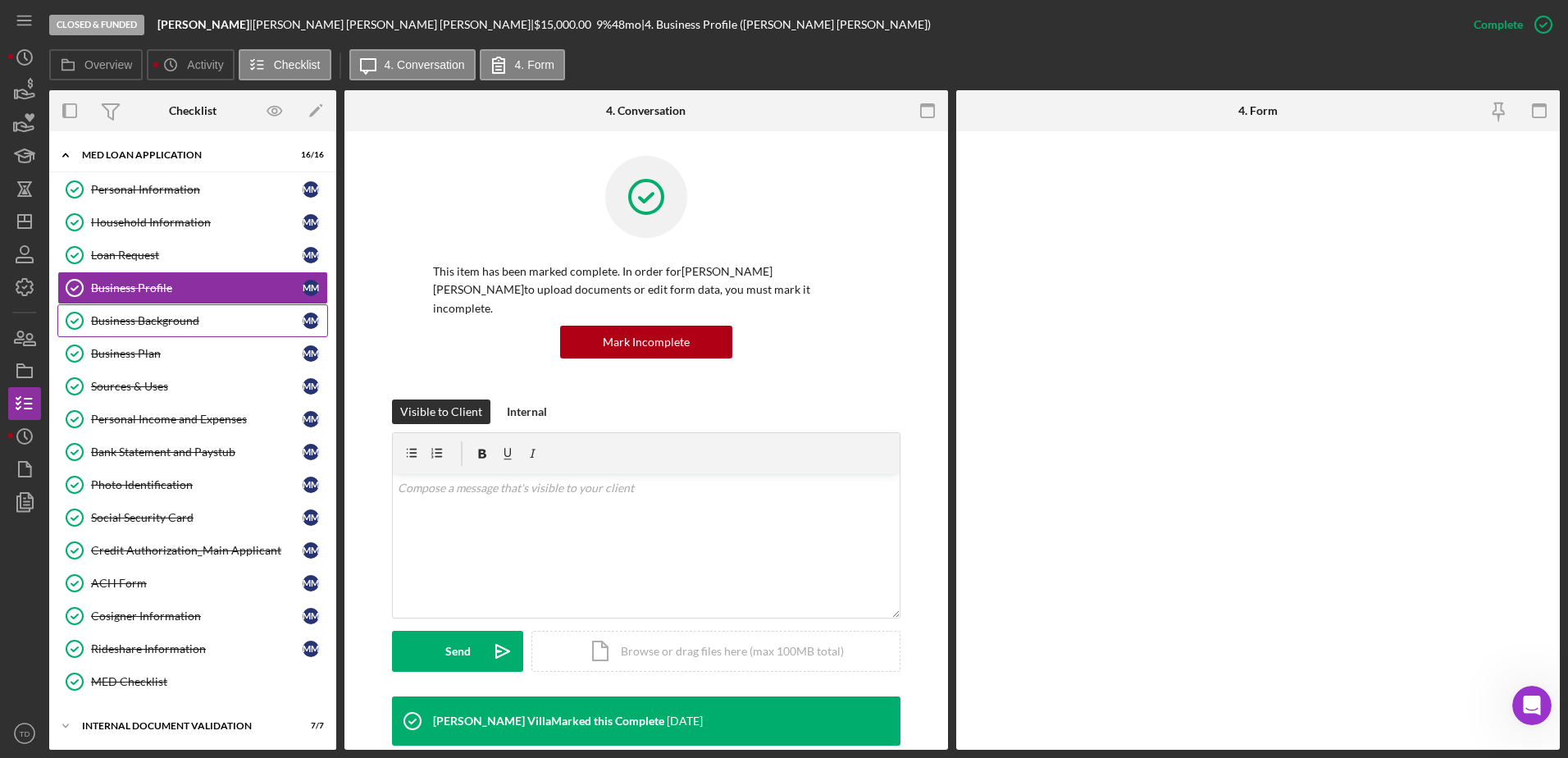
click at [162, 326] on div "Business Background" at bounding box center [197, 321] width 211 height 14
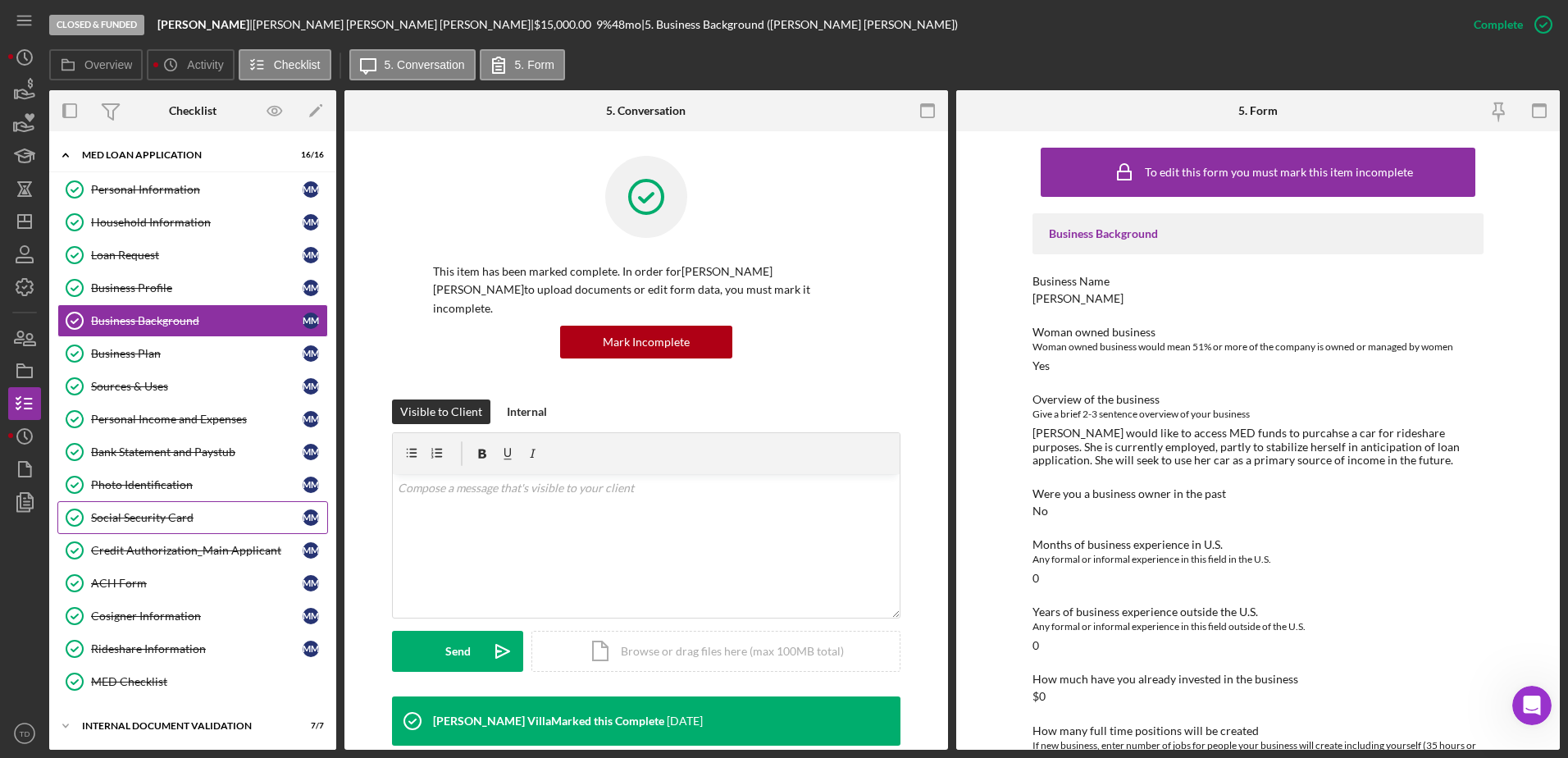
click at [156, 511] on div "Social Security Card" at bounding box center [197, 518] width 211 height 14
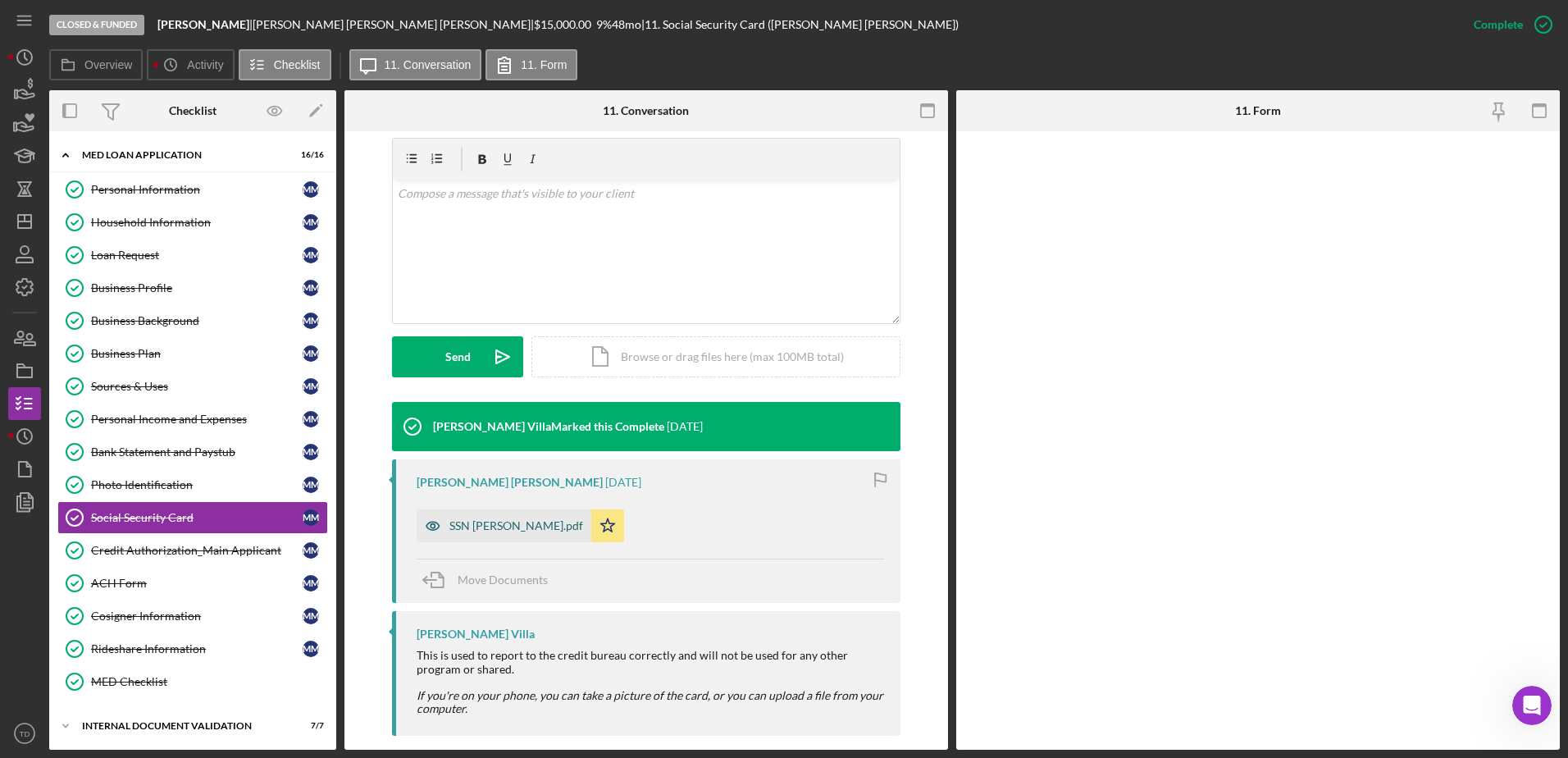
click at [509, 519] on div "SSN Mendoza.pdf" at bounding box center [517, 526] width 134 height 14
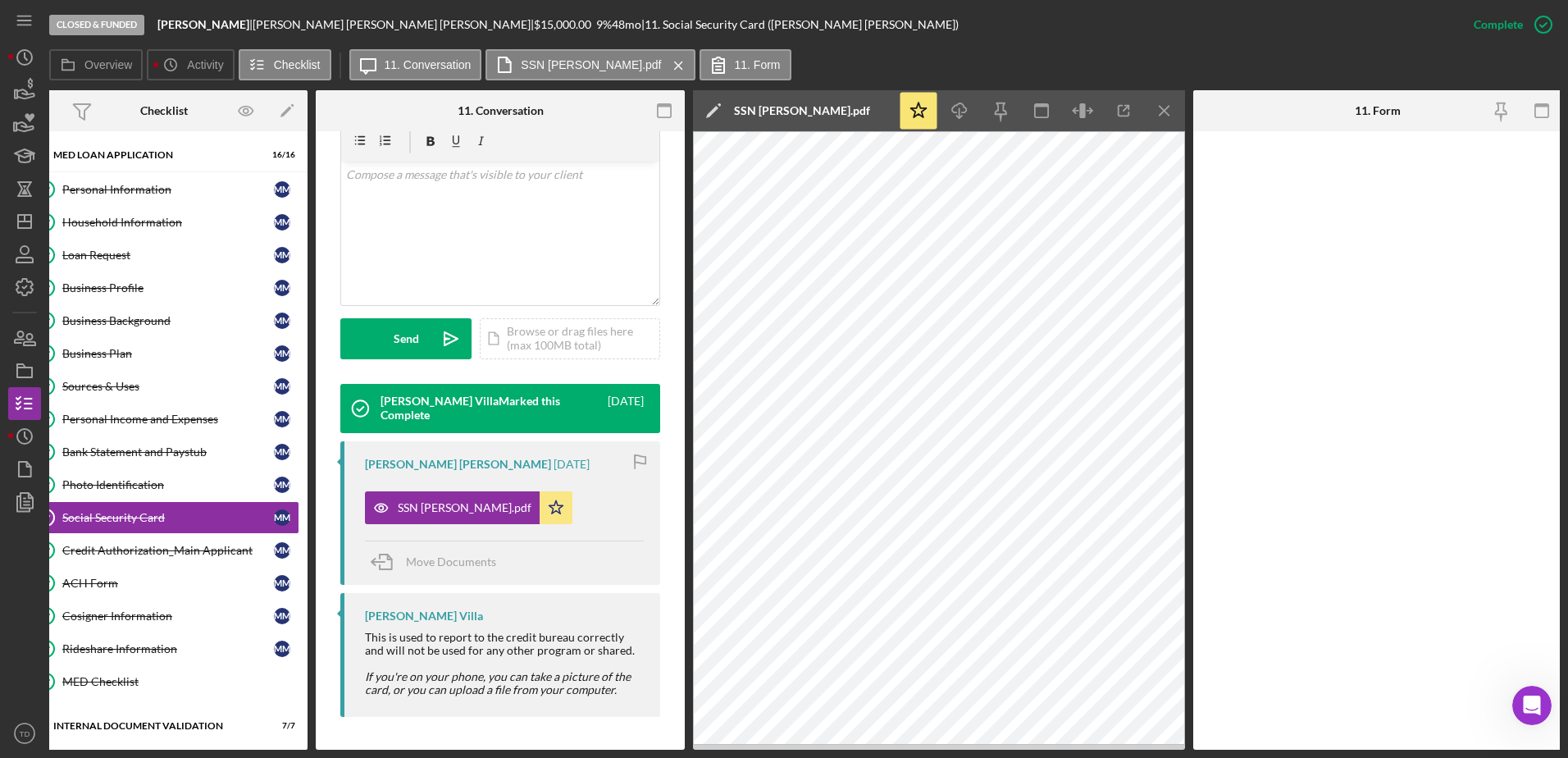
scroll to position [0, 32]
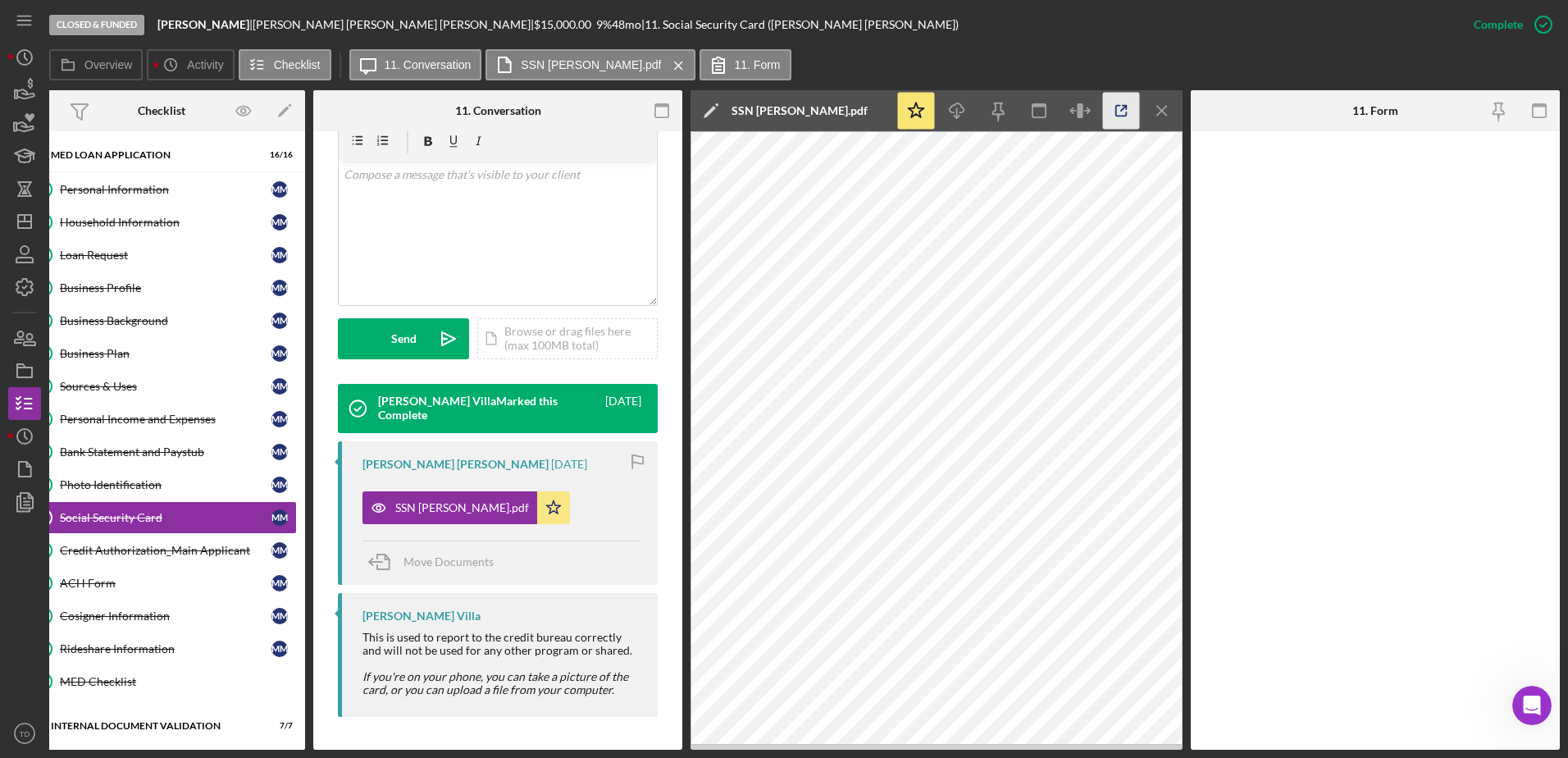
click at [1124, 108] on line "button" at bounding box center [1123, 108] width 5 height 5
click at [145, 478] on div "Photo Identification" at bounding box center [165, 484] width 211 height 14
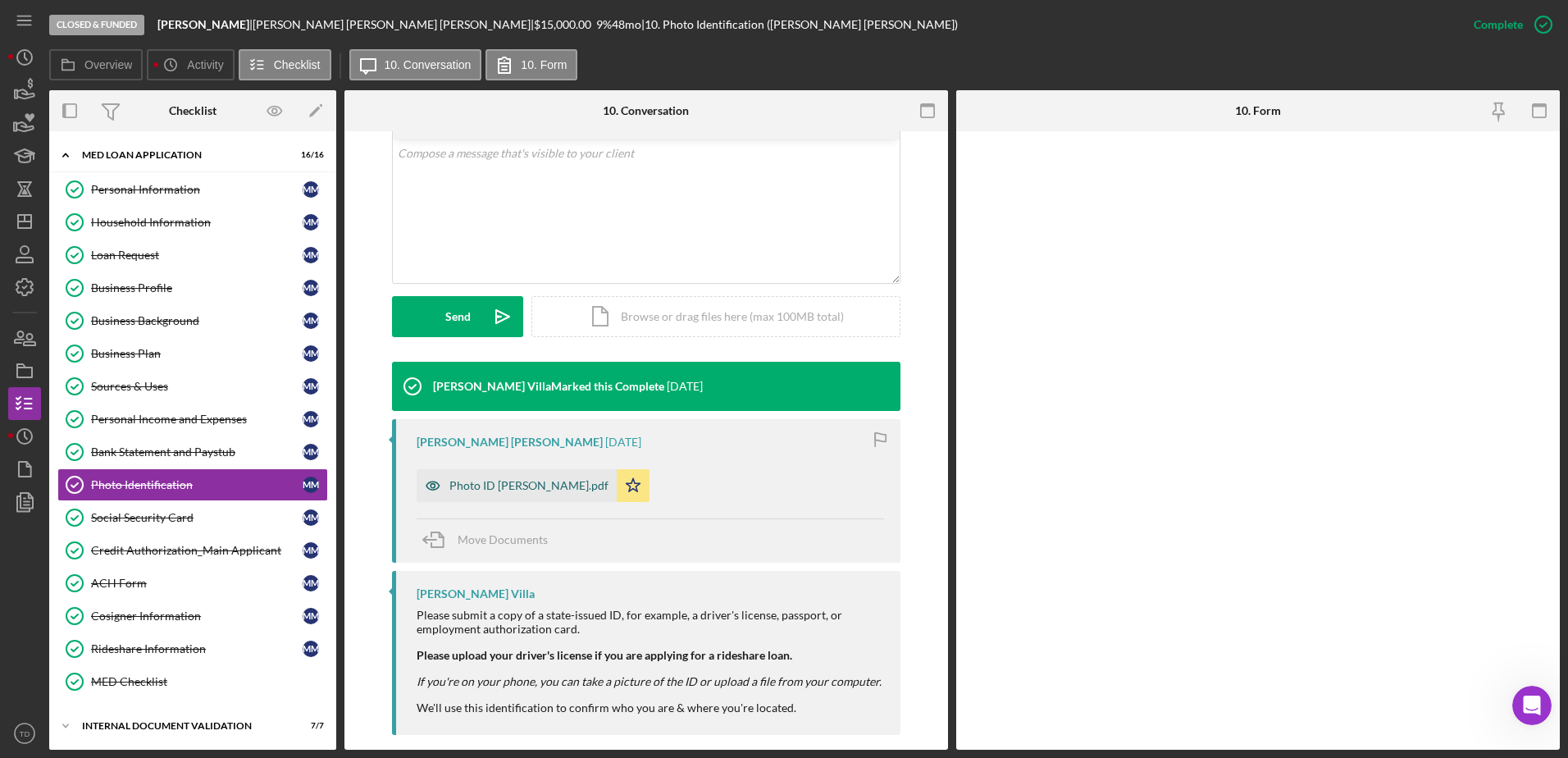
click at [524, 479] on div "Photo ID [PERSON_NAME].pdf" at bounding box center [529, 485] width 159 height 14
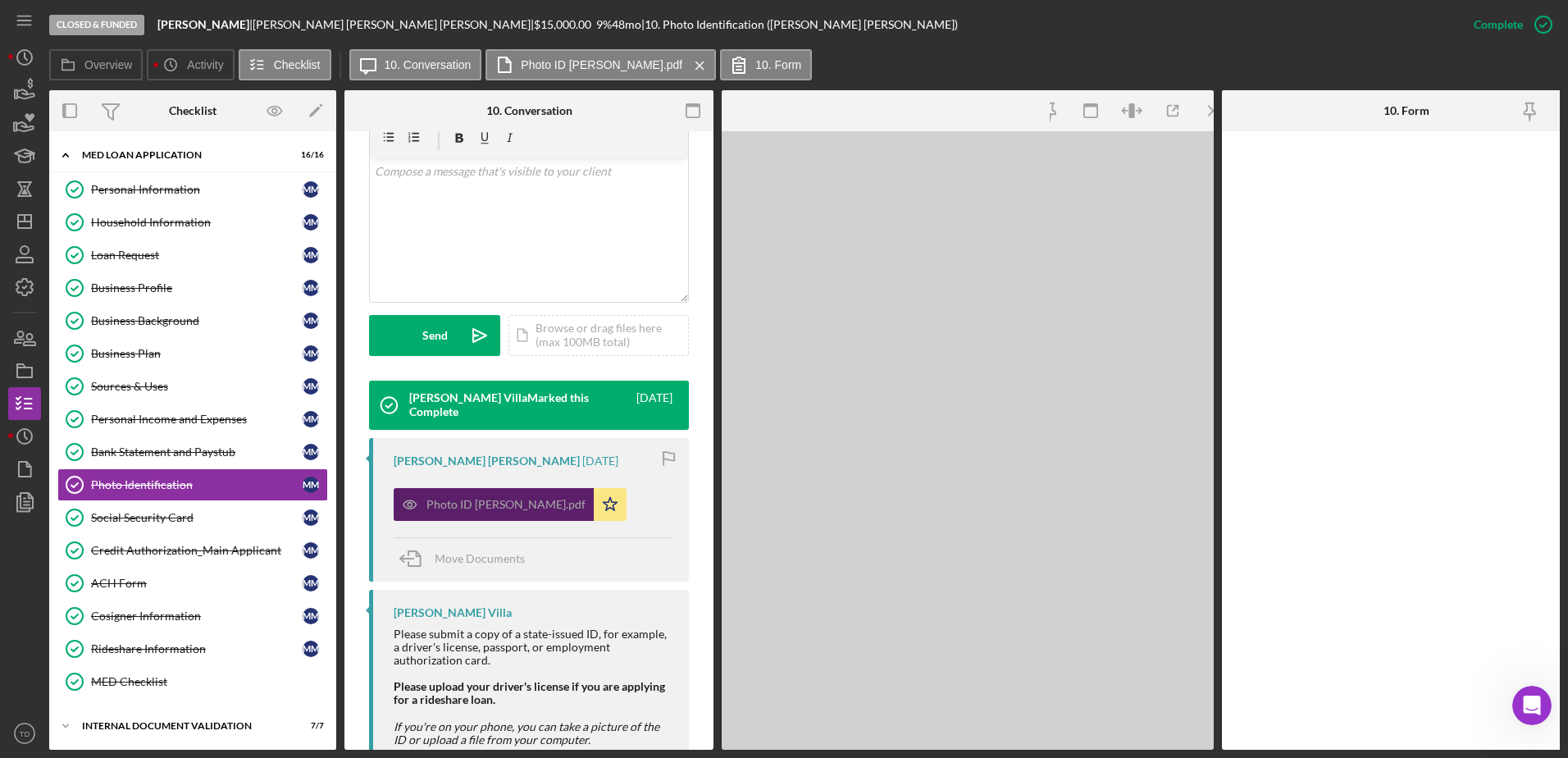
scroll to position [371, 0]
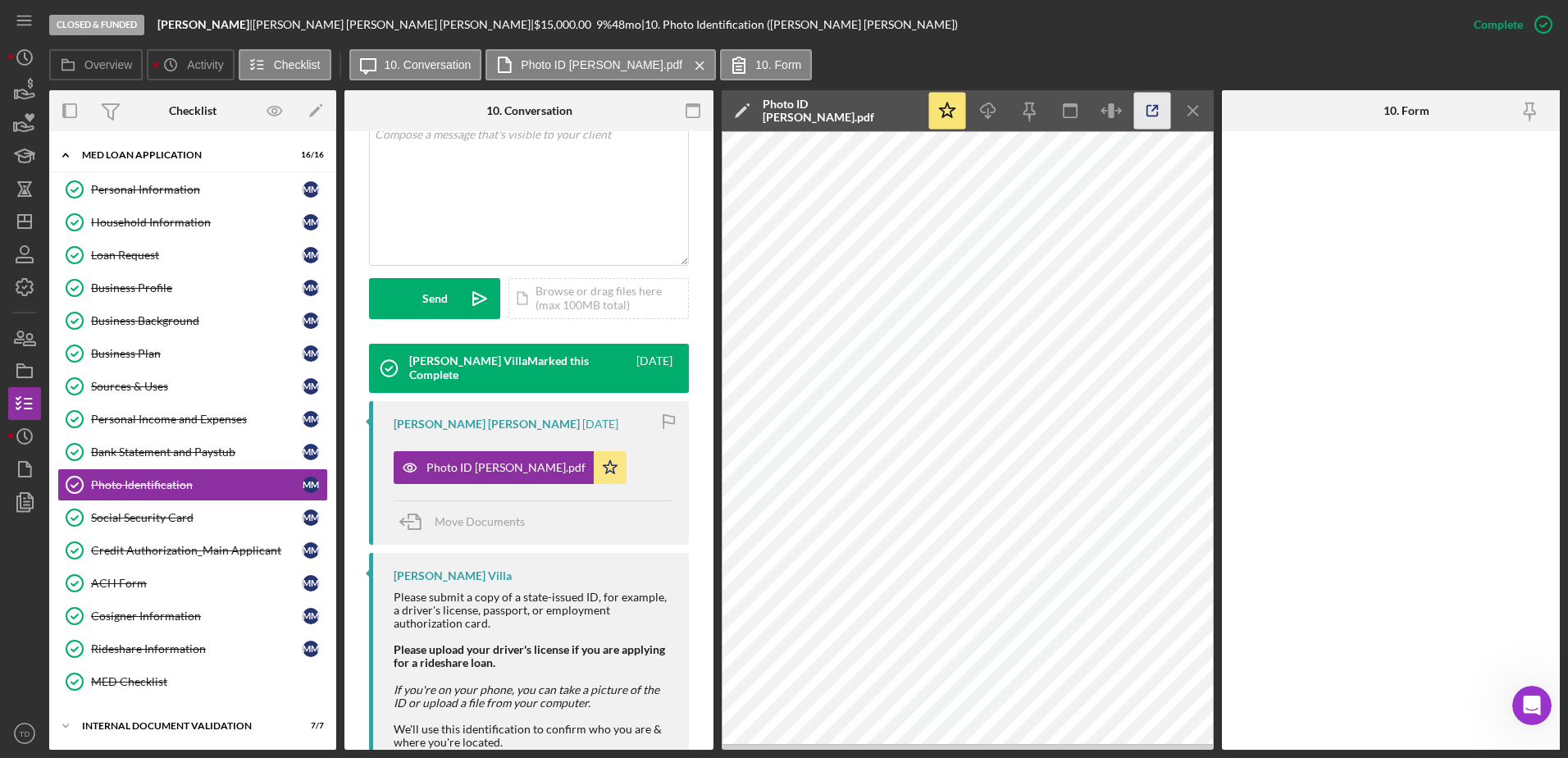
click at [1165, 111] on icon "button" at bounding box center [1153, 111] width 37 height 37
click at [23, 351] on icon "button" at bounding box center [24, 337] width 41 height 41
